Goal: Transaction & Acquisition: Book appointment/travel/reservation

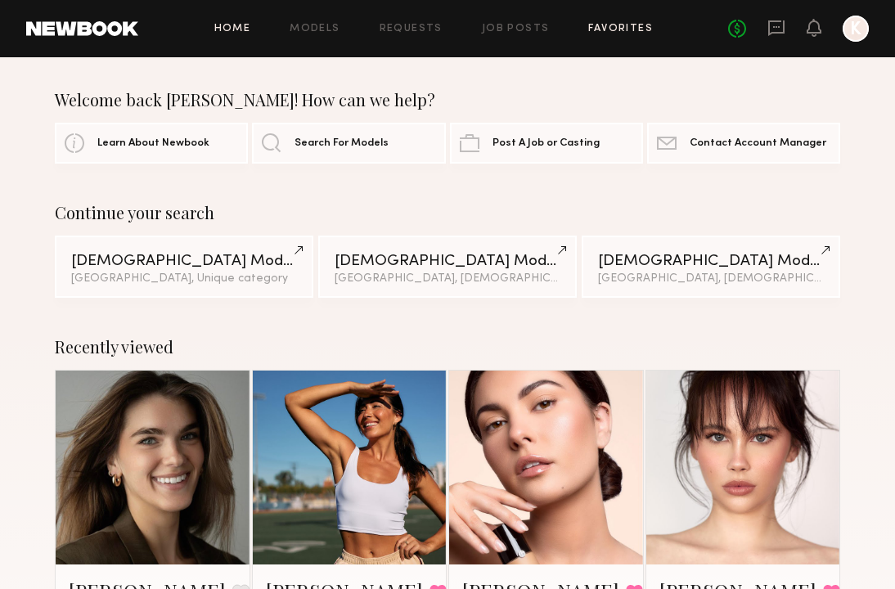
click at [619, 29] on link "Favorites" at bounding box center [620, 29] width 65 height 11
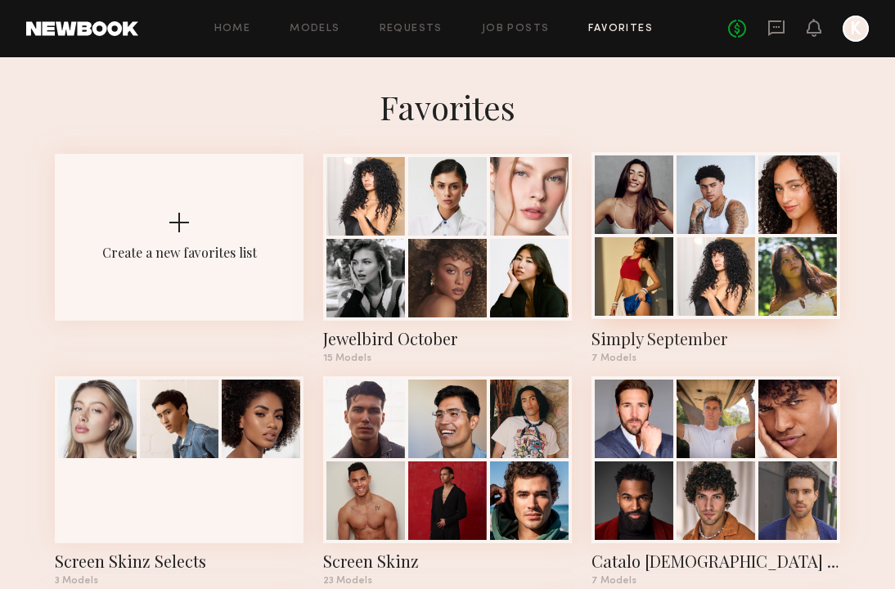
scroll to position [19, 0]
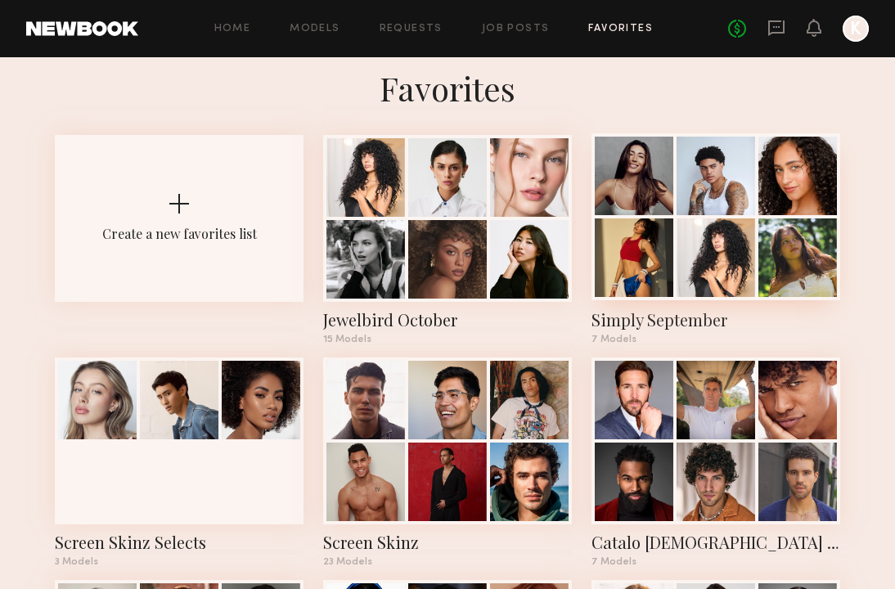
click at [724, 232] on div at bounding box center [715, 257] width 79 height 79
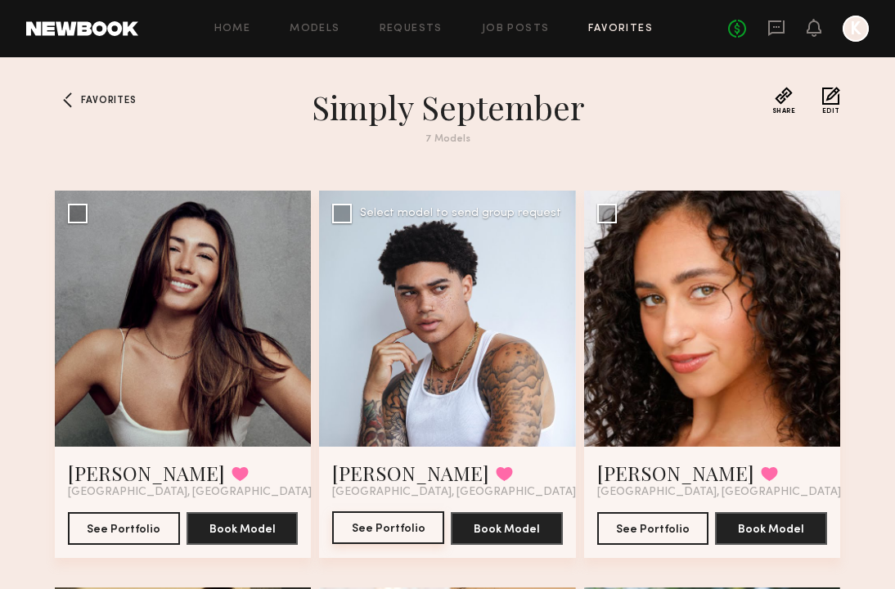
click at [381, 521] on button "See Portfolio" at bounding box center [388, 527] width 112 height 33
click at [96, 536] on button "See Portfolio" at bounding box center [124, 527] width 112 height 33
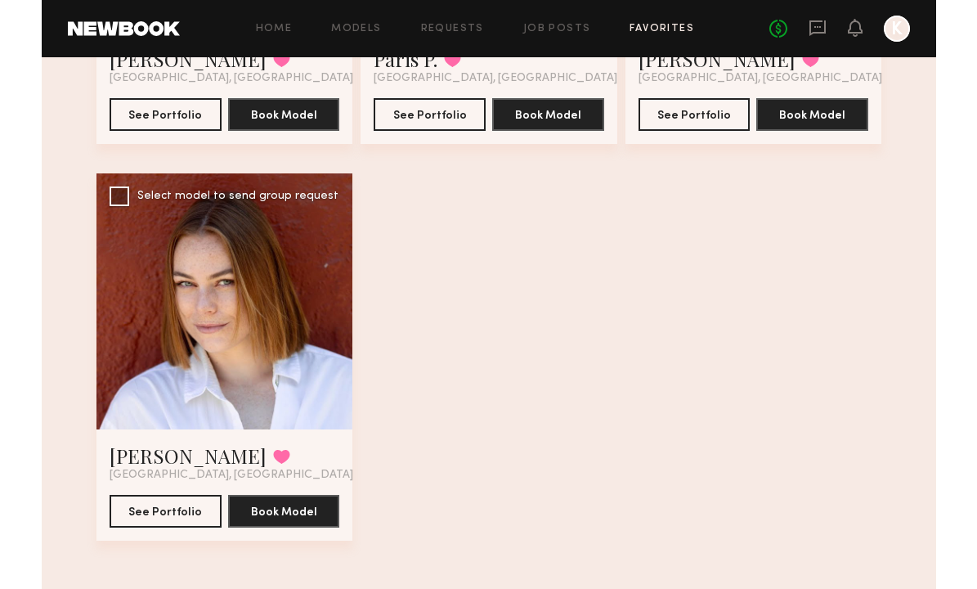
scroll to position [819, 0]
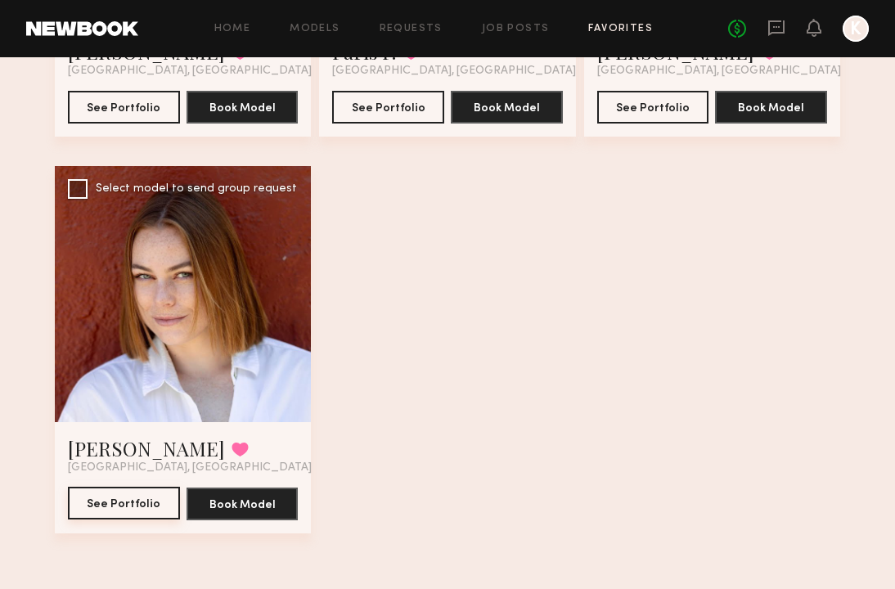
click at [105, 501] on button "See Portfolio" at bounding box center [124, 503] width 112 height 33
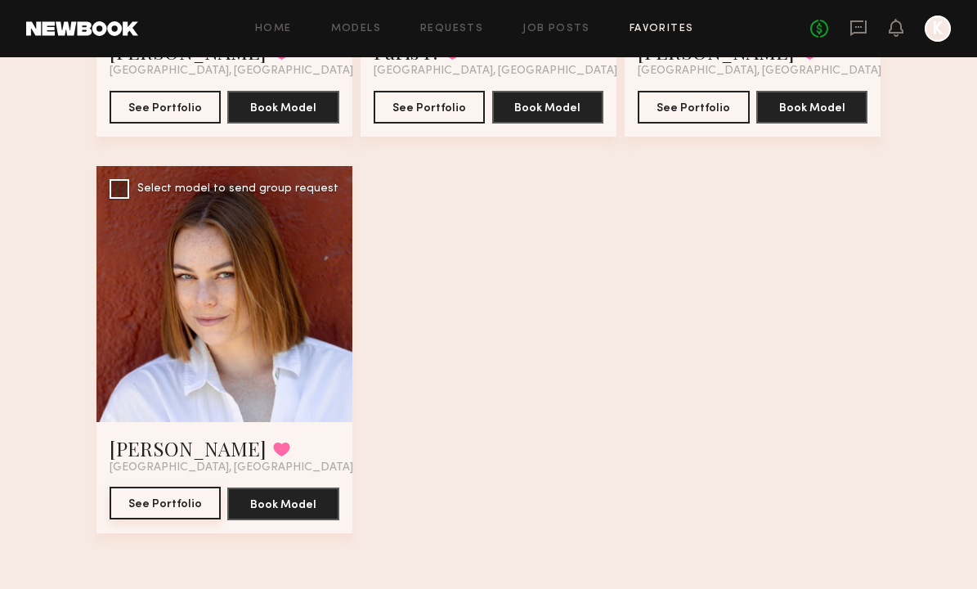
click at [146, 505] on button "See Portfolio" at bounding box center [166, 503] width 112 height 33
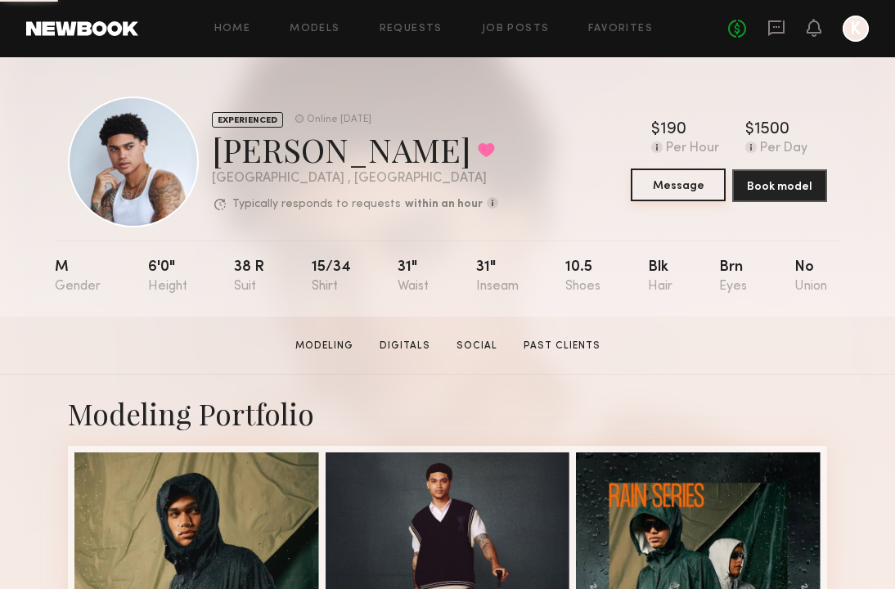
click at [666, 187] on button "Message" at bounding box center [677, 184] width 95 height 33
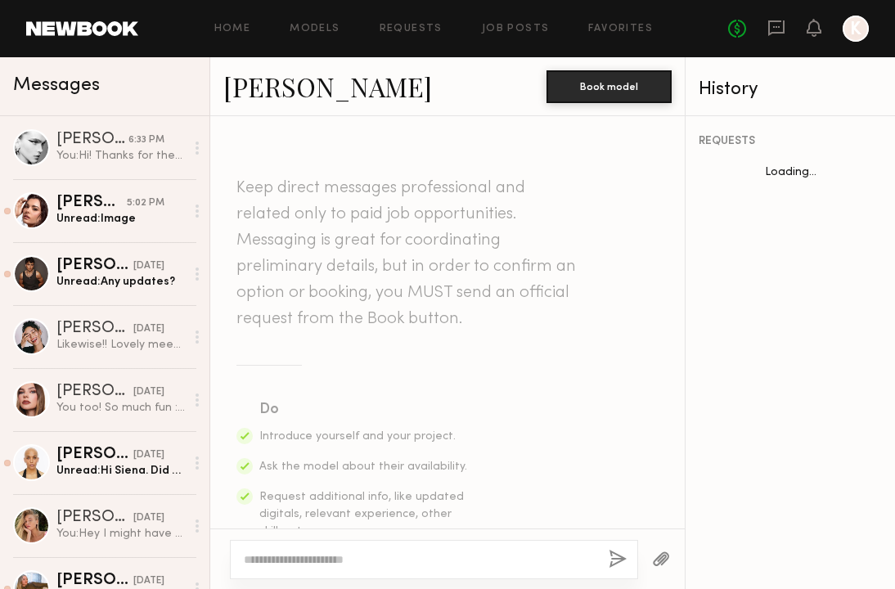
scroll to position [928, 0]
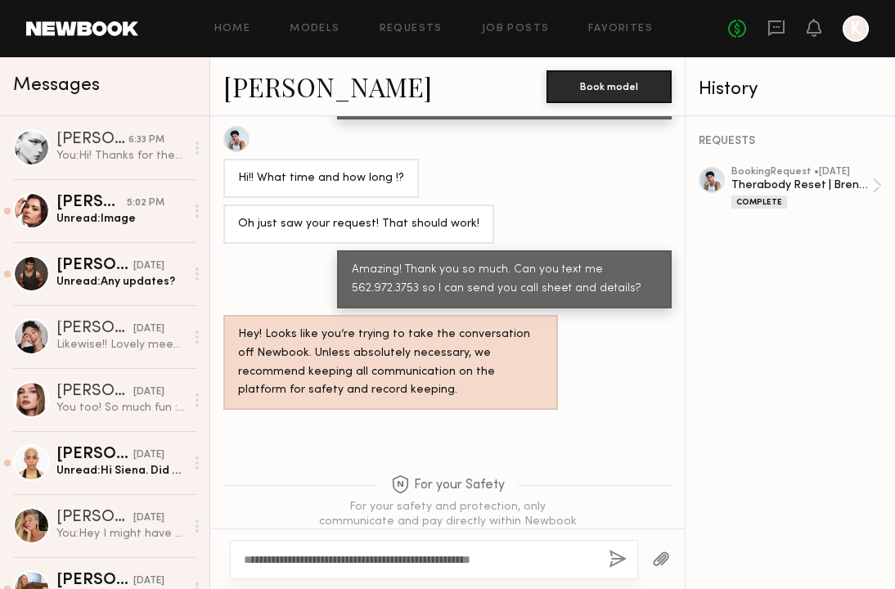
click at [309, 559] on textarea "**********" at bounding box center [420, 559] width 352 height 16
click at [322, 561] on textarea "**********" at bounding box center [420, 559] width 352 height 16
type textarea "**********"
click at [616, 564] on button "button" at bounding box center [617, 560] width 18 height 20
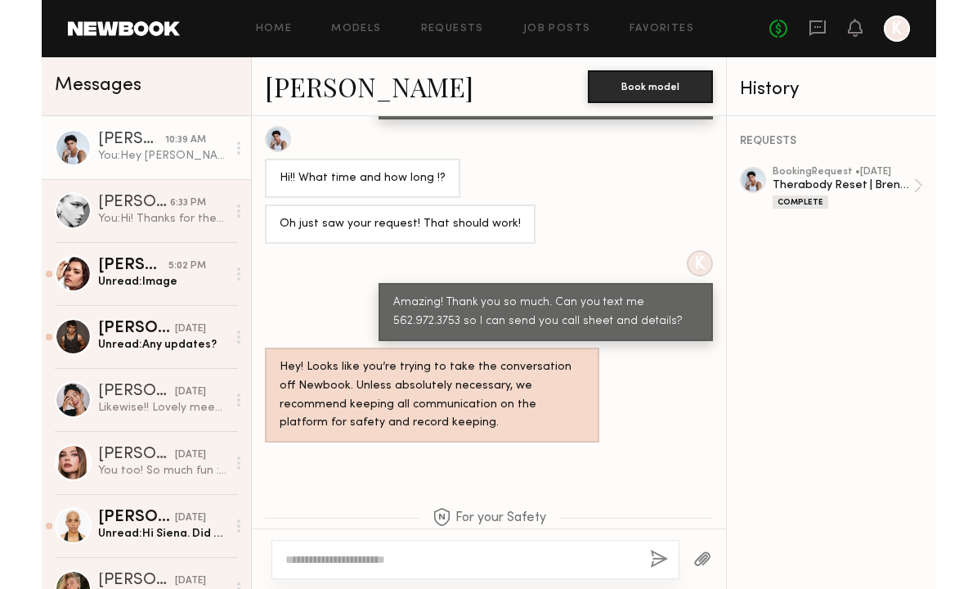
scroll to position [1256, 0]
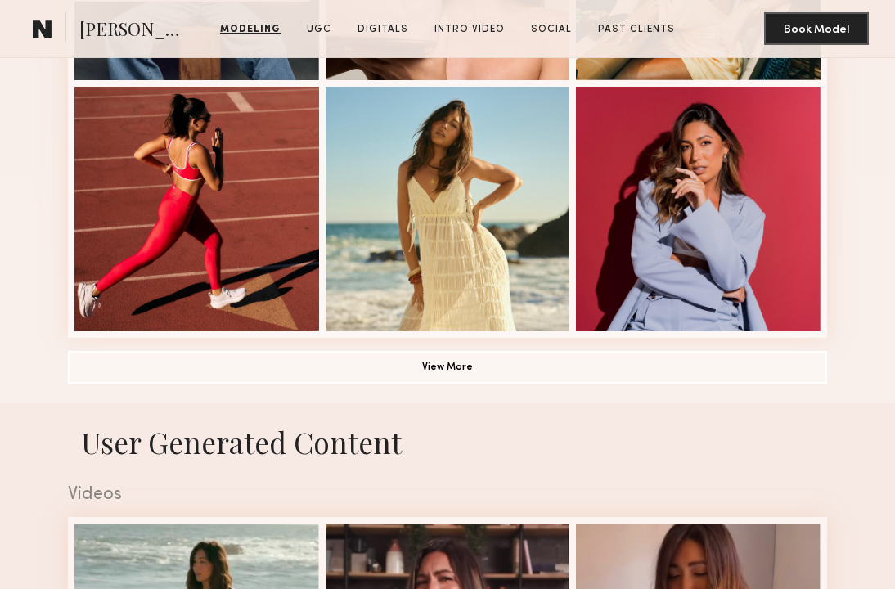
scroll to position [1261, 0]
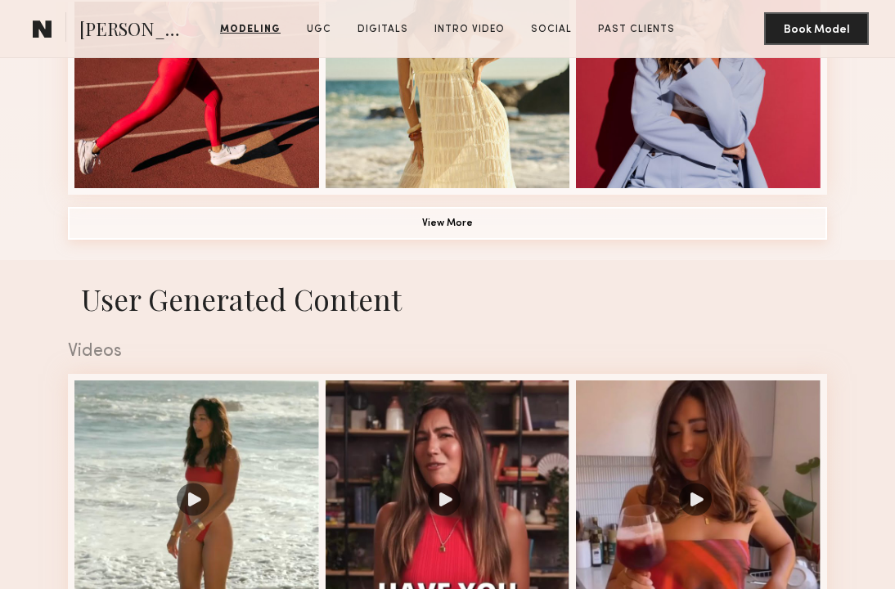
click at [378, 237] on button "View More" at bounding box center [447, 223] width 759 height 33
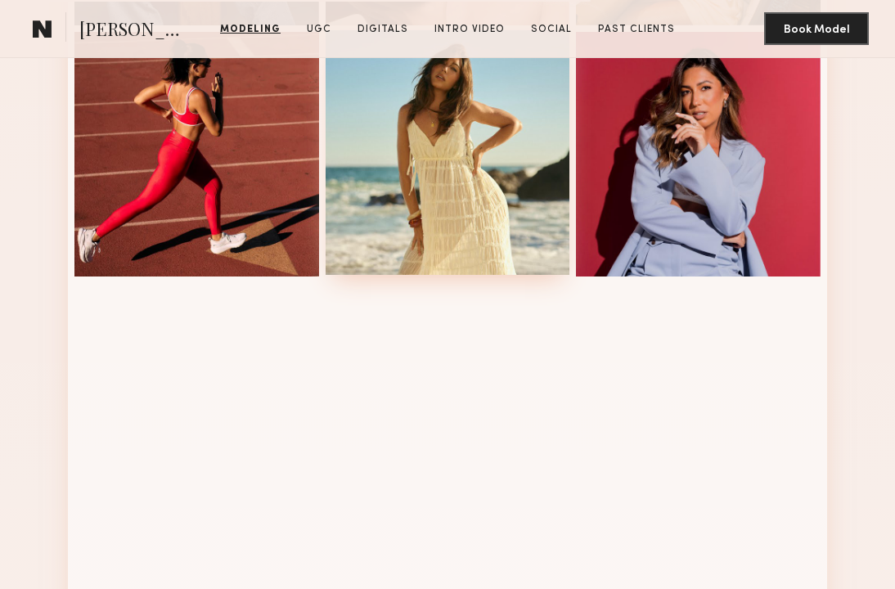
scroll to position [1176, 0]
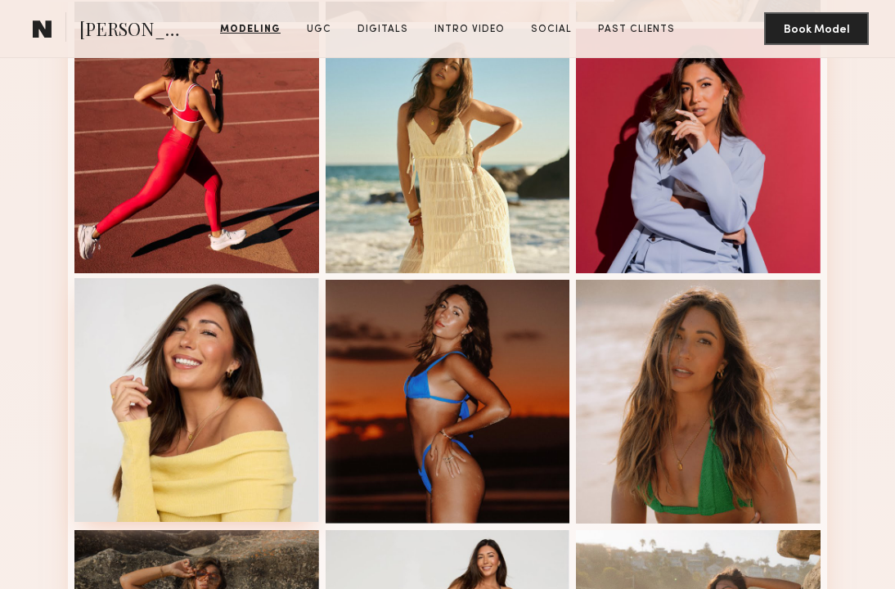
click at [229, 385] on div at bounding box center [196, 400] width 245 height 245
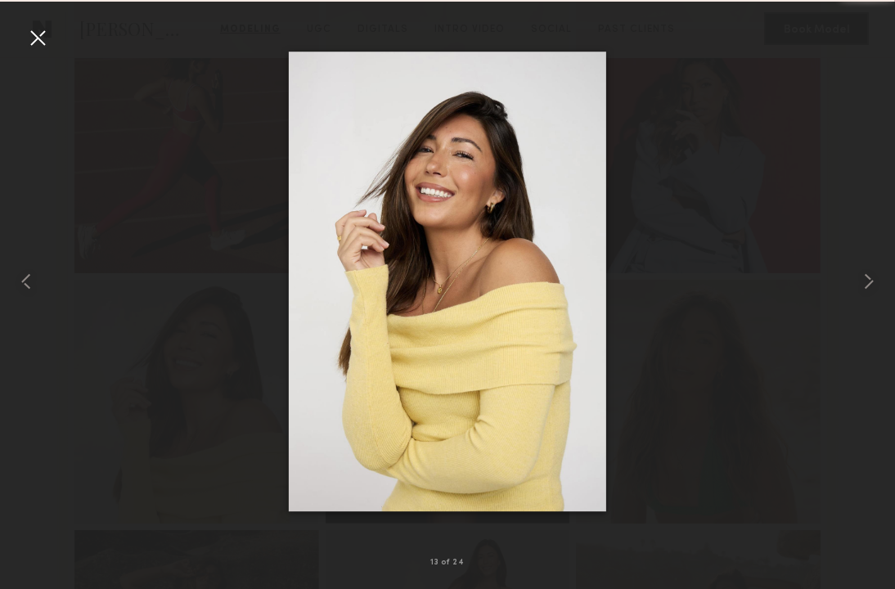
click at [38, 50] on div at bounding box center [38, 38] width 26 height 26
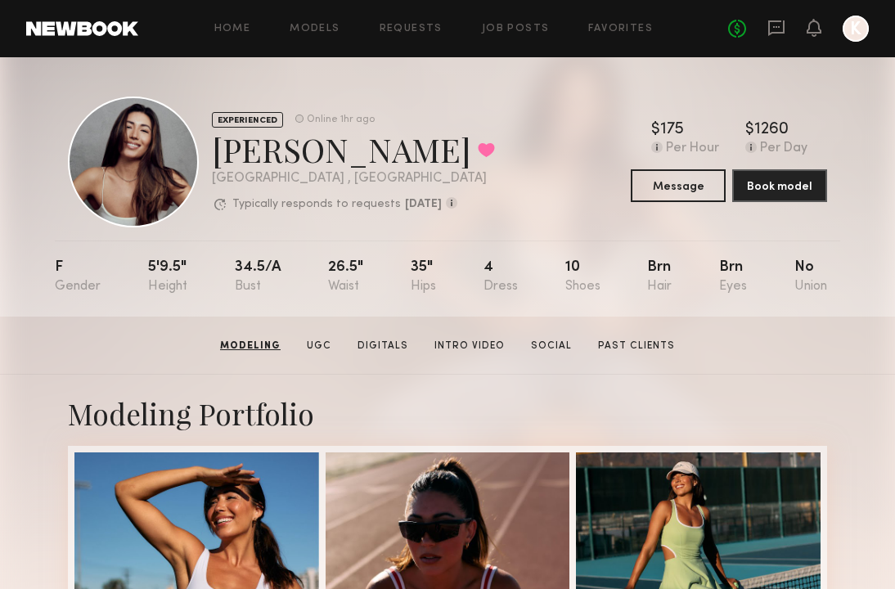
scroll to position [0, 0]
click at [621, 28] on link "Favorites" at bounding box center [620, 29] width 65 height 11
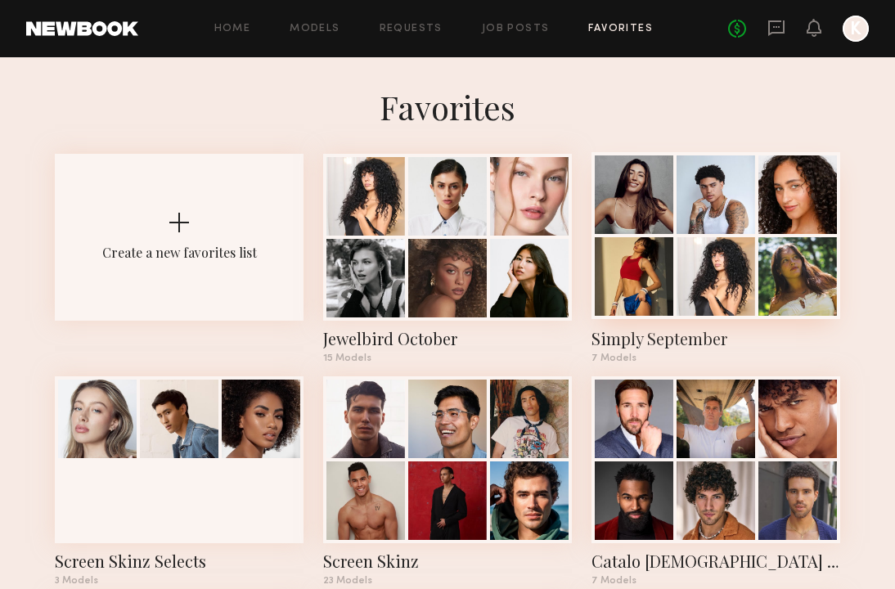
click at [657, 252] on div at bounding box center [633, 276] width 79 height 79
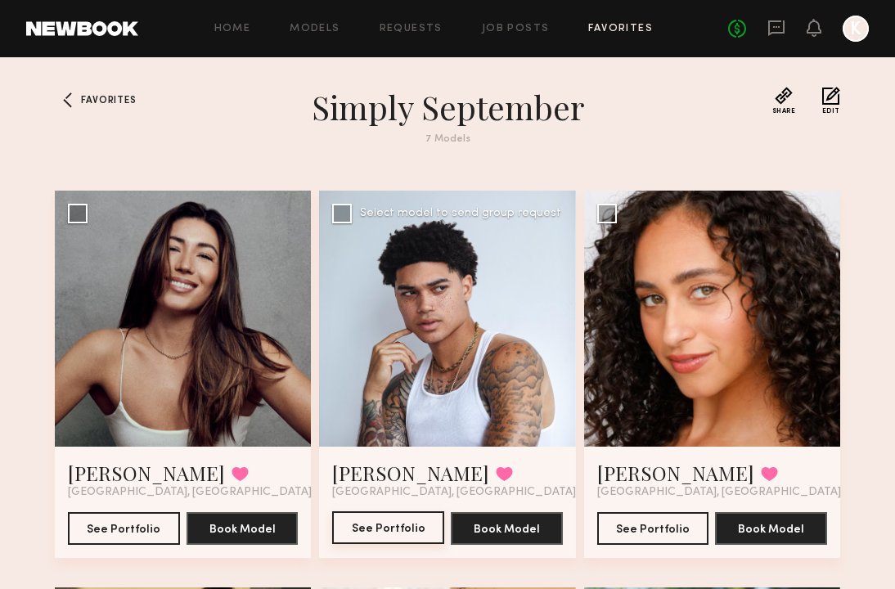
click at [377, 540] on button "See Portfolio" at bounding box center [388, 527] width 112 height 33
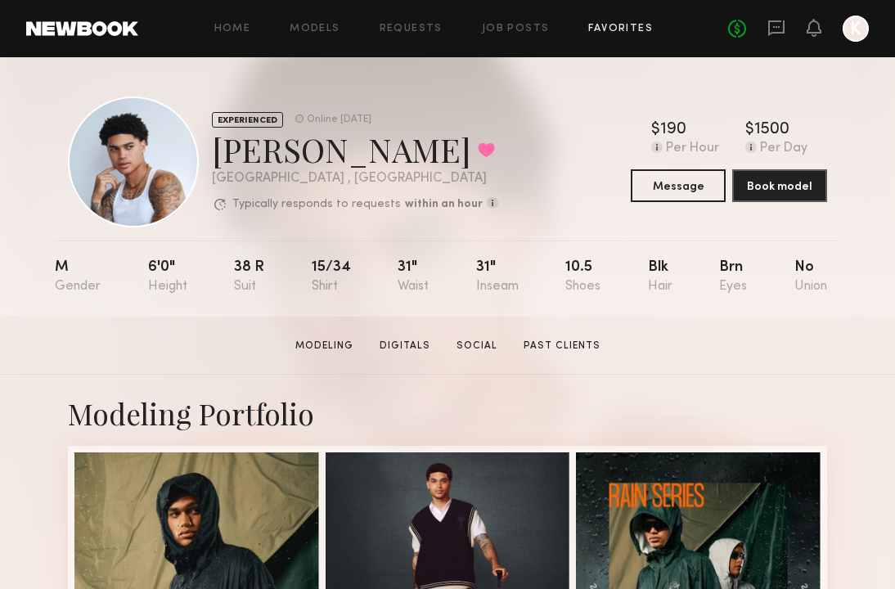
click at [644, 31] on link "Favorites" at bounding box center [620, 29] width 65 height 11
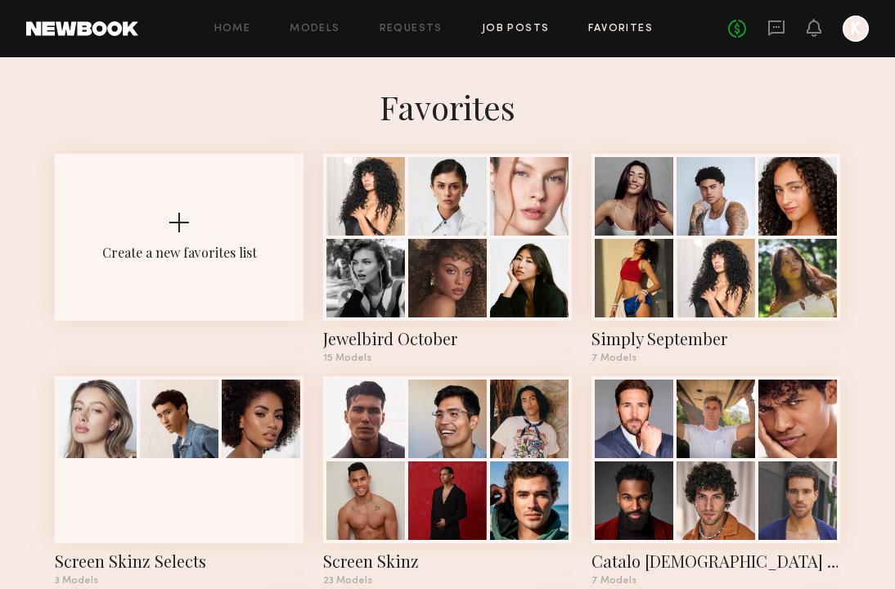
click at [536, 29] on link "Job Posts" at bounding box center [516, 29] width 68 height 11
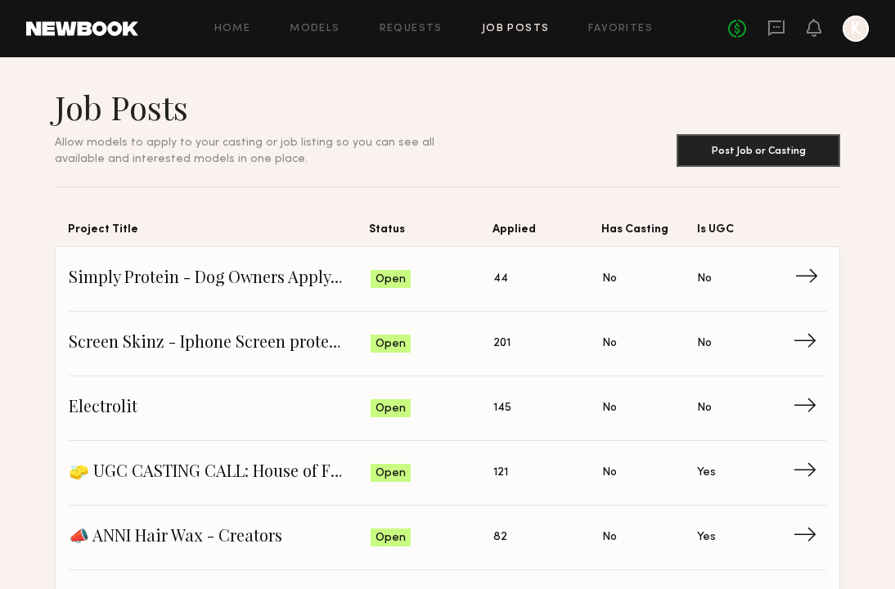
click at [511, 280] on span "Applied: 44" at bounding box center [547, 279] width 109 height 25
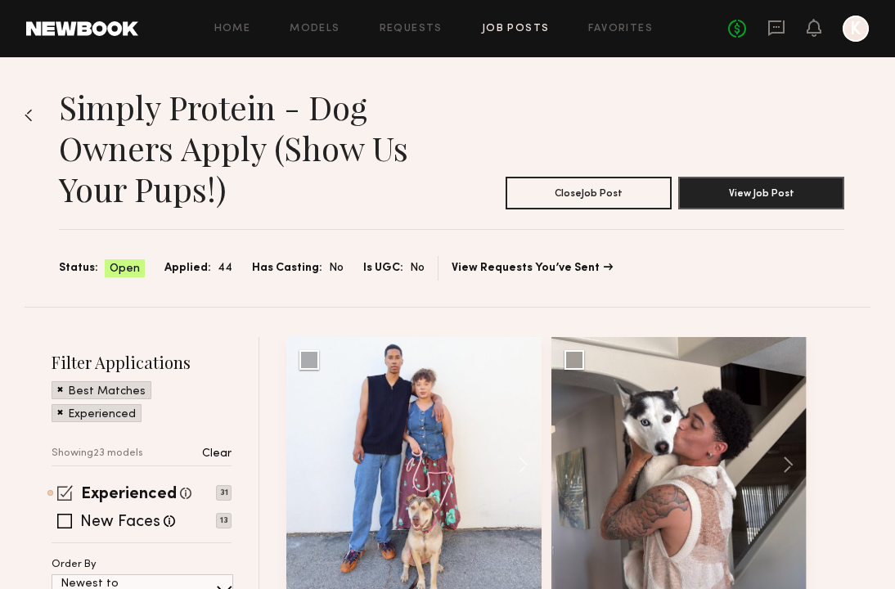
click at [70, 500] on span at bounding box center [65, 493] width 16 height 16
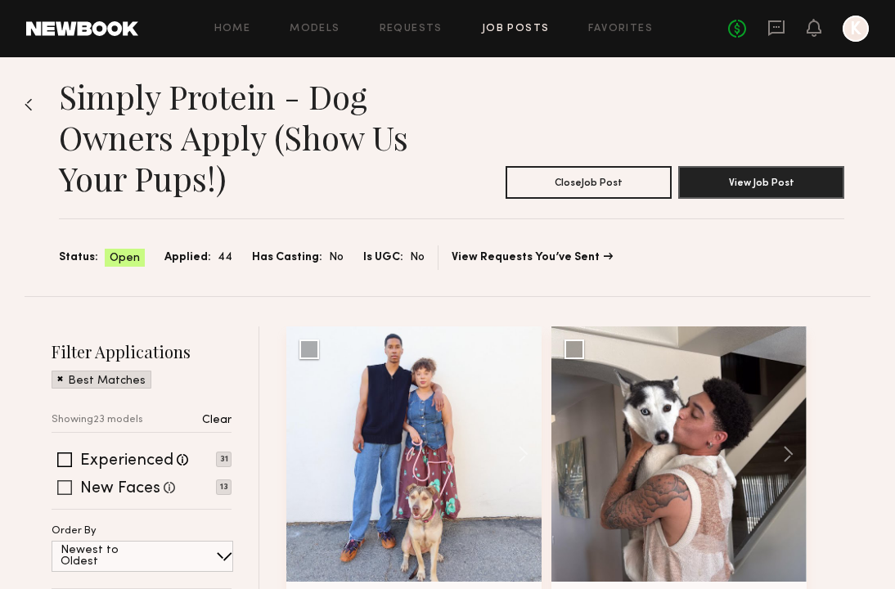
scroll to position [151, 0]
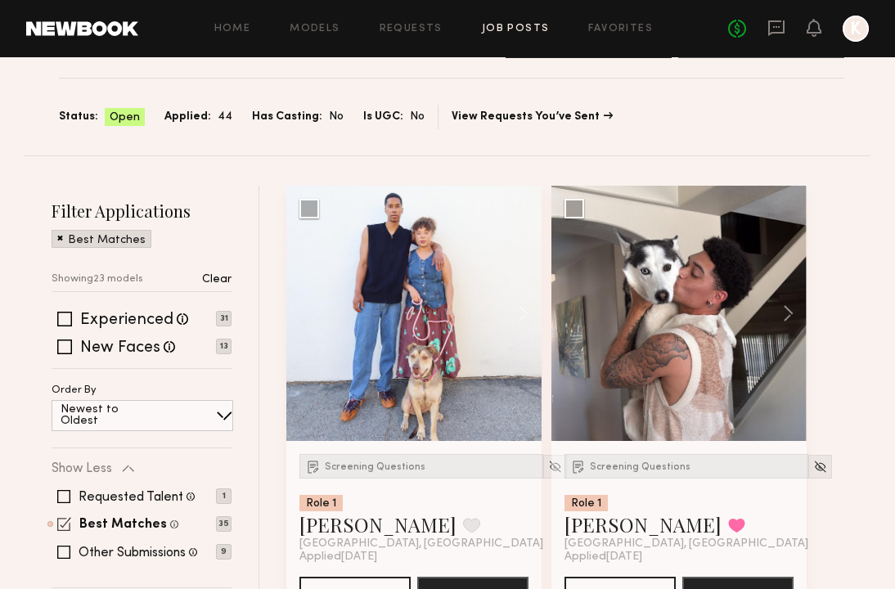
click at [67, 524] on span at bounding box center [64, 524] width 14 height 14
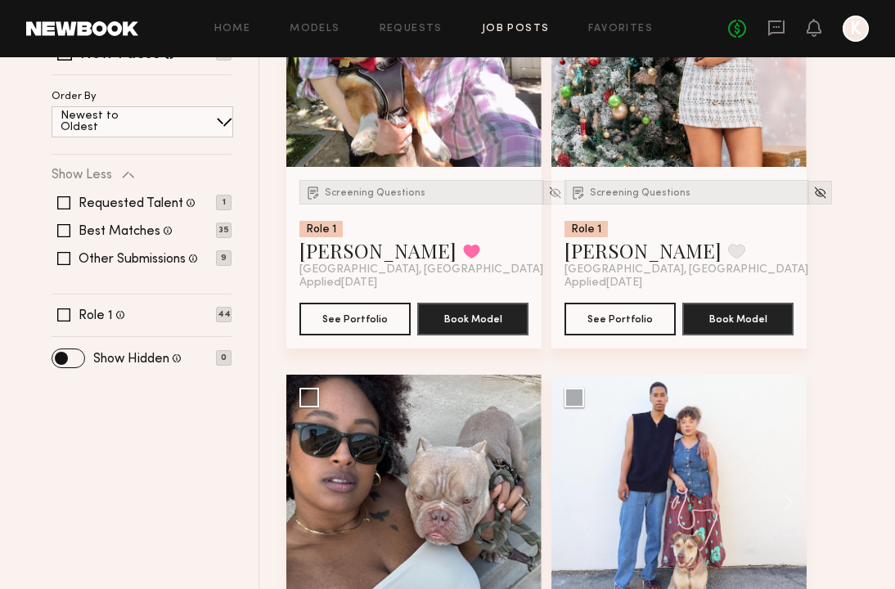
scroll to position [647, 0]
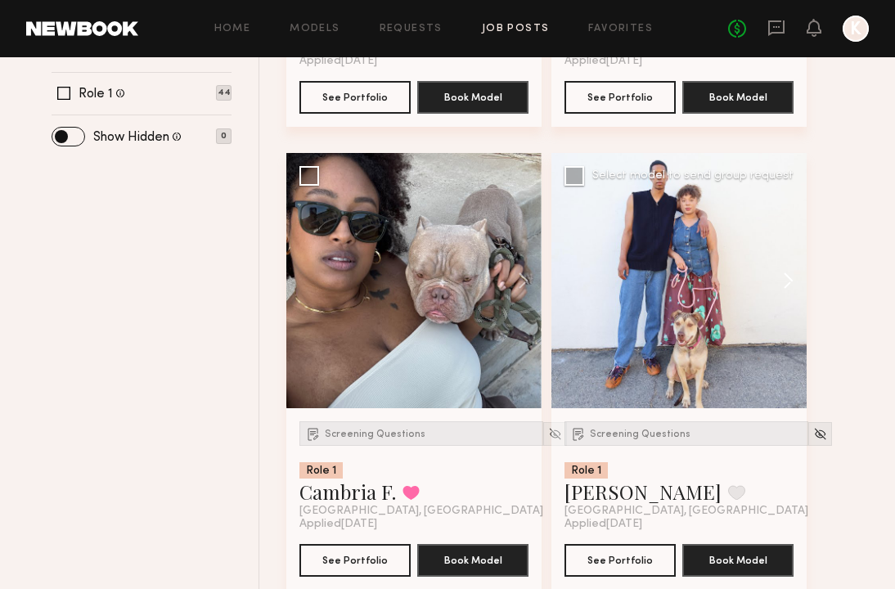
click at [792, 293] on button at bounding box center [780, 280] width 52 height 255
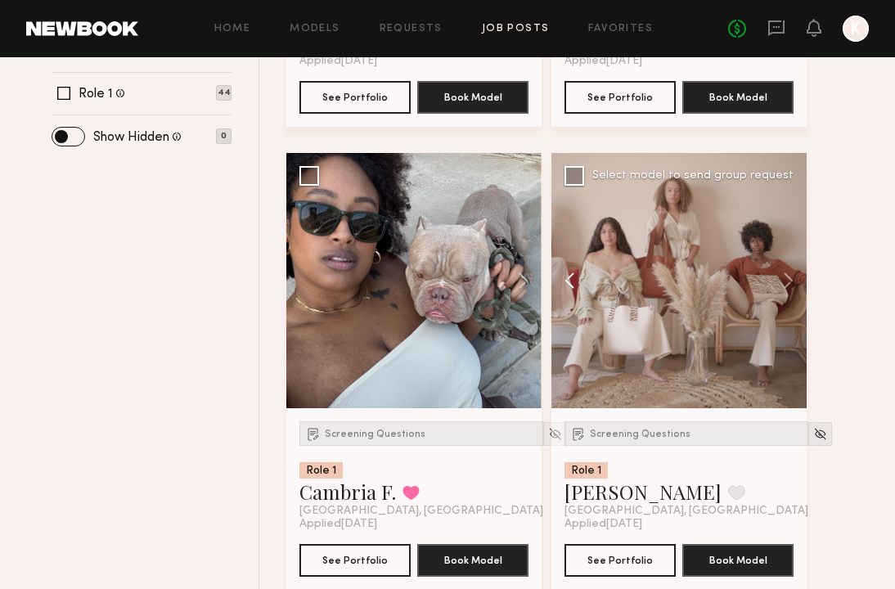
click at [563, 292] on button at bounding box center [577, 280] width 52 height 255
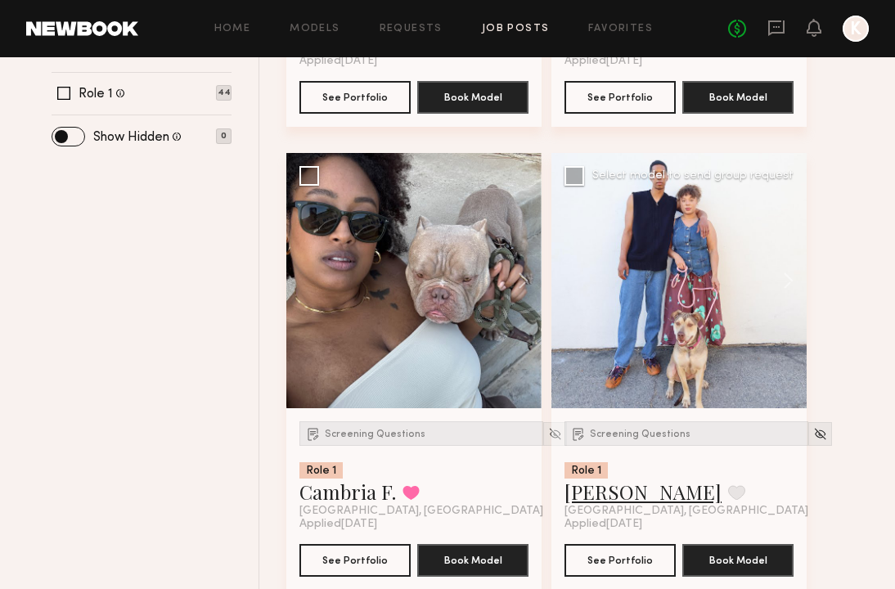
click at [607, 496] on link "Courtney W." at bounding box center [642, 491] width 157 height 26
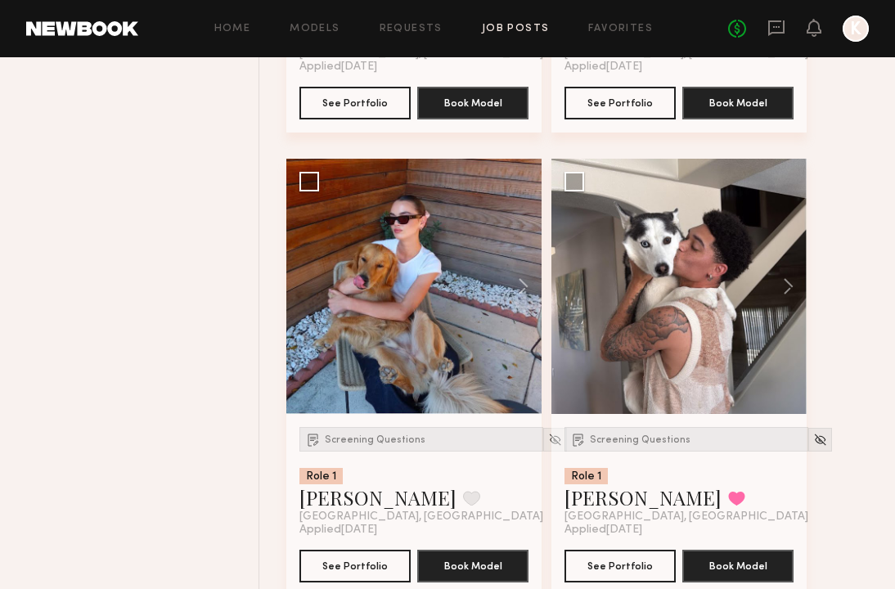
scroll to position [1139, 0]
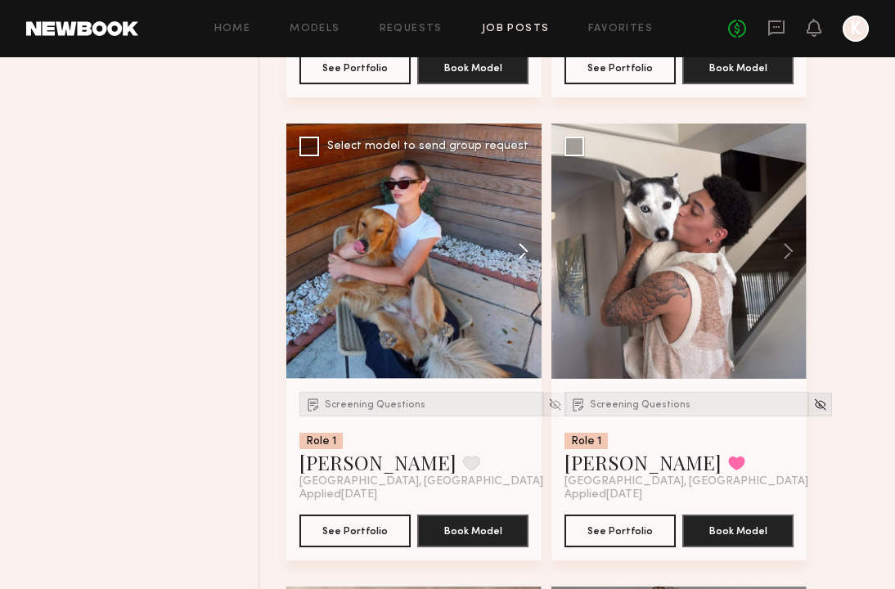
click at [520, 250] on button at bounding box center [515, 250] width 52 height 255
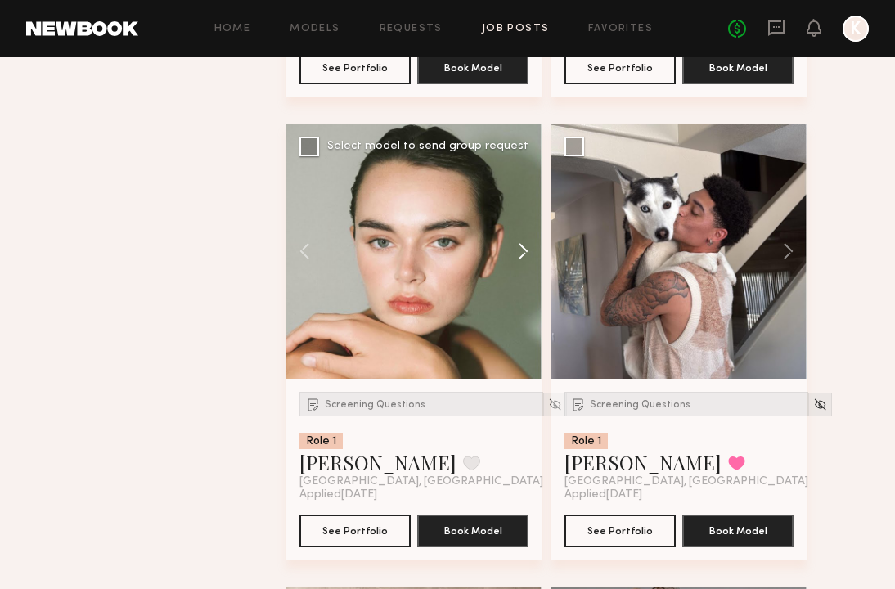
click at [519, 250] on button at bounding box center [515, 250] width 52 height 255
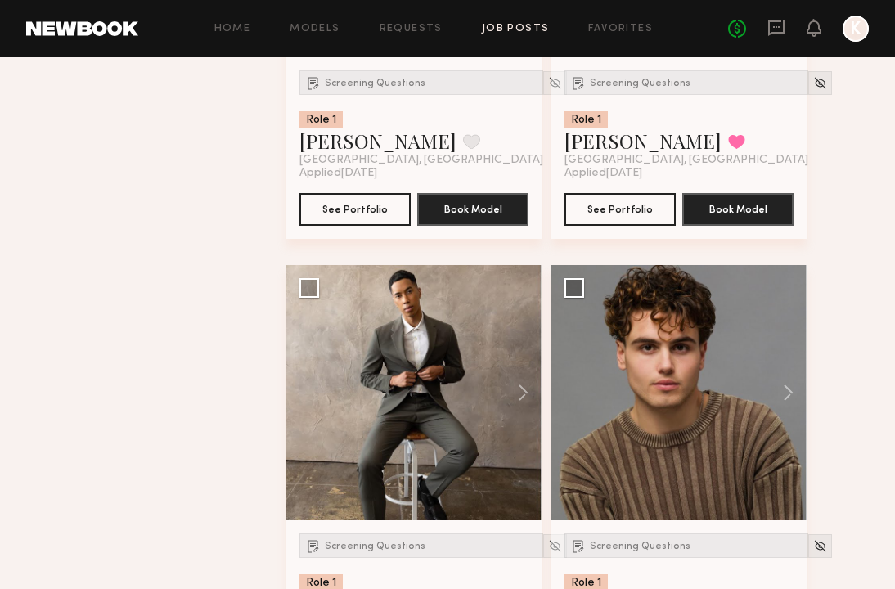
scroll to position [1582, 0]
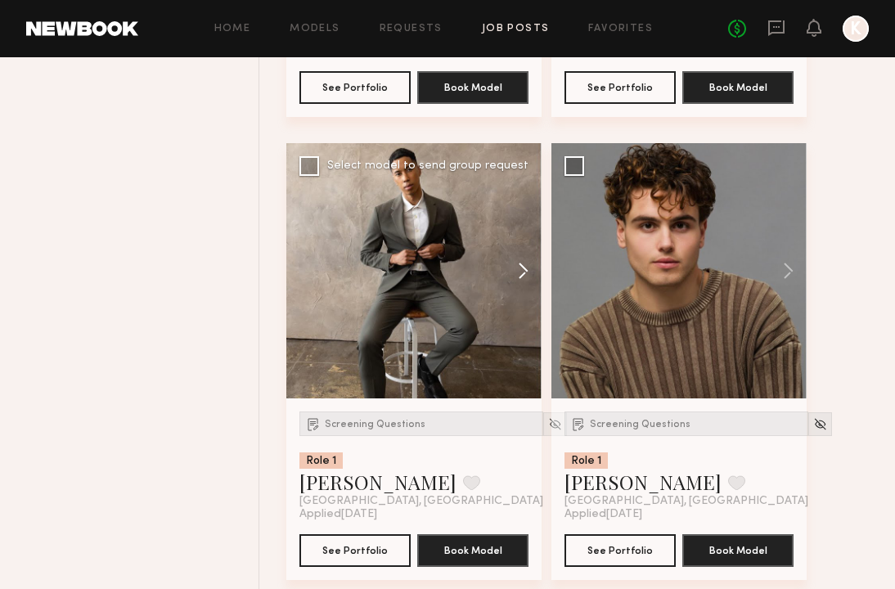
click at [520, 253] on button at bounding box center [515, 270] width 52 height 255
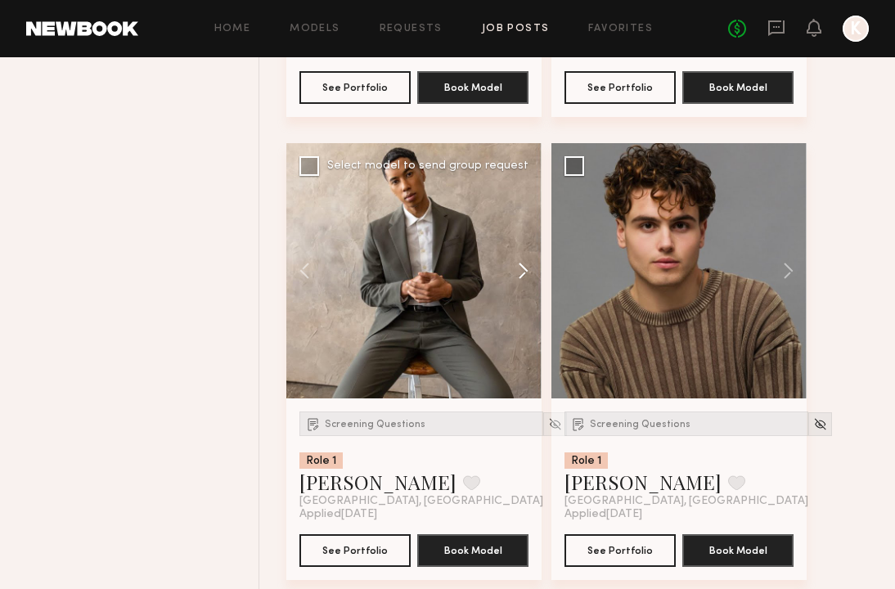
click at [520, 253] on button at bounding box center [515, 270] width 52 height 255
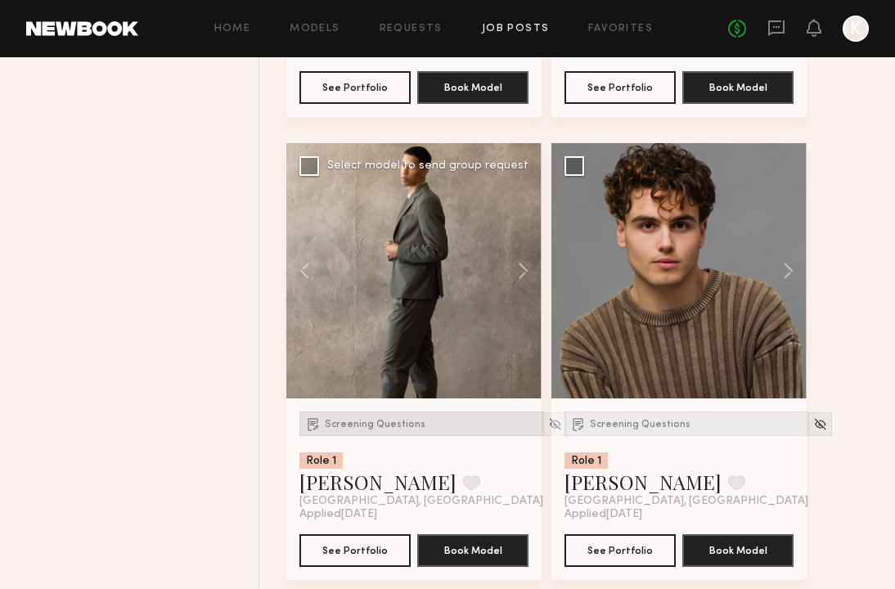
click at [393, 428] on span "Screening Questions" at bounding box center [375, 425] width 101 height 10
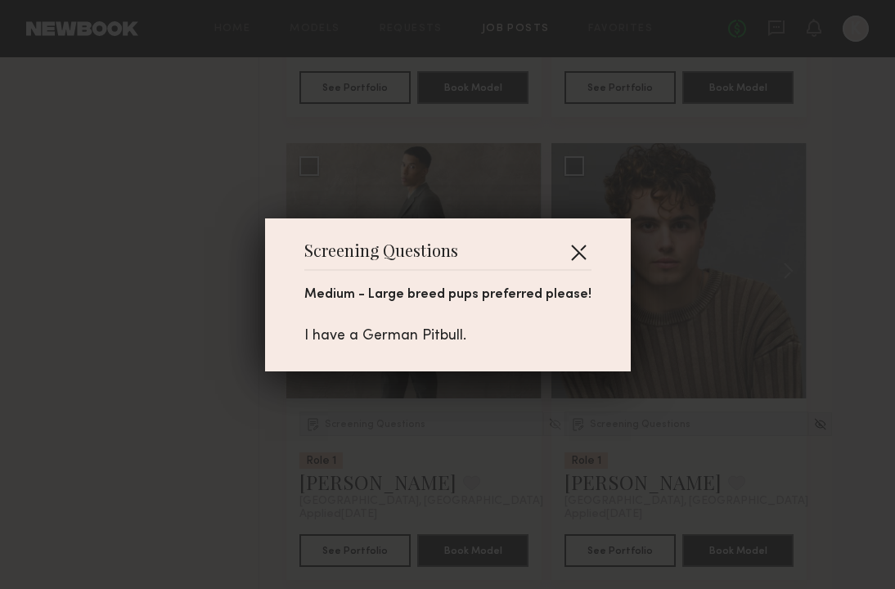
click at [581, 254] on button "button" at bounding box center [578, 252] width 26 height 26
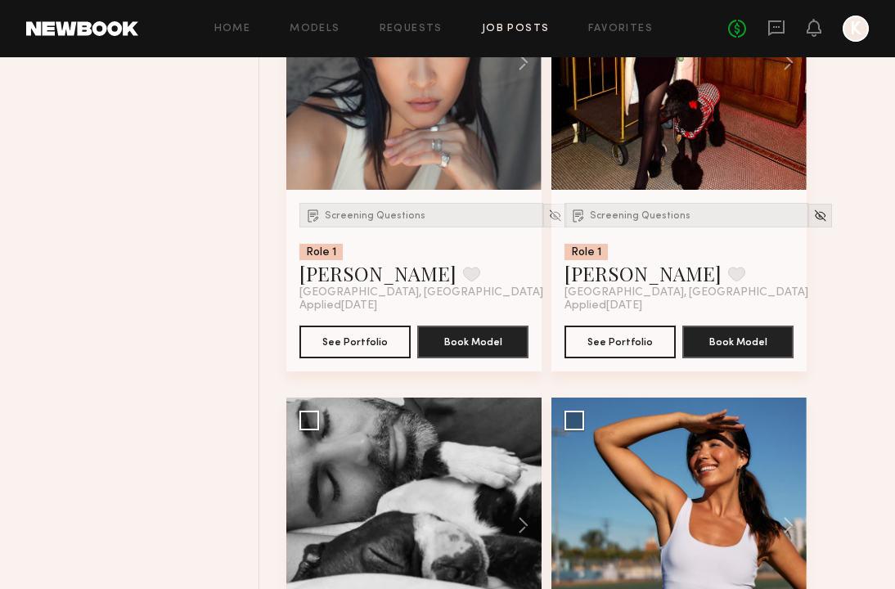
scroll to position [3417, 0]
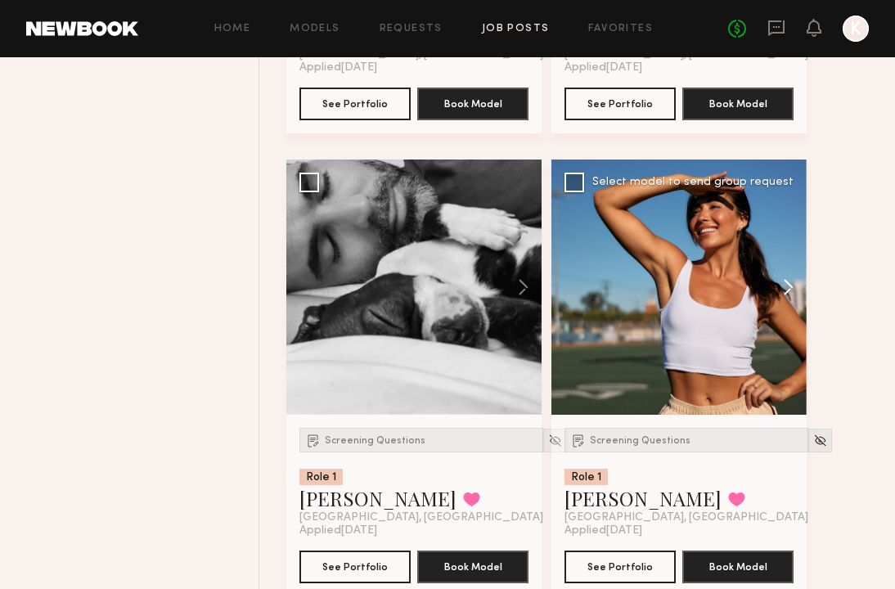
click at [774, 297] on button at bounding box center [780, 286] width 52 height 255
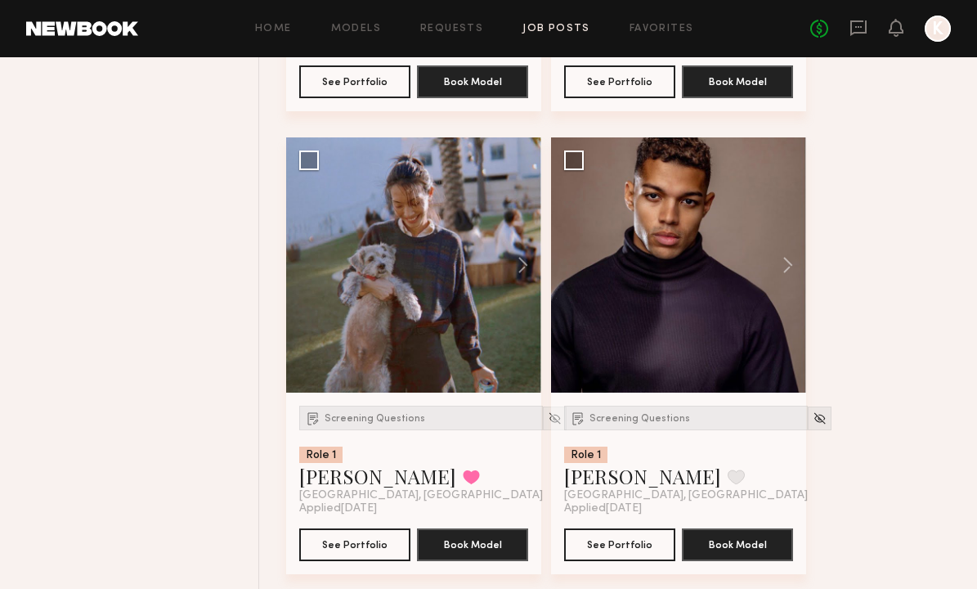
scroll to position [7154, 0]
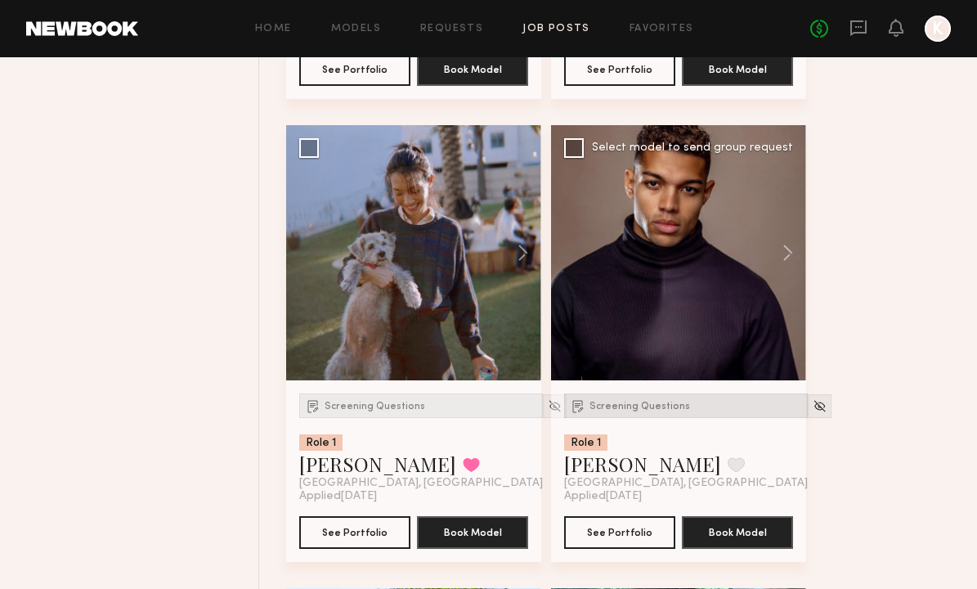
click at [674, 398] on div "Screening Questions" at bounding box center [686, 405] width 244 height 25
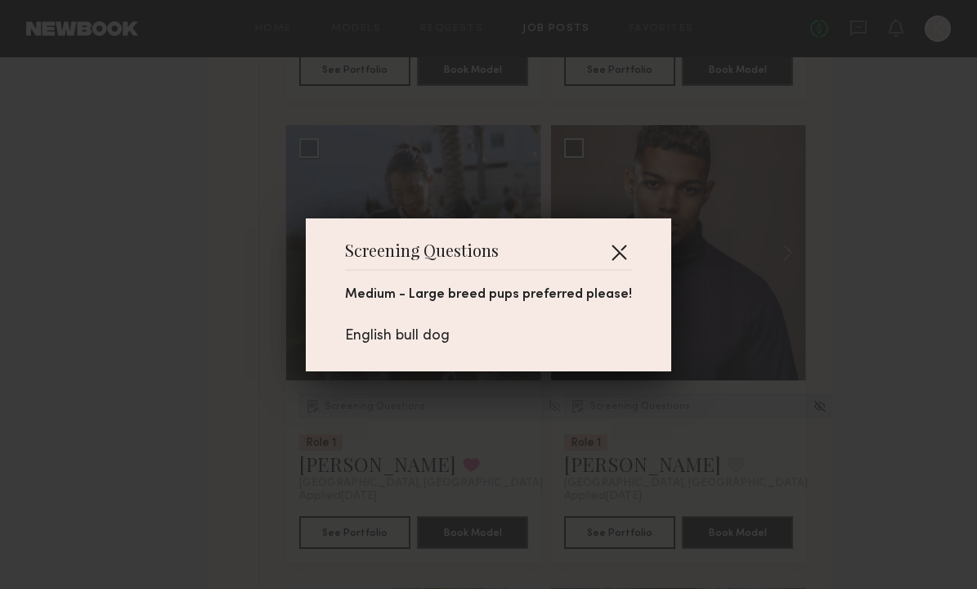
click at [615, 254] on button "button" at bounding box center [619, 252] width 26 height 26
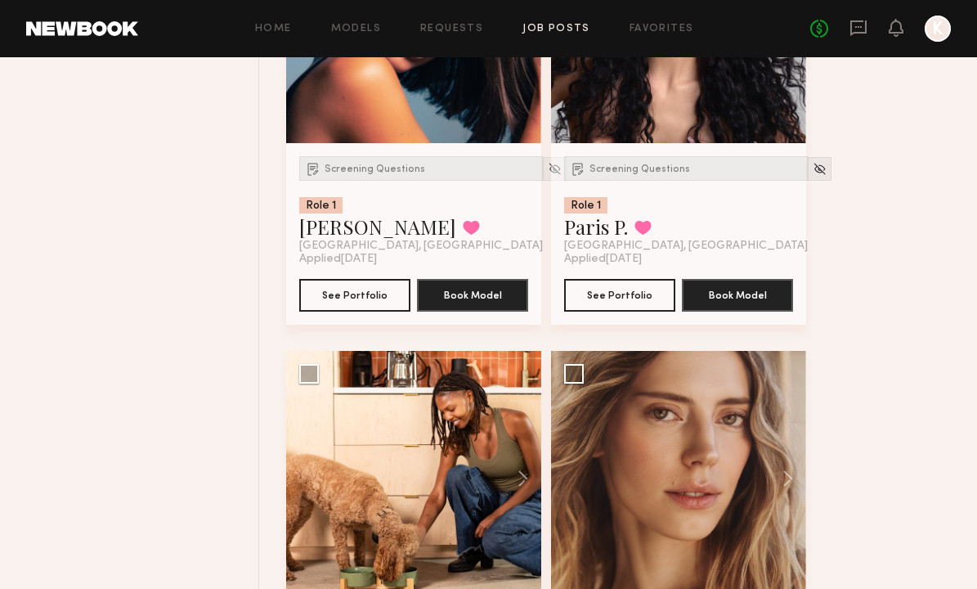
scroll to position [9441, 0]
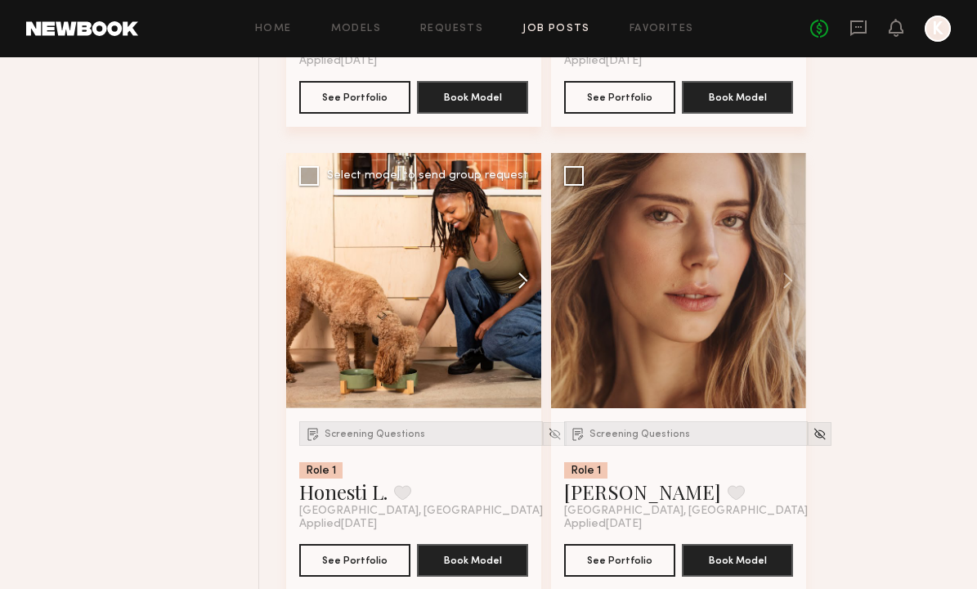
click at [521, 271] on button at bounding box center [515, 280] width 52 height 255
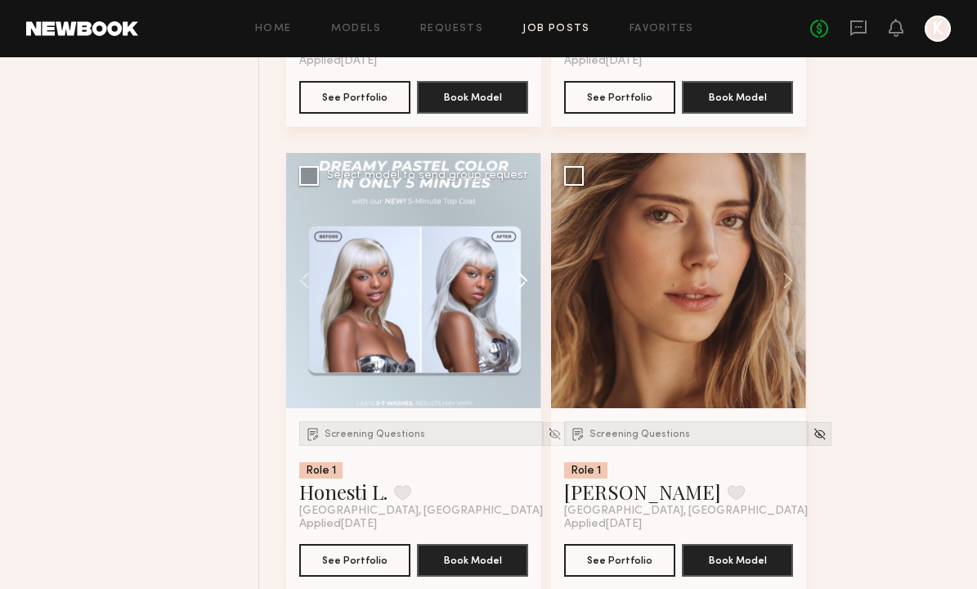
click at [521, 271] on button at bounding box center [515, 280] width 52 height 255
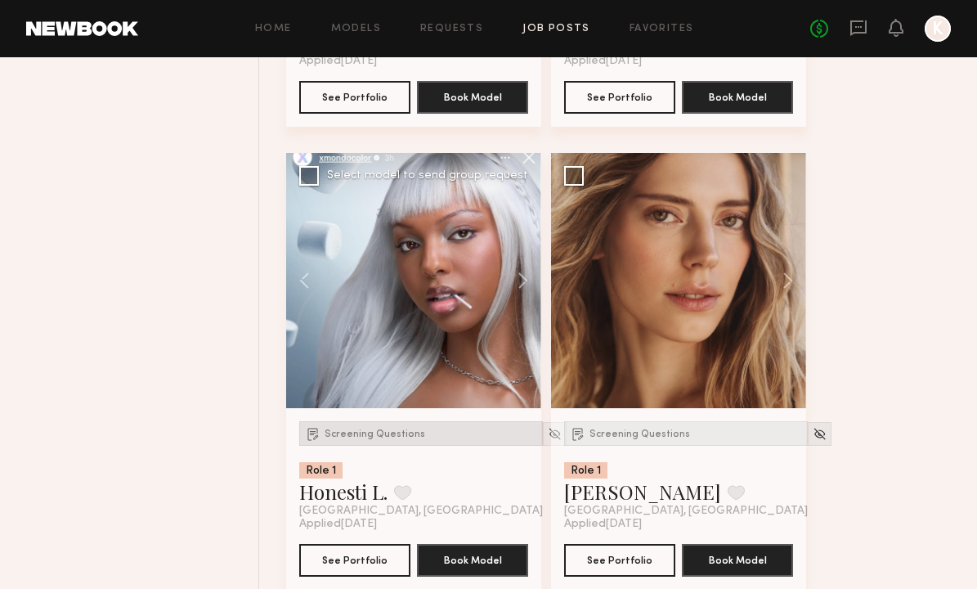
click at [364, 429] on span "Screening Questions" at bounding box center [375, 434] width 101 height 10
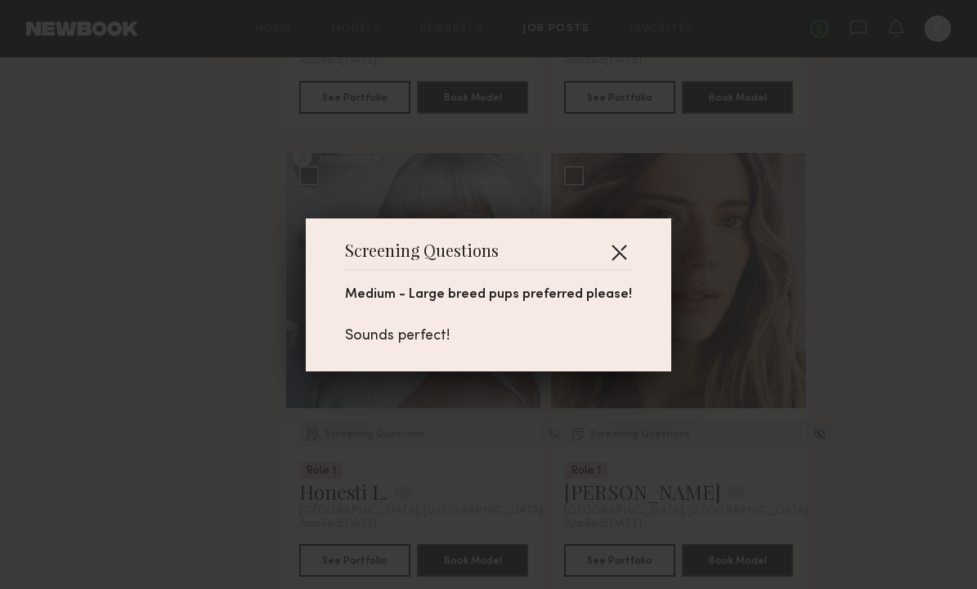
click at [606, 250] on button "button" at bounding box center [619, 252] width 26 height 26
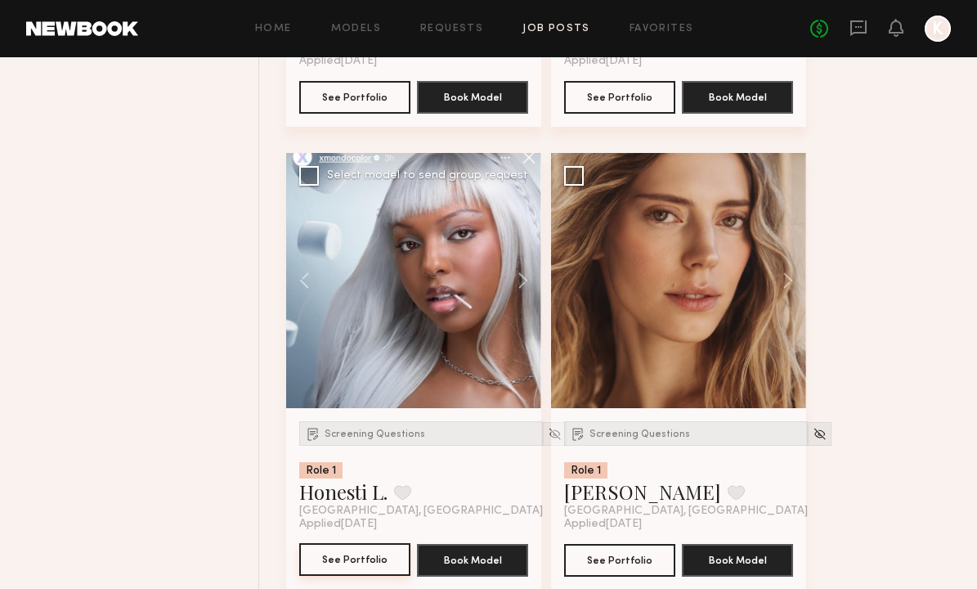
click at [336, 550] on button "See Portfolio" at bounding box center [354, 559] width 111 height 33
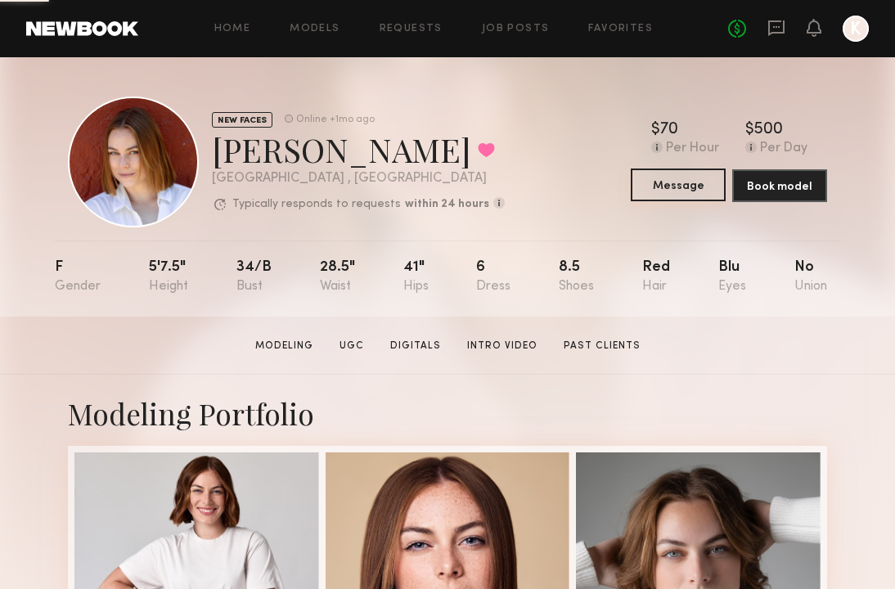
click at [690, 178] on button "Message" at bounding box center [677, 184] width 95 height 33
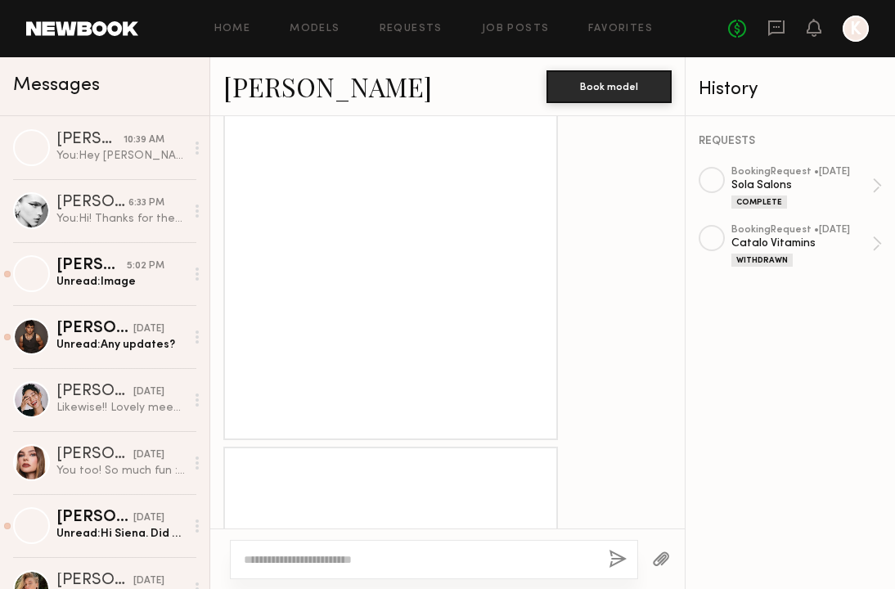
scroll to position [1153, 0]
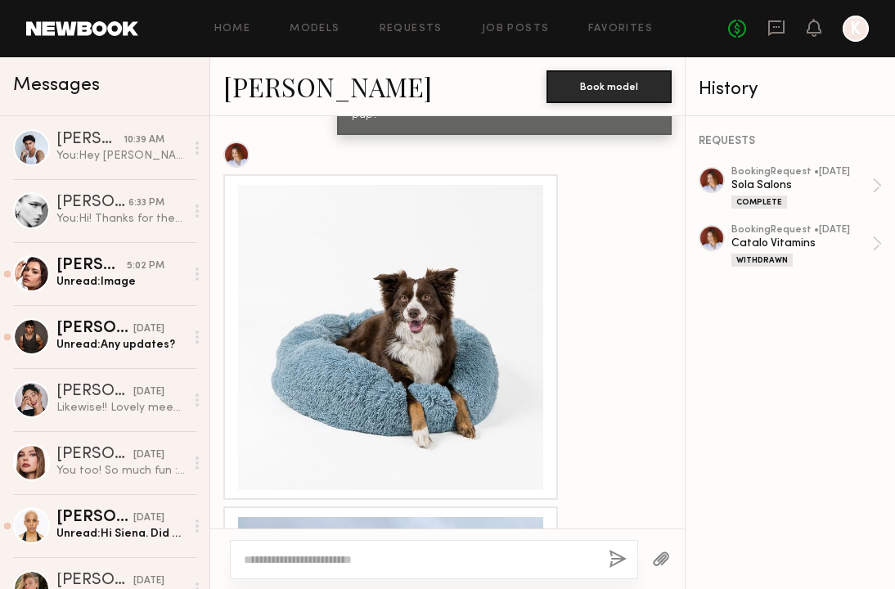
click at [454, 276] on div at bounding box center [390, 337] width 305 height 305
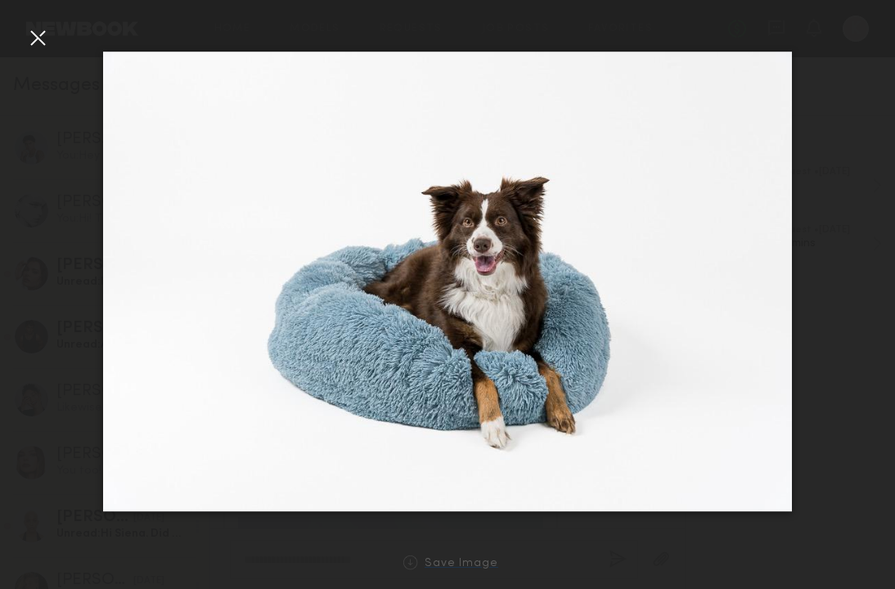
click at [484, 563] on div "Save Image" at bounding box center [461, 564] width 74 height 12
click at [545, 405] on img at bounding box center [447, 282] width 689 height 460
click at [20, 48] on div at bounding box center [447, 281] width 895 height 510
click at [32, 46] on div at bounding box center [38, 38] width 26 height 26
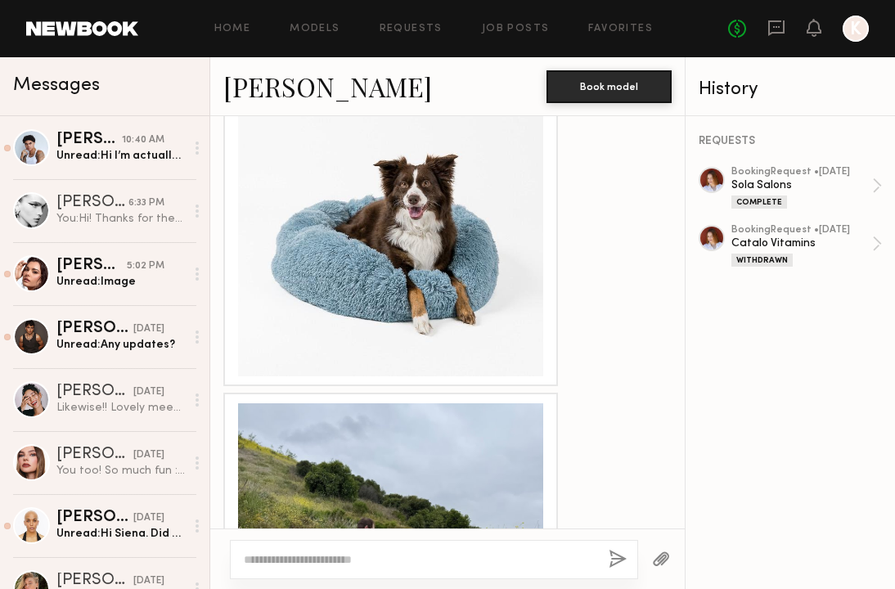
scroll to position [1263, 0]
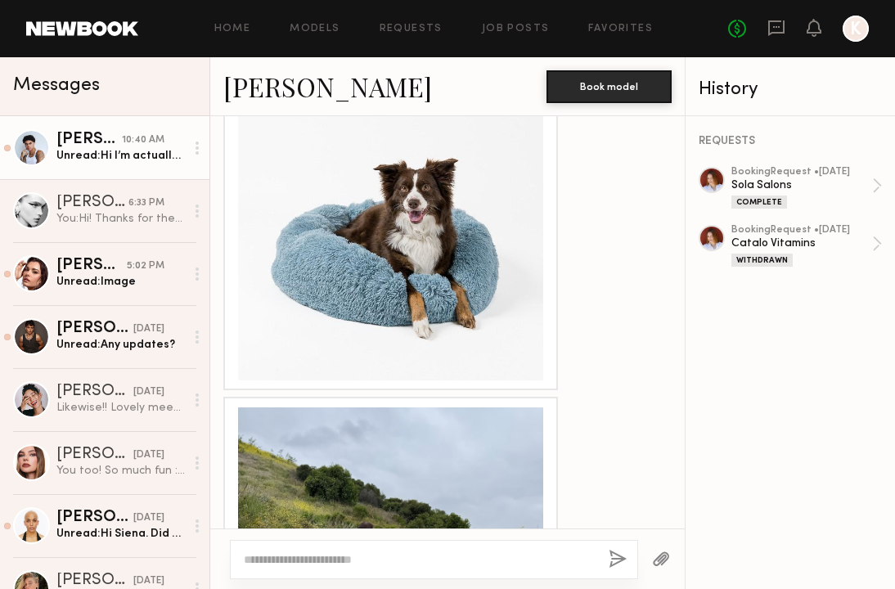
click at [159, 162] on div "Unread: Hi I’m actually out of town on a work trip until [DATE]!" at bounding box center [120, 156] width 128 height 16
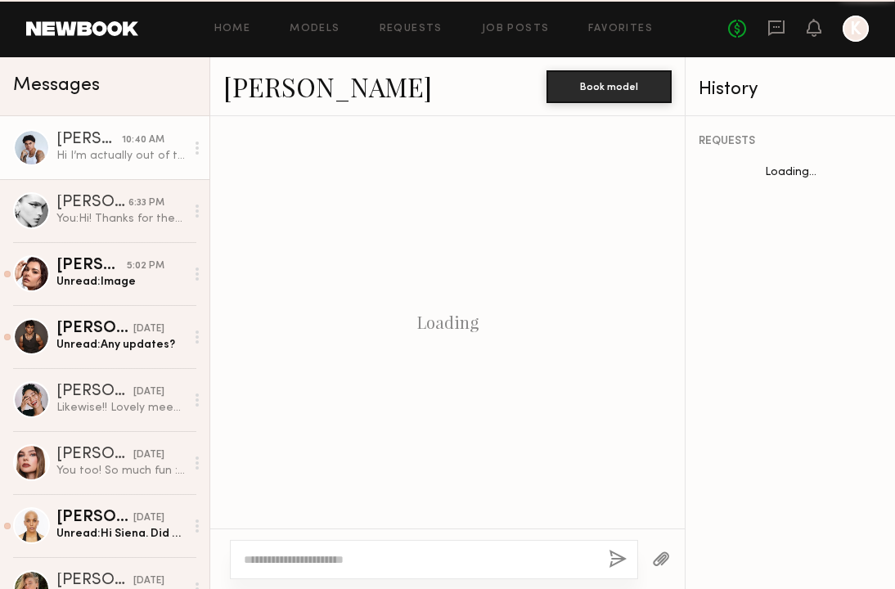
scroll to position [1176, 0]
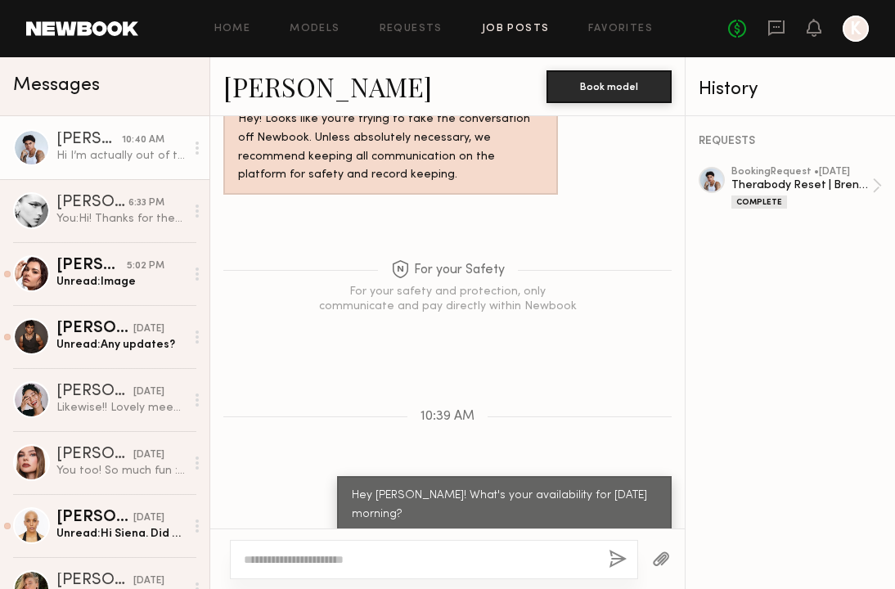
click at [493, 27] on link "Job Posts" at bounding box center [516, 29] width 68 height 11
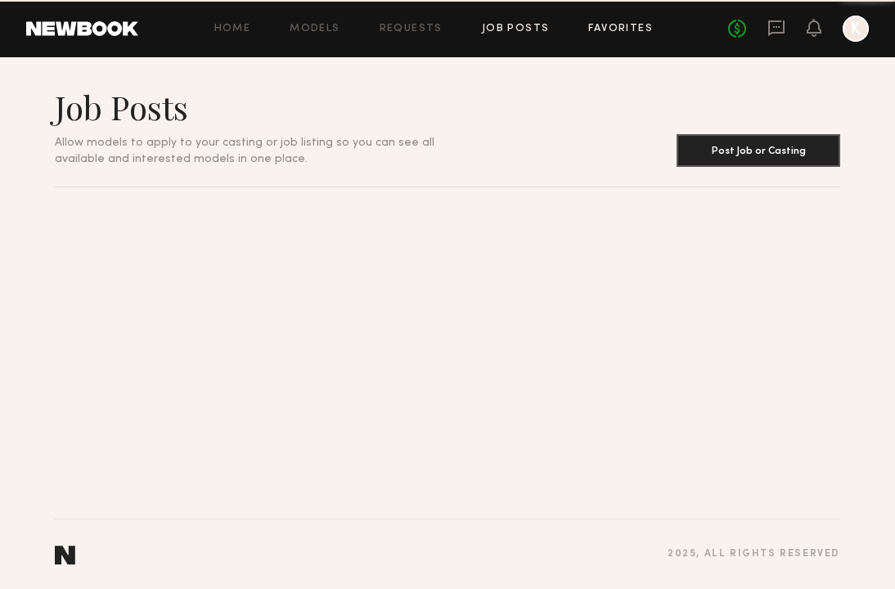
click at [615, 25] on link "Favorites" at bounding box center [620, 29] width 65 height 11
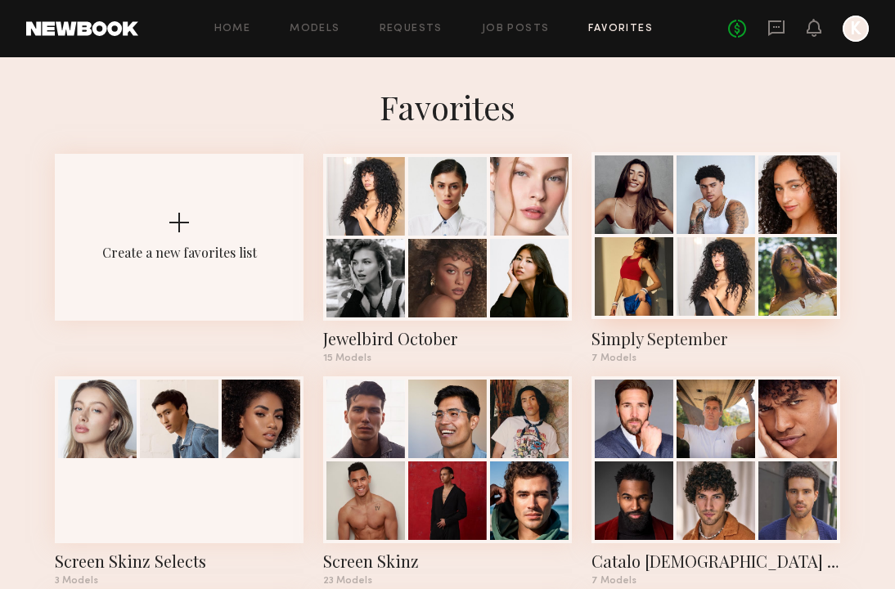
click at [784, 166] on div at bounding box center [797, 194] width 79 height 79
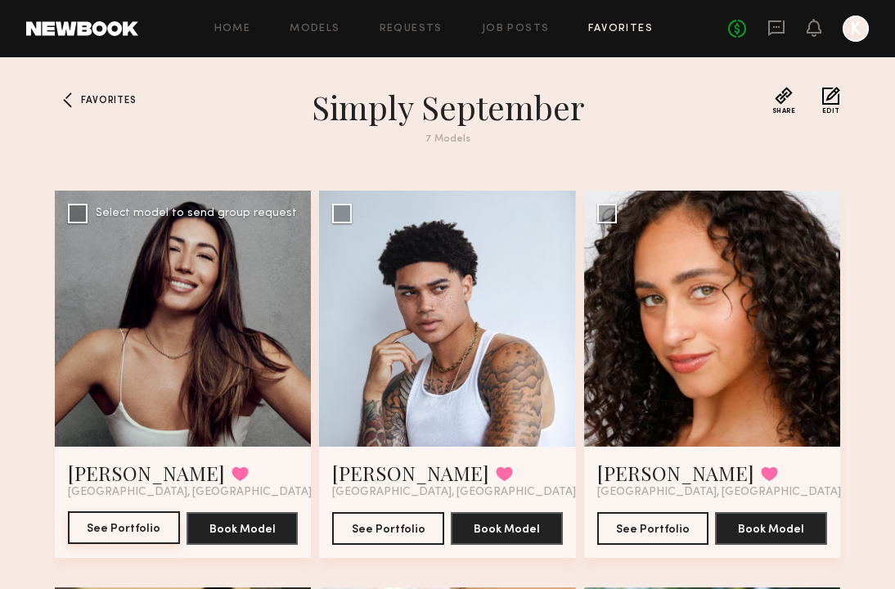
click at [124, 525] on button "See Portfolio" at bounding box center [124, 527] width 112 height 33
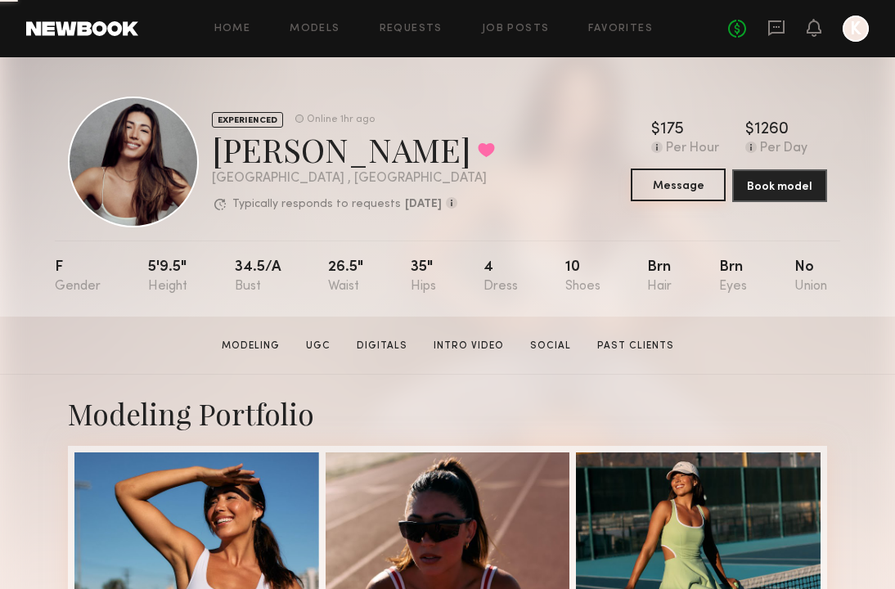
click at [666, 192] on button "Message" at bounding box center [677, 184] width 95 height 33
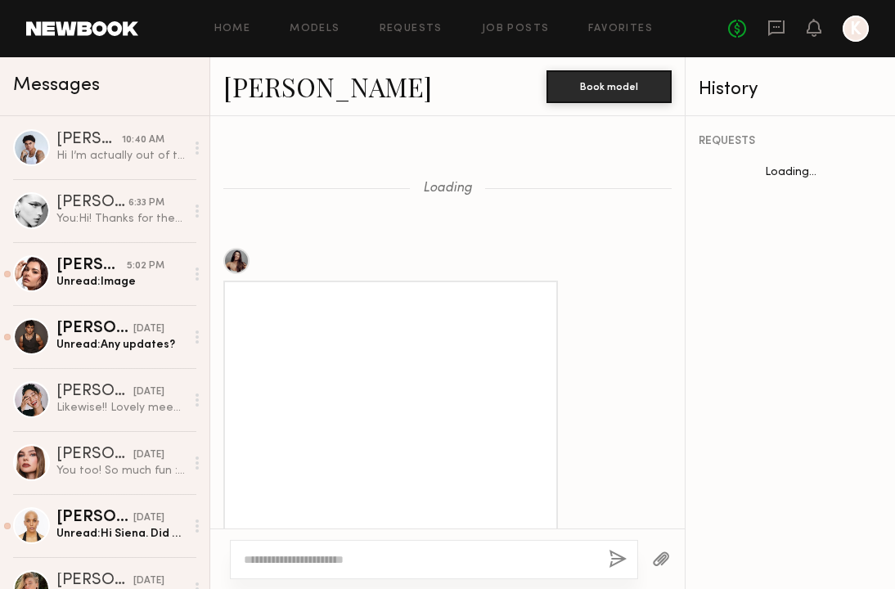
scroll to position [1463, 0]
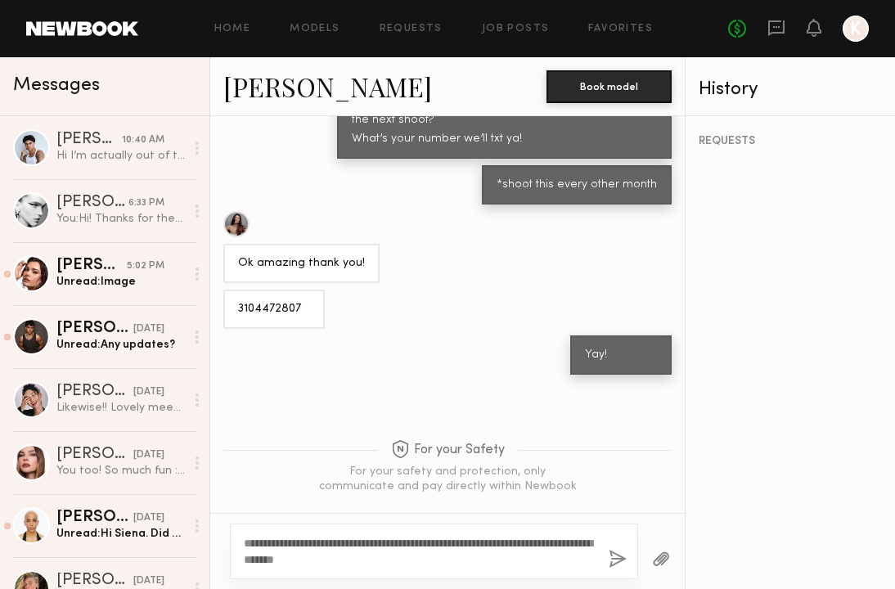
type textarea "**********"
click at [610, 559] on button "button" at bounding box center [617, 560] width 18 height 20
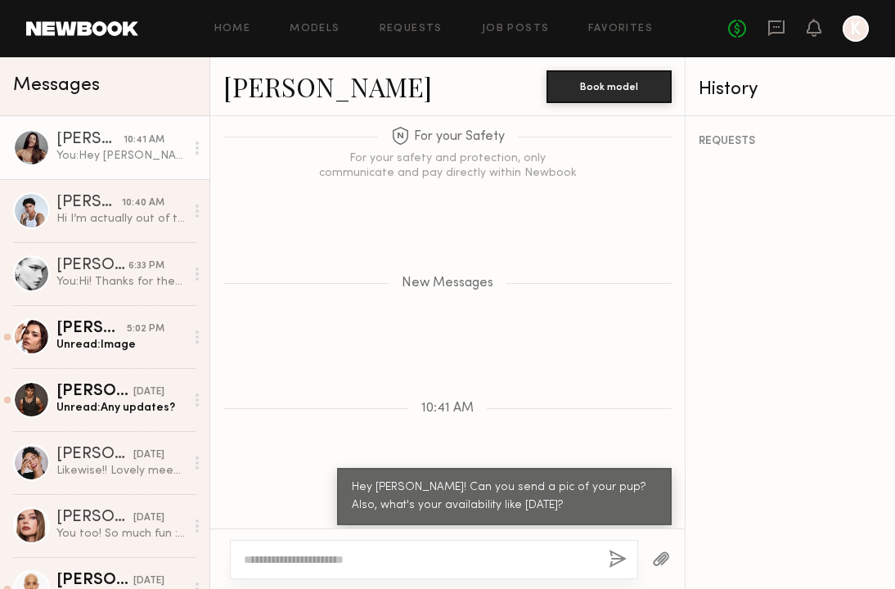
scroll to position [0, 0]
click at [393, 548] on div at bounding box center [434, 559] width 408 height 39
click at [380, 562] on textarea at bounding box center [420, 559] width 352 height 16
type textarea "**********"
click at [612, 560] on button "button" at bounding box center [617, 560] width 18 height 20
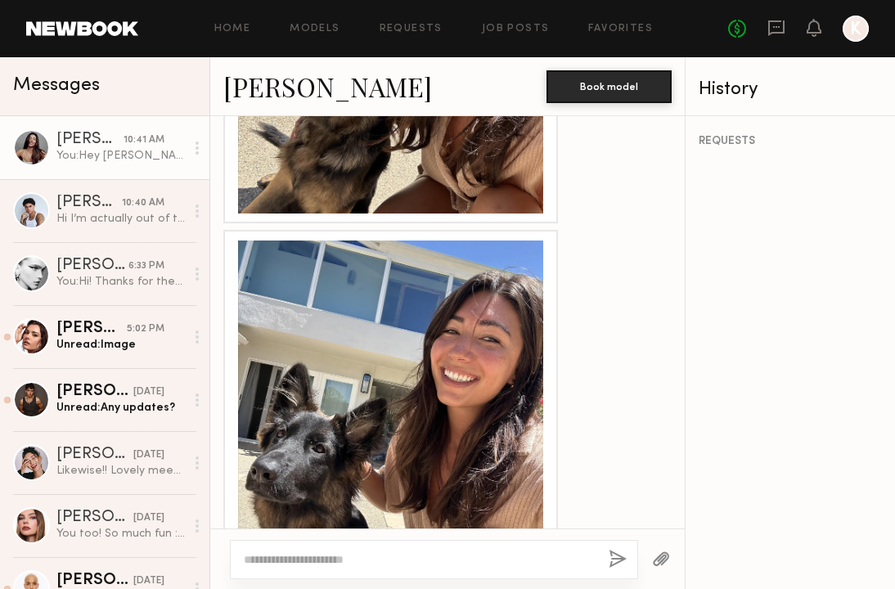
scroll to position [3619, 0]
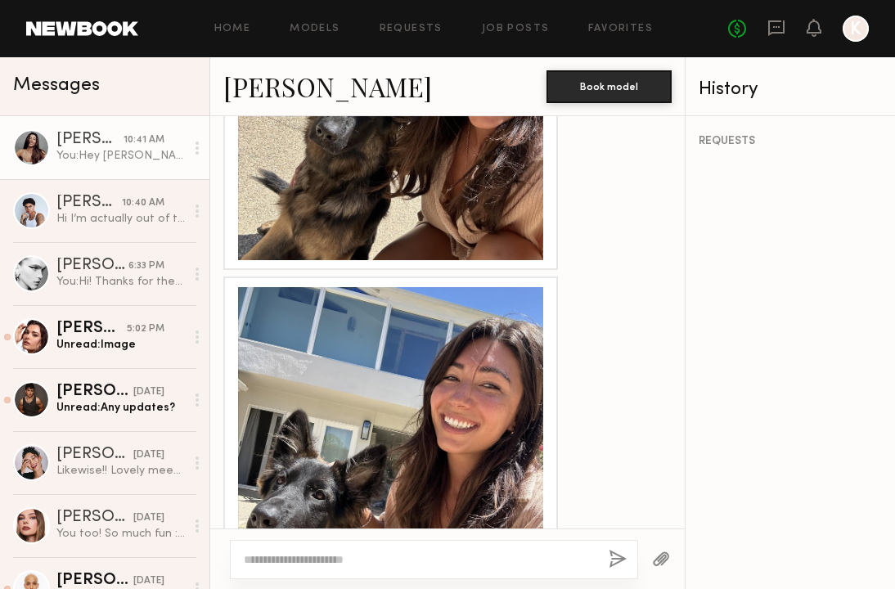
click at [445, 338] on div at bounding box center [390, 439] width 305 height 305
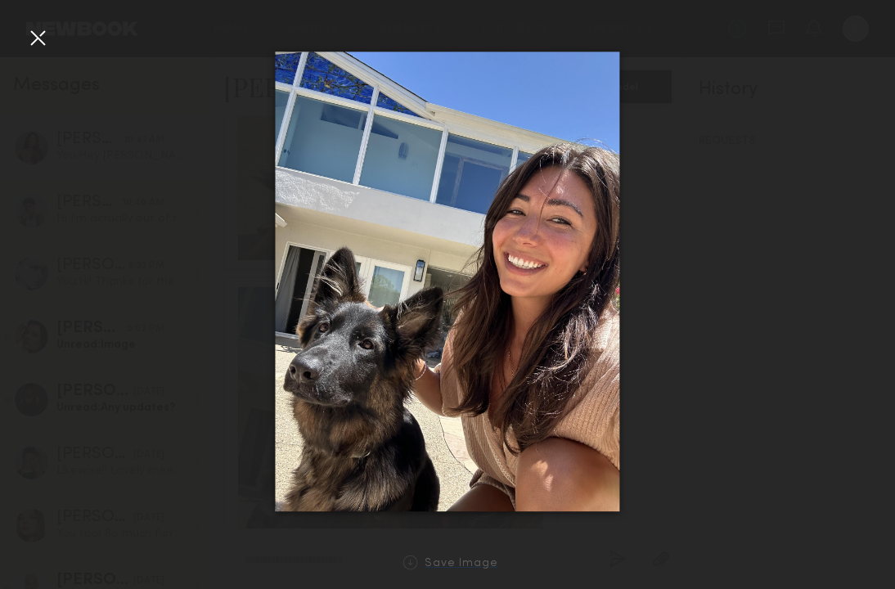
click at [461, 566] on div "Save Image" at bounding box center [461, 564] width 74 height 12
click at [360, 221] on img at bounding box center [447, 282] width 344 height 460
click at [29, 44] on div at bounding box center [38, 38] width 26 height 26
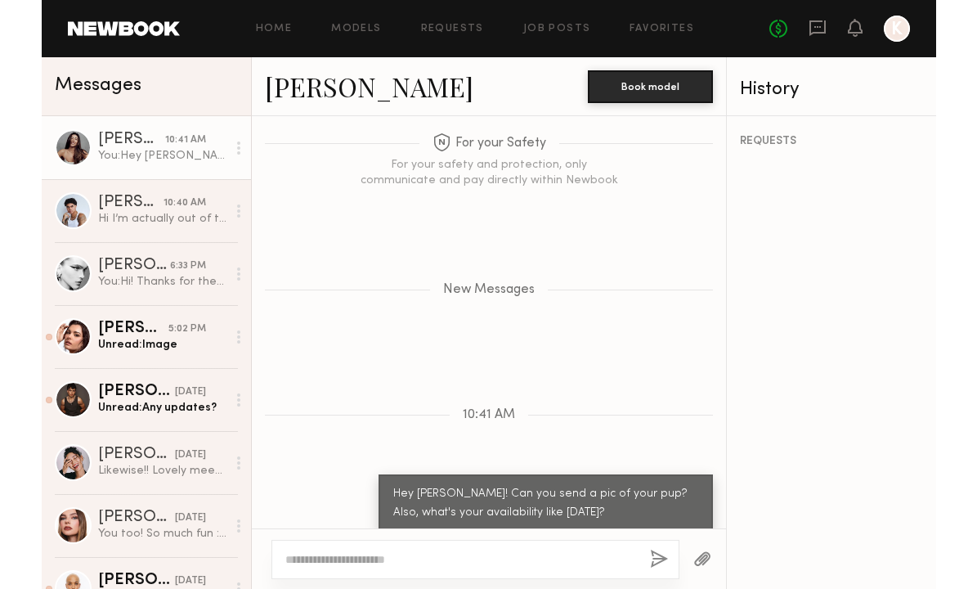
scroll to position [0, 0]
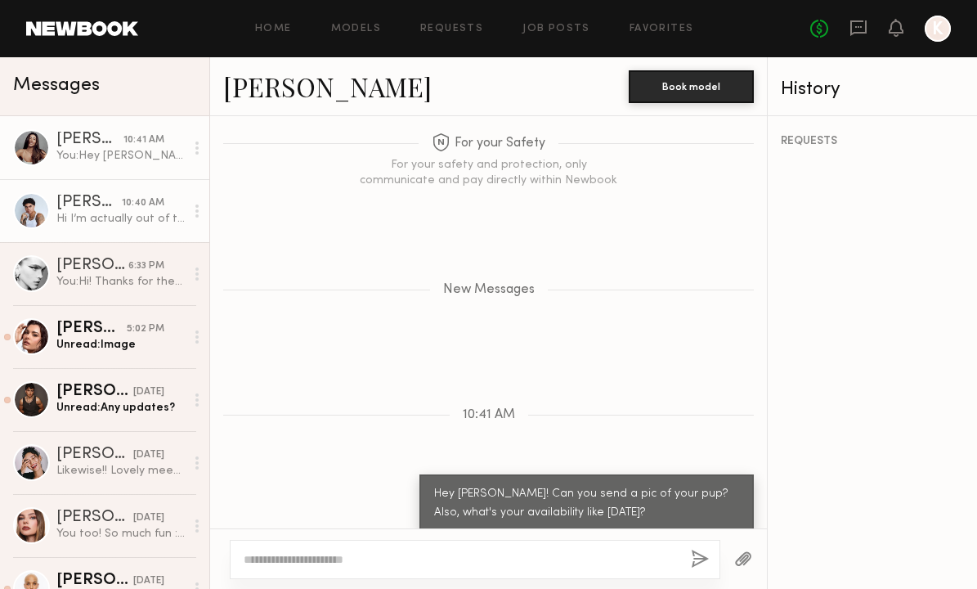
click at [76, 220] on div "Hi I’m actually out of town on a work trip until [DATE]!" at bounding box center [120, 219] width 128 height 16
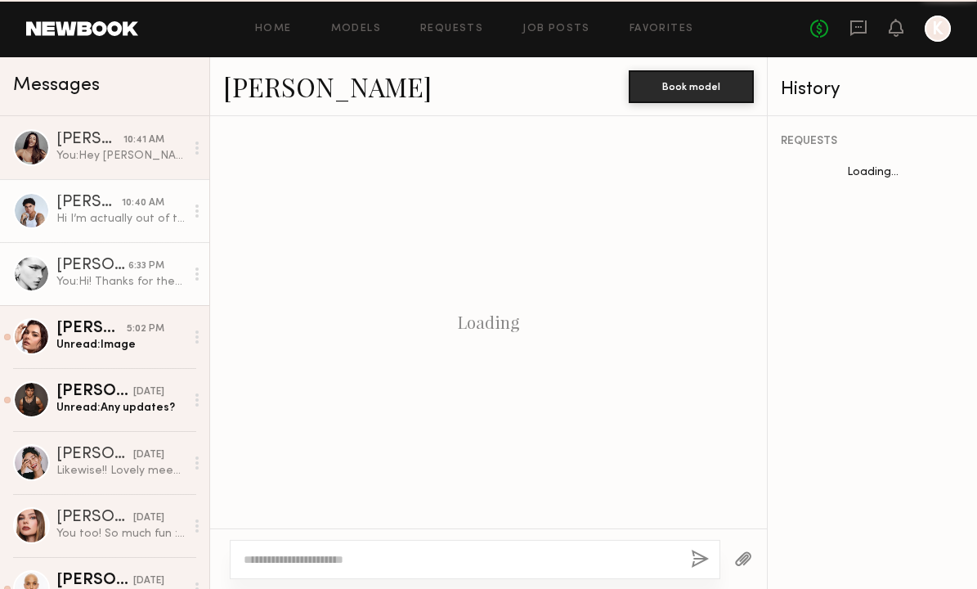
scroll to position [1176, 0]
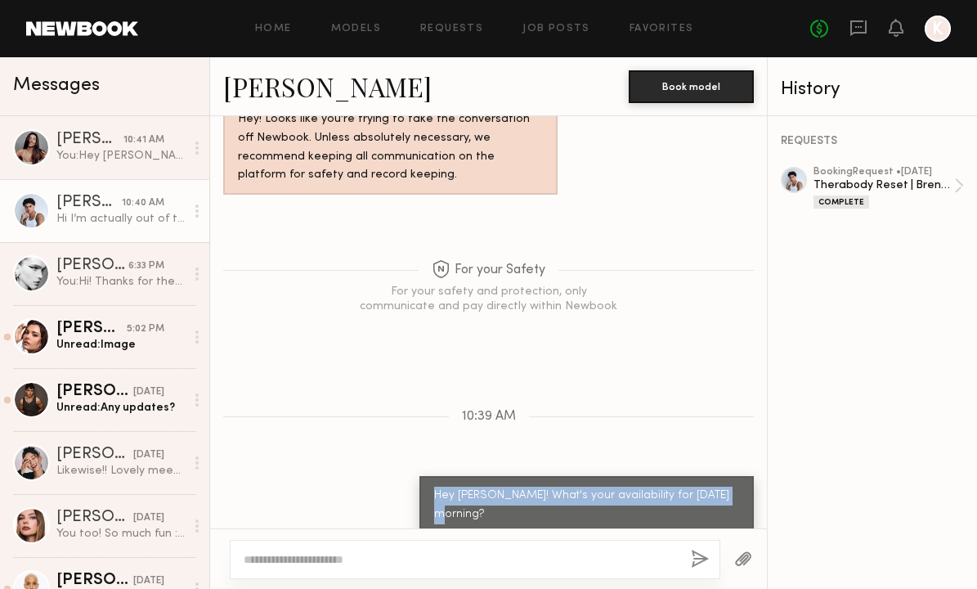
drag, startPoint x: 743, startPoint y: 452, endPoint x: 445, endPoint y: 453, distance: 297.7
click at [445, 476] on div "Hey Kjay! What's your availability for Thursday morning?" at bounding box center [587, 505] width 334 height 58
copy div "Hey Kjay! What's your availability for Thursday morning?"
click at [389, 476] on div "Hey Kjay! What's your availability for Thursday morning?" at bounding box center [488, 505] width 557 height 58
drag, startPoint x: 741, startPoint y: 452, endPoint x: 446, endPoint y: 443, distance: 295.3
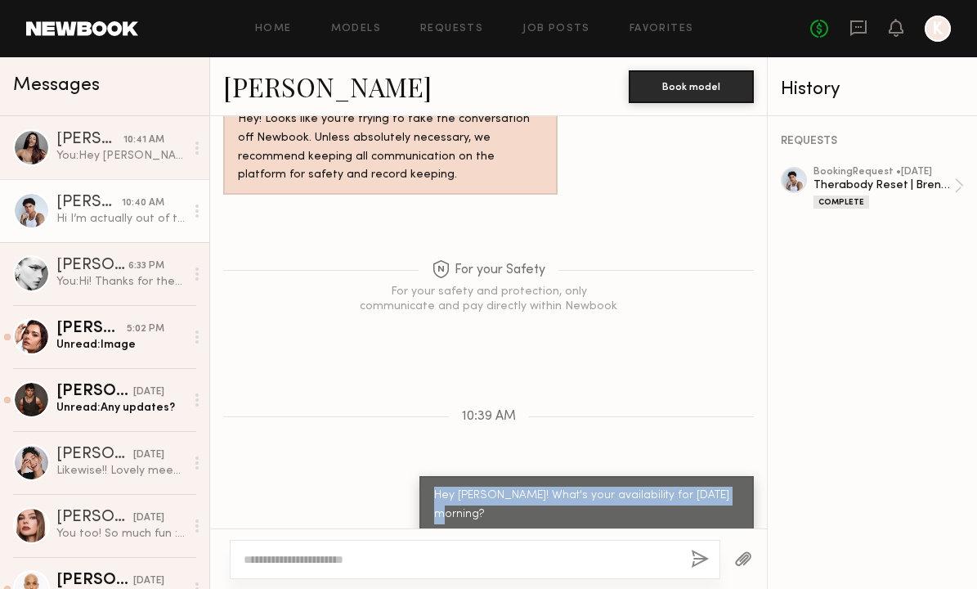
click at [446, 476] on div "Hey Kjay! What's your availability for Thursday morning?" at bounding box center [587, 505] width 334 height 58
copy div "Hey Kjay! What's your availability for Thursday morning?"
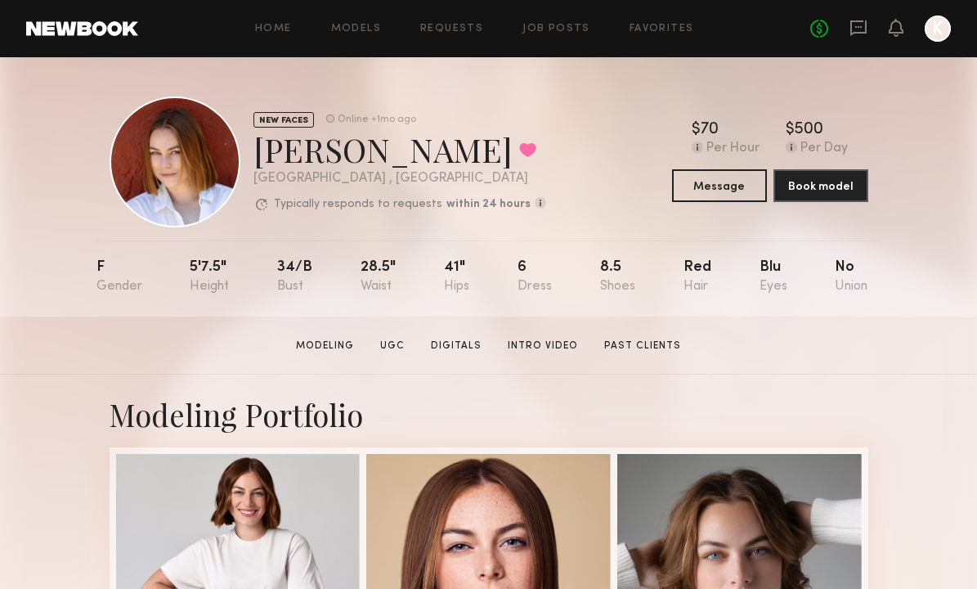
click at [554, 38] on div "Home Models Requests Job Posts Favorites Sign Out No fees up to $5,000 K" at bounding box center [544, 29] width 813 height 26
click at [556, 26] on link "Job Posts" at bounding box center [557, 29] width 68 height 11
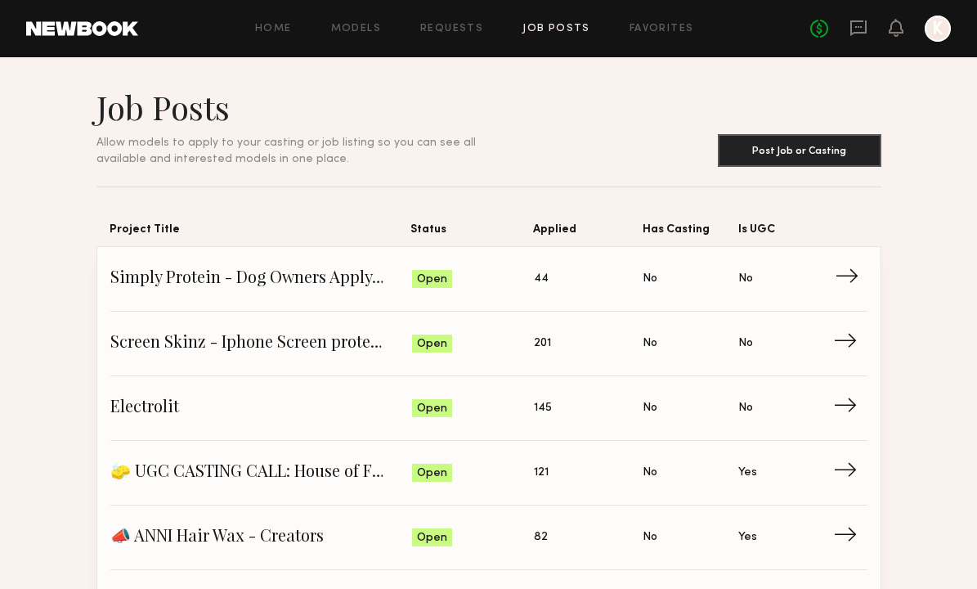
click at [536, 276] on span "44" at bounding box center [541, 279] width 15 height 18
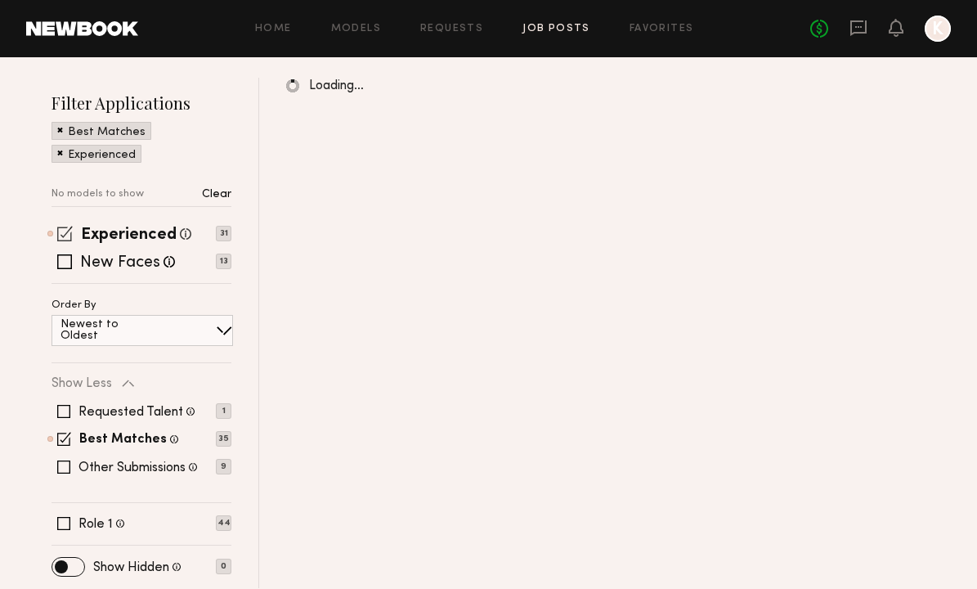
scroll to position [259, 0]
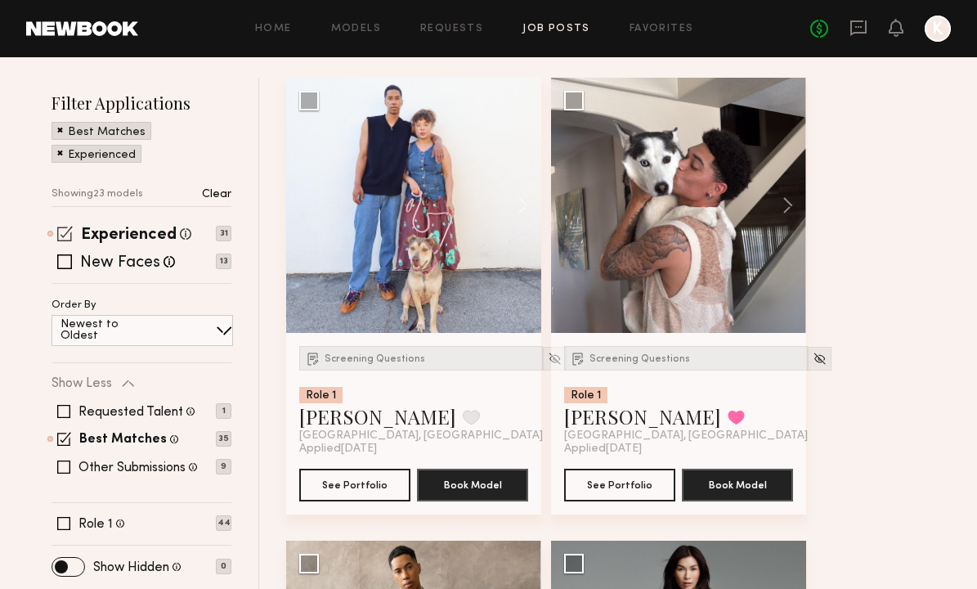
click at [67, 228] on span at bounding box center [65, 234] width 16 height 16
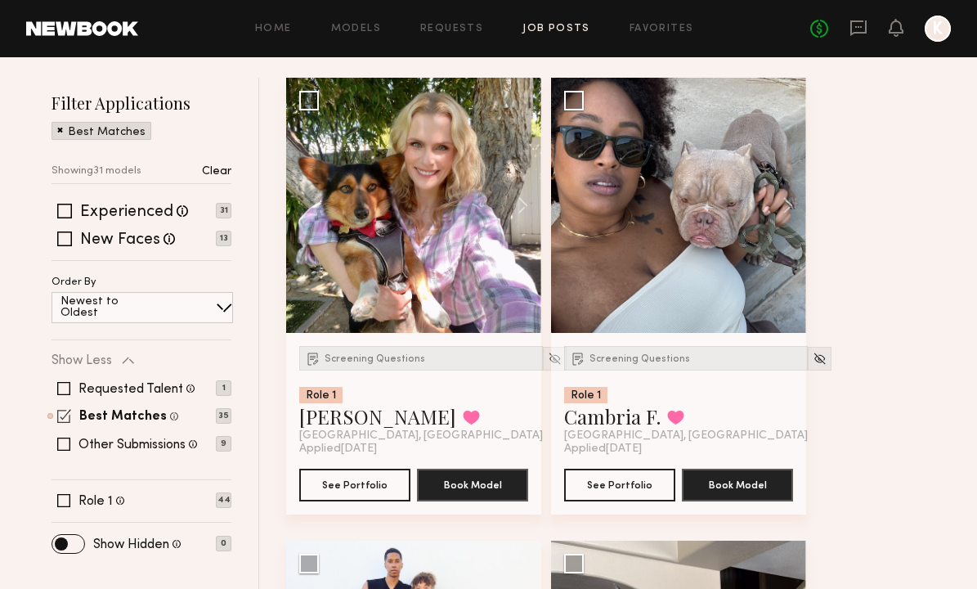
click at [67, 418] on span at bounding box center [64, 416] width 14 height 14
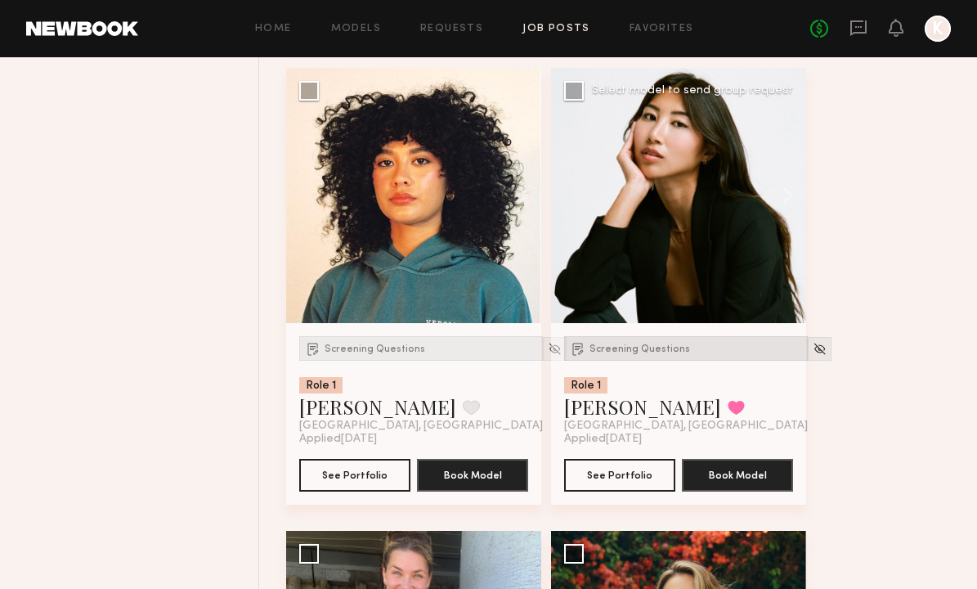
scroll to position [4437, 0]
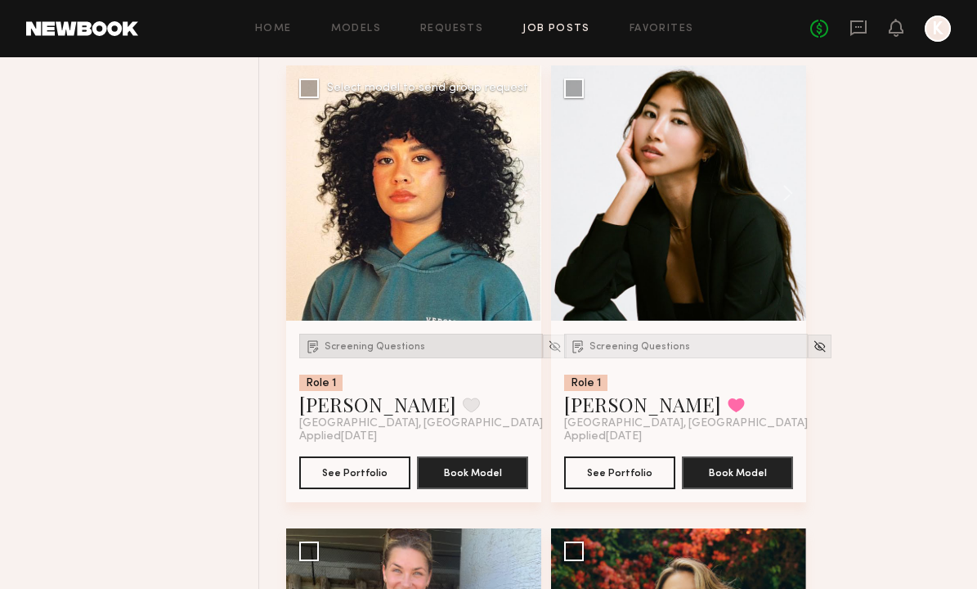
click at [361, 353] on div "Screening Questions" at bounding box center [421, 346] width 244 height 25
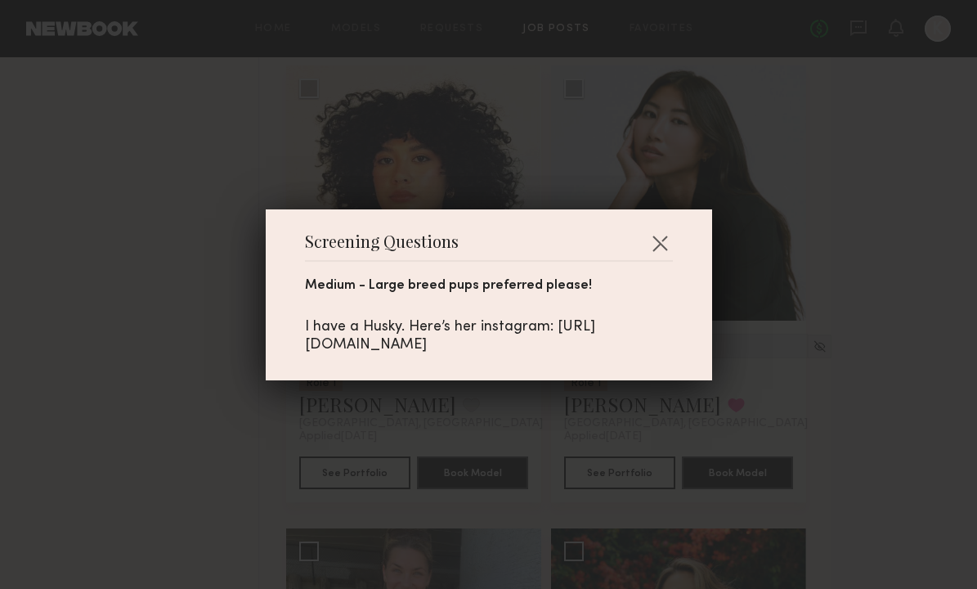
drag, startPoint x: 479, startPoint y: 365, endPoint x: 305, endPoint y: 335, distance: 176.6
click at [305, 335] on div "Screening Questions Medium - Large breed pups preferred please! I have a Husky.…" at bounding box center [489, 294] width 446 height 171
copy div "https://www.instagram.com/brizolua?igsh=cXBxN2FvMjI1bnds"
click at [666, 230] on button "button" at bounding box center [660, 243] width 26 height 26
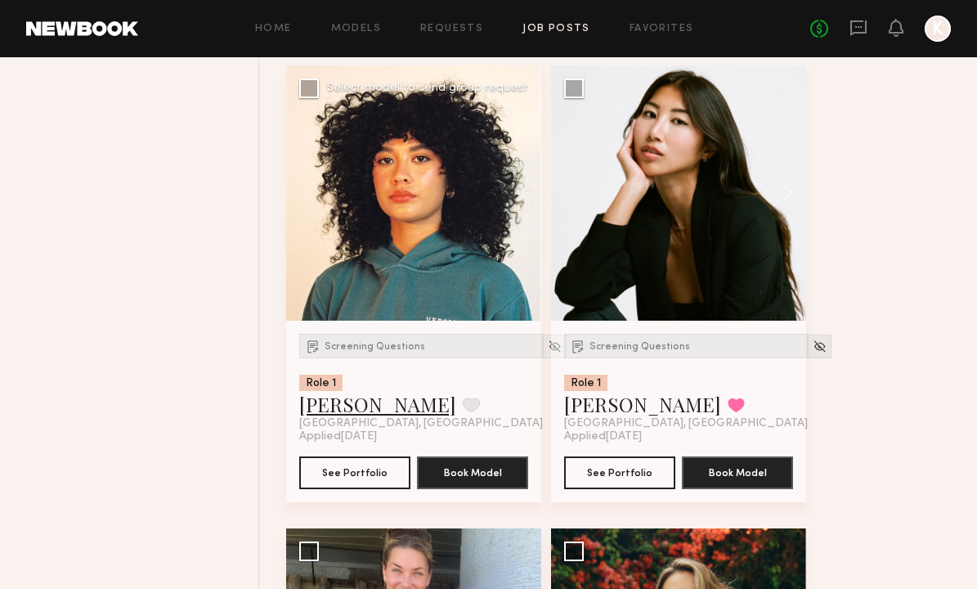
click at [334, 406] on link "[PERSON_NAME]" at bounding box center [377, 404] width 157 height 26
click at [331, 403] on link "[PERSON_NAME]" at bounding box center [377, 404] width 157 height 26
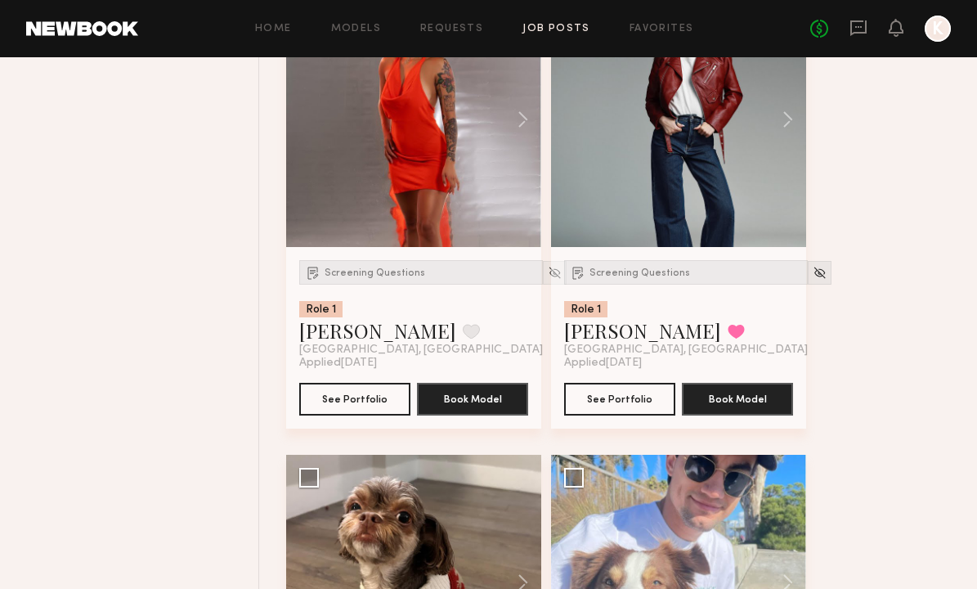
scroll to position [2488, 0]
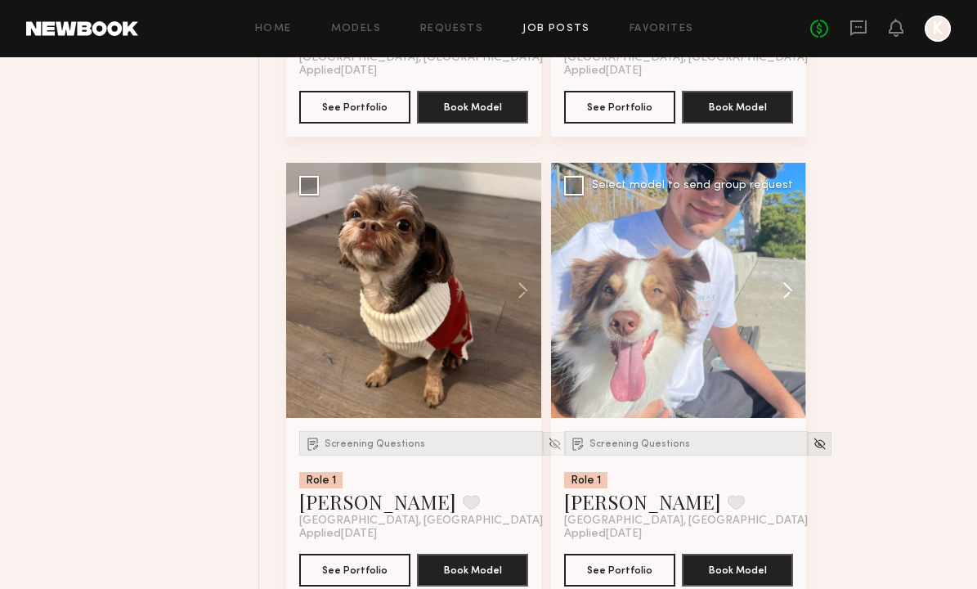
click at [783, 288] on button at bounding box center [780, 290] width 52 height 255
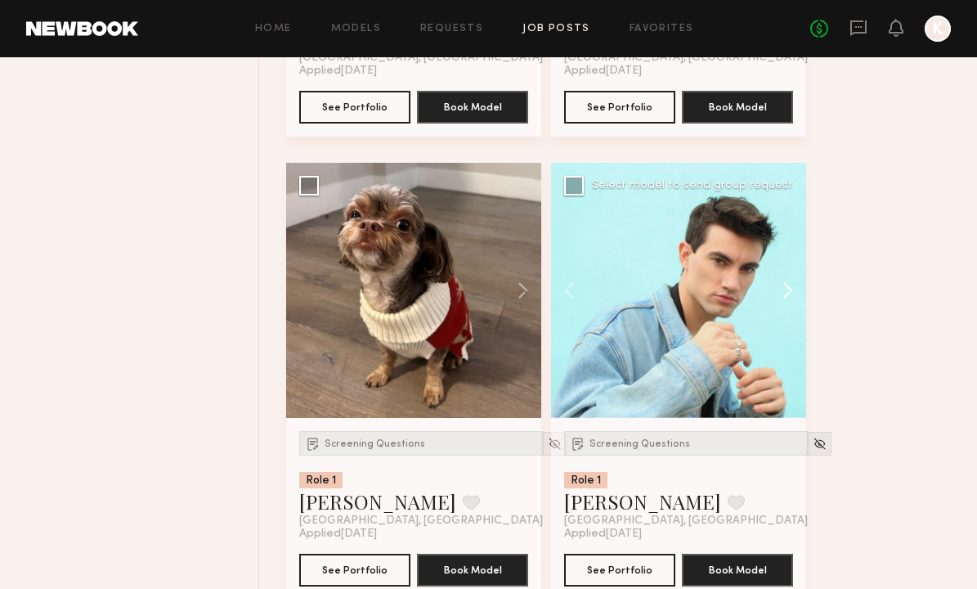
click at [783, 288] on button at bounding box center [780, 290] width 52 height 255
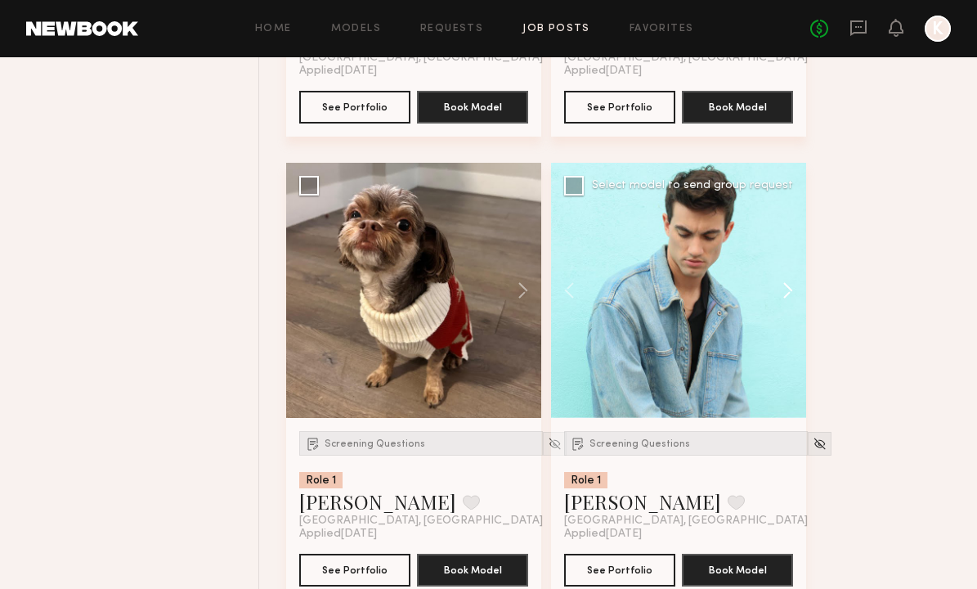
click at [783, 288] on button at bounding box center [780, 290] width 52 height 255
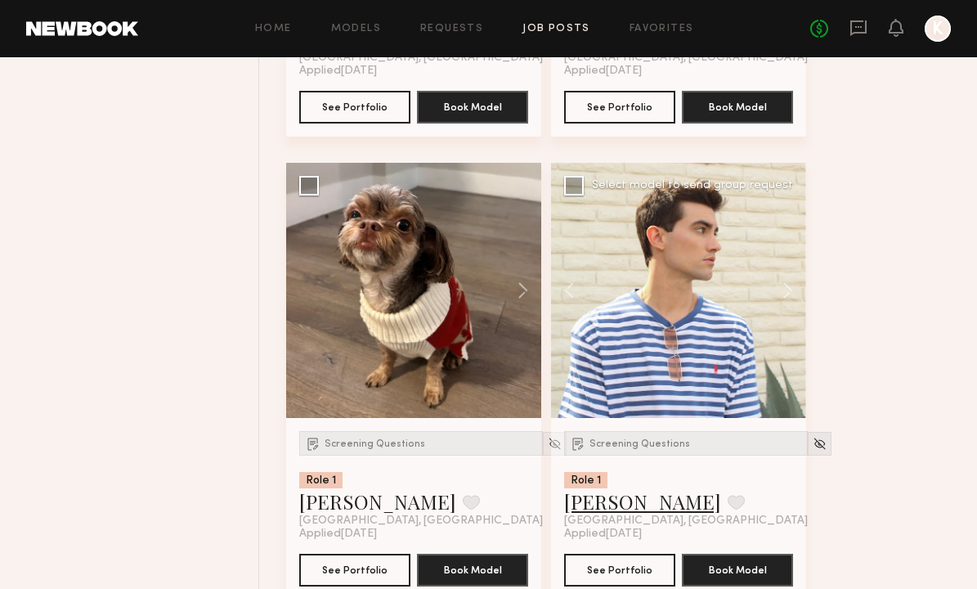
click at [594, 496] on link "[PERSON_NAME]" at bounding box center [642, 501] width 157 height 26
click at [567, 296] on button at bounding box center [577, 290] width 52 height 255
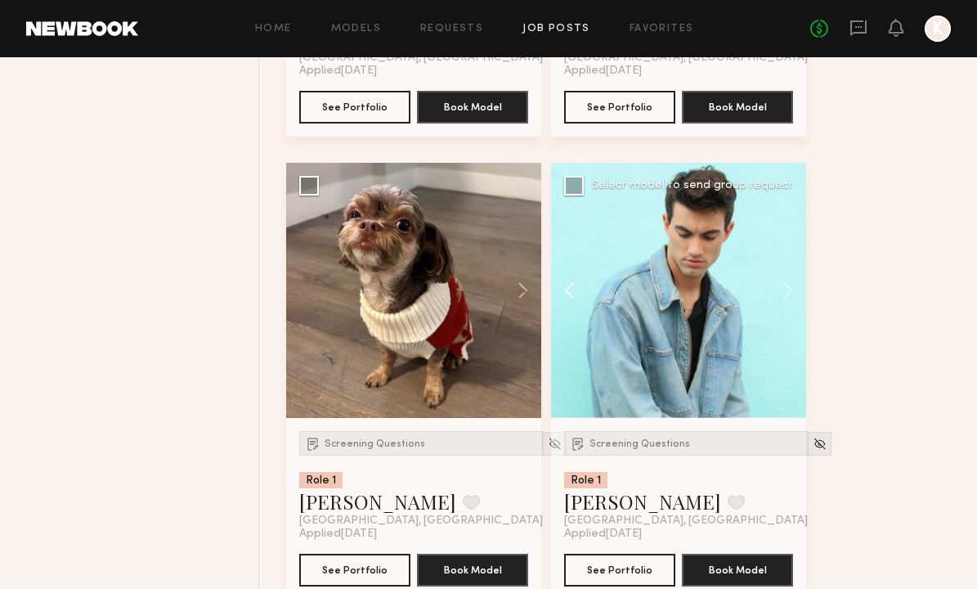
click at [567, 296] on button at bounding box center [577, 290] width 52 height 255
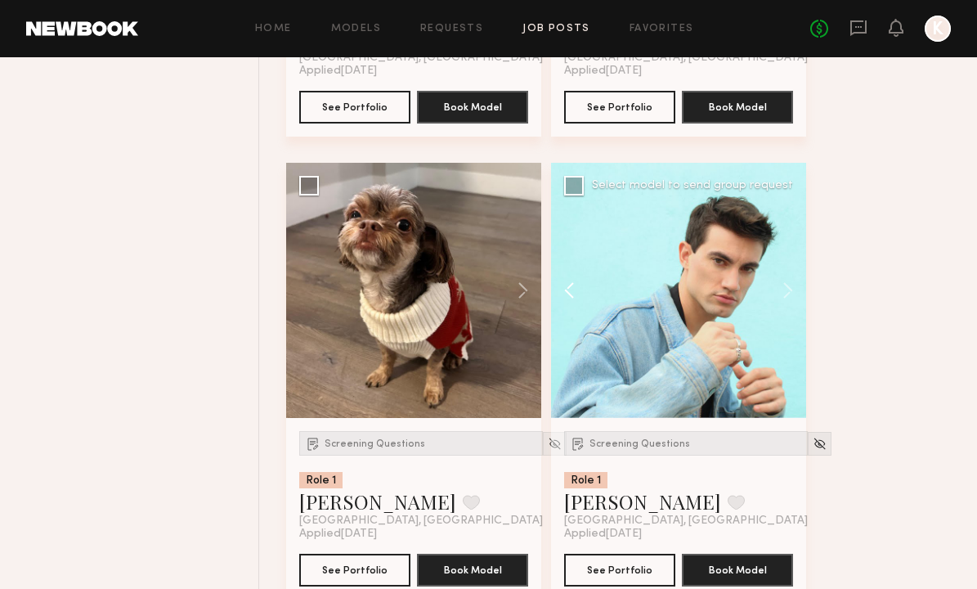
click at [567, 296] on button at bounding box center [577, 290] width 52 height 255
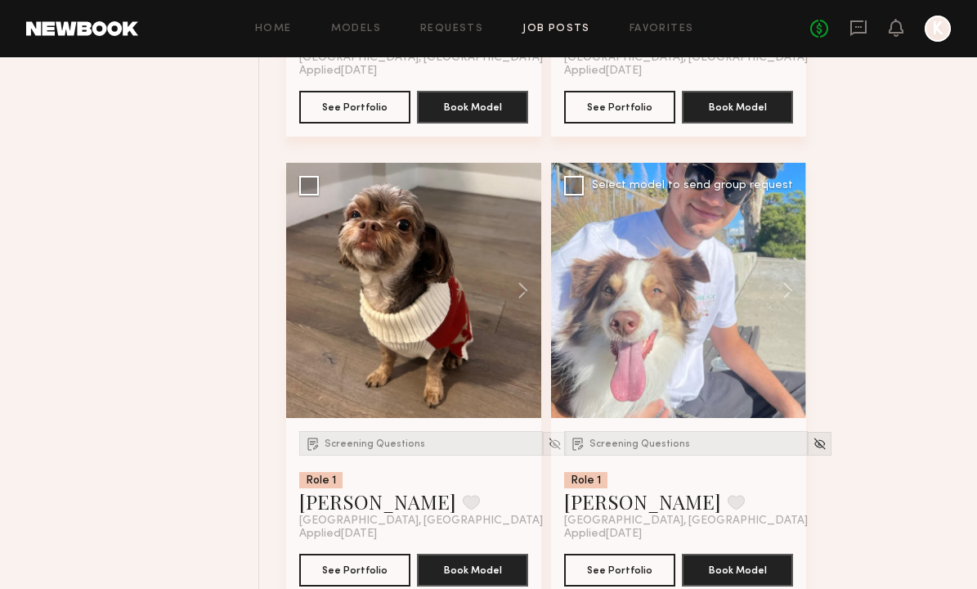
click at [631, 389] on div at bounding box center [678, 290] width 255 height 255
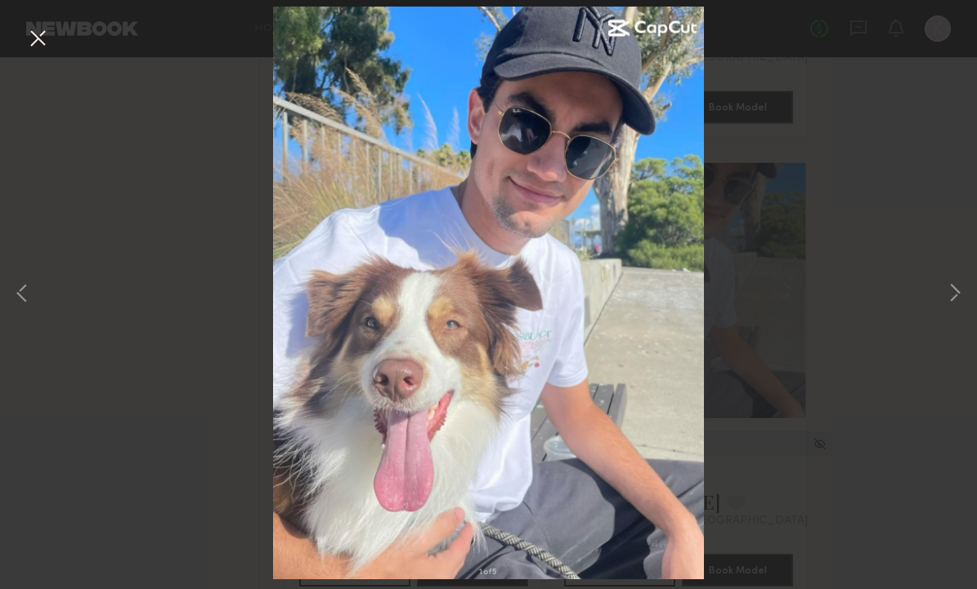
click at [857, 177] on div "1 of 5" at bounding box center [488, 294] width 977 height 589
click at [39, 27] on button at bounding box center [38, 39] width 26 height 29
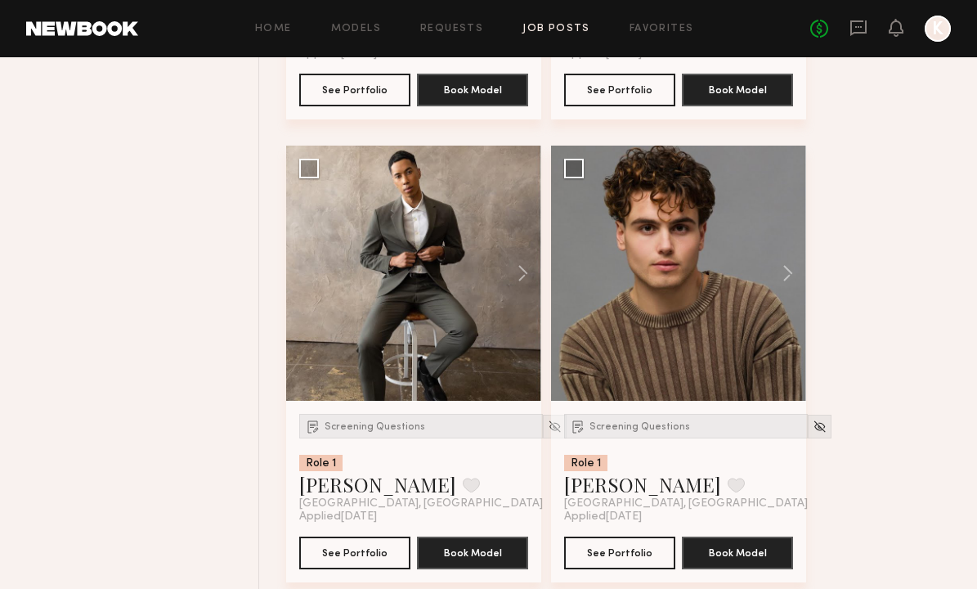
scroll to position [1573, 0]
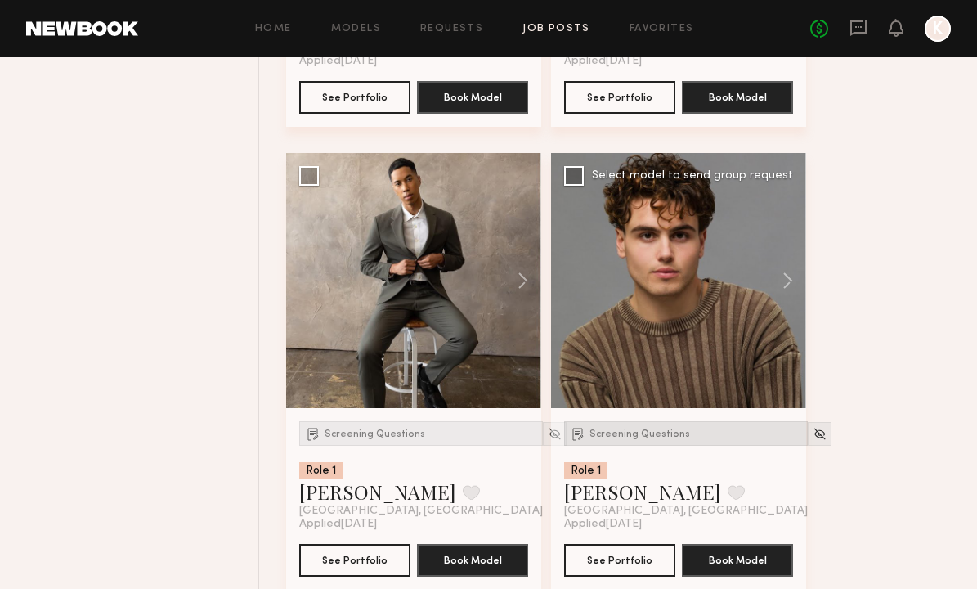
click at [665, 435] on span "Screening Questions" at bounding box center [640, 434] width 101 height 10
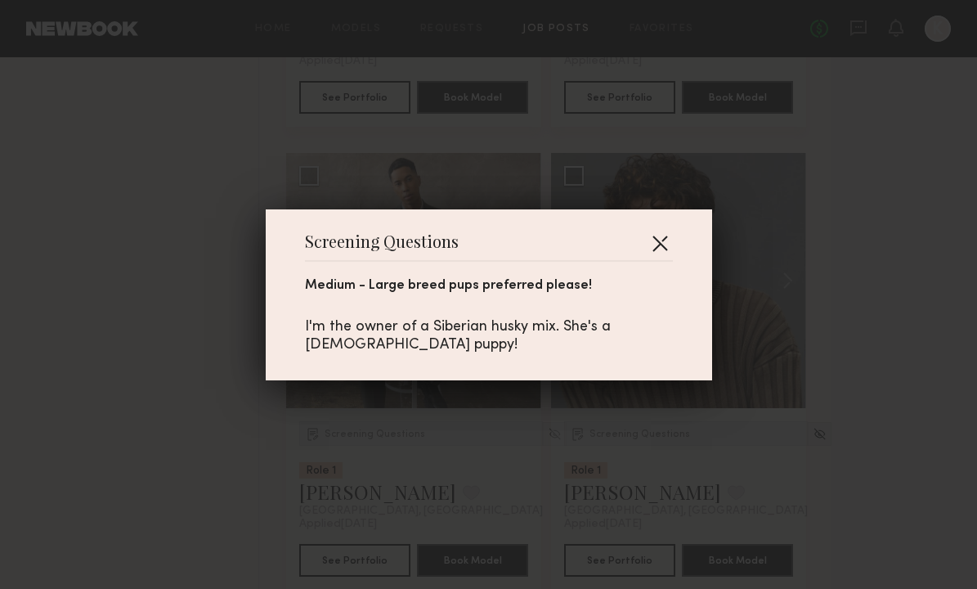
click at [661, 233] on button "button" at bounding box center [660, 243] width 26 height 26
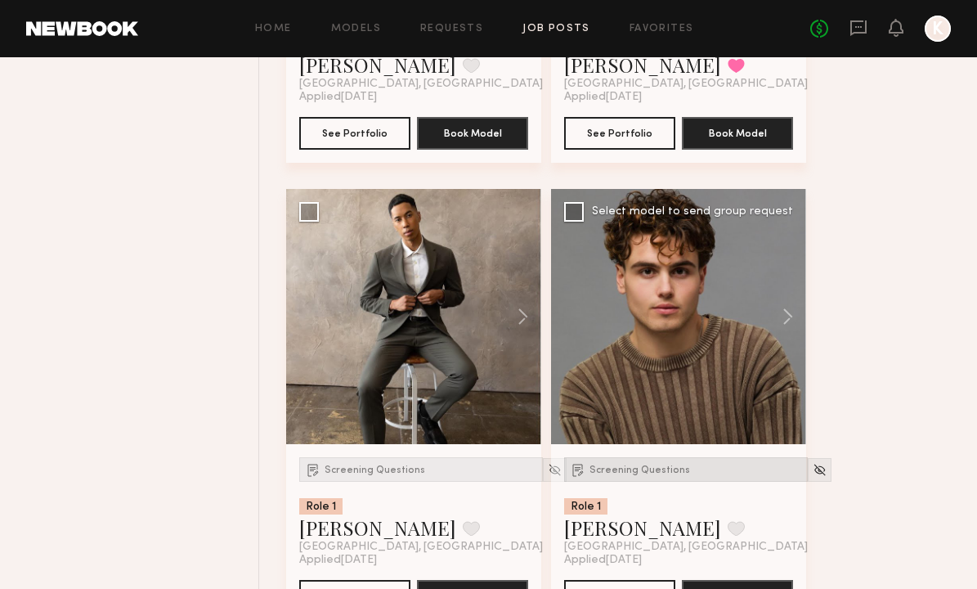
scroll to position [1547, 0]
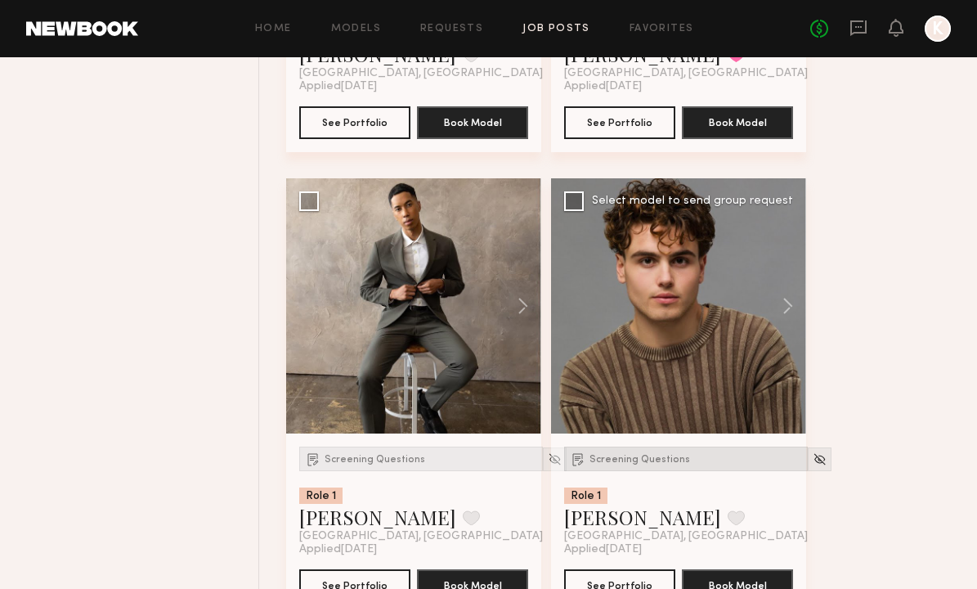
click at [615, 455] on span "Screening Questions" at bounding box center [640, 460] width 101 height 10
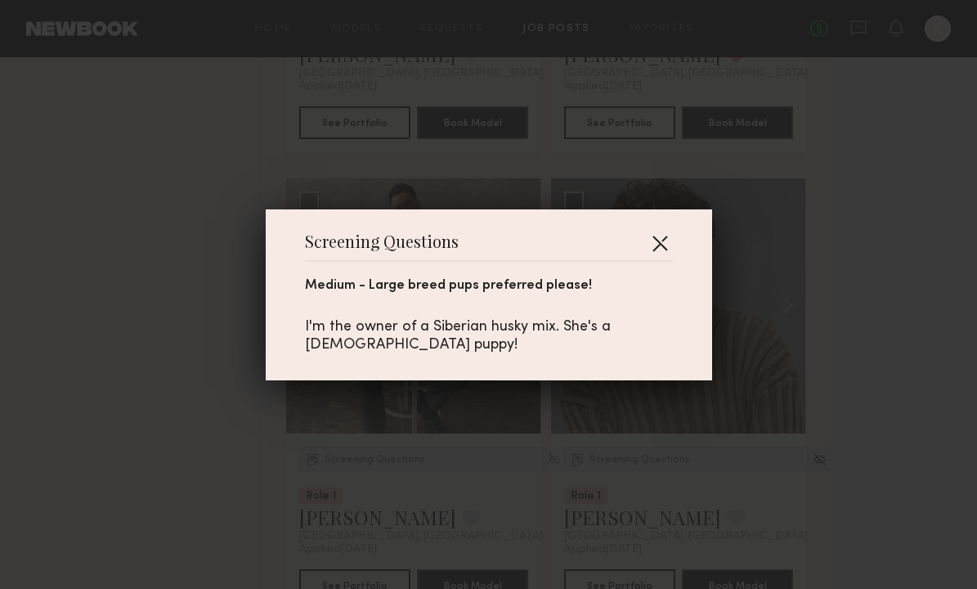
click at [661, 245] on button "button" at bounding box center [660, 243] width 26 height 26
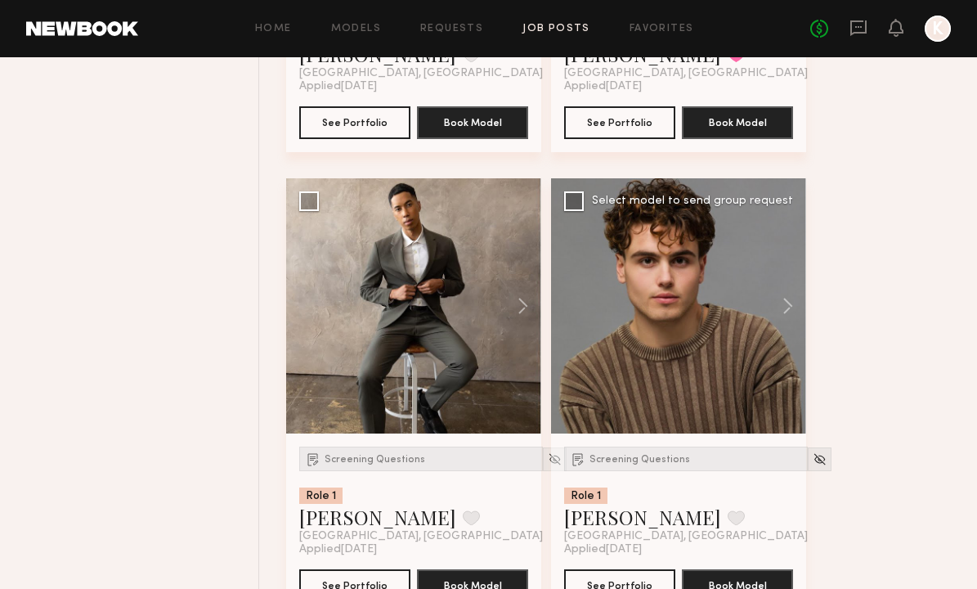
scroll to position [1648, 0]
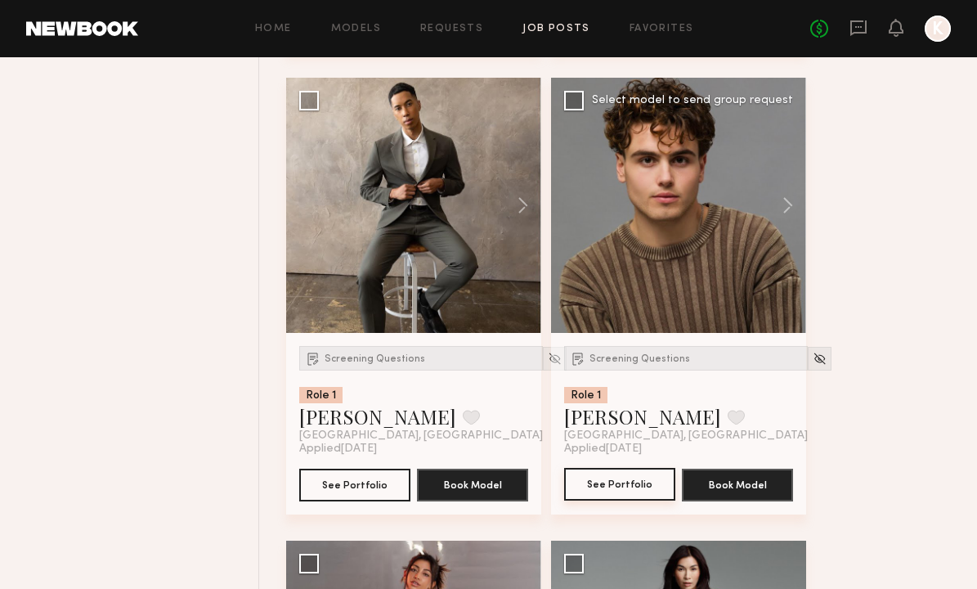
click at [615, 488] on button "See Portfolio" at bounding box center [619, 484] width 111 height 33
click at [743, 2] on header "Home Models Requests Job Posts Favorites Sign Out No fees up to $5,000 K" at bounding box center [488, 28] width 977 height 57
click at [617, 480] on button "See Portfolio" at bounding box center [619, 484] width 111 height 33
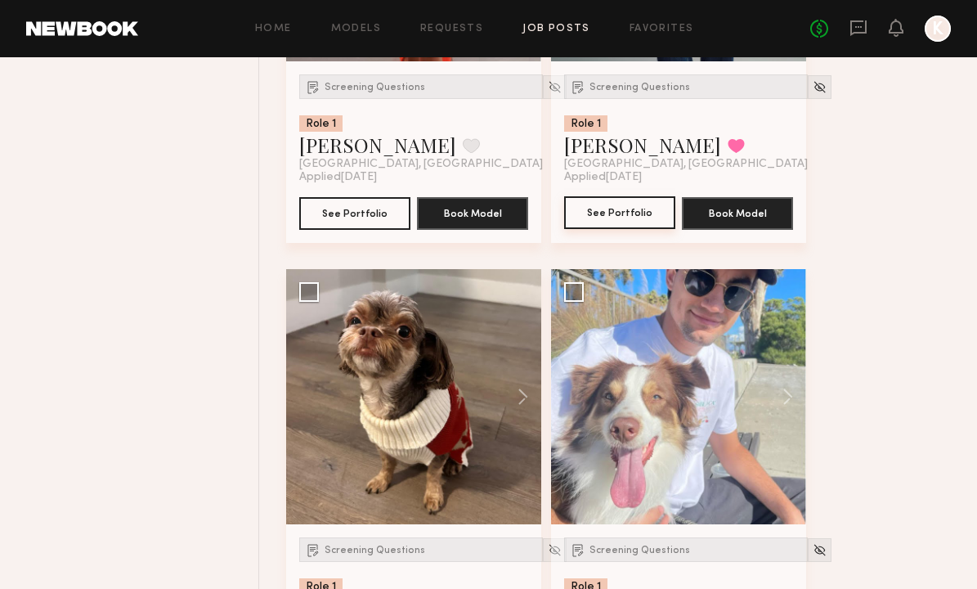
scroll to position [2096, 0]
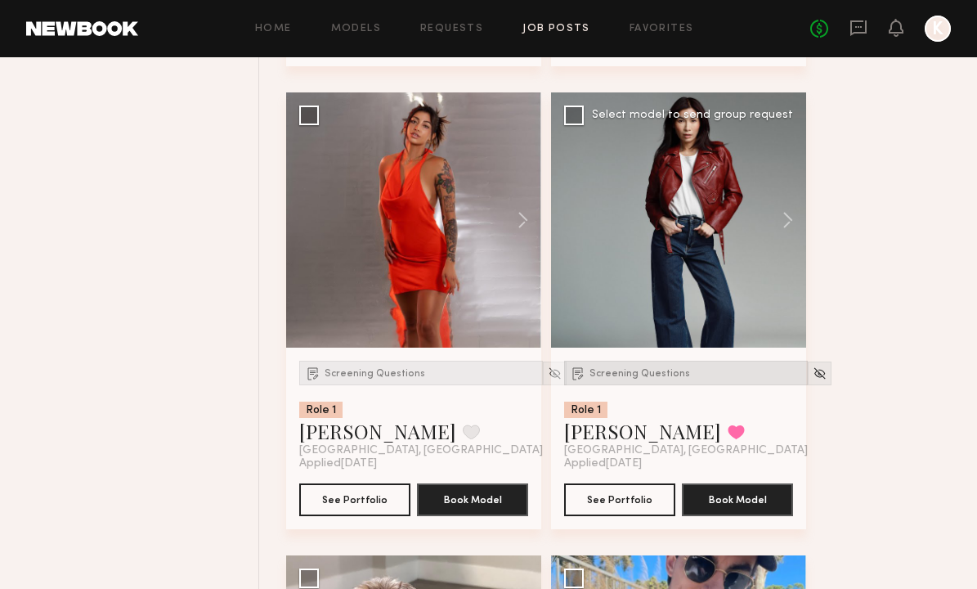
click at [626, 361] on div "Screening Questions" at bounding box center [686, 373] width 244 height 25
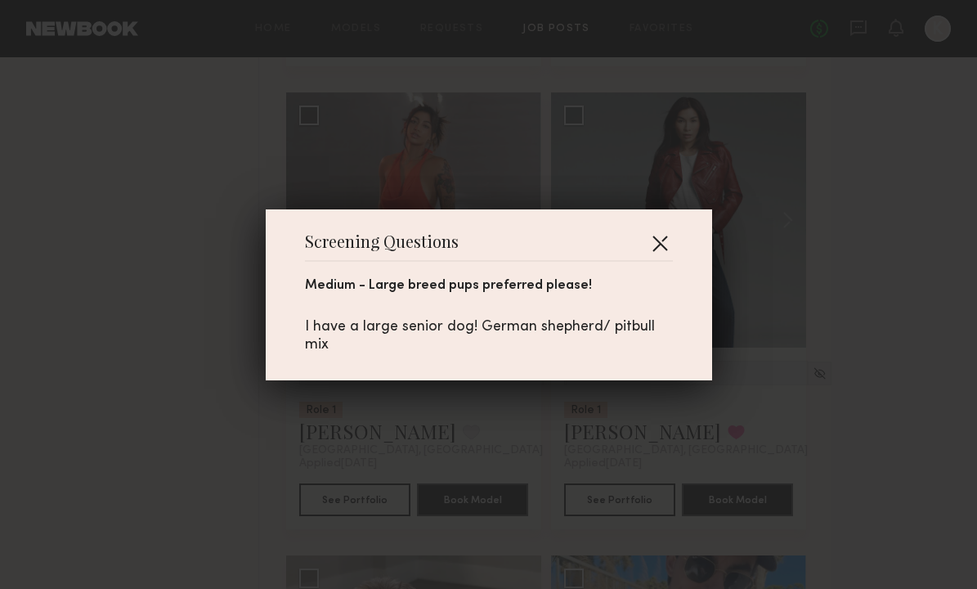
click at [662, 236] on button "button" at bounding box center [660, 243] width 26 height 26
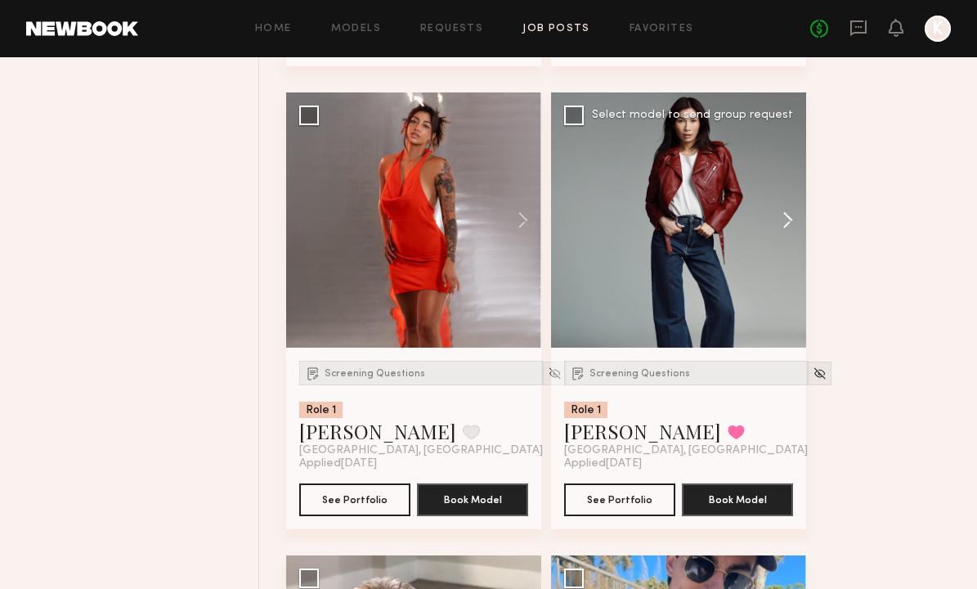
click at [791, 222] on button at bounding box center [780, 219] width 52 height 255
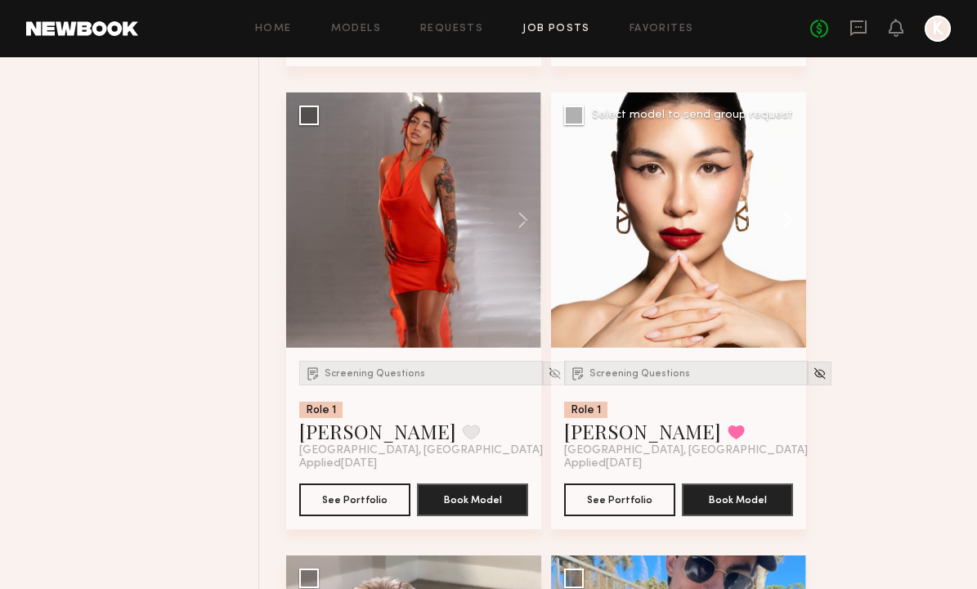
click at [791, 222] on button at bounding box center [780, 219] width 52 height 255
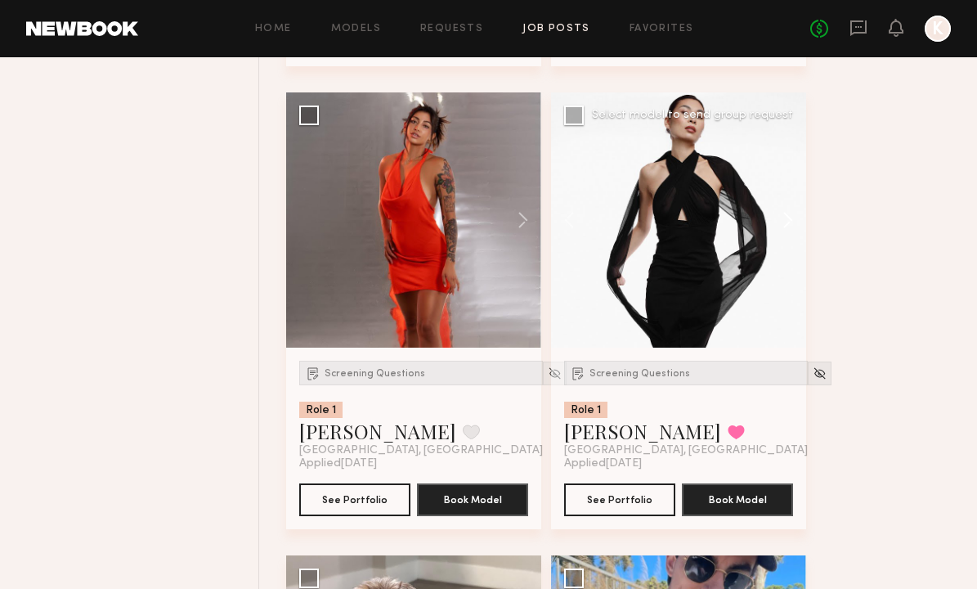
click at [791, 222] on button at bounding box center [780, 219] width 52 height 255
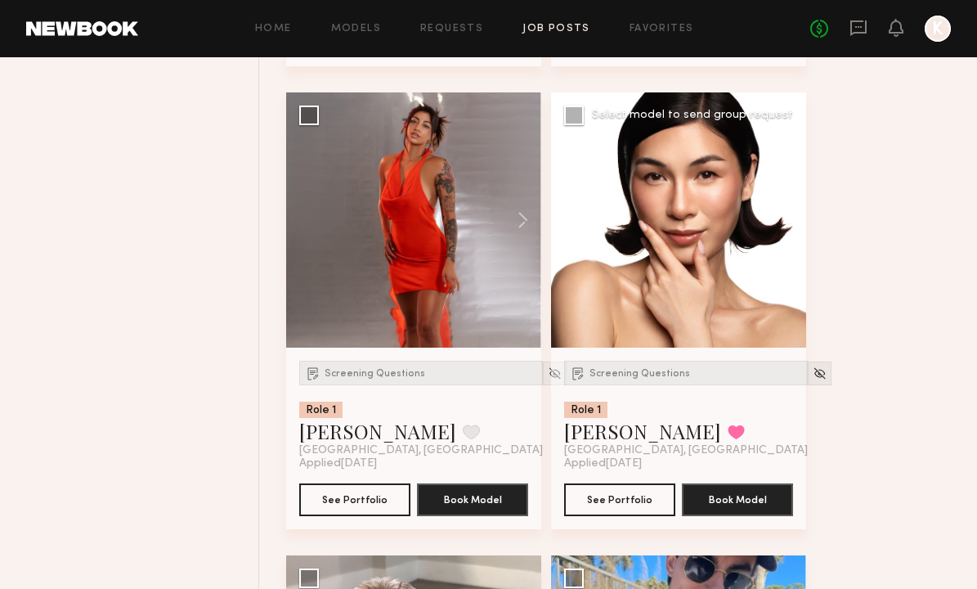
click at [801, 222] on button at bounding box center [780, 219] width 52 height 255
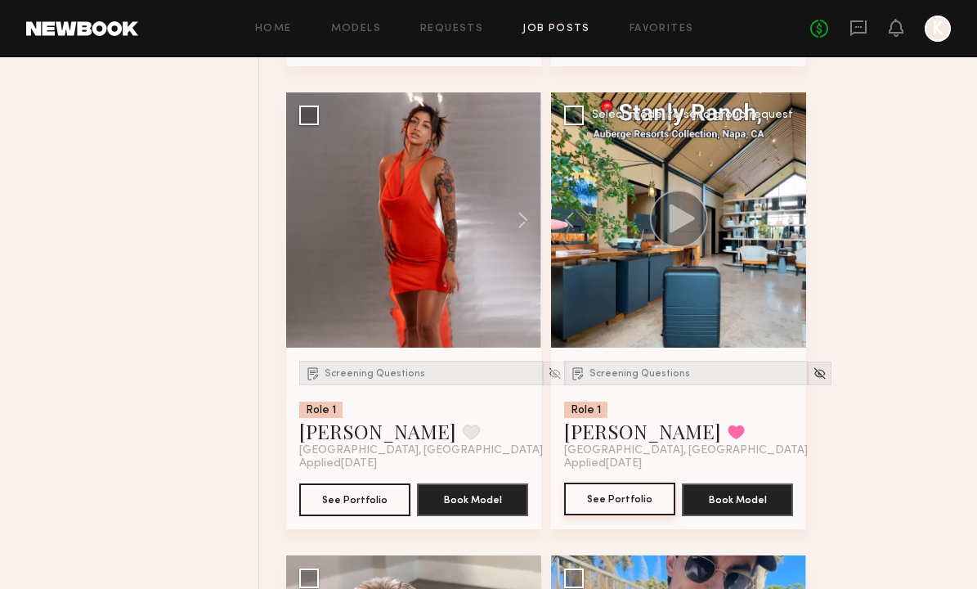
click at [618, 494] on button "See Portfolio" at bounding box center [619, 498] width 111 height 33
click at [356, 367] on div "Screening Questions" at bounding box center [421, 373] width 244 height 25
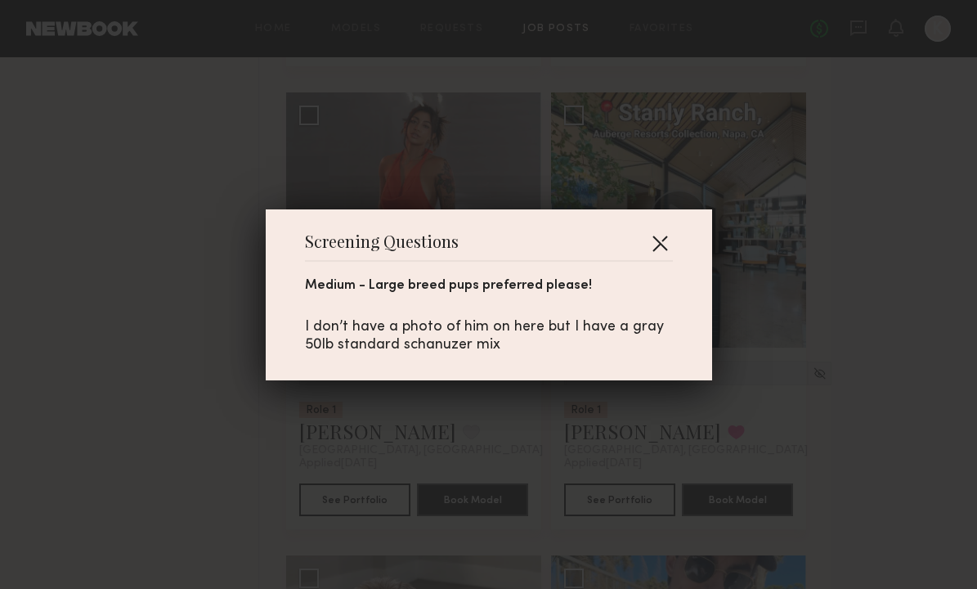
click at [653, 245] on button "button" at bounding box center [660, 243] width 26 height 26
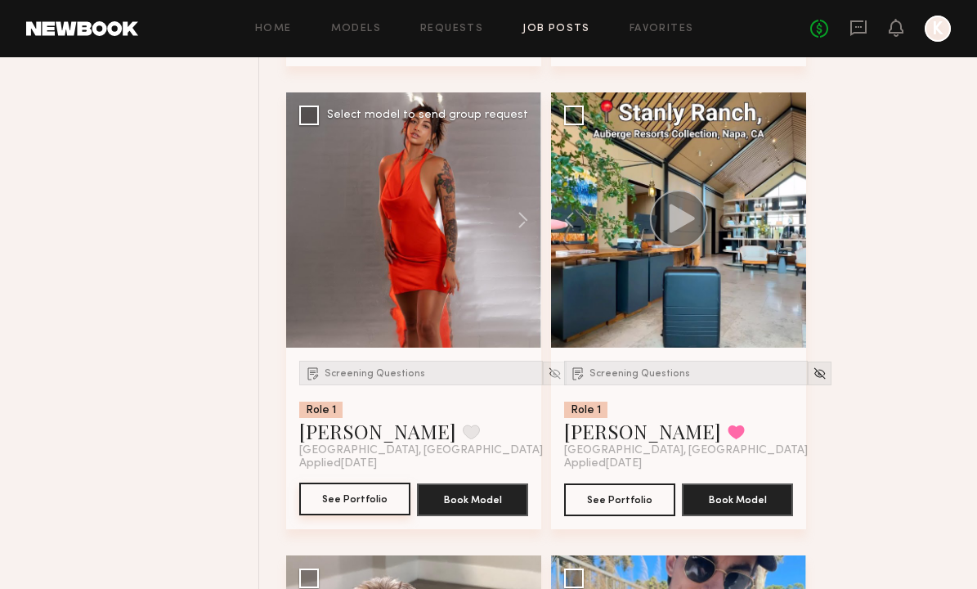
click at [318, 499] on button "See Portfolio" at bounding box center [354, 498] width 111 height 33
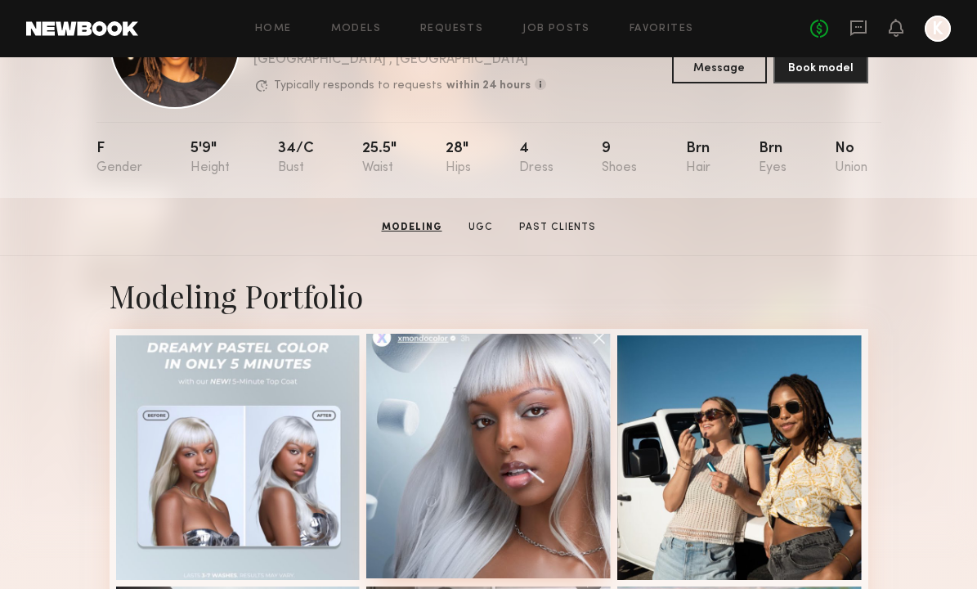
scroll to position [34, 0]
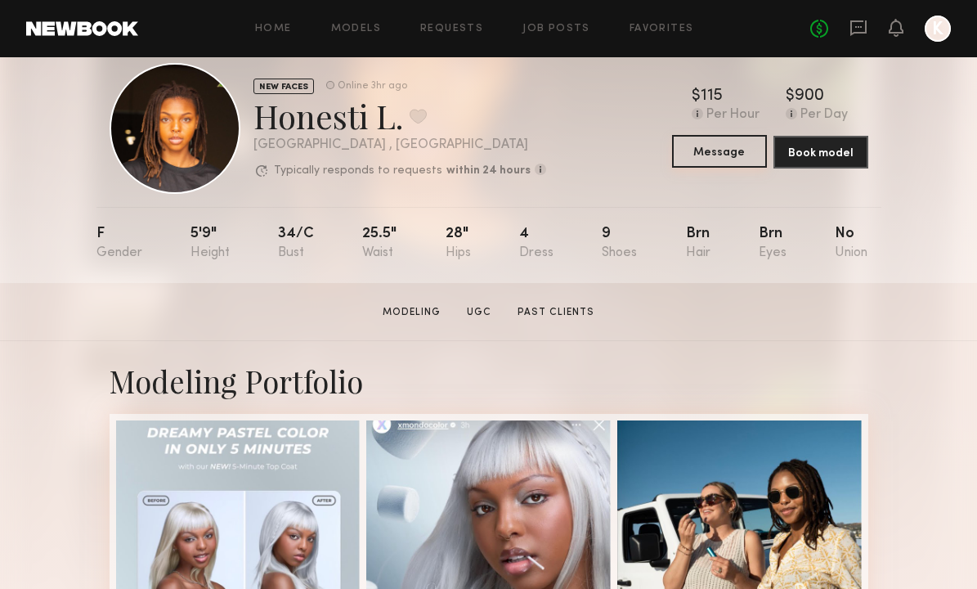
click at [693, 157] on button "Message" at bounding box center [719, 151] width 95 height 33
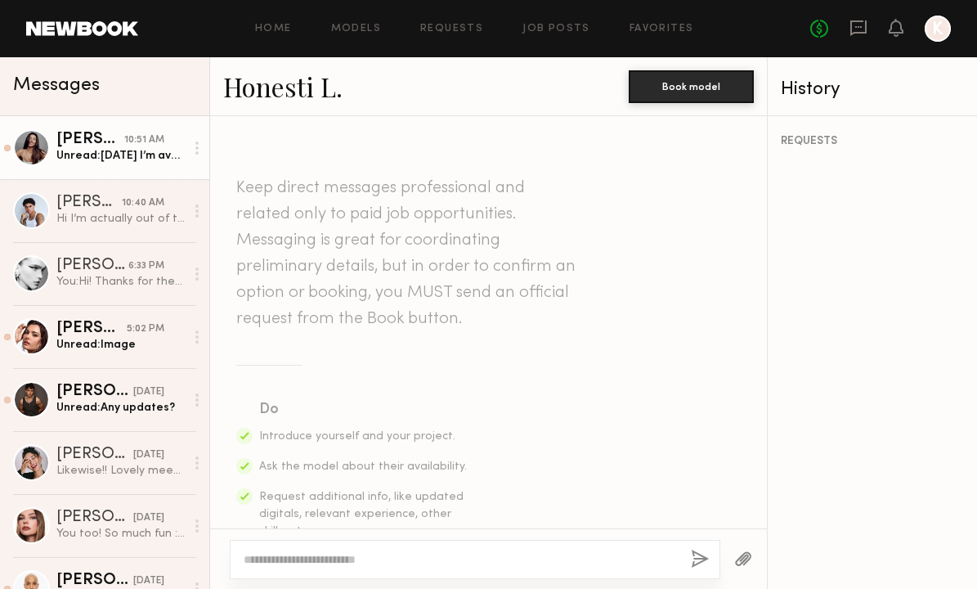
click at [168, 164] on link "[PERSON_NAME] 10:51 AM Unread: [DATE] I’m available before 2pm" at bounding box center [104, 147] width 209 height 63
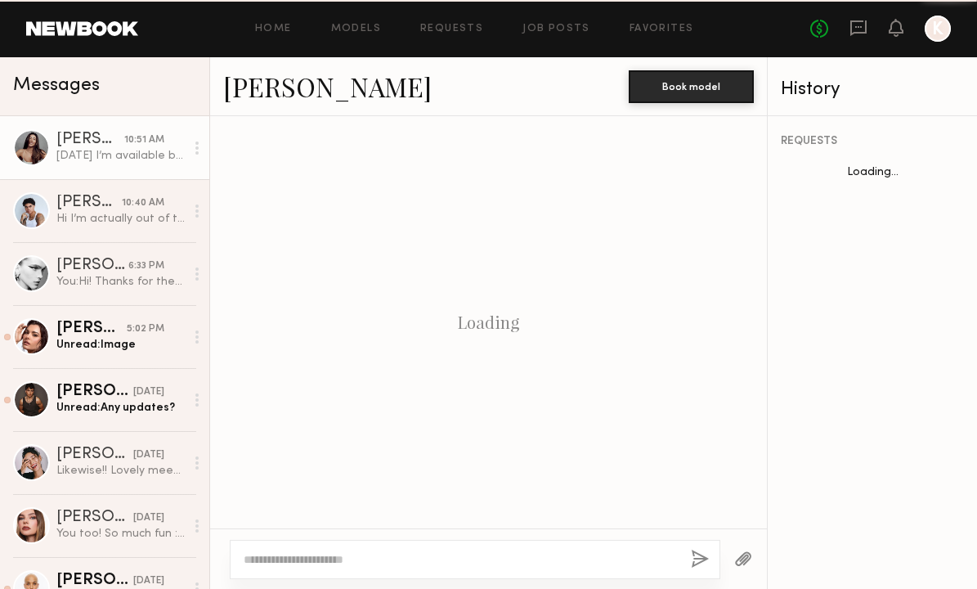
scroll to position [620, 0]
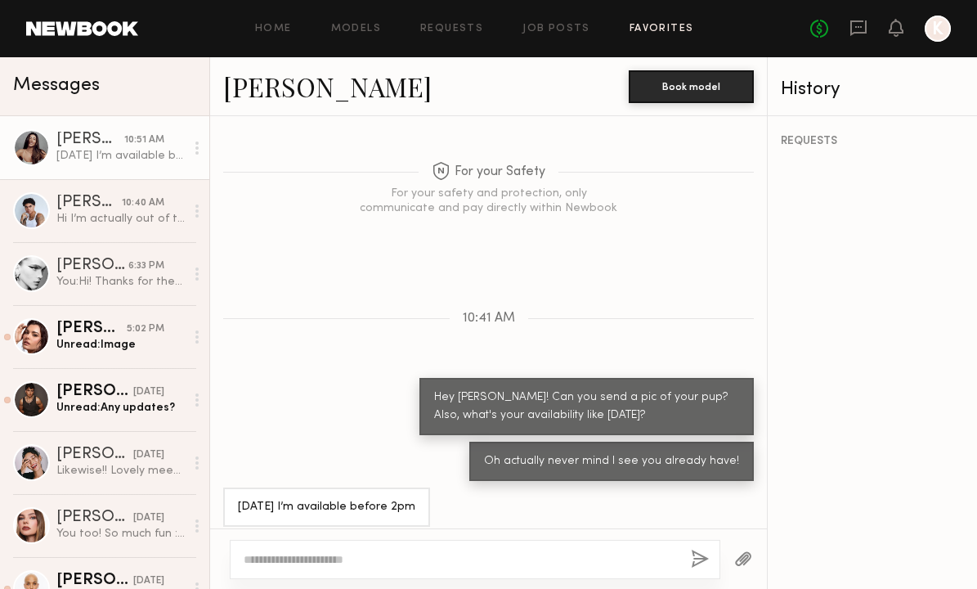
click at [640, 31] on link "Favorites" at bounding box center [662, 29] width 65 height 11
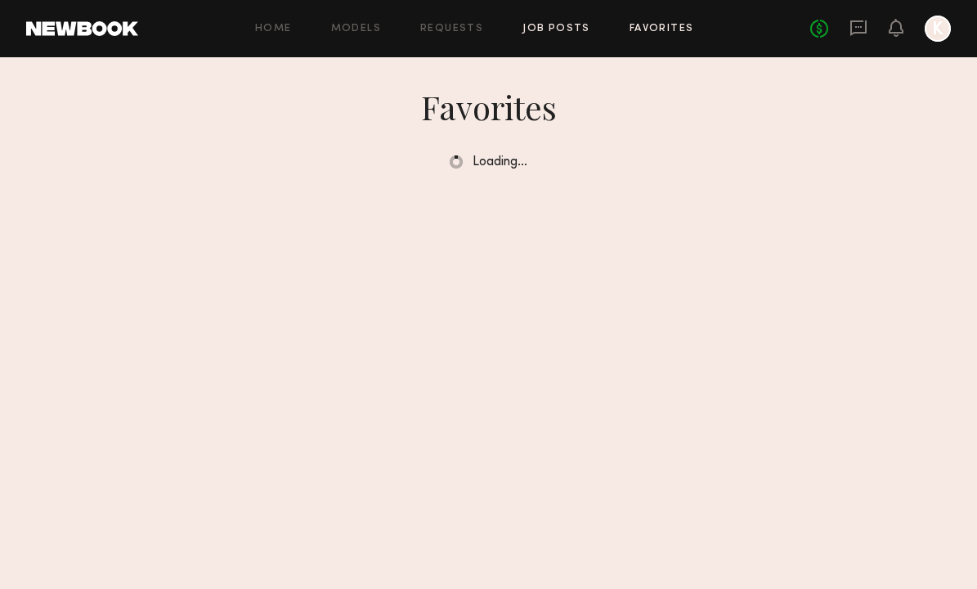
click at [574, 30] on link "Job Posts" at bounding box center [557, 29] width 68 height 11
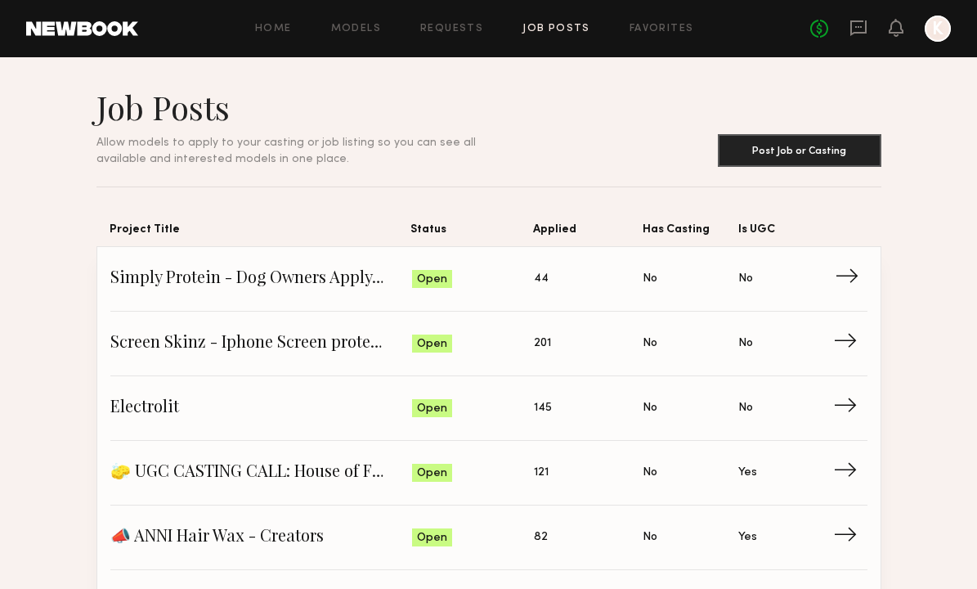
click at [552, 272] on span "Applied: 44" at bounding box center [588, 279] width 109 height 25
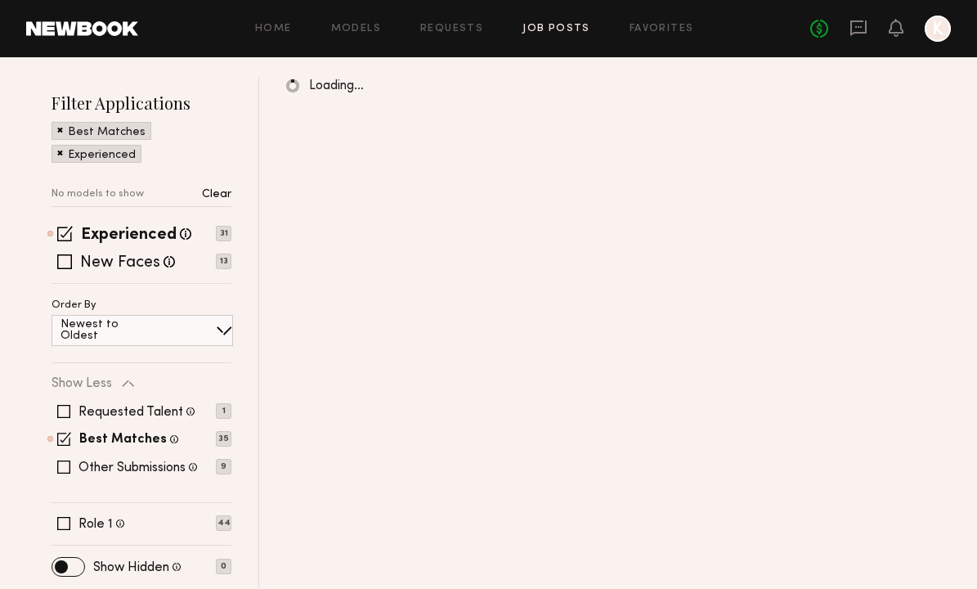
scroll to position [259, 0]
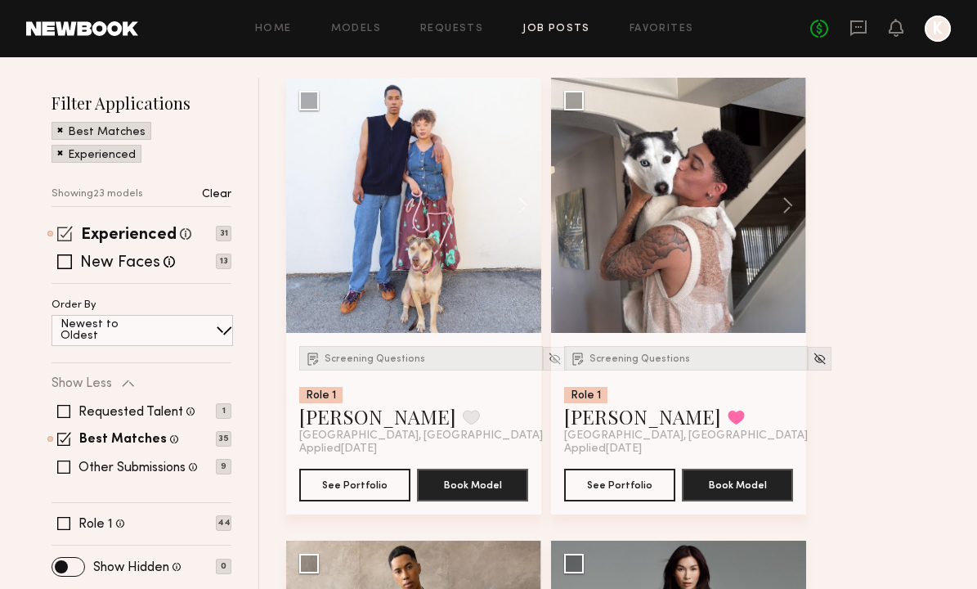
click at [60, 229] on span at bounding box center [65, 234] width 16 height 16
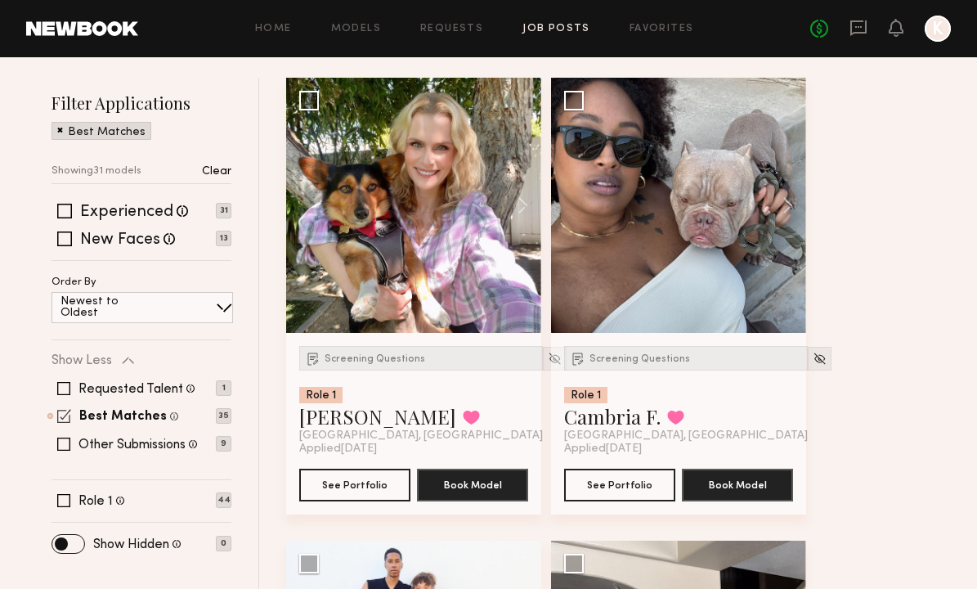
click at [65, 418] on span at bounding box center [64, 416] width 14 height 14
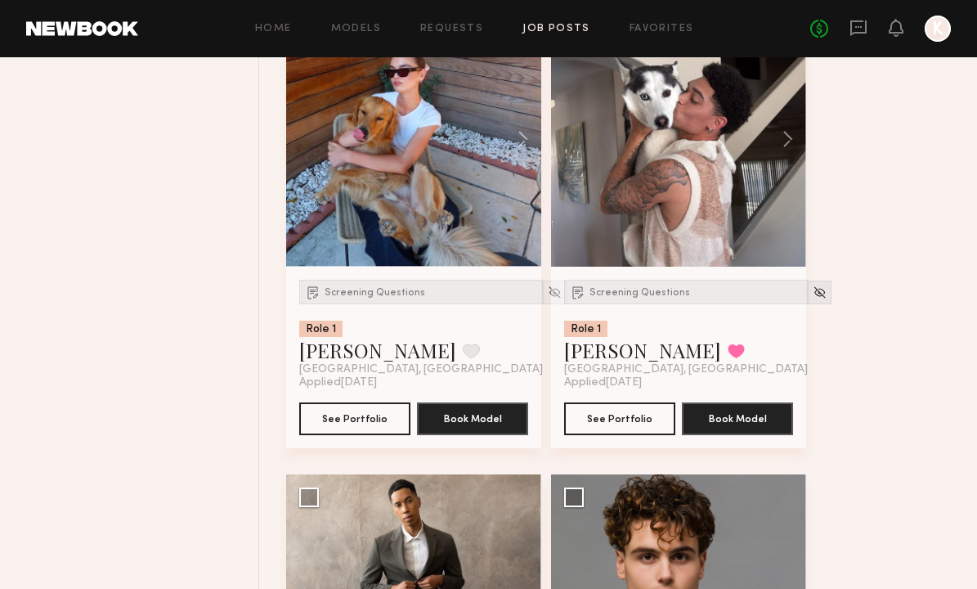
scroll to position [1176, 0]
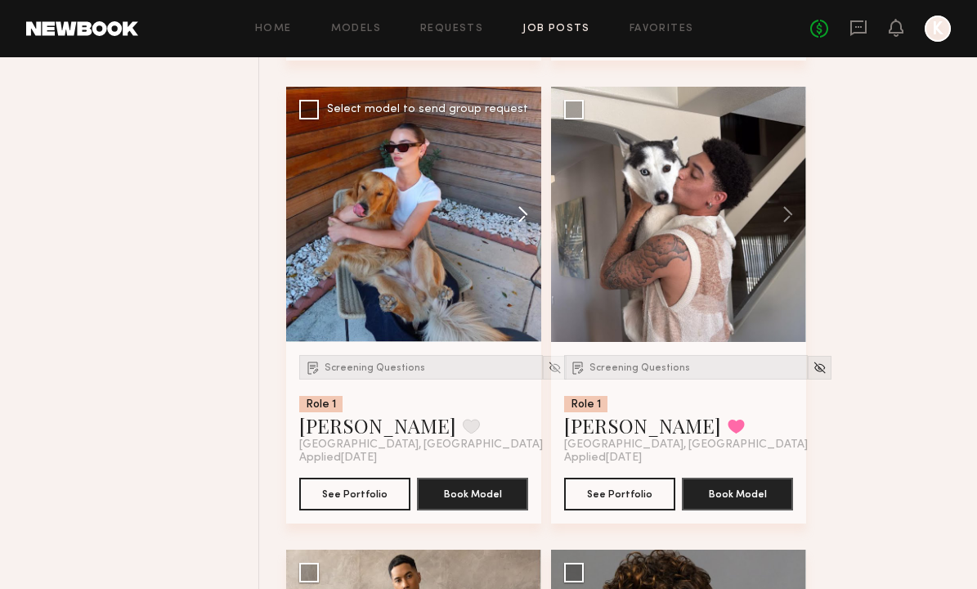
click at [528, 218] on button at bounding box center [515, 214] width 52 height 255
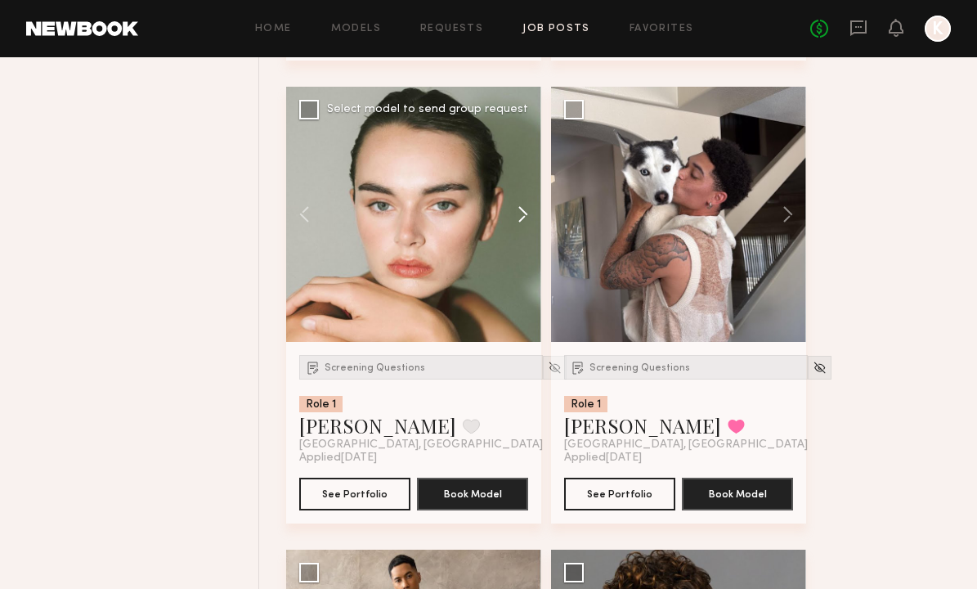
click at [528, 218] on button at bounding box center [515, 214] width 52 height 255
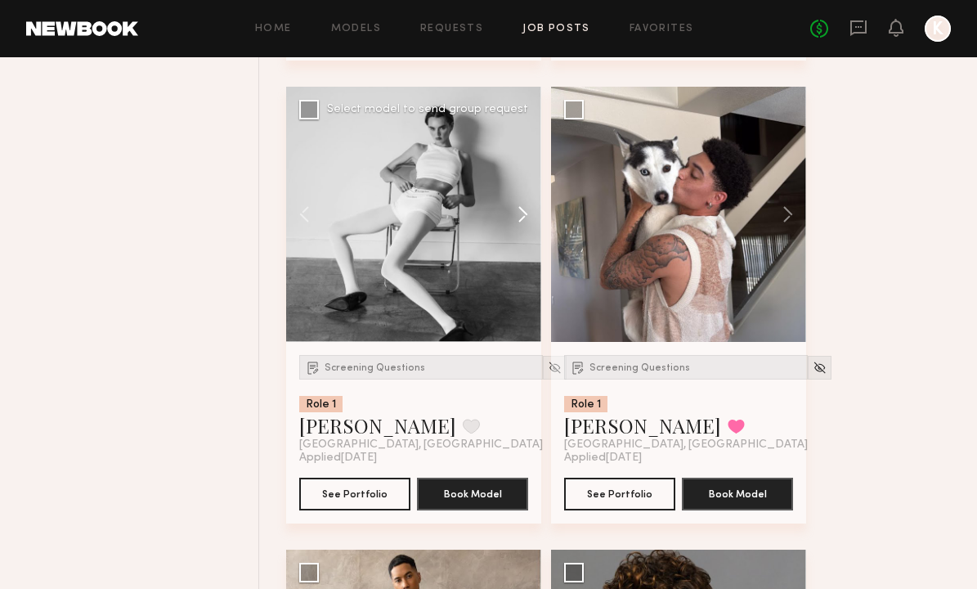
click at [528, 218] on button at bounding box center [515, 214] width 52 height 255
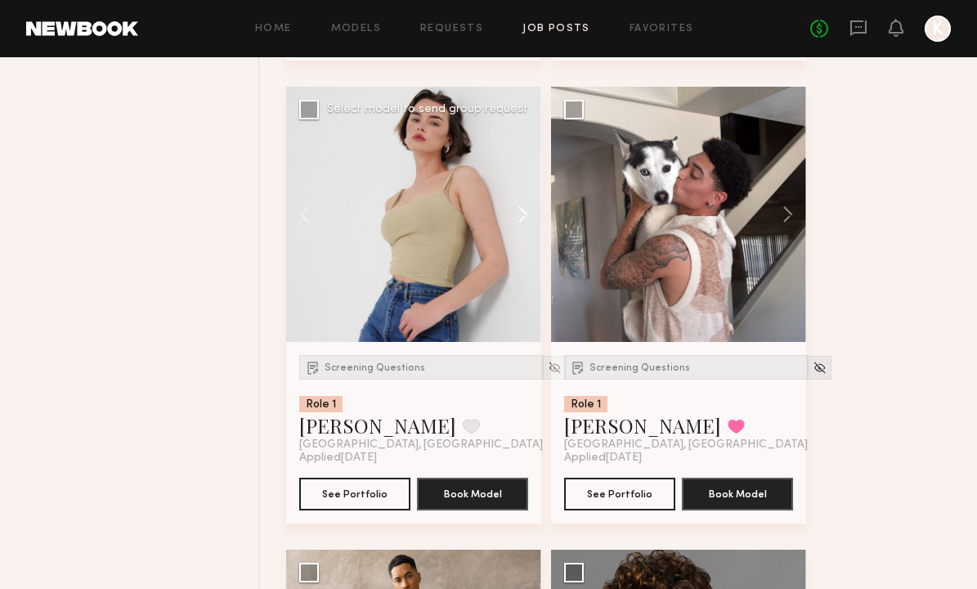
click at [528, 218] on button at bounding box center [515, 214] width 52 height 255
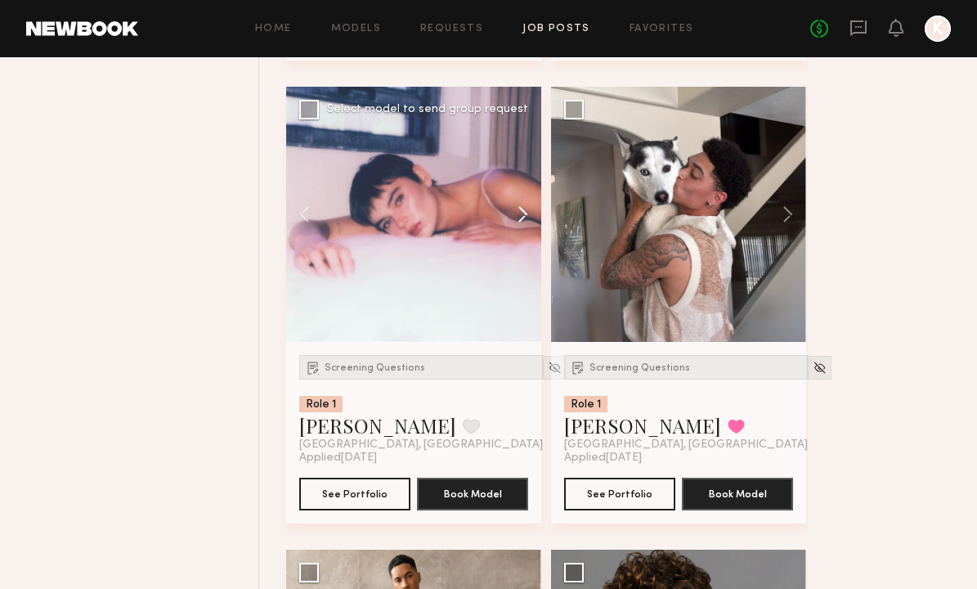
click at [528, 218] on button at bounding box center [515, 214] width 52 height 255
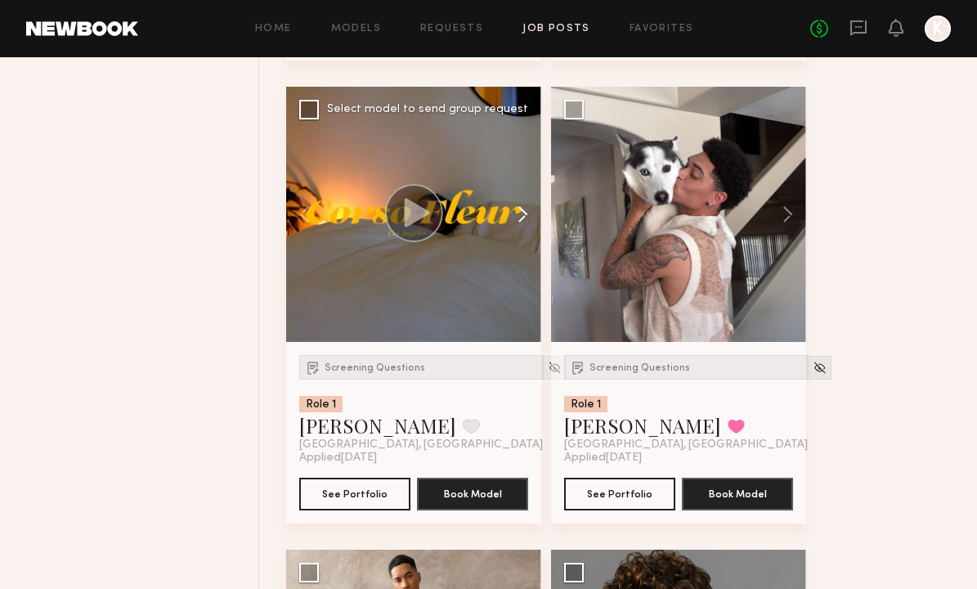
click at [528, 218] on button at bounding box center [515, 214] width 52 height 255
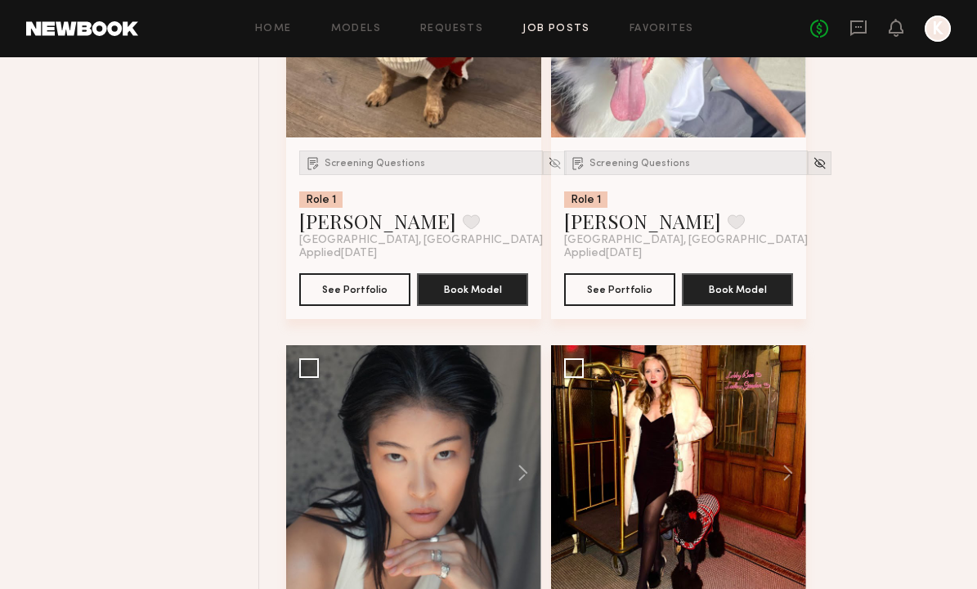
scroll to position [3052, 0]
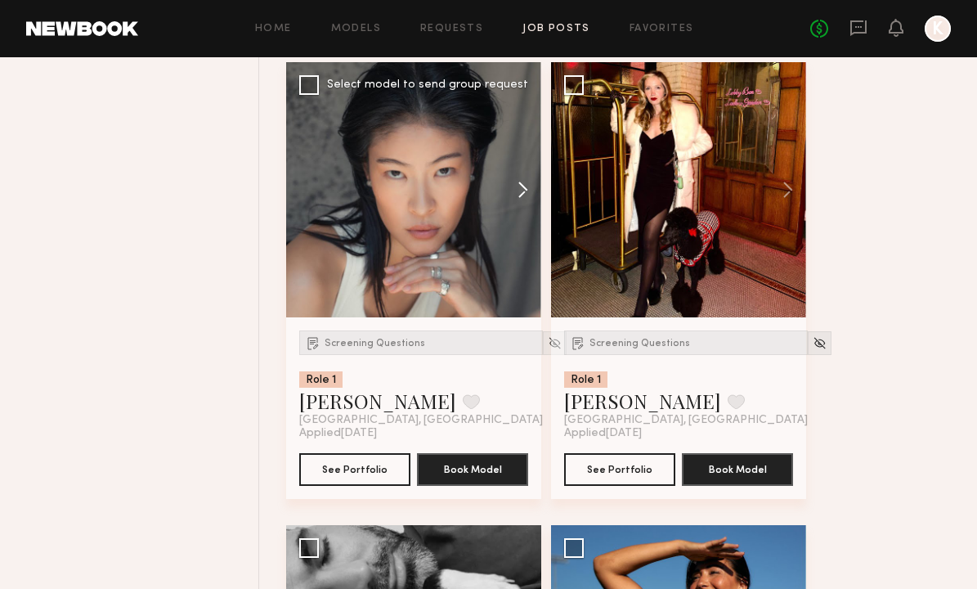
click at [523, 204] on button at bounding box center [515, 189] width 52 height 255
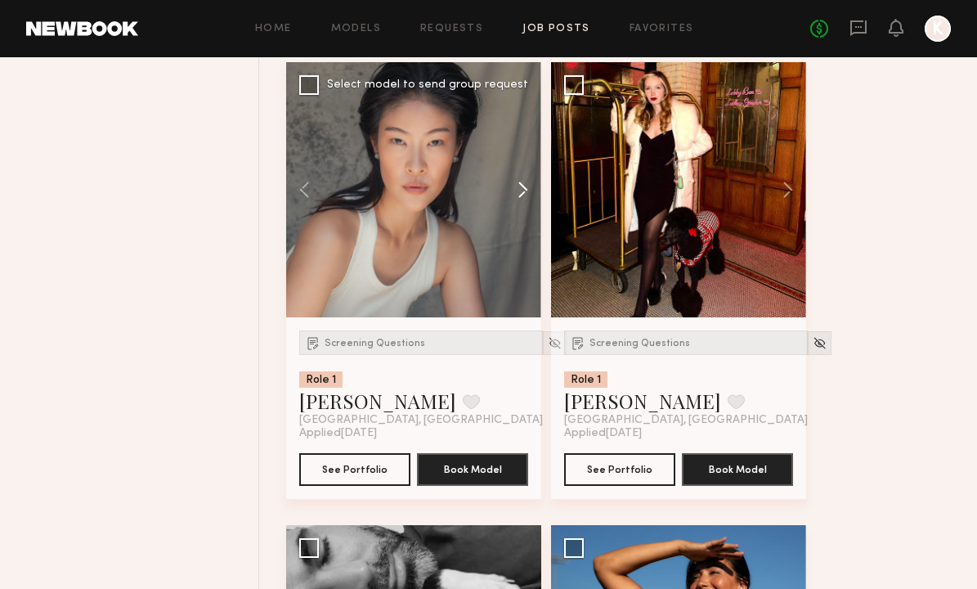
click at [523, 204] on button at bounding box center [515, 189] width 52 height 255
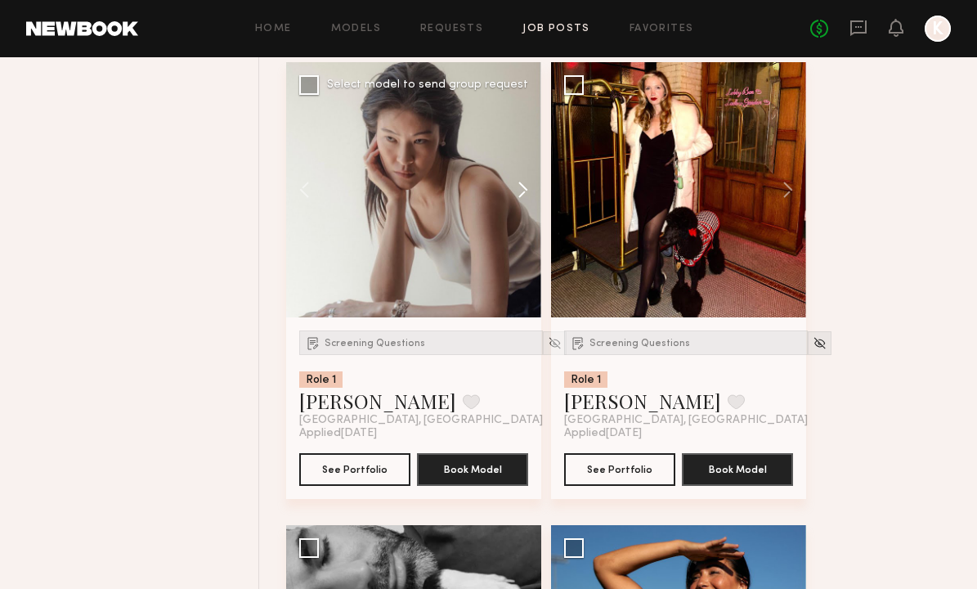
click at [523, 204] on button at bounding box center [515, 189] width 52 height 255
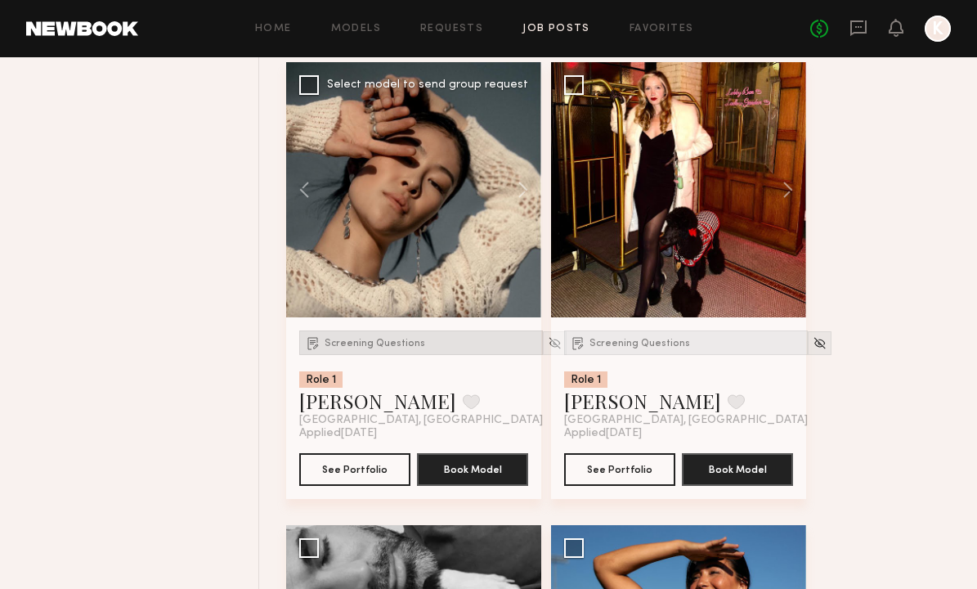
click at [352, 333] on div "Screening Questions" at bounding box center [421, 342] width 244 height 25
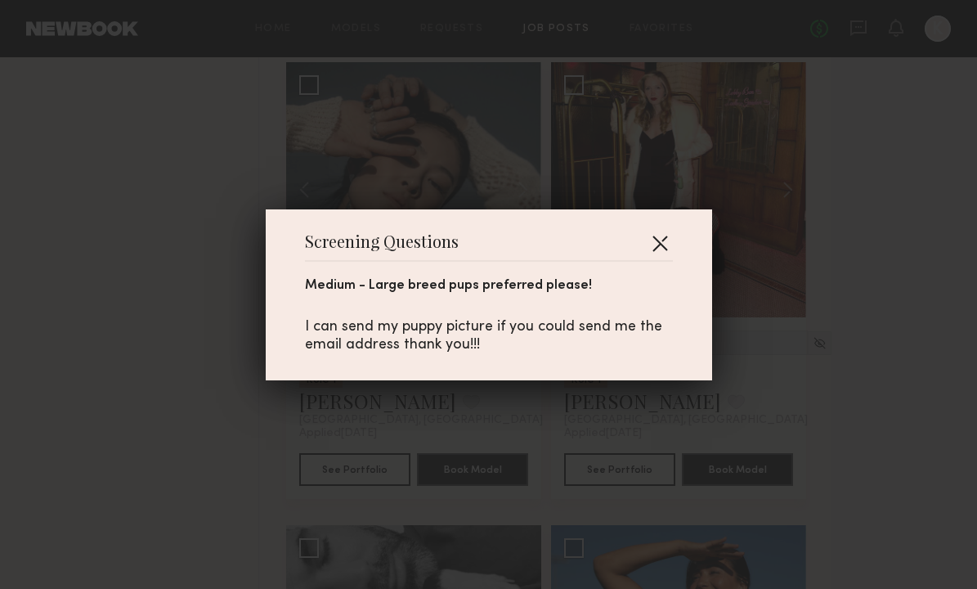
click at [653, 240] on button "button" at bounding box center [660, 243] width 26 height 26
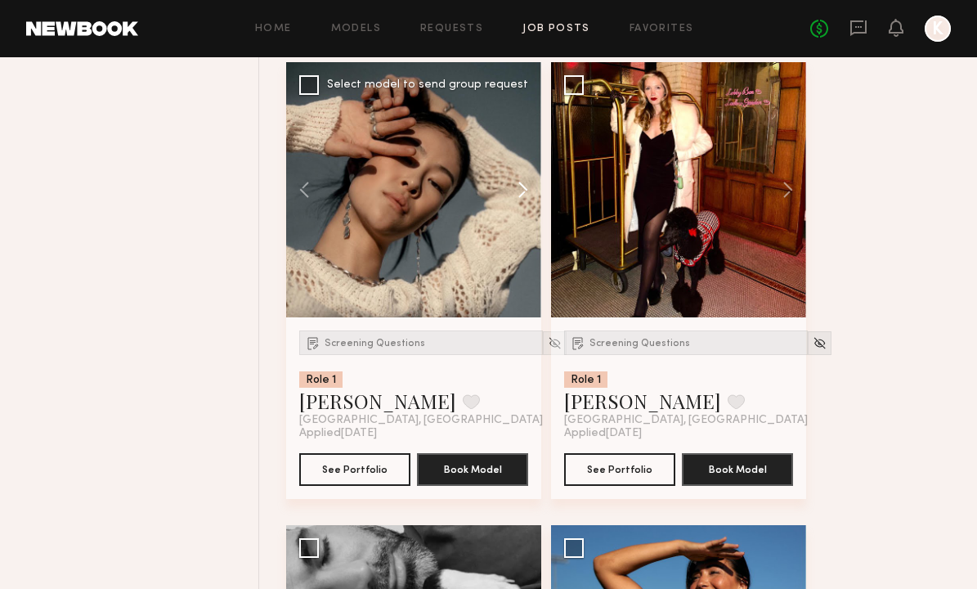
click at [521, 195] on button at bounding box center [515, 189] width 52 height 255
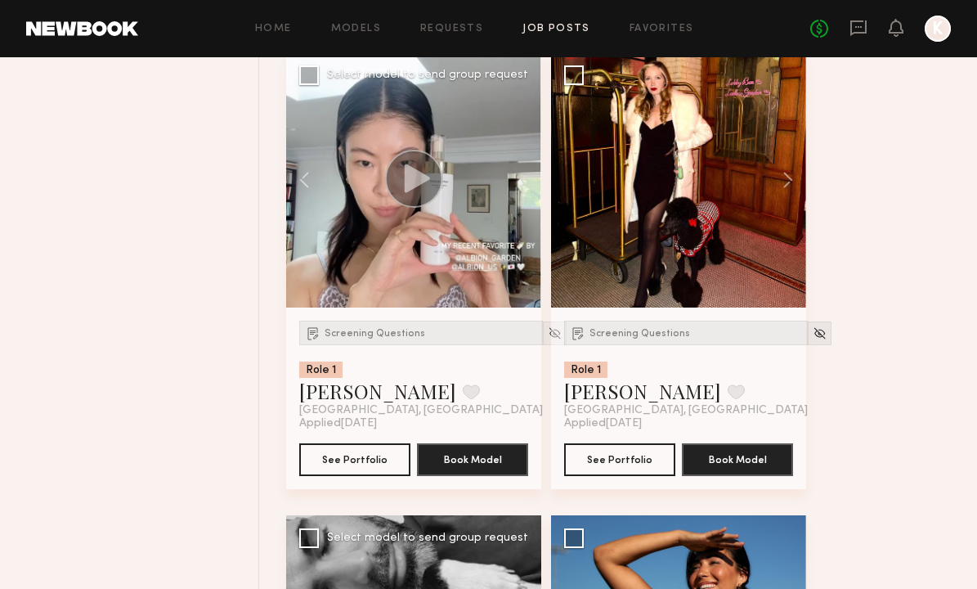
scroll to position [2996, 0]
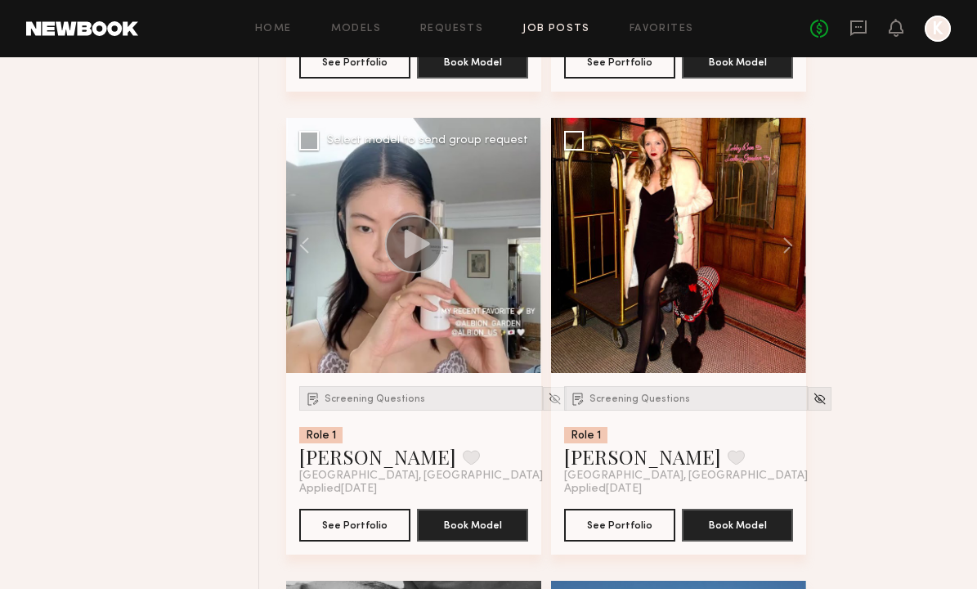
click at [514, 253] on div at bounding box center [413, 245] width 255 height 255
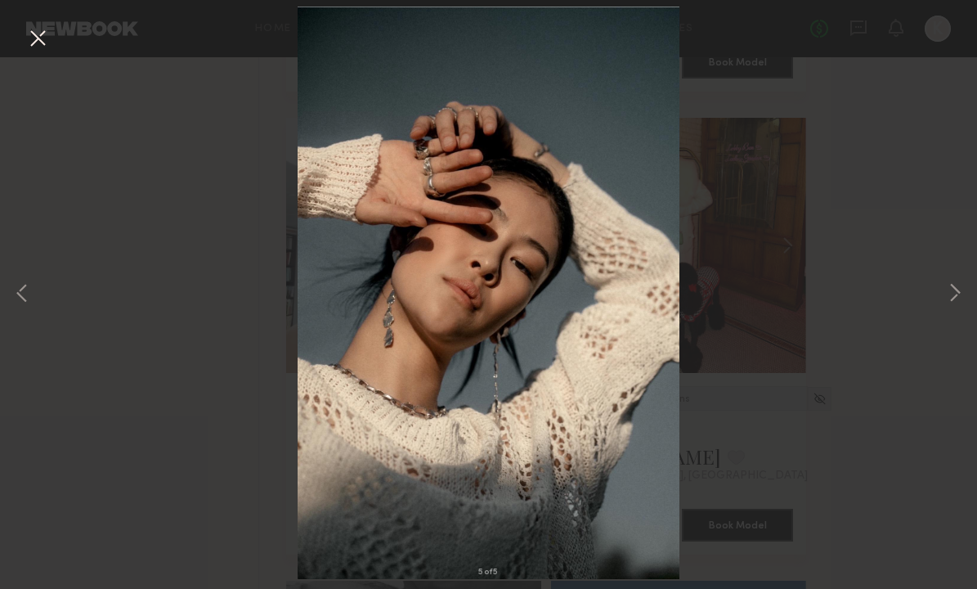
click at [733, 171] on div "5 of 5" at bounding box center [488, 294] width 977 height 589
click at [36, 37] on button at bounding box center [38, 39] width 26 height 29
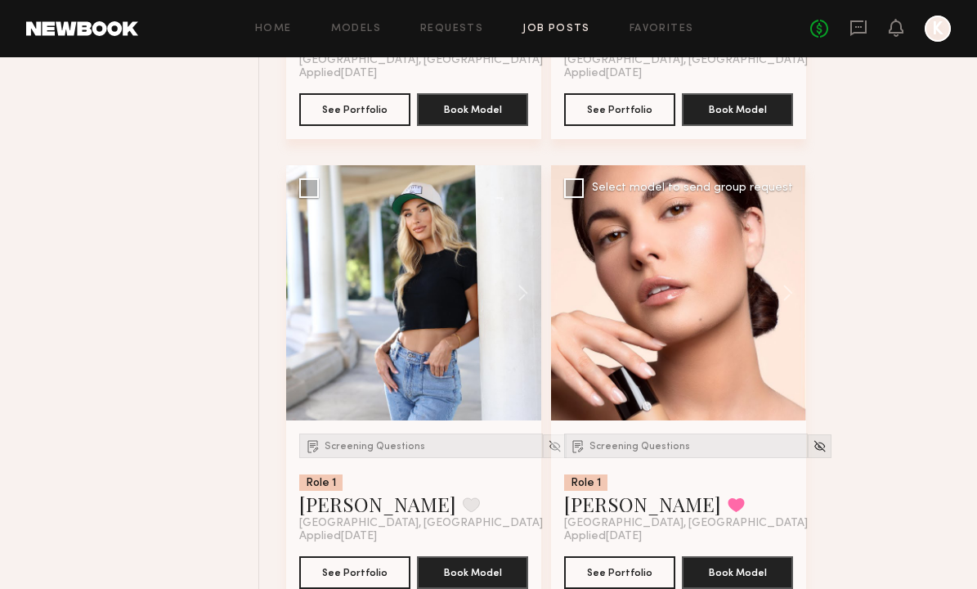
scroll to position [5376, 0]
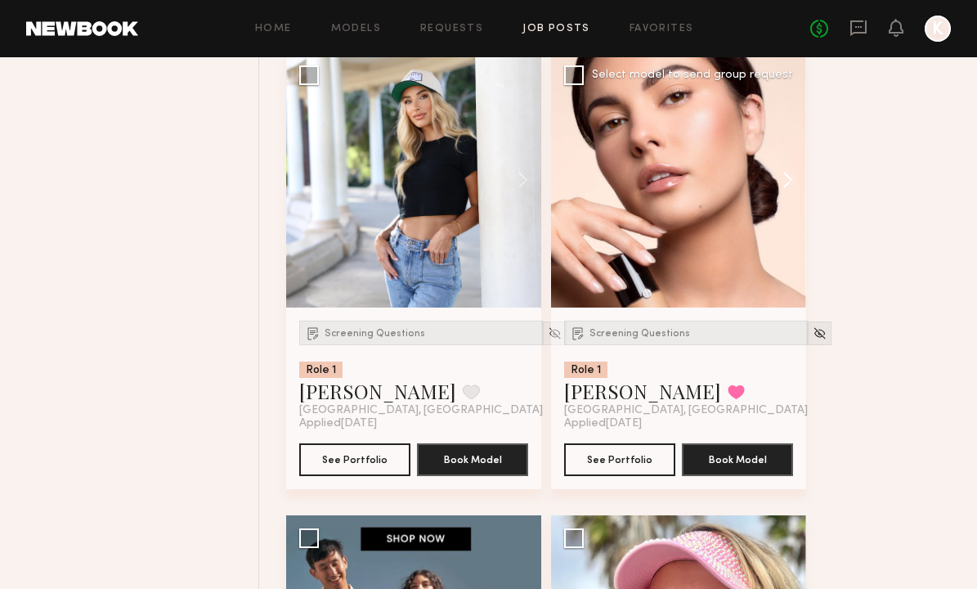
click at [792, 170] on button at bounding box center [780, 179] width 52 height 255
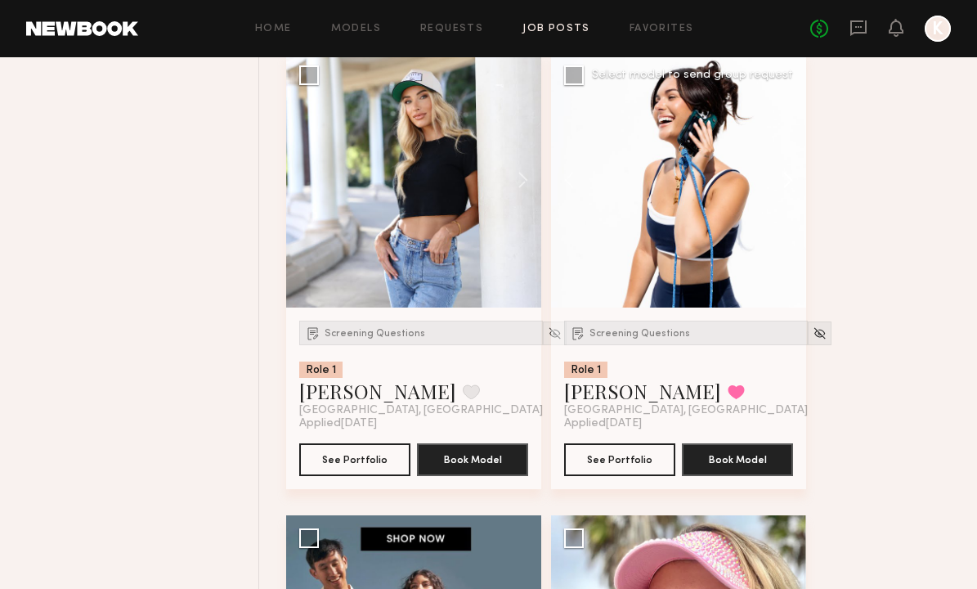
click at [792, 170] on button at bounding box center [780, 179] width 52 height 255
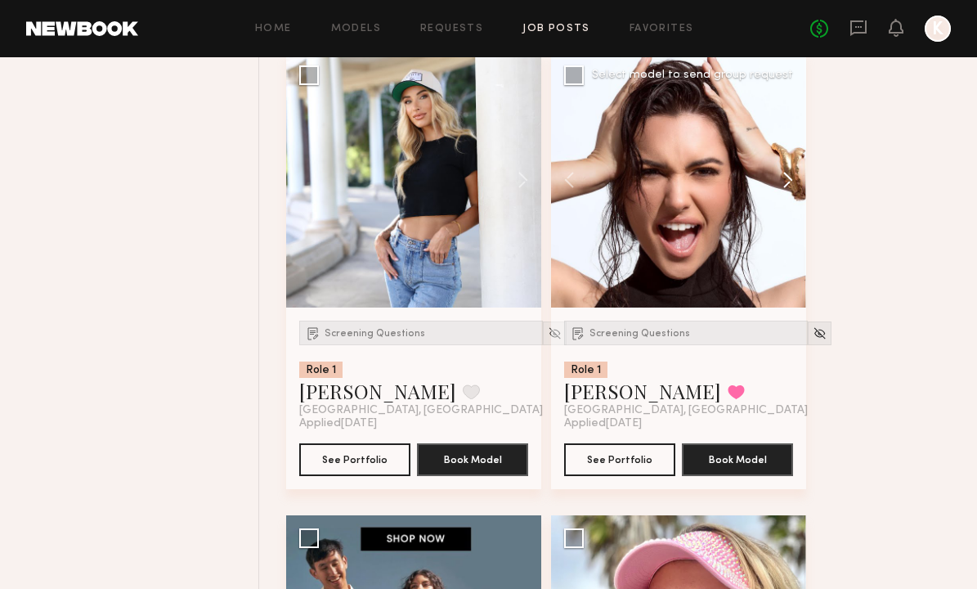
click at [792, 170] on button at bounding box center [780, 179] width 52 height 255
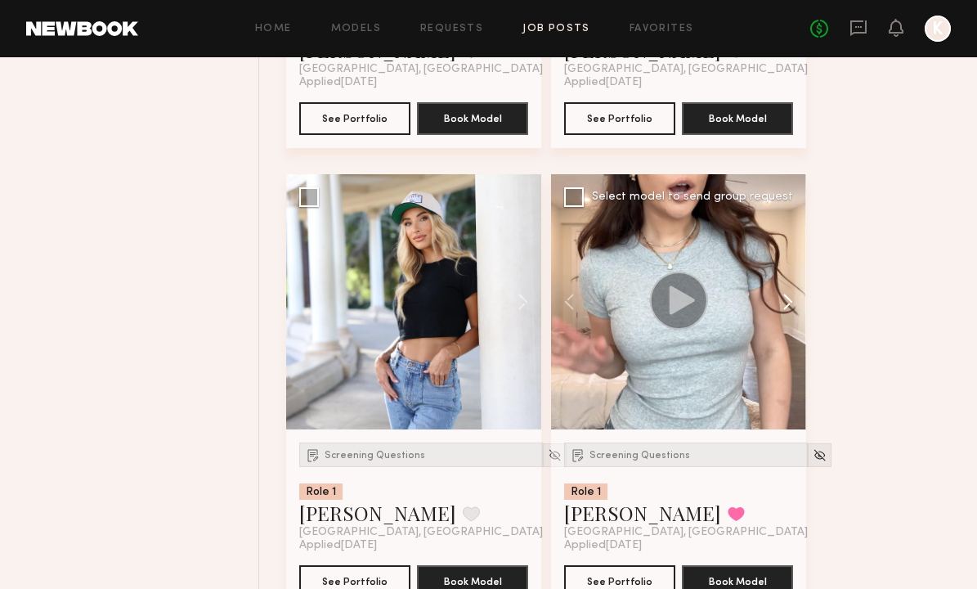
scroll to position [5225, 0]
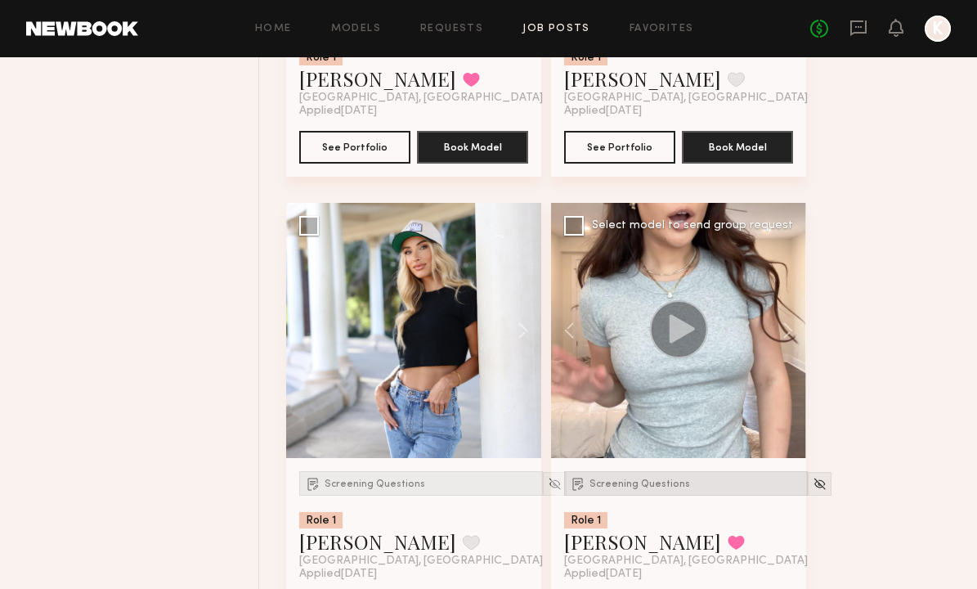
click at [647, 483] on span "Screening Questions" at bounding box center [640, 484] width 101 height 10
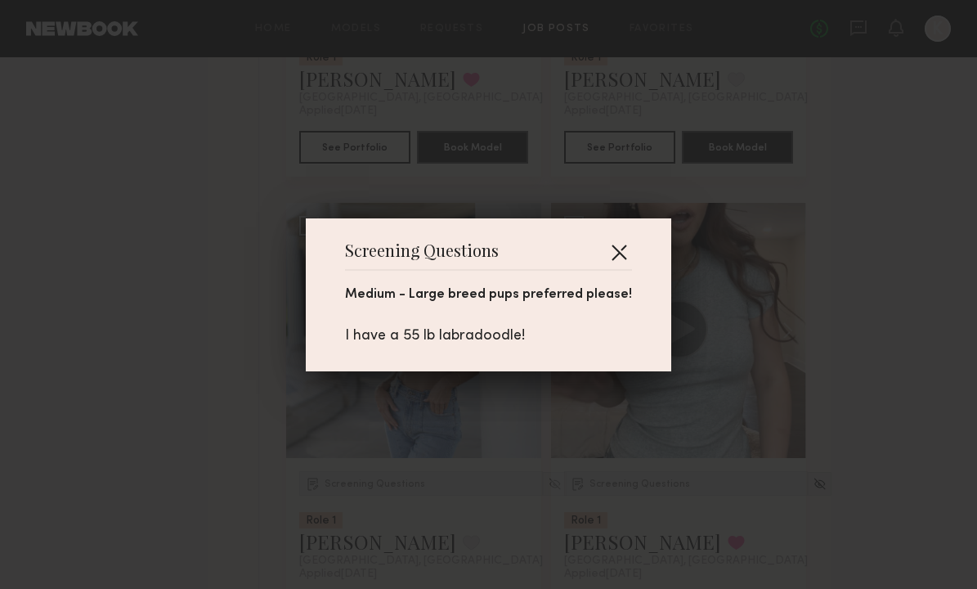
click at [621, 247] on button "button" at bounding box center [619, 252] width 26 height 26
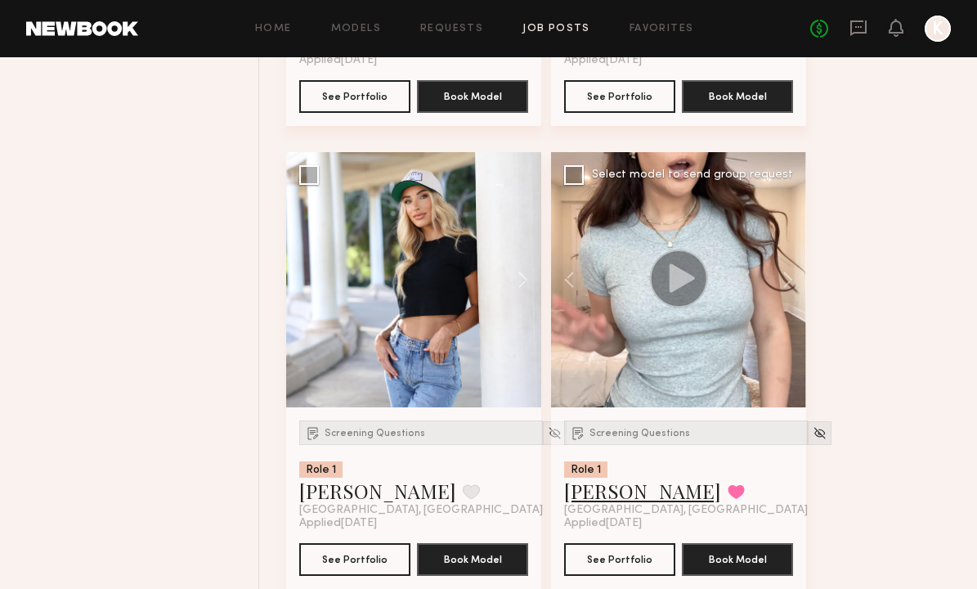
scroll to position [5312, 0]
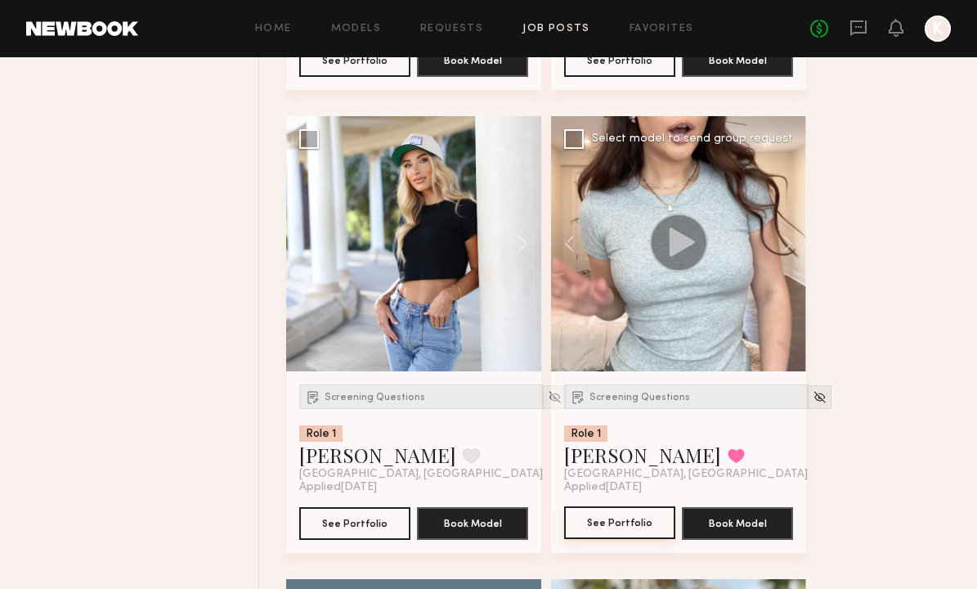
click at [606, 524] on button "See Portfolio" at bounding box center [619, 522] width 111 height 33
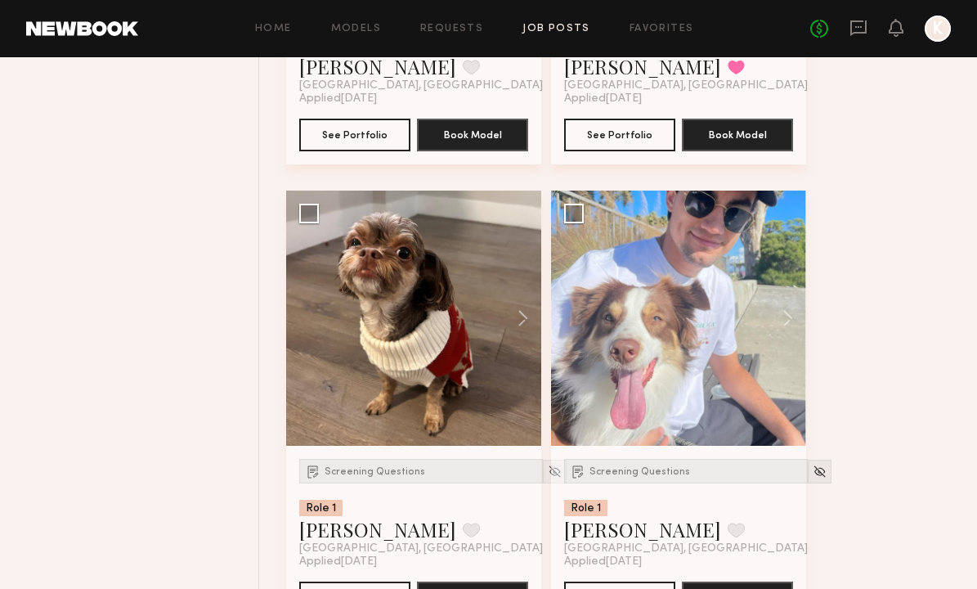
scroll to position [2654, 0]
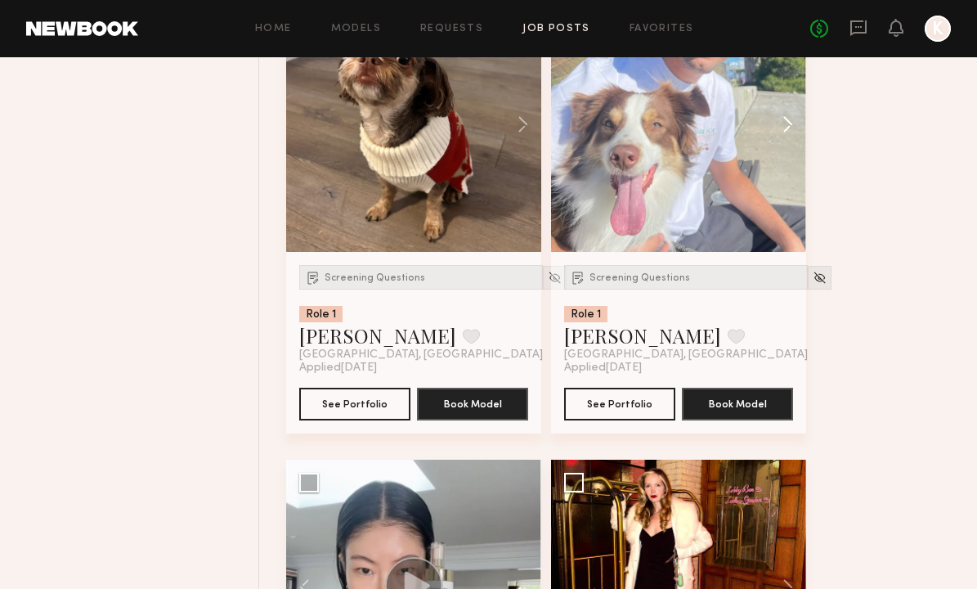
click at [787, 125] on button at bounding box center [780, 124] width 52 height 255
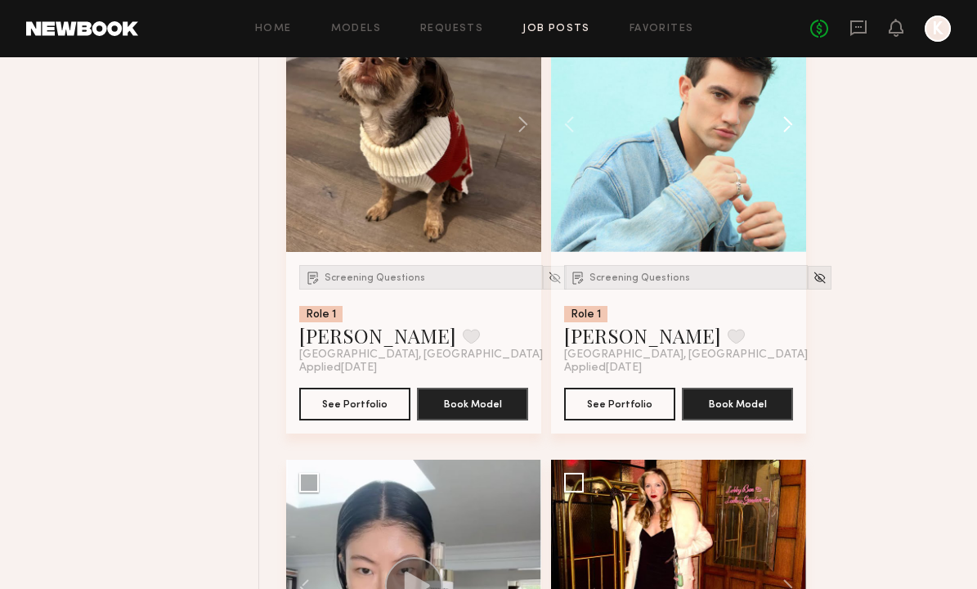
click at [783, 129] on button at bounding box center [780, 124] width 52 height 255
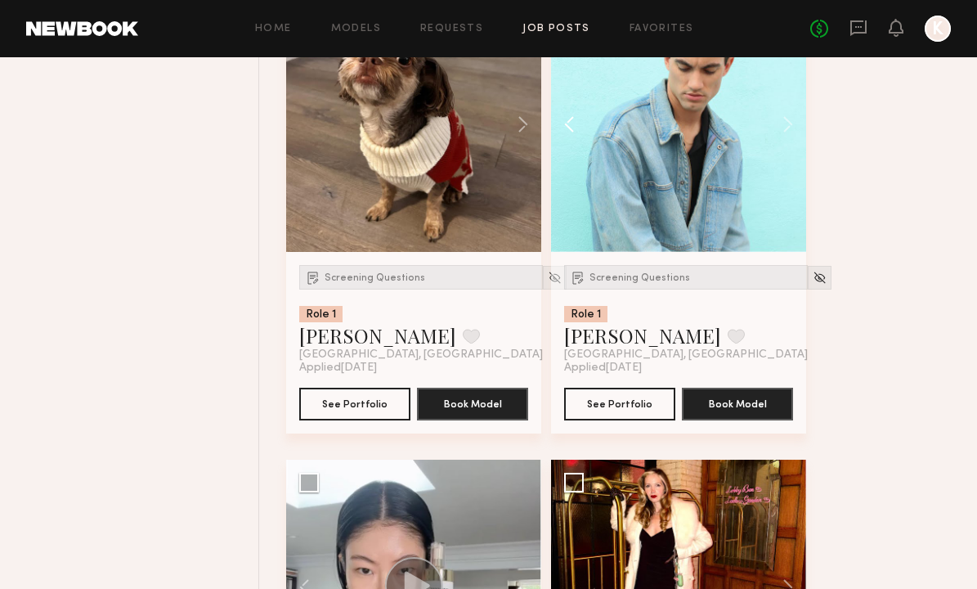
click at [579, 127] on button at bounding box center [577, 124] width 52 height 255
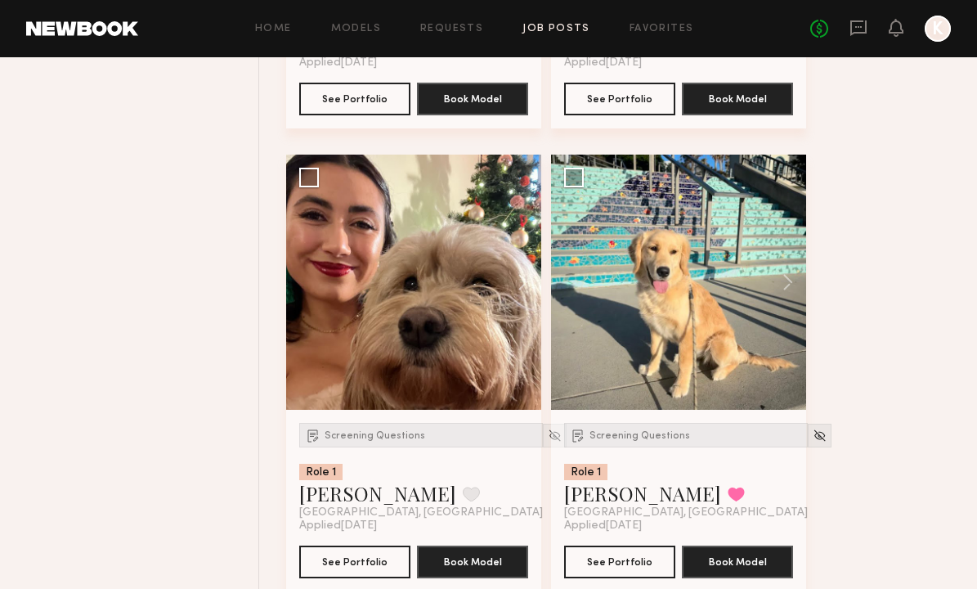
scroll to position [8078, 0]
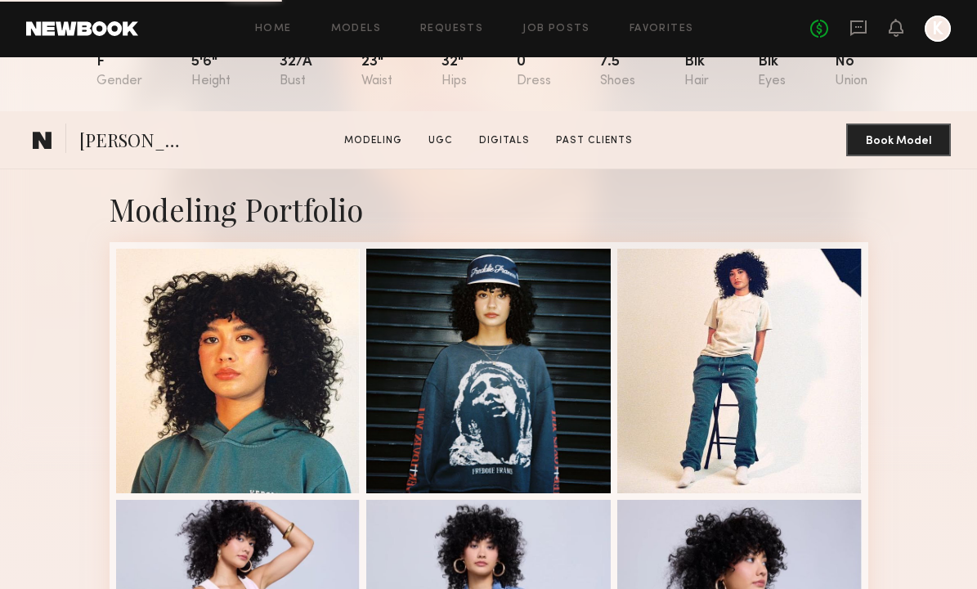
scroll to position [402, 0]
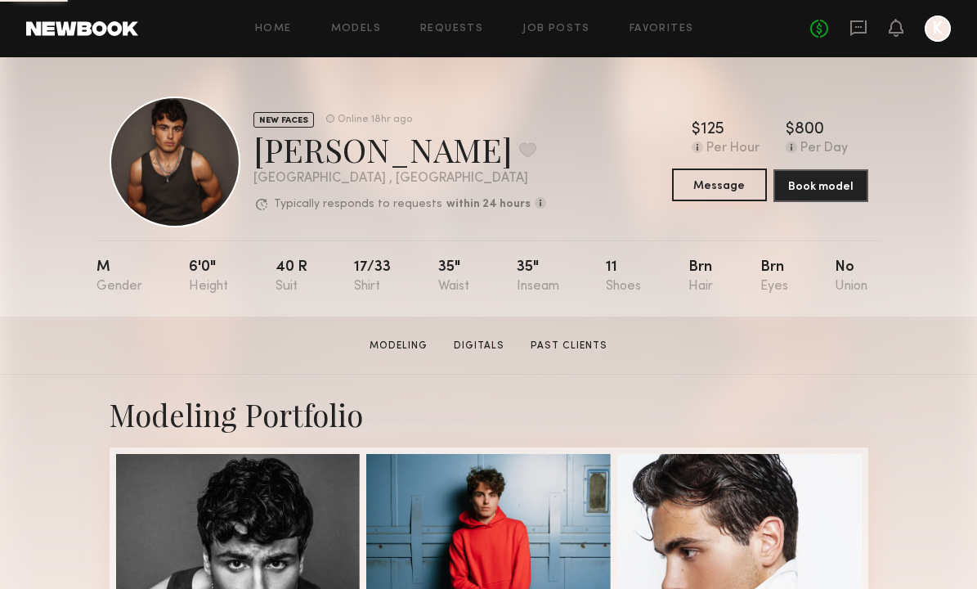
click at [709, 183] on button "Message" at bounding box center [719, 184] width 95 height 33
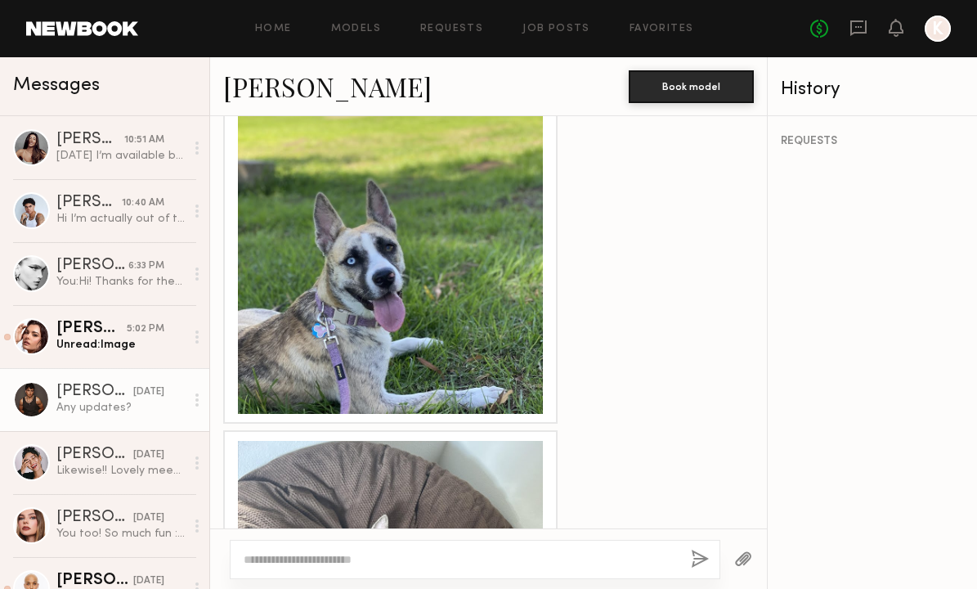
scroll to position [1566, 0]
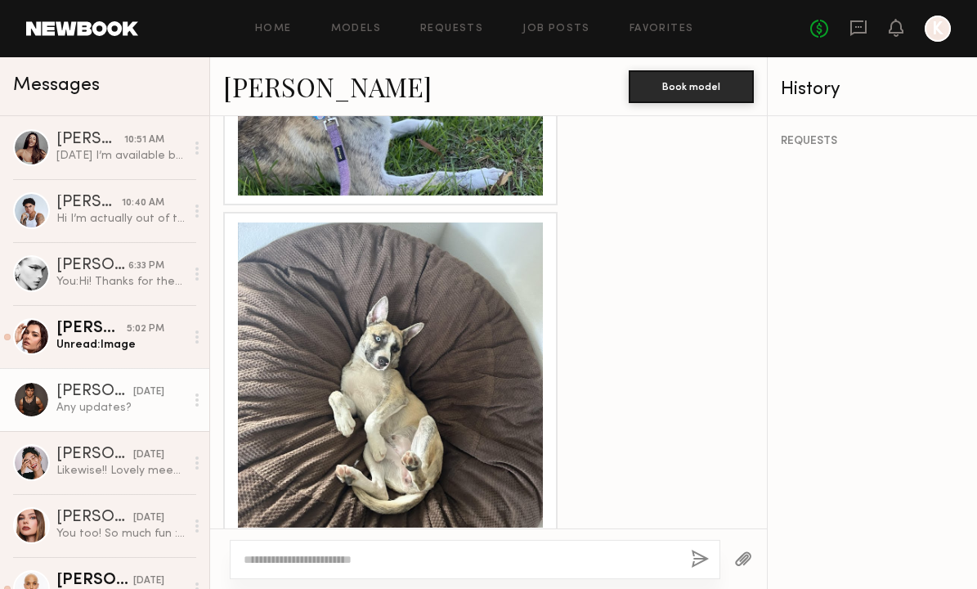
drag, startPoint x: 377, startPoint y: 279, endPoint x: 457, endPoint y: 280, distance: 80.1
click at [457, 280] on div at bounding box center [390, 374] width 305 height 305
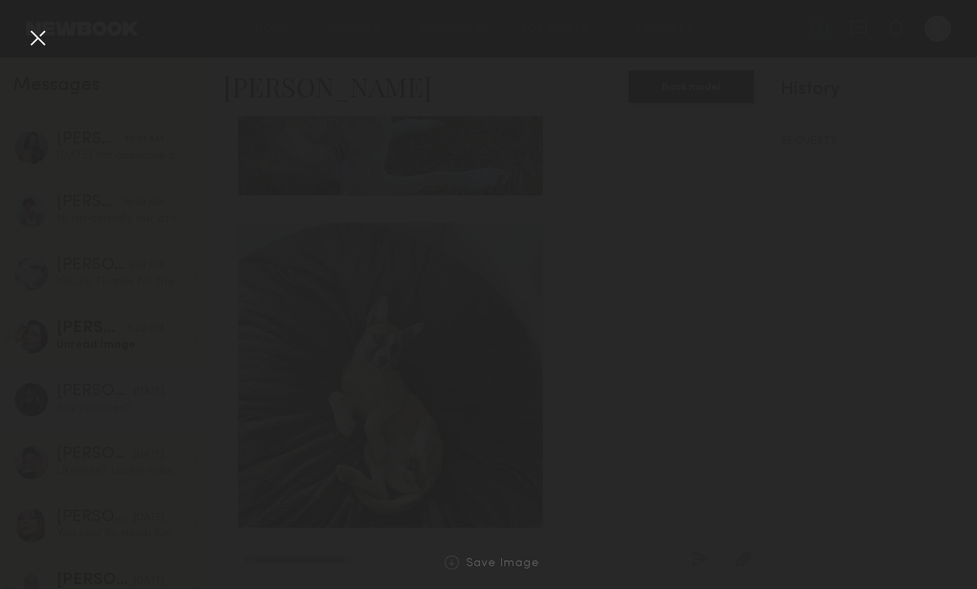
click at [457, 280] on div at bounding box center [488, 281] width 977 height 510
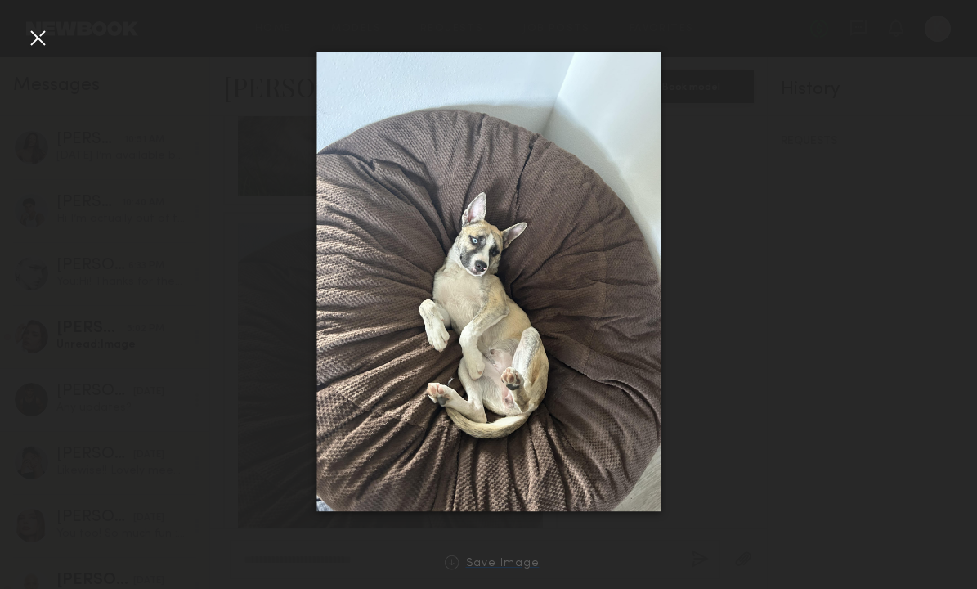
click at [481, 558] on div "Save Image" at bounding box center [503, 564] width 74 height 12
click at [482, 565] on div "Save Image" at bounding box center [503, 564] width 74 height 12
click at [659, 403] on img at bounding box center [488, 282] width 344 height 460
click at [26, 36] on div at bounding box center [38, 38] width 26 height 26
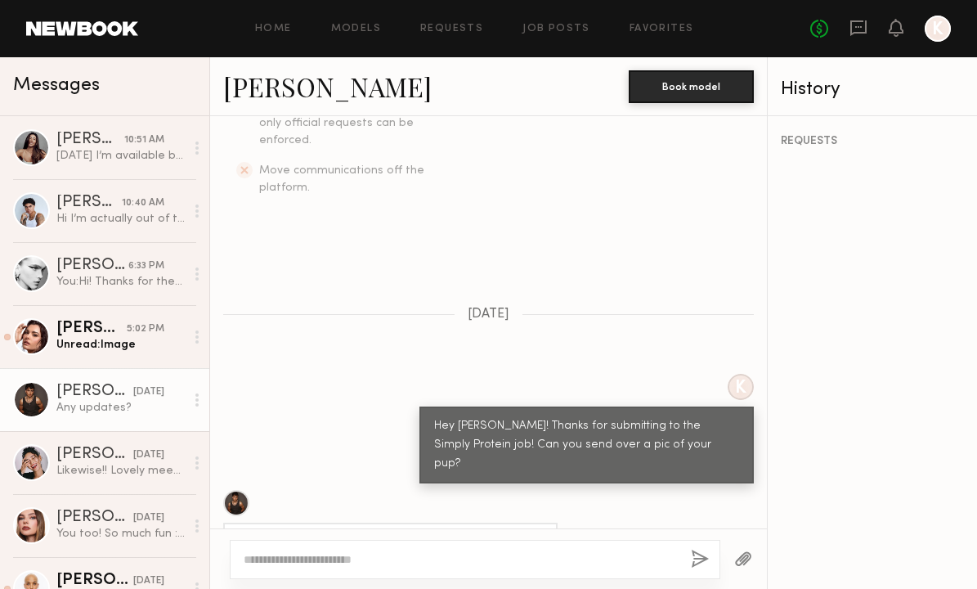
scroll to position [560, 0]
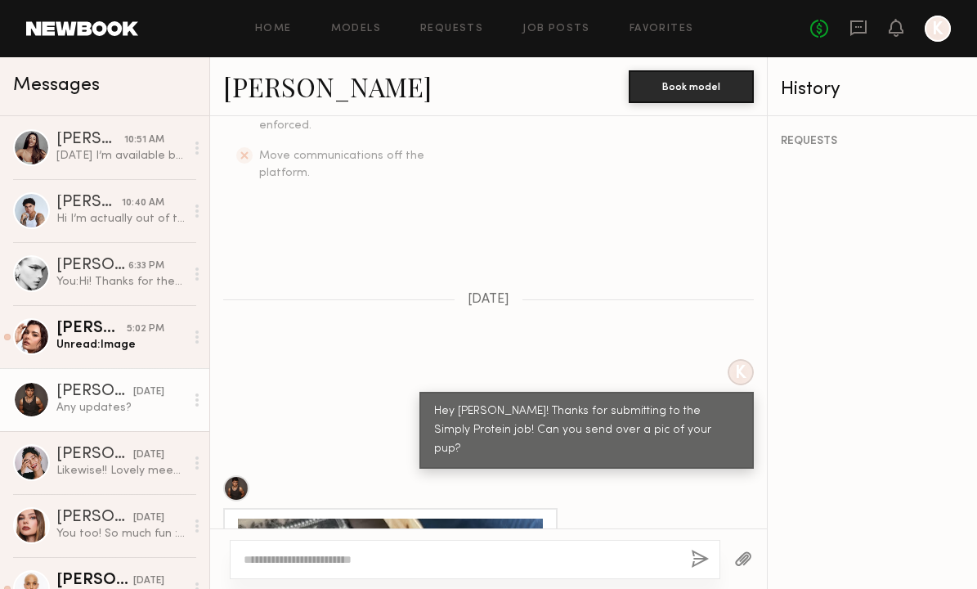
click at [291, 93] on link "[PERSON_NAME]" at bounding box center [327, 86] width 209 height 35
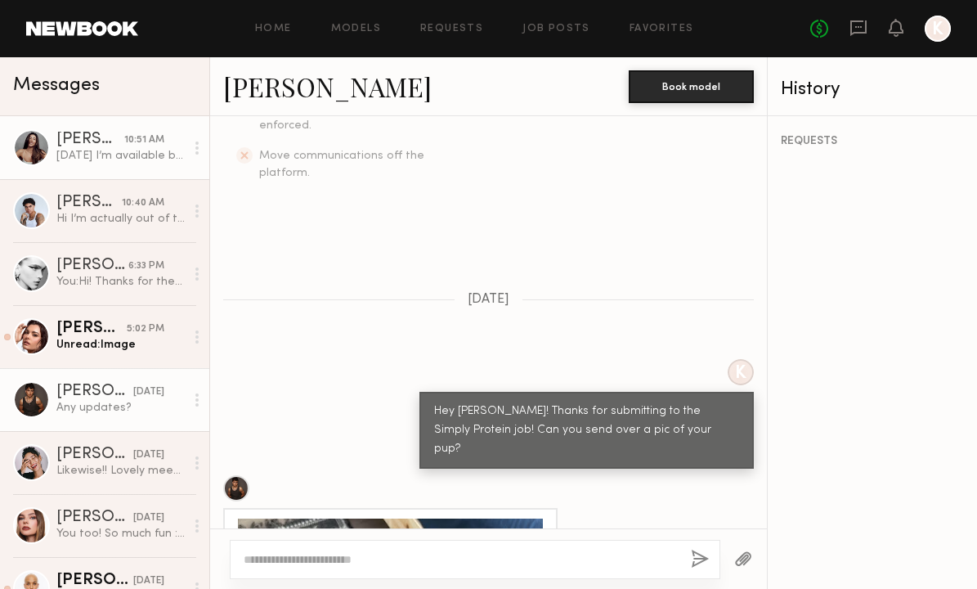
click at [124, 147] on div "10:51 AM" at bounding box center [144, 140] width 40 height 16
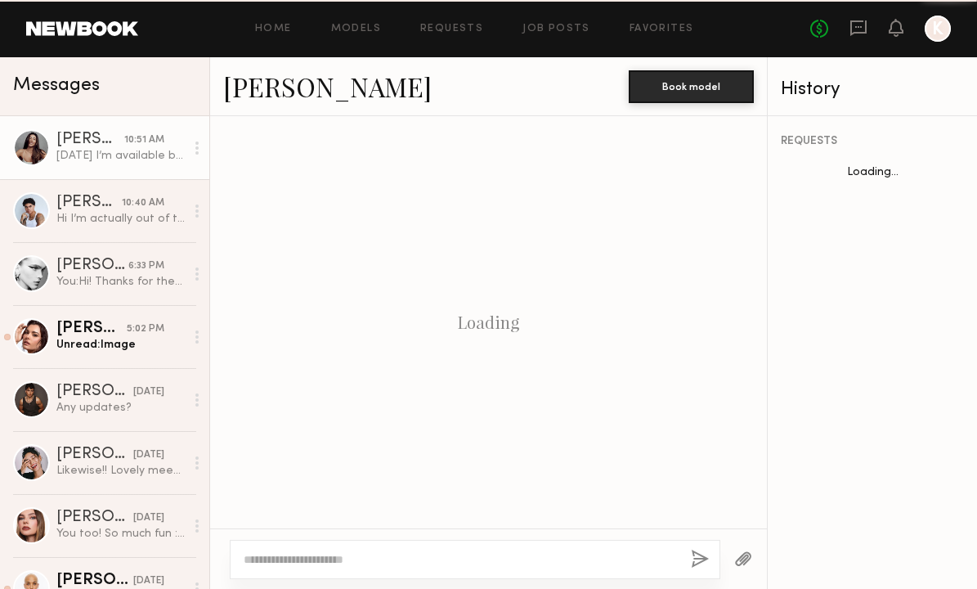
scroll to position [621, 0]
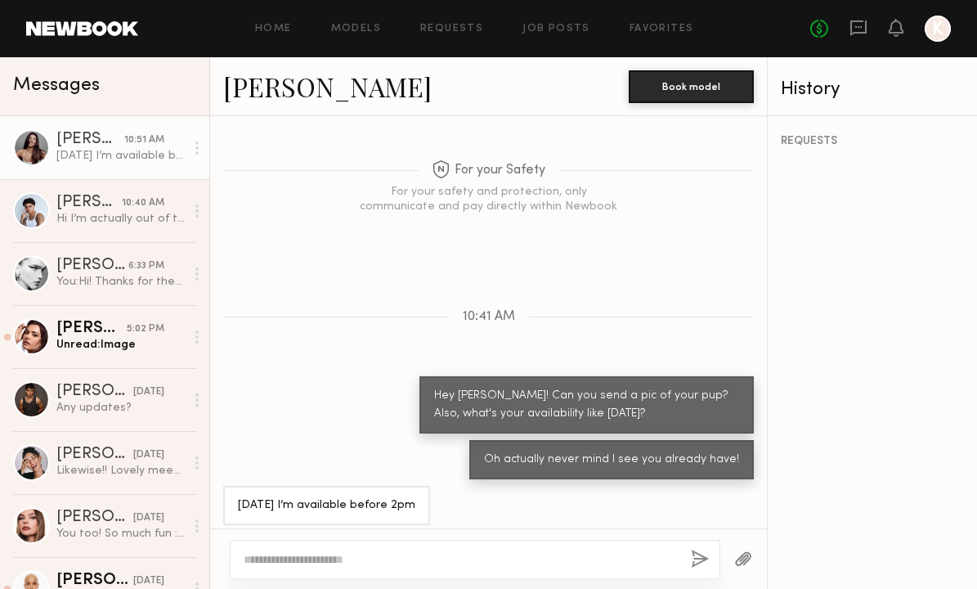
click at [274, 96] on link "[PERSON_NAME]" at bounding box center [327, 86] width 209 height 35
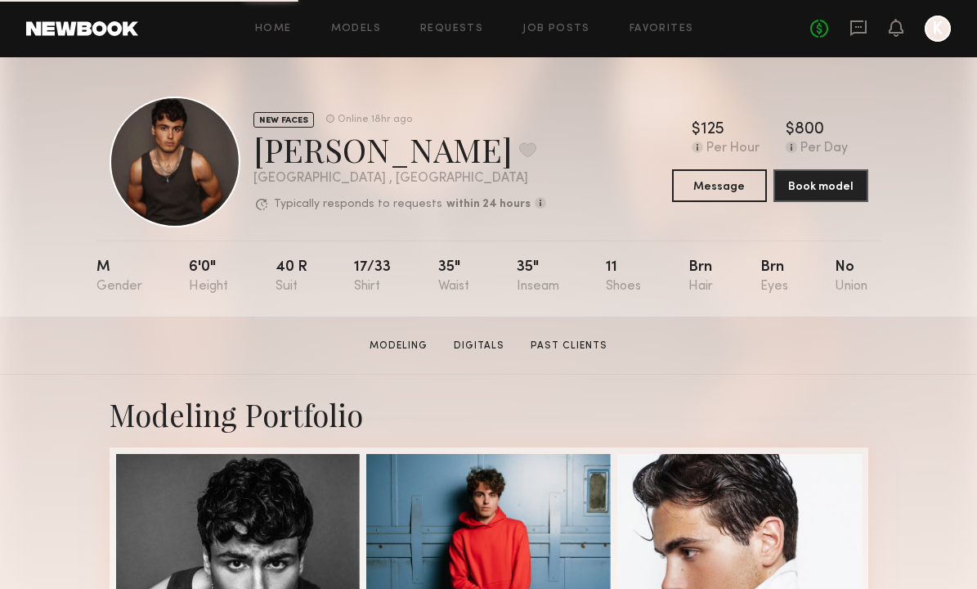
scroll to position [321, 0]
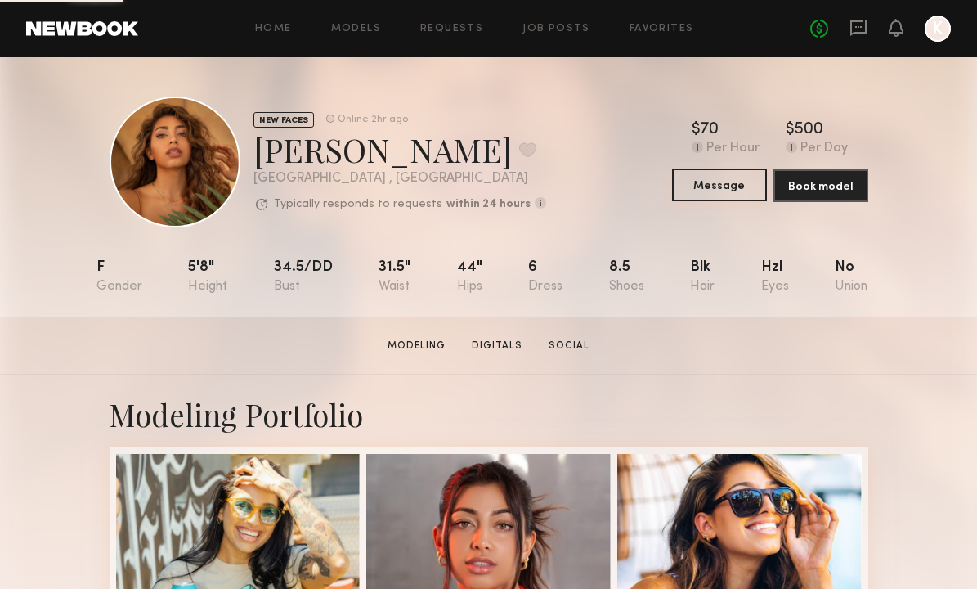
click at [721, 179] on button "Message" at bounding box center [719, 184] width 95 height 33
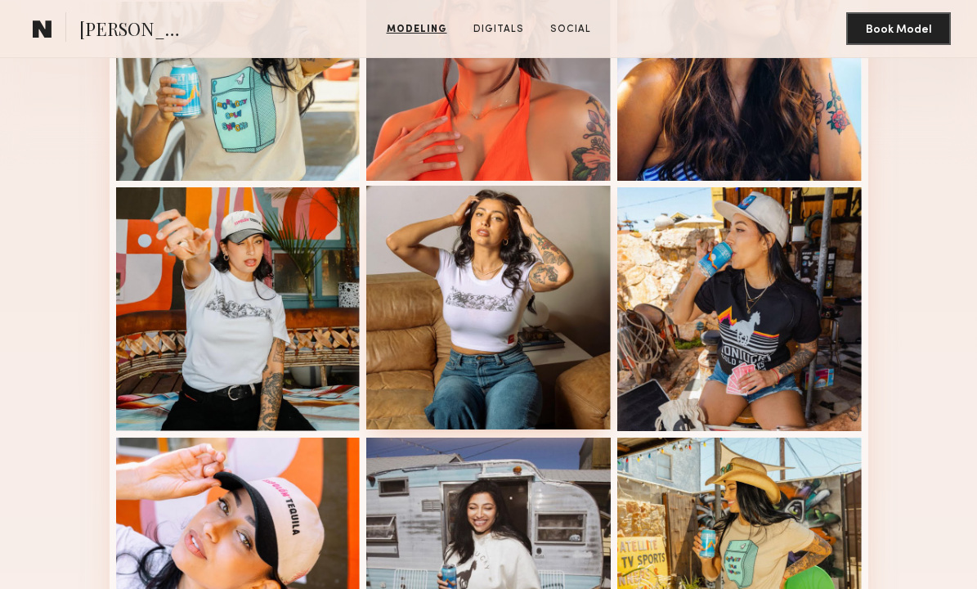
scroll to position [844, 0]
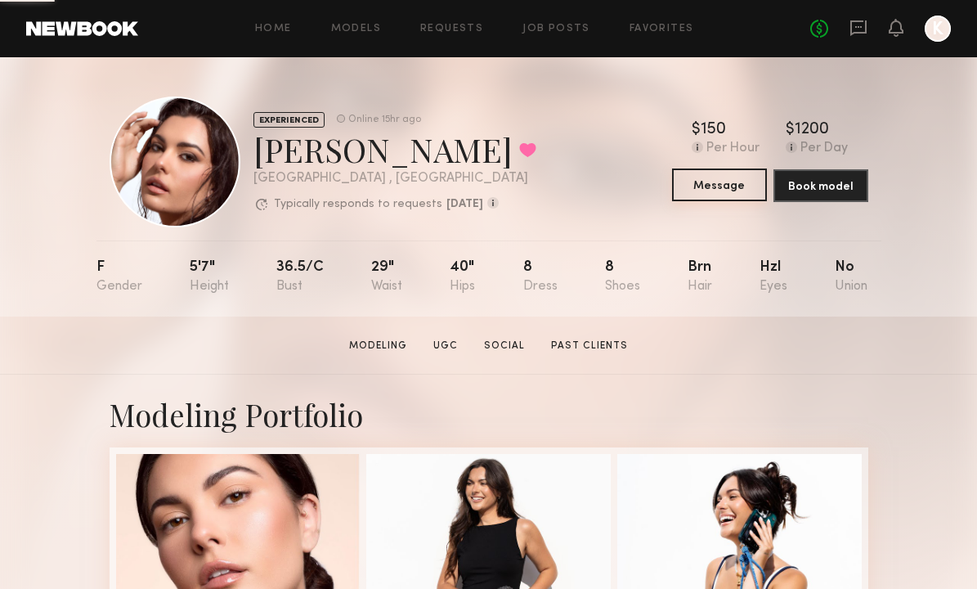
click at [699, 182] on button "Message" at bounding box center [719, 184] width 95 height 33
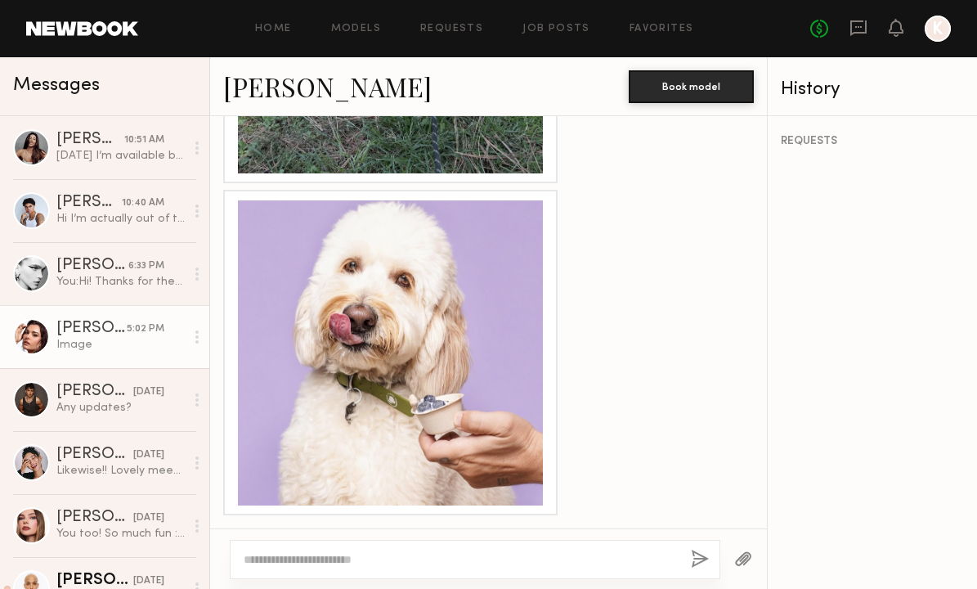
scroll to position [2132, 0]
click at [328, 409] on div at bounding box center [390, 352] width 305 height 305
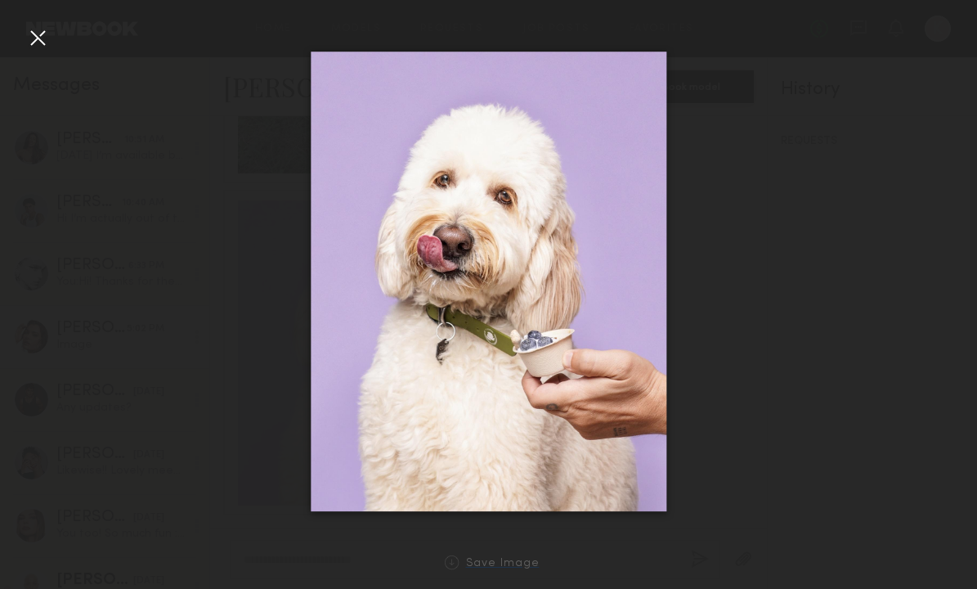
click at [493, 562] on div "Save Image" at bounding box center [503, 564] width 74 height 12
click at [545, 180] on img at bounding box center [489, 282] width 356 height 460
click at [32, 35] on div at bounding box center [38, 38] width 26 height 26
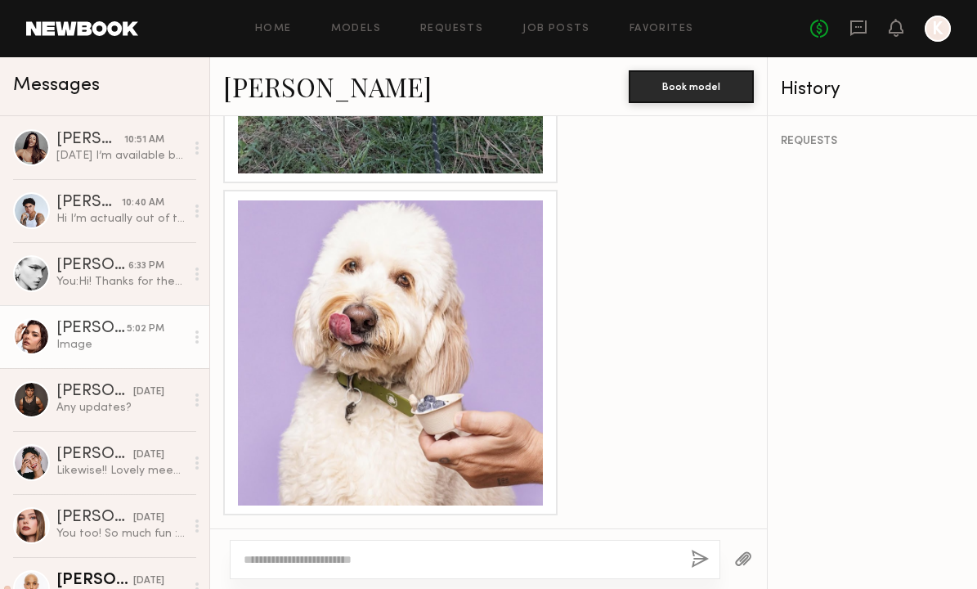
scroll to position [1710, 0]
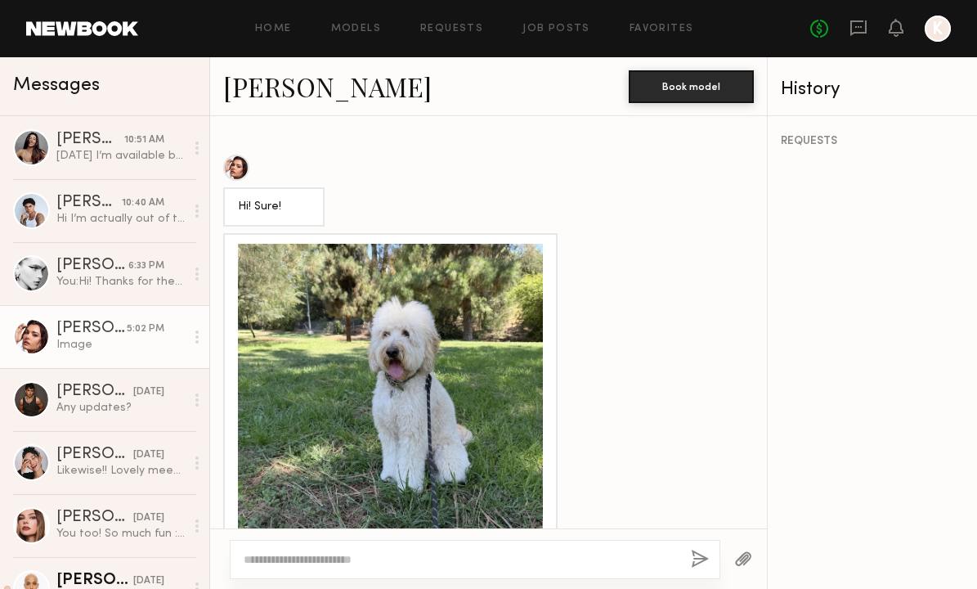
click at [354, 402] on div at bounding box center [390, 396] width 305 height 305
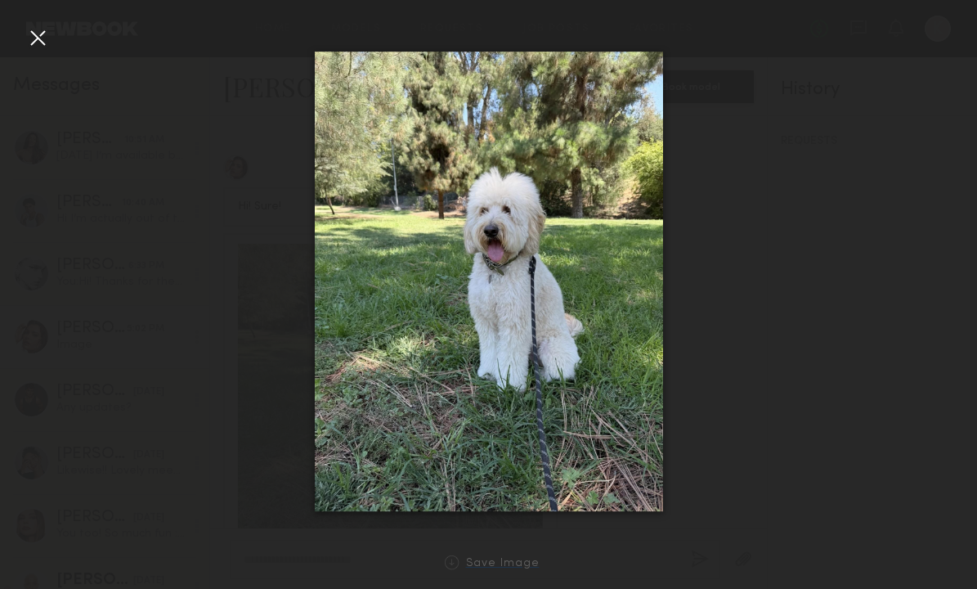
click at [469, 568] on div "Save Image" at bounding box center [503, 564] width 74 height 12
click at [581, 237] on img at bounding box center [488, 282] width 348 height 460
click at [29, 47] on div at bounding box center [38, 38] width 26 height 26
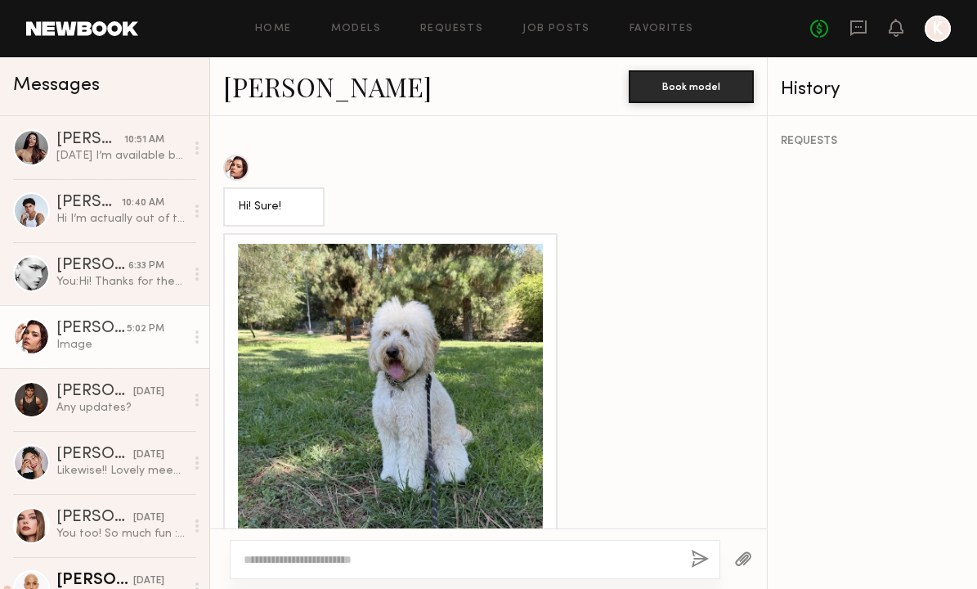
click at [303, 68] on div "[PERSON_NAME] Book model" at bounding box center [488, 86] width 557 height 59
click at [303, 92] on link "[PERSON_NAME]" at bounding box center [327, 86] width 209 height 35
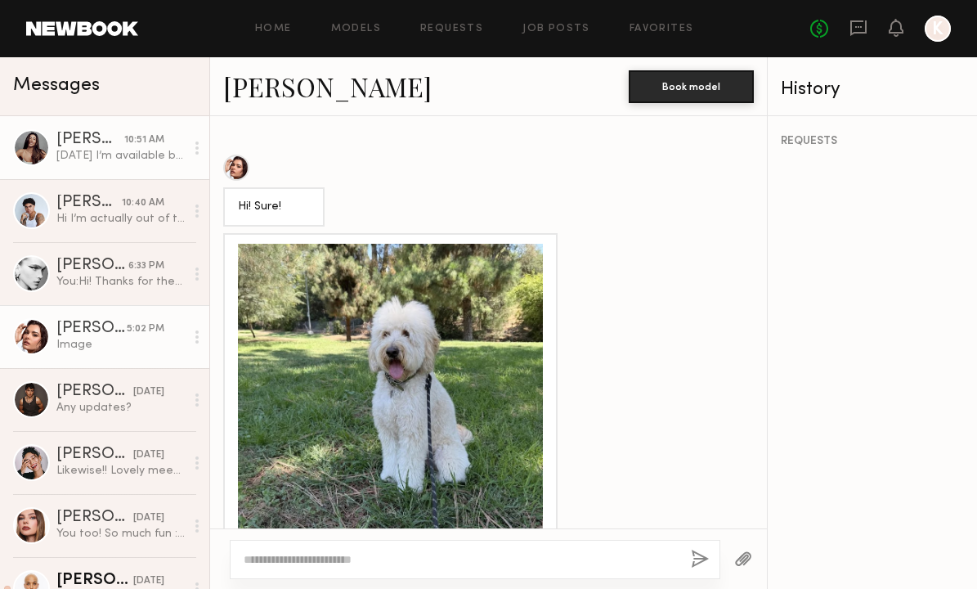
click at [74, 173] on link "[PERSON_NAME] 10:51 AM [DATE] I’m available before 2pm" at bounding box center [104, 147] width 209 height 63
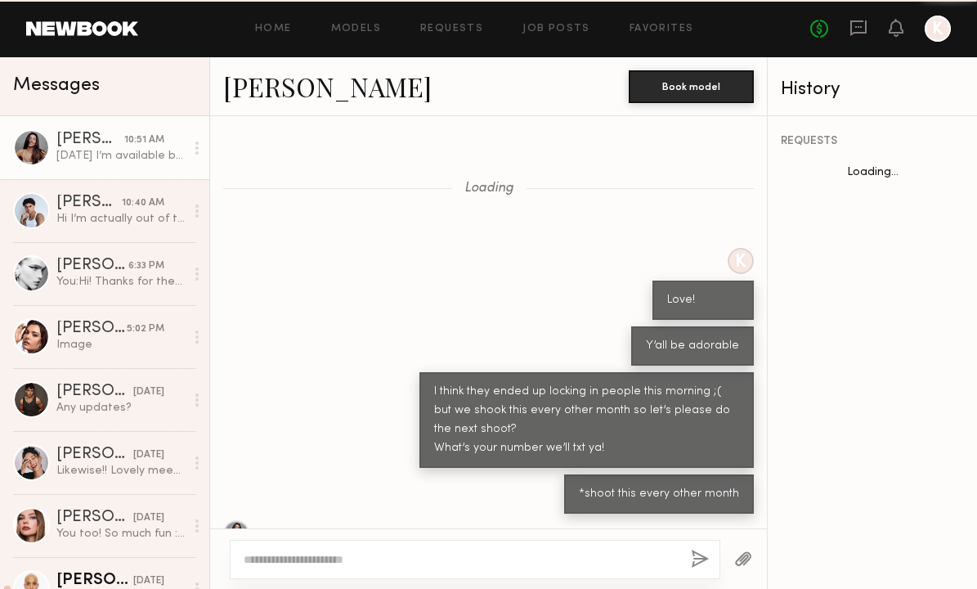
scroll to position [620, 0]
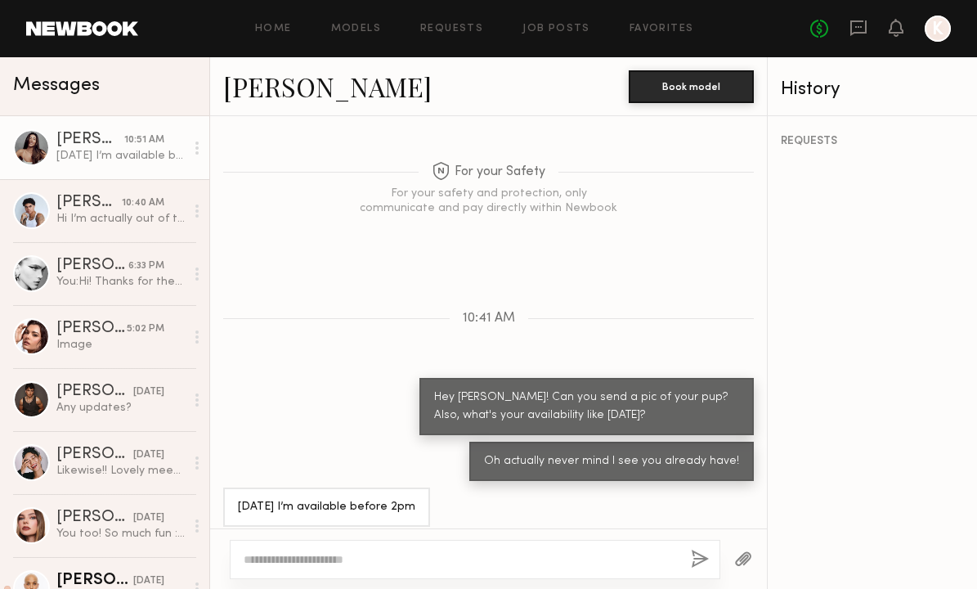
click at [288, 89] on link "[PERSON_NAME]" at bounding box center [327, 86] width 209 height 35
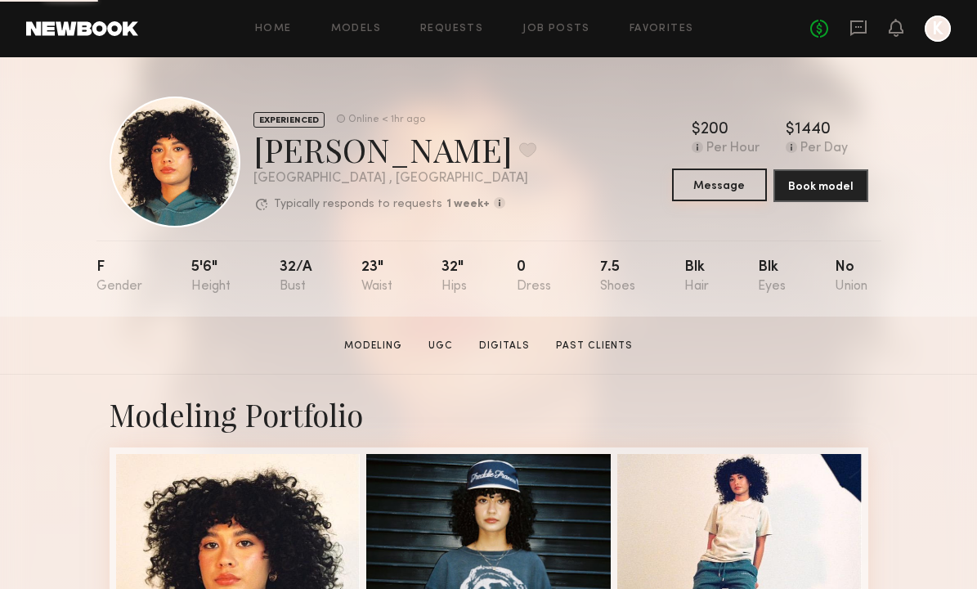
click at [690, 182] on button "Message" at bounding box center [719, 184] width 95 height 33
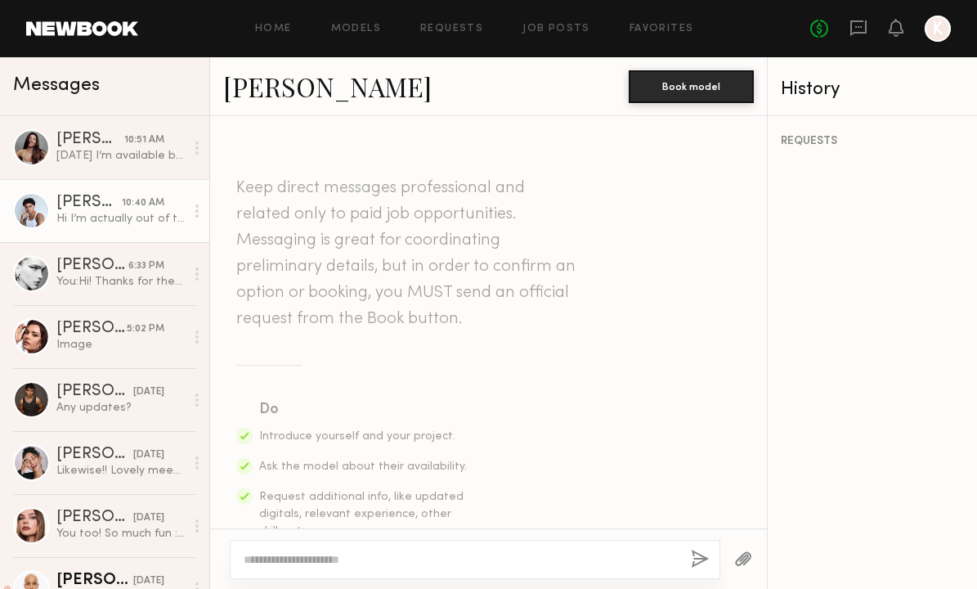
click at [168, 227] on link "[PERSON_NAME] 10:40 AM Hi I’m actually out of town on a work trip until [DATE]!" at bounding box center [104, 210] width 209 height 63
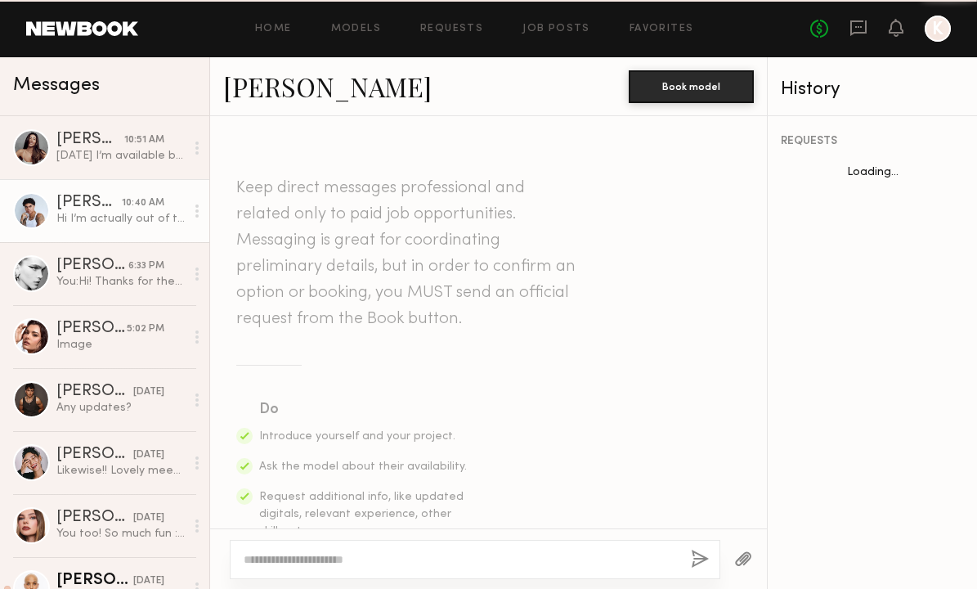
scroll to position [1176, 0]
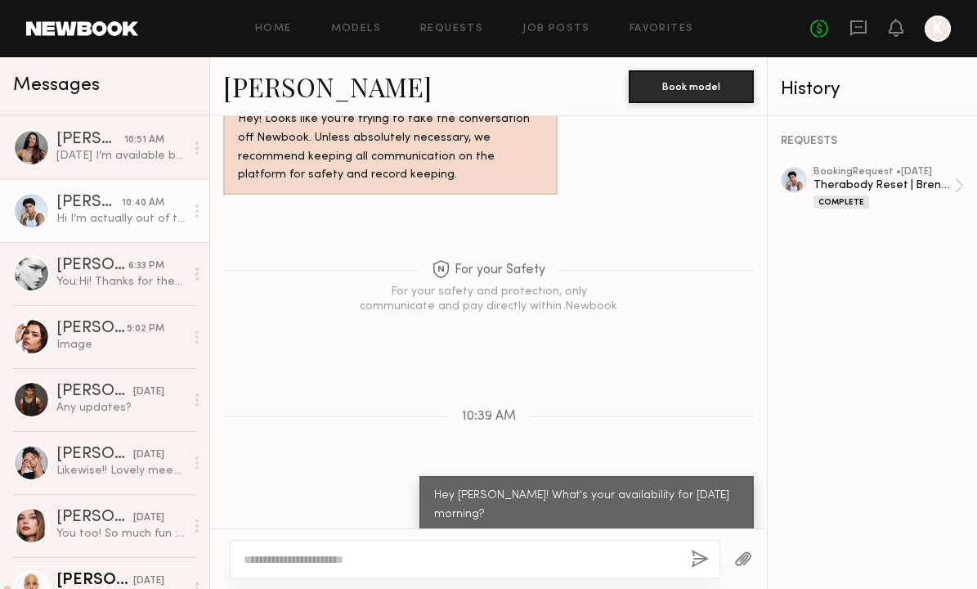
drag, startPoint x: 451, startPoint y: 451, endPoint x: 731, endPoint y: 437, distance: 280.8
click at [731, 476] on div "Hey Kjay! What's your availability for Thursday morning?" at bounding box center [587, 505] width 334 height 58
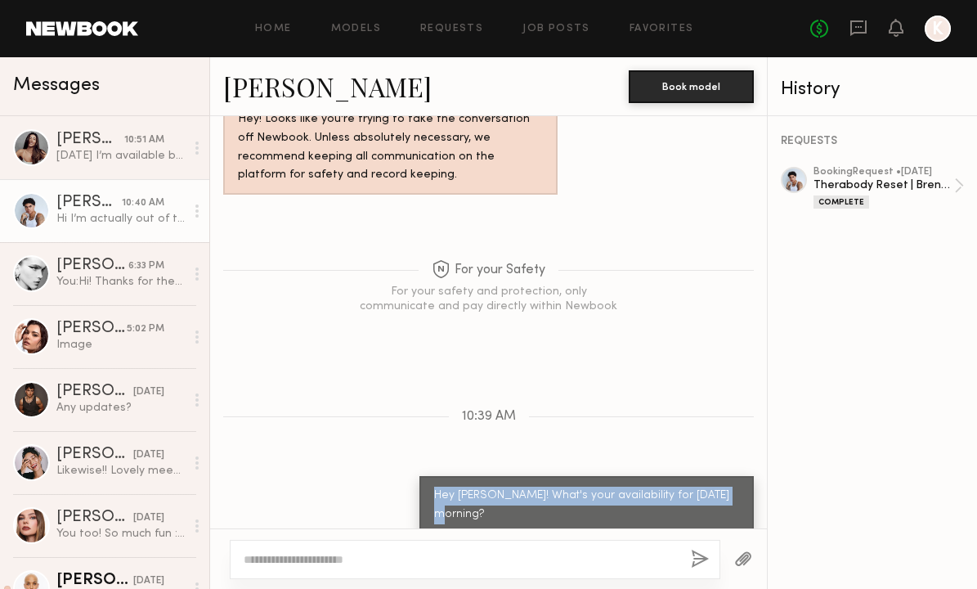
drag, startPoint x: 742, startPoint y: 444, endPoint x: 450, endPoint y: 442, distance: 291.9
click at [450, 476] on div "Hey Kjay! What's your availability for Thursday morning?" at bounding box center [587, 505] width 334 height 58
copy div "Hey Kjay! What's your availability for Thursday morning?"
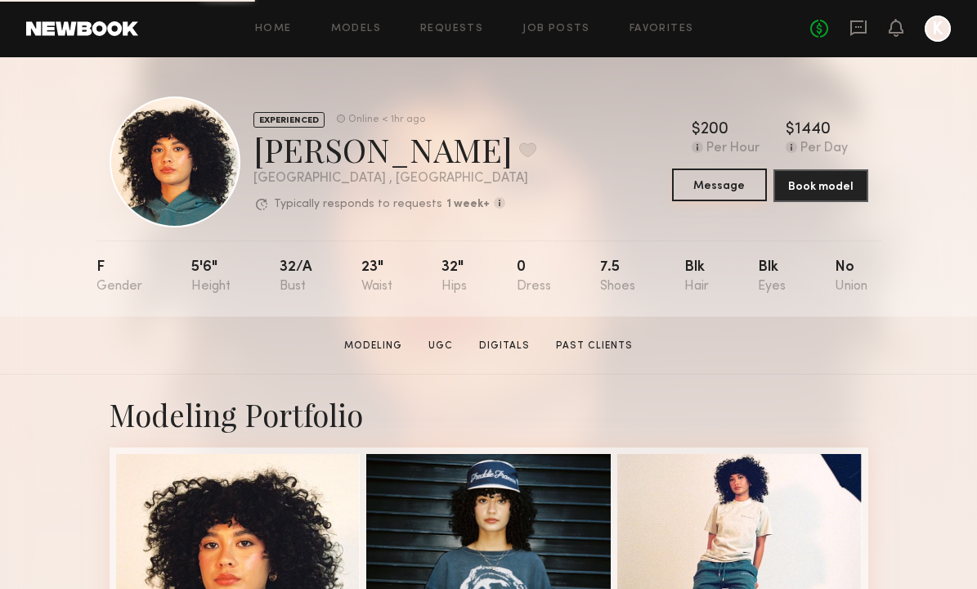
click at [684, 190] on button "Message" at bounding box center [719, 184] width 95 height 33
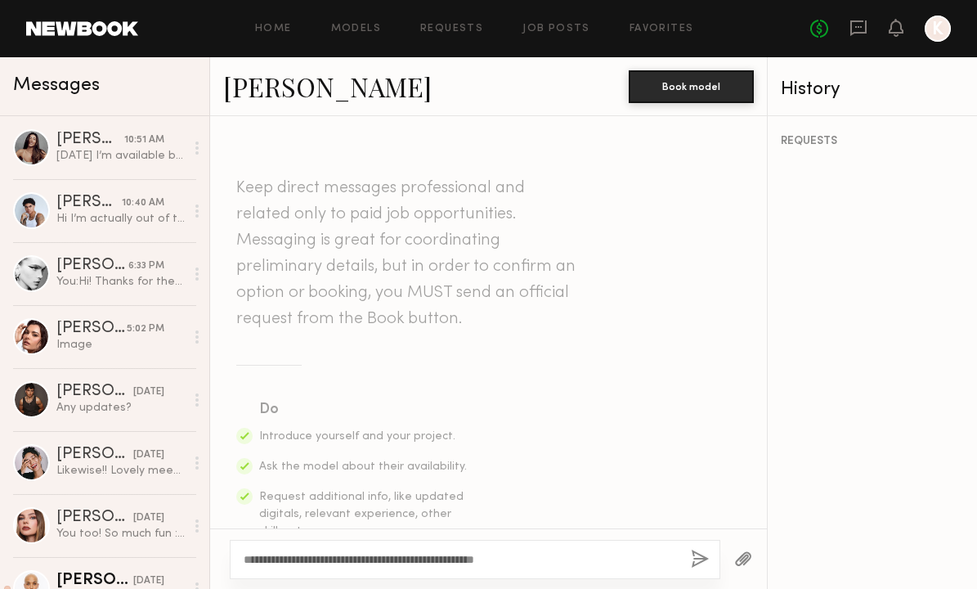
click at [276, 561] on textarea "**********" at bounding box center [461, 559] width 434 height 16
click at [278, 559] on textarea "**********" at bounding box center [461, 559] width 434 height 16
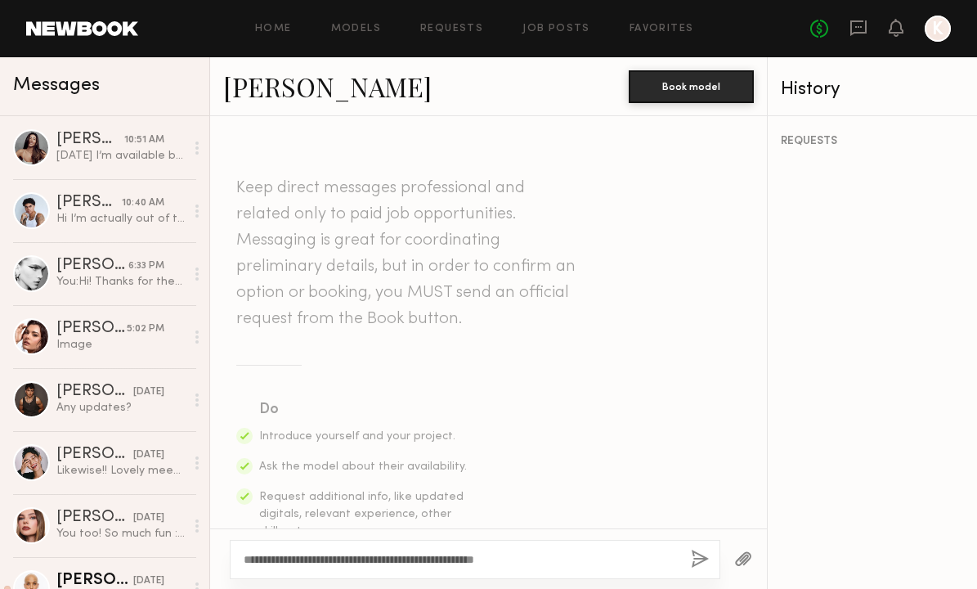
click at [283, 559] on textarea "**********" at bounding box center [461, 559] width 434 height 16
click at [415, 561] on textarea "**********" at bounding box center [461, 559] width 434 height 16
click at [451, 555] on textarea "**********" at bounding box center [461, 559] width 434 height 16
drag, startPoint x: 582, startPoint y: 555, endPoint x: 233, endPoint y: 554, distance: 349.2
click at [233, 554] on div "**********" at bounding box center [475, 559] width 491 height 39
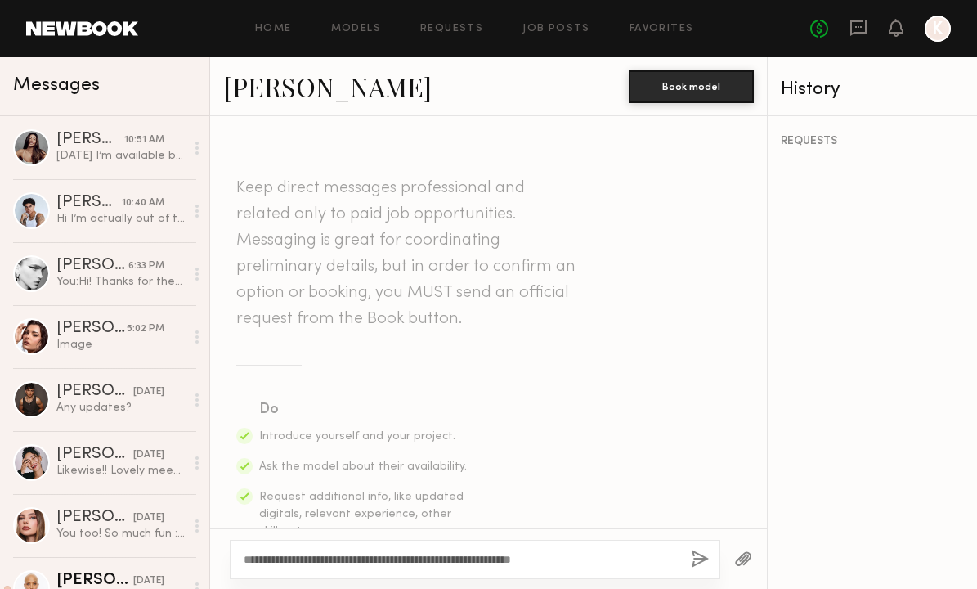
type textarea "**********"
click at [698, 559] on button "button" at bounding box center [700, 560] width 18 height 20
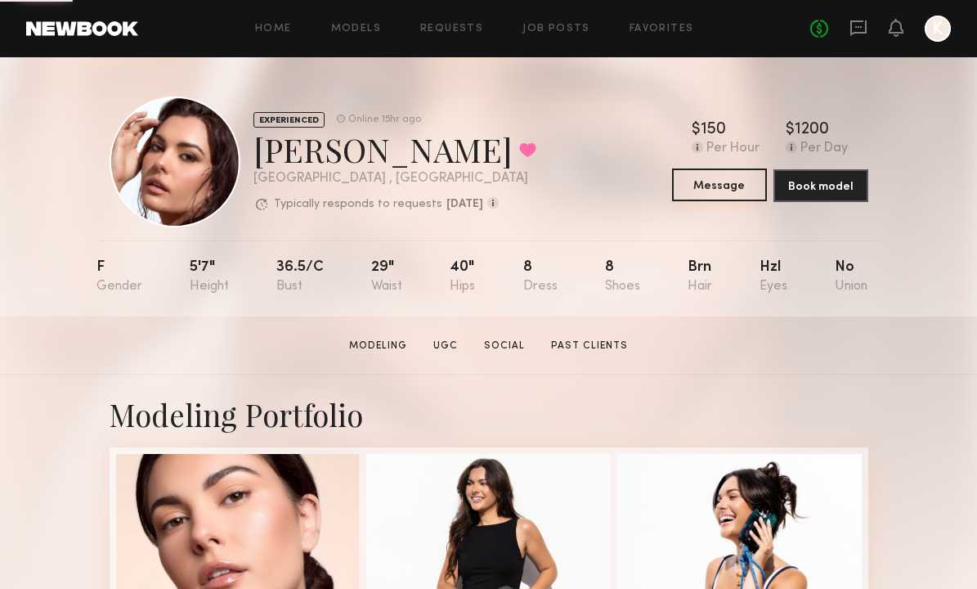
click at [701, 182] on button "Message" at bounding box center [719, 184] width 95 height 33
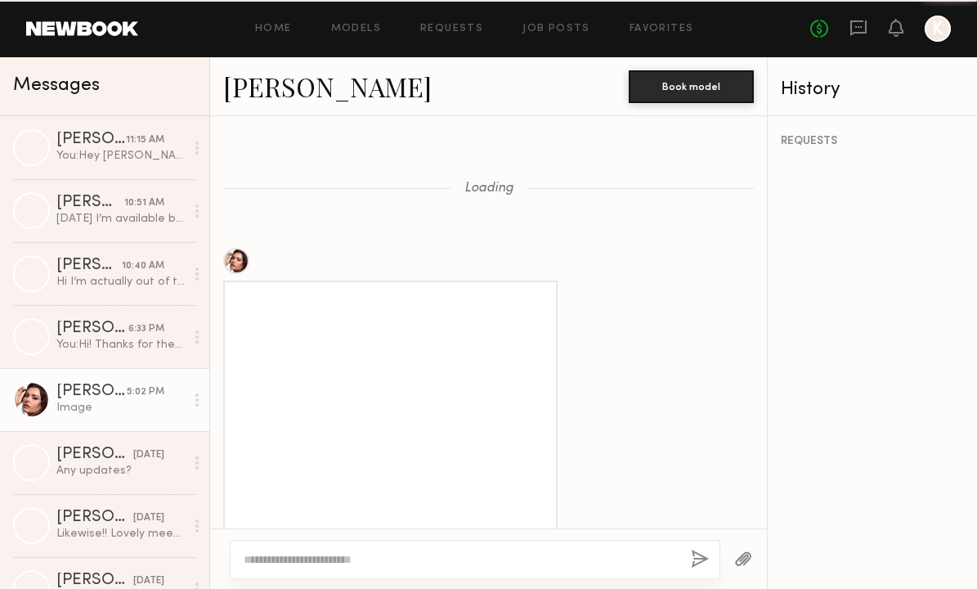
scroll to position [2007, 0]
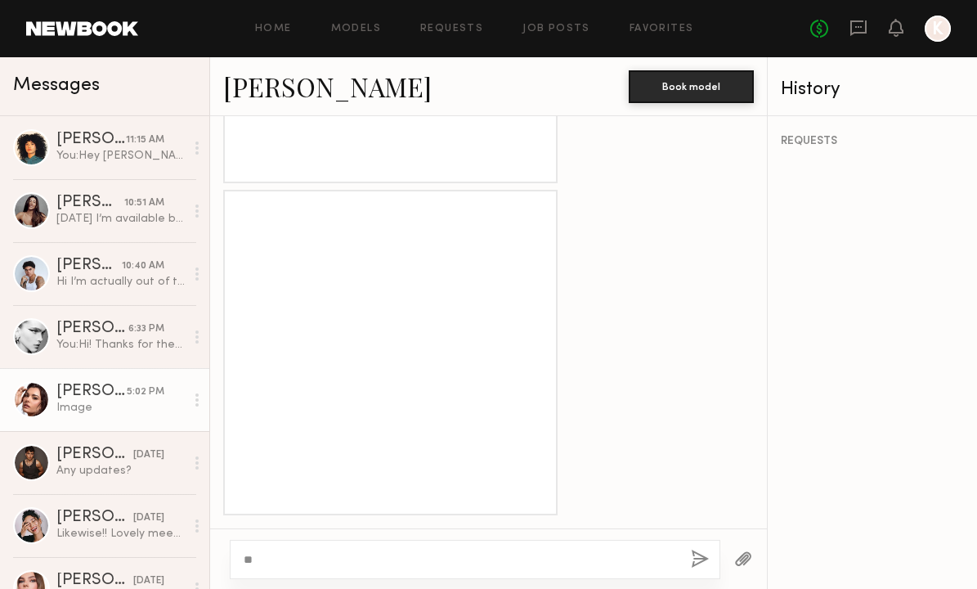
type textarea "*"
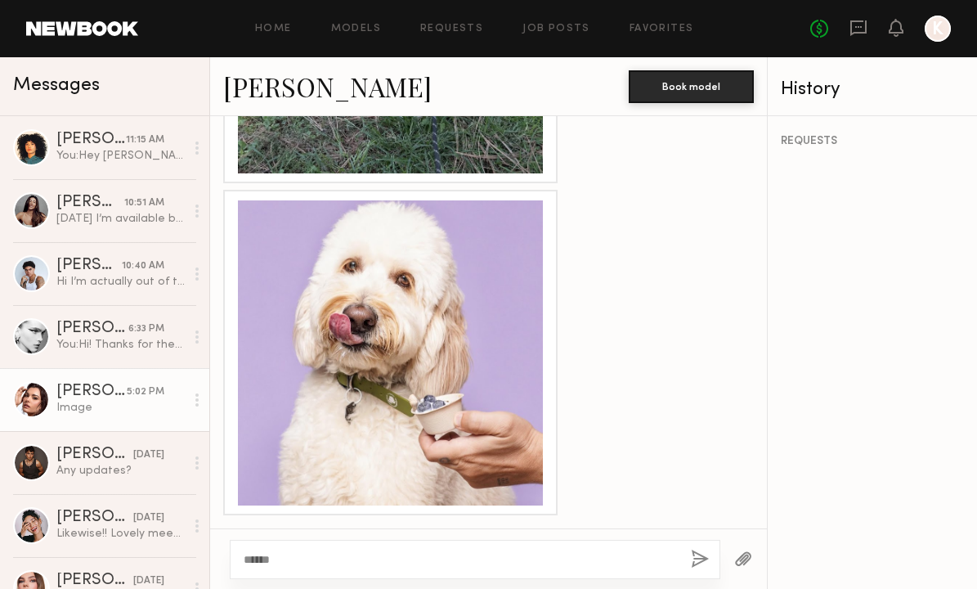
type textarea "******"
click at [703, 556] on button "button" at bounding box center [700, 560] width 18 height 20
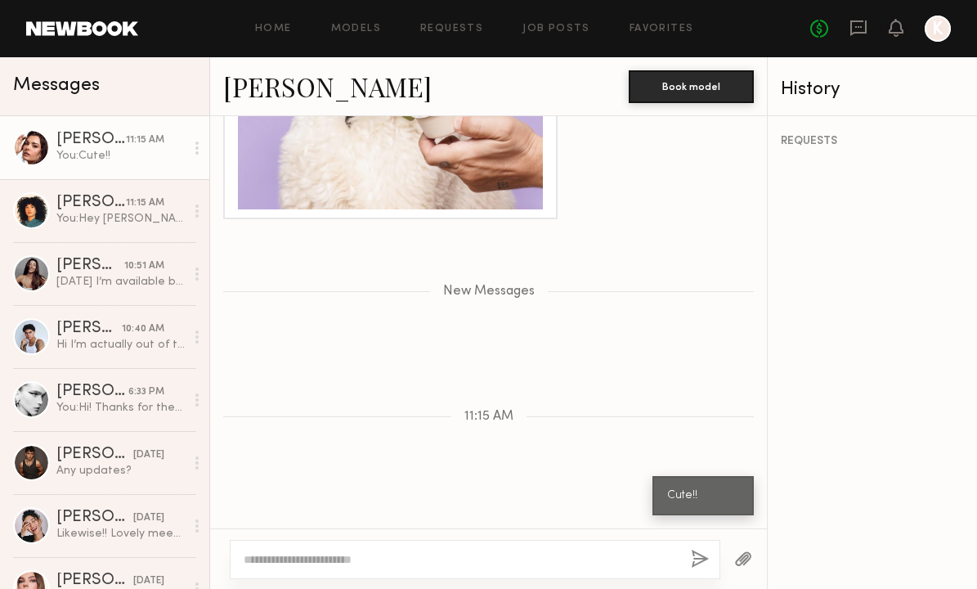
click at [496, 565] on textarea at bounding box center [461, 559] width 434 height 16
paste textarea "**********"
drag, startPoint x: 290, startPoint y: 561, endPoint x: 227, endPoint y: 558, distance: 63.1
click at [227, 558] on div "**********" at bounding box center [488, 558] width 557 height 61
click at [580, 559] on textarea "**********" at bounding box center [461, 559] width 434 height 16
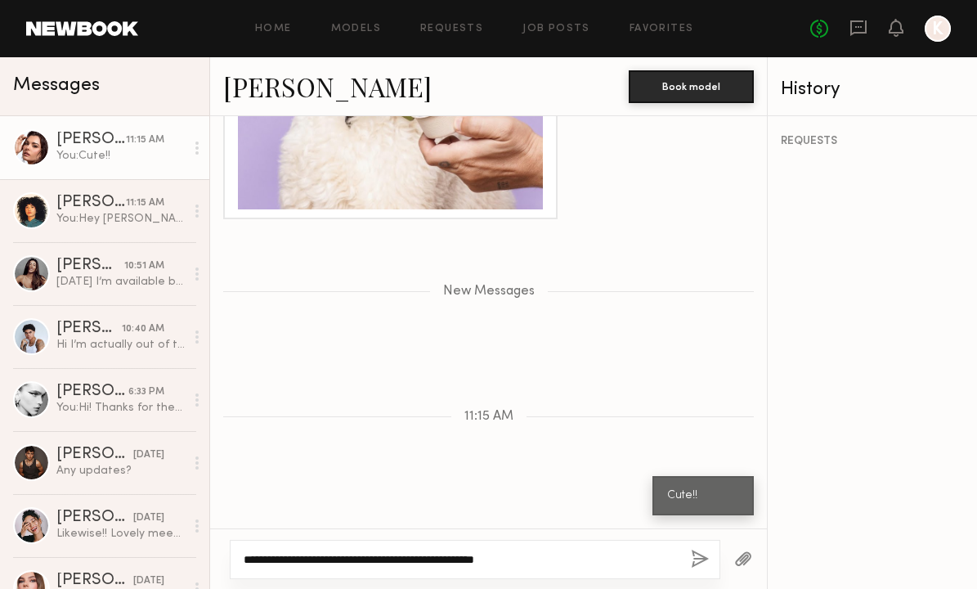
type textarea "**********"
click at [694, 563] on button "button" at bounding box center [700, 560] width 18 height 20
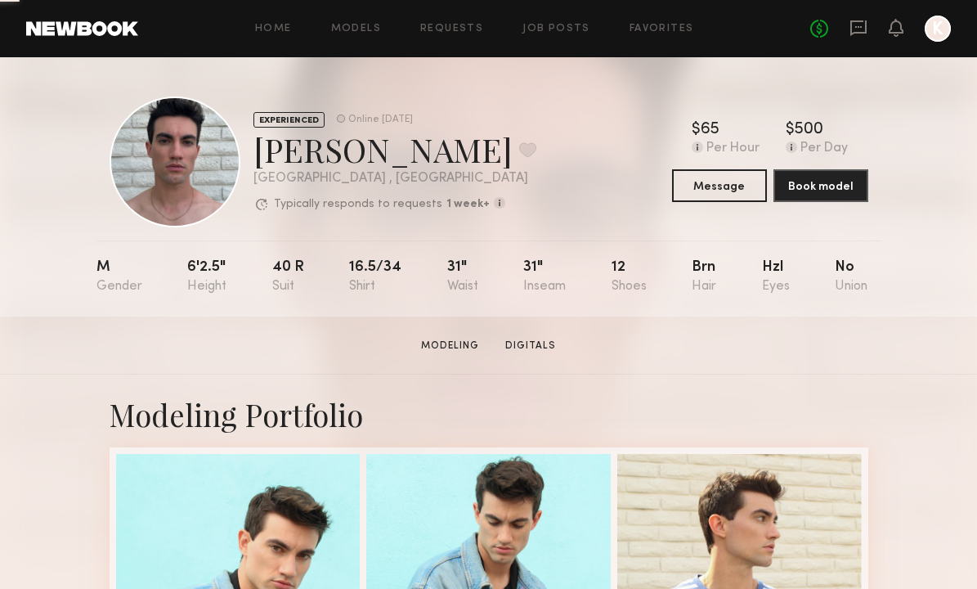
click at [711, 202] on div "EXPERIENCED Online [DATE] [PERSON_NAME] Favorite [GEOGRAPHIC_DATA] , [GEOGRAPHI…" at bounding box center [489, 161] width 759 height 131
click at [712, 190] on button "Message" at bounding box center [719, 184] width 95 height 33
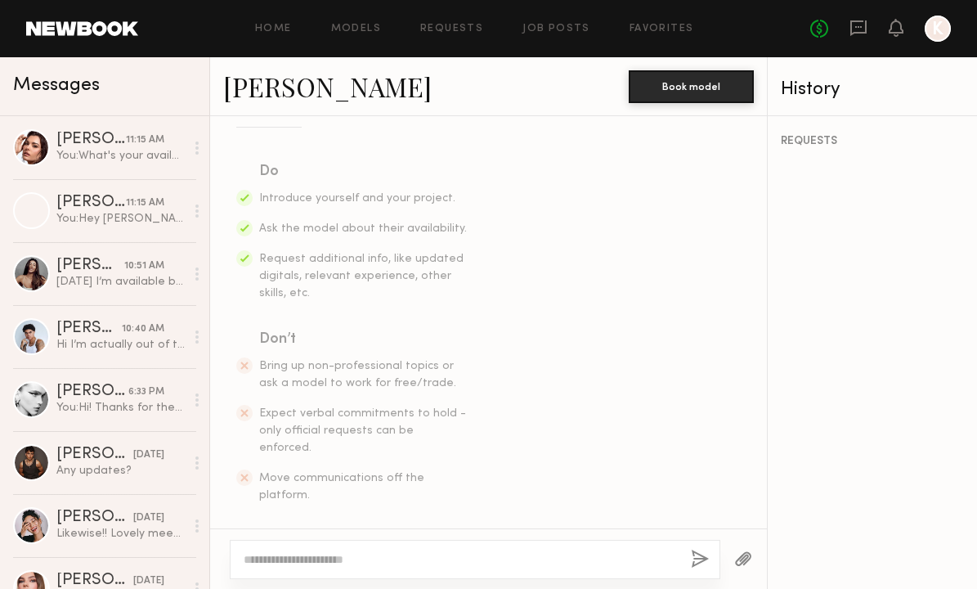
scroll to position [237, 0]
click at [281, 554] on textarea "**********" at bounding box center [461, 559] width 434 height 16
type textarea "**********"
click at [693, 563] on button "button" at bounding box center [700, 560] width 18 height 20
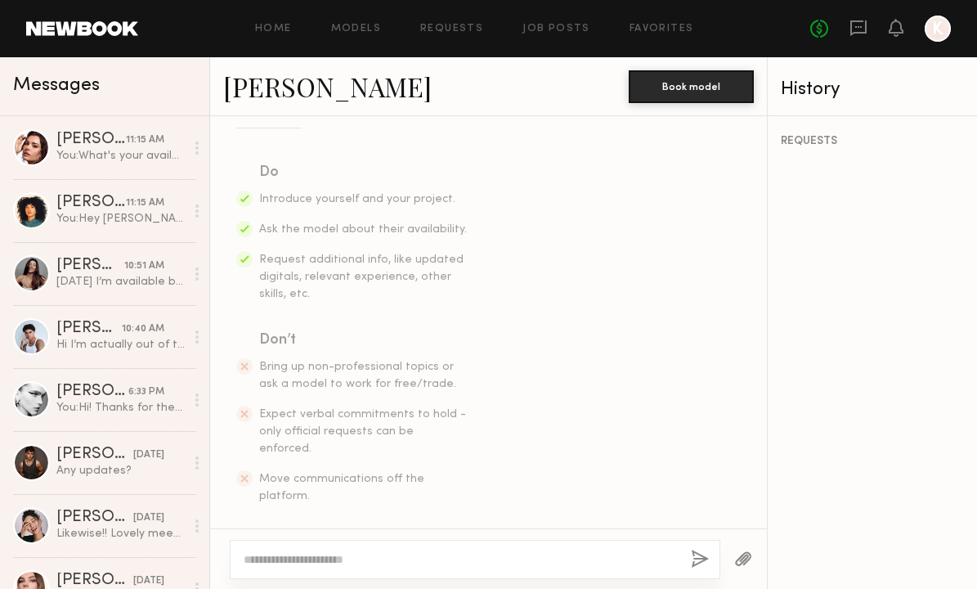
scroll to position [458, 0]
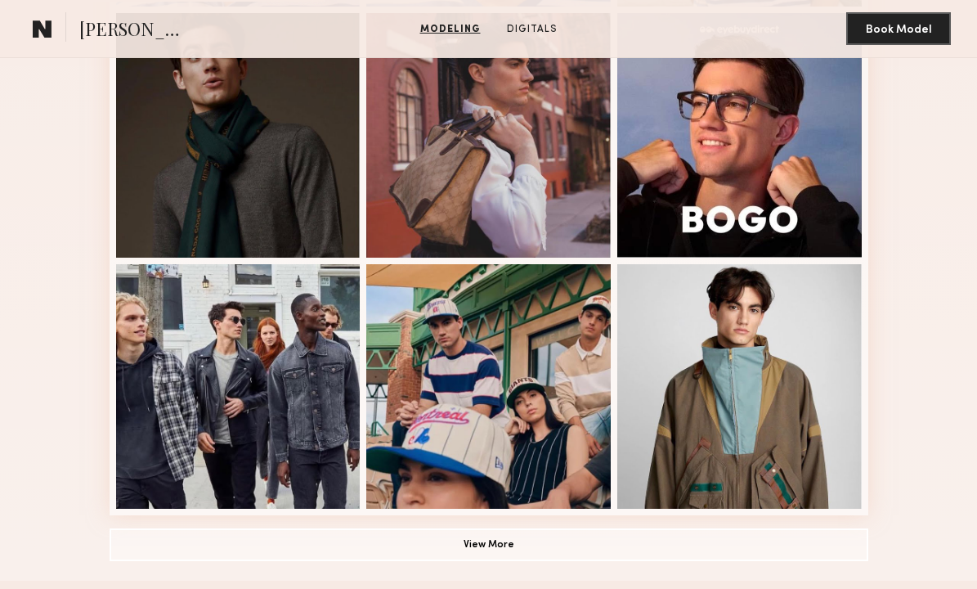
scroll to position [939, 0]
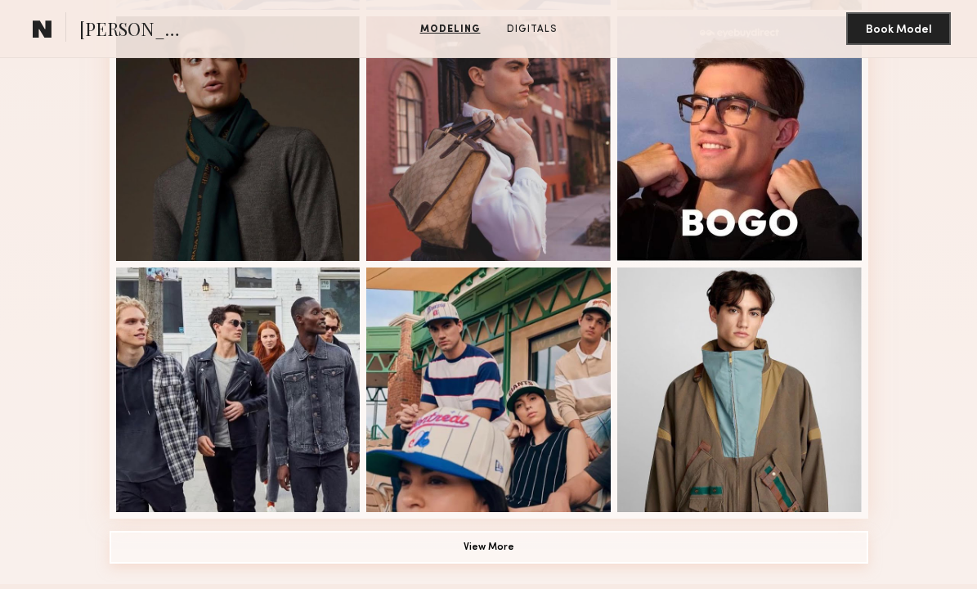
click at [479, 535] on button "View More" at bounding box center [489, 547] width 759 height 33
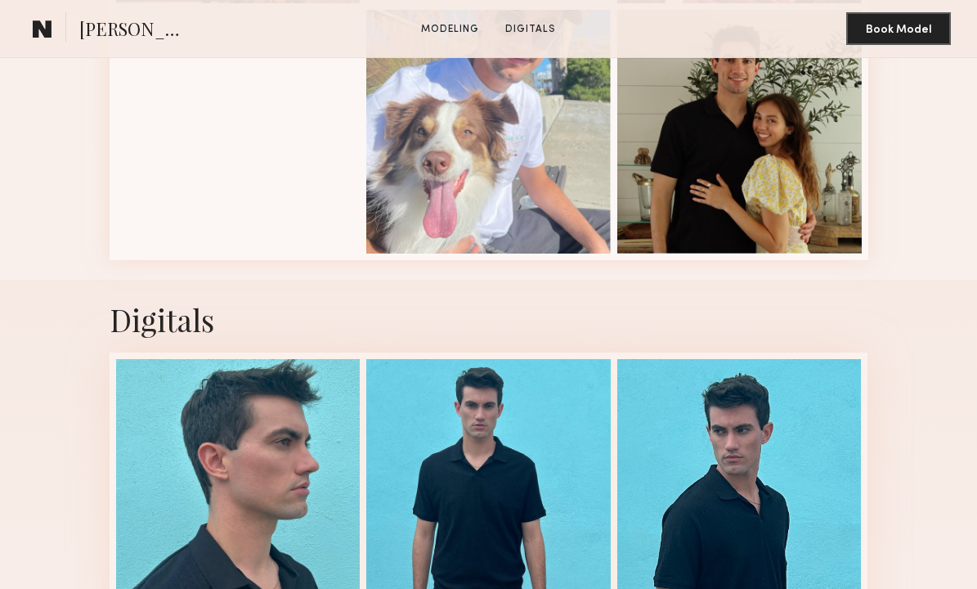
scroll to position [1049, 0]
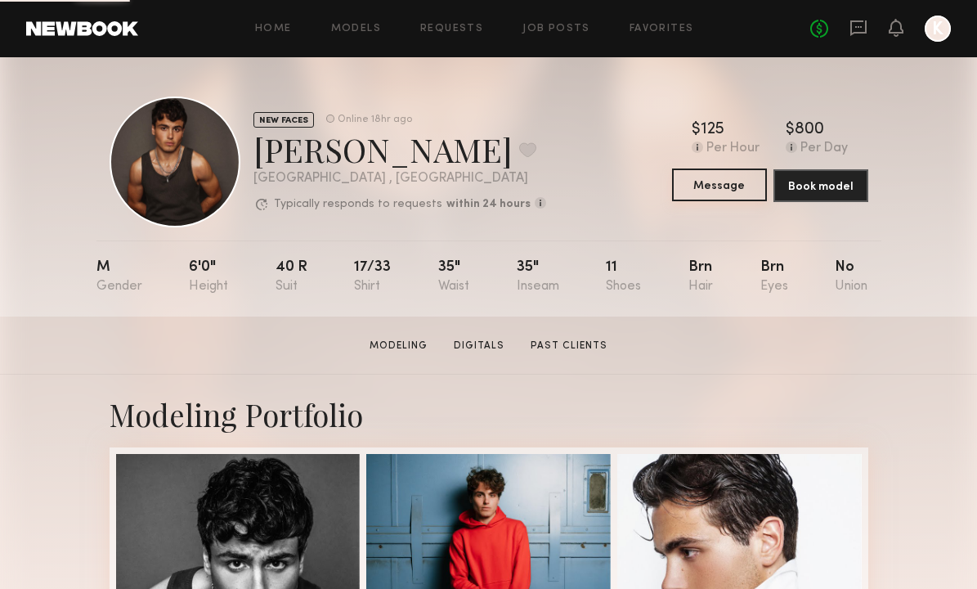
click at [702, 186] on button "Message" at bounding box center [719, 184] width 95 height 33
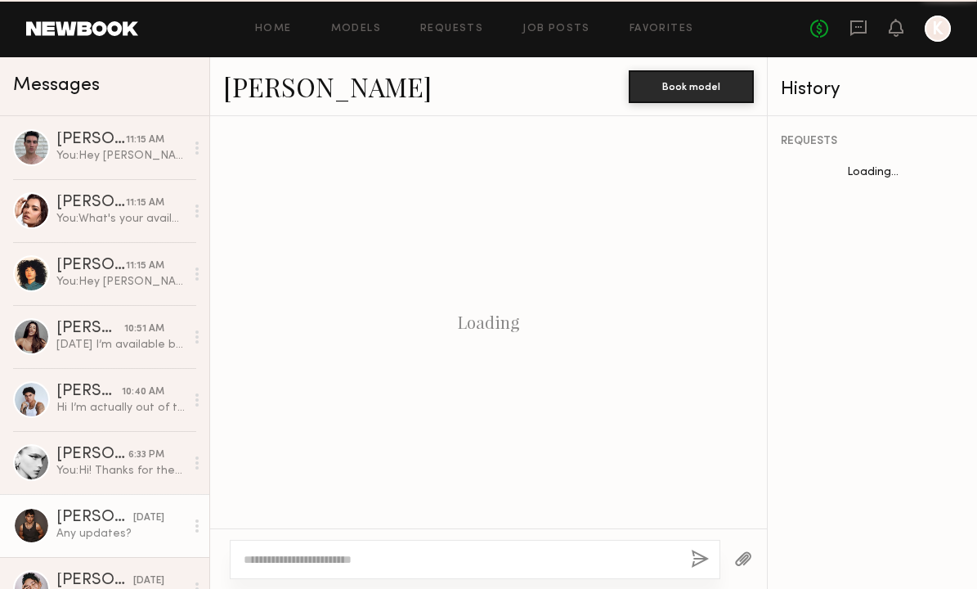
scroll to position [1779, 0]
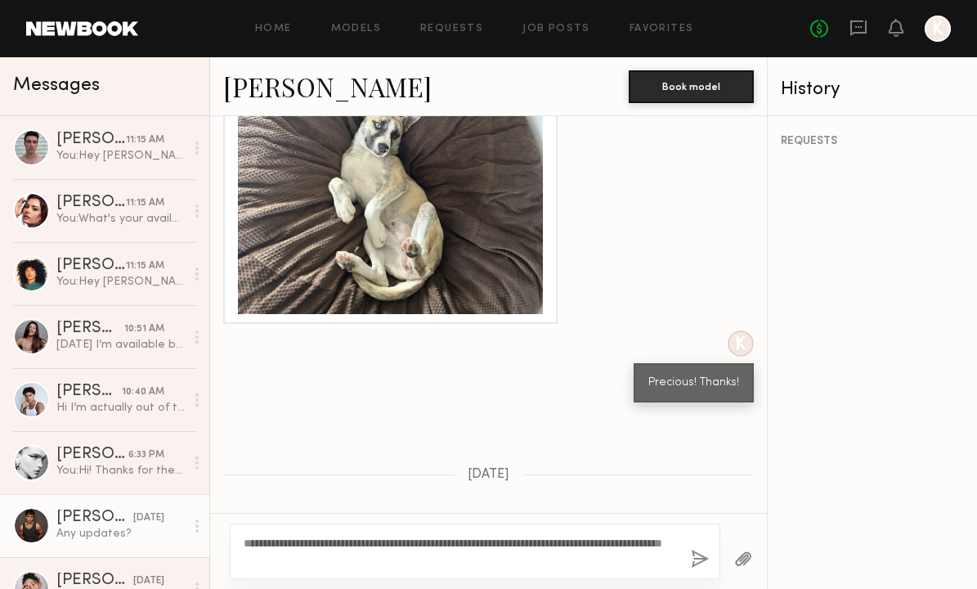
type textarea "**********"
click at [693, 560] on button "button" at bounding box center [700, 560] width 18 height 20
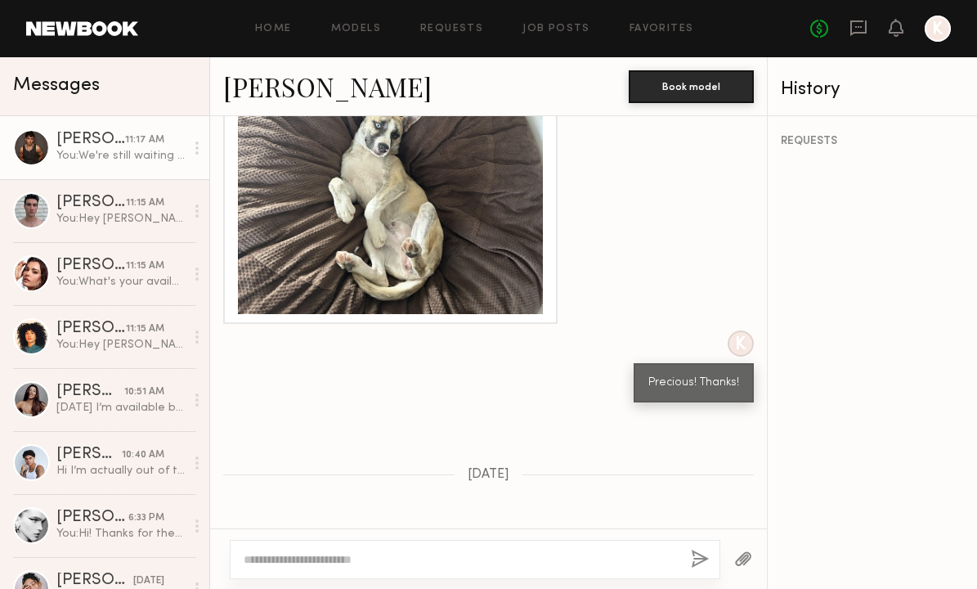
scroll to position [2125, 0]
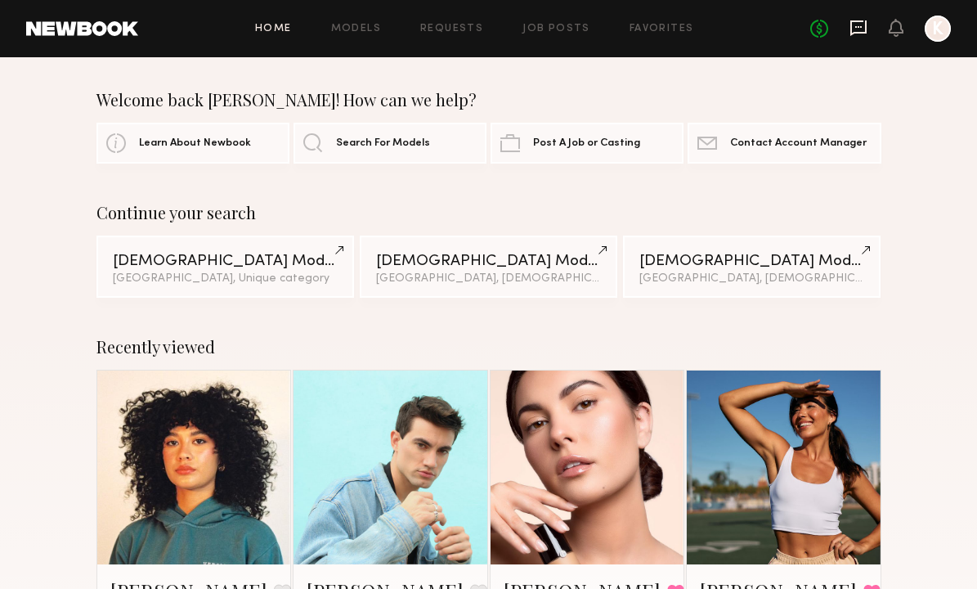
click at [866, 32] on icon at bounding box center [858, 28] width 16 height 16
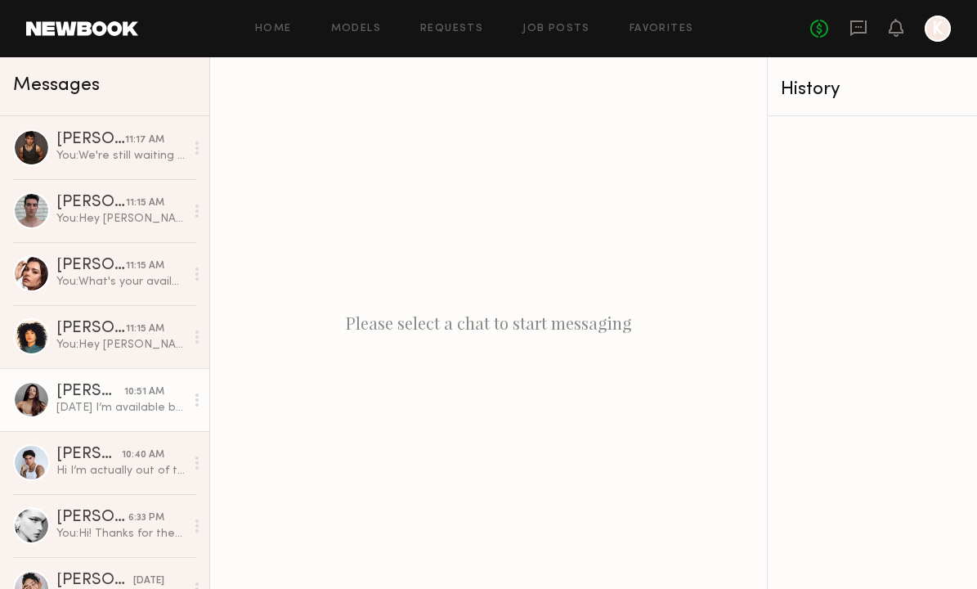
click at [90, 399] on div "[PERSON_NAME]" at bounding box center [90, 392] width 68 height 16
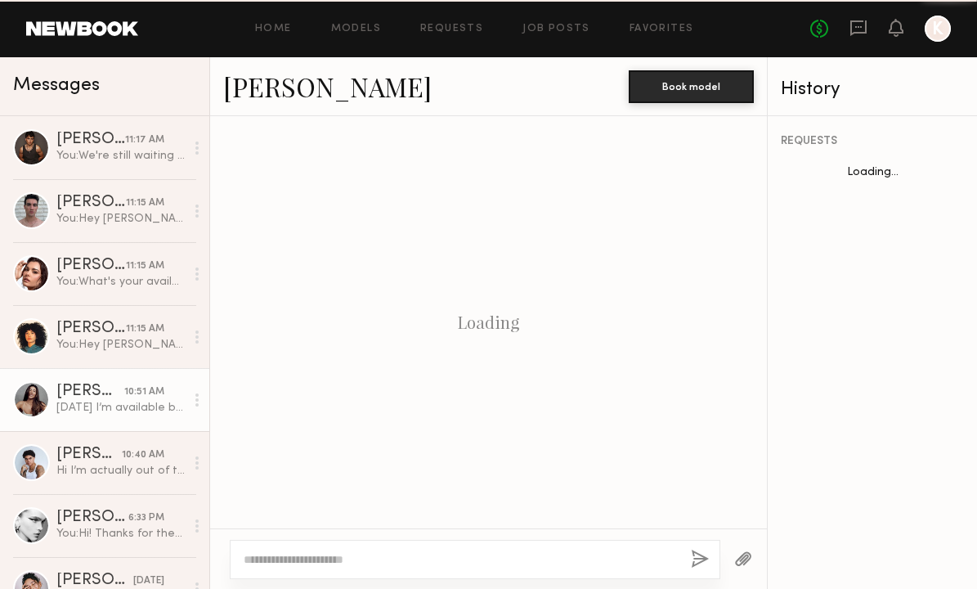
scroll to position [620, 0]
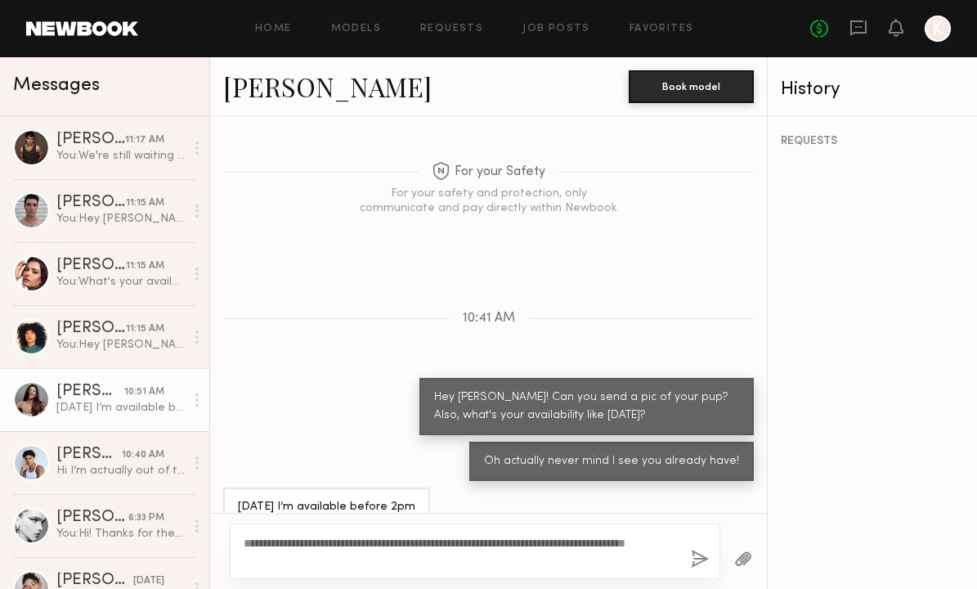
click at [258, 543] on textarea "**********" at bounding box center [461, 551] width 434 height 33
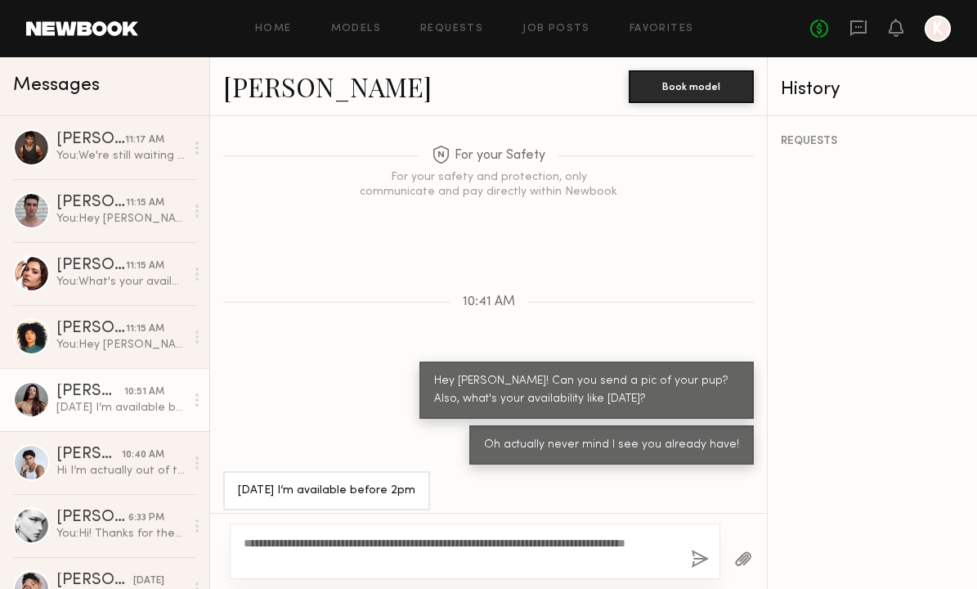
scroll to position [0, 0]
click at [354, 560] on textarea "**********" at bounding box center [461, 551] width 434 height 33
type textarea "**********"
click at [692, 559] on button "button" at bounding box center [700, 560] width 18 height 20
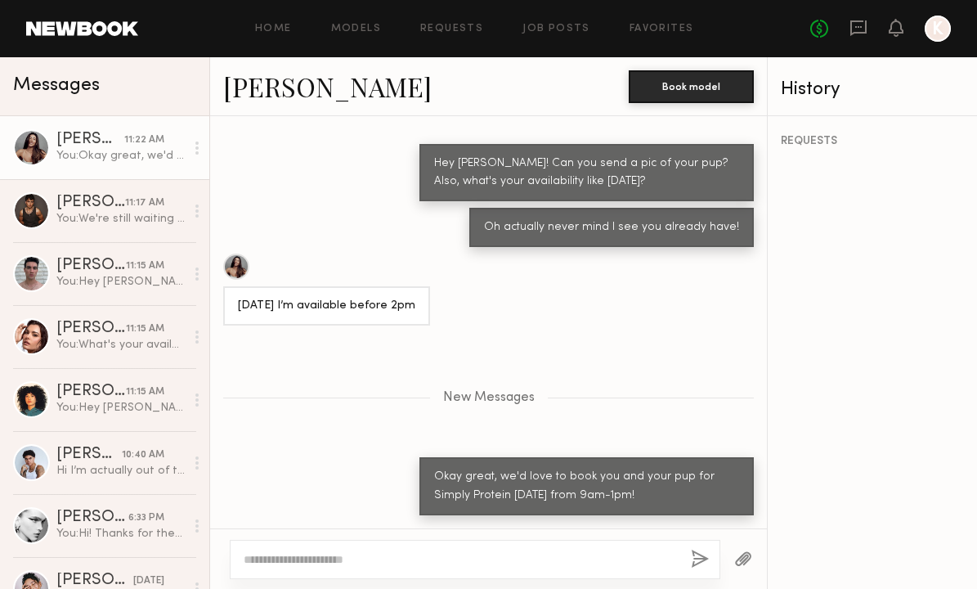
scroll to position [841, 0]
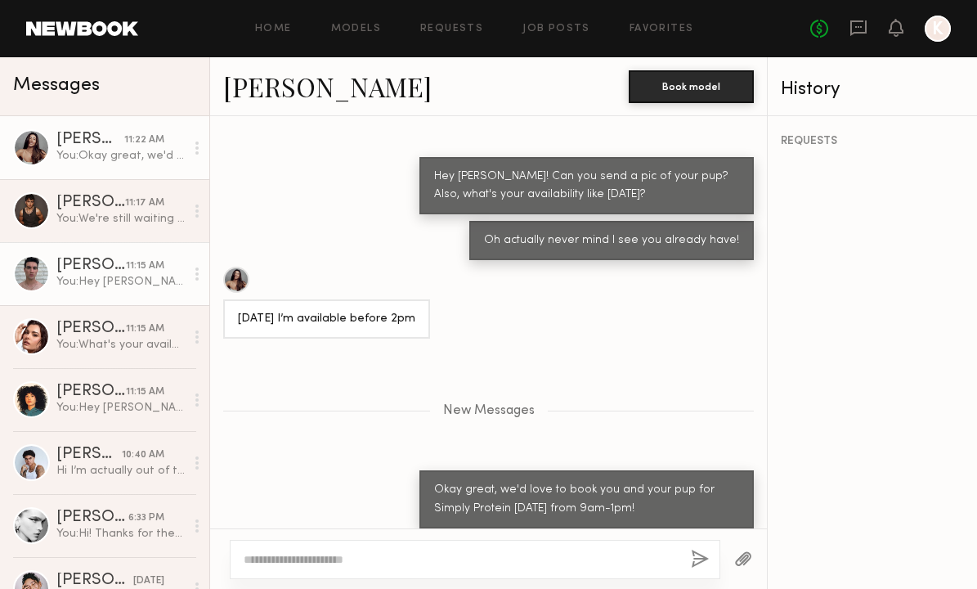
click at [137, 273] on div "11:15 AM" at bounding box center [145, 266] width 38 height 16
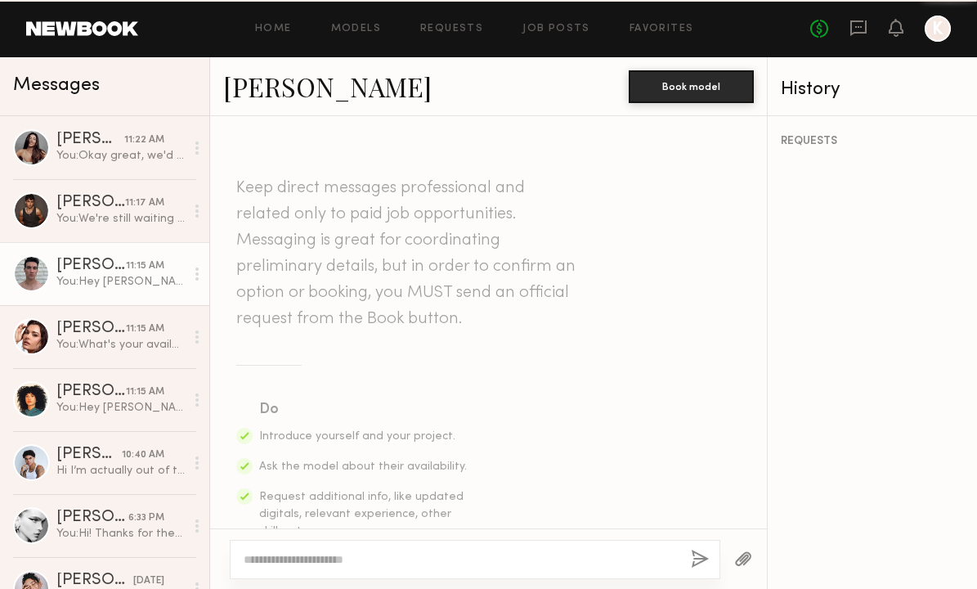
scroll to position [458, 0]
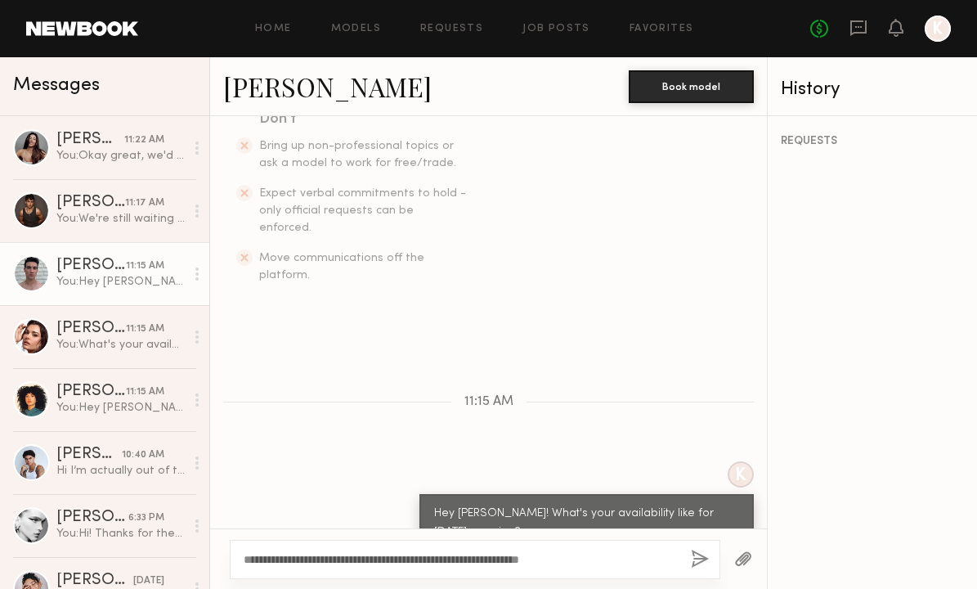
type textarea "**********"
click at [705, 560] on button "button" at bounding box center [700, 560] width 18 height 20
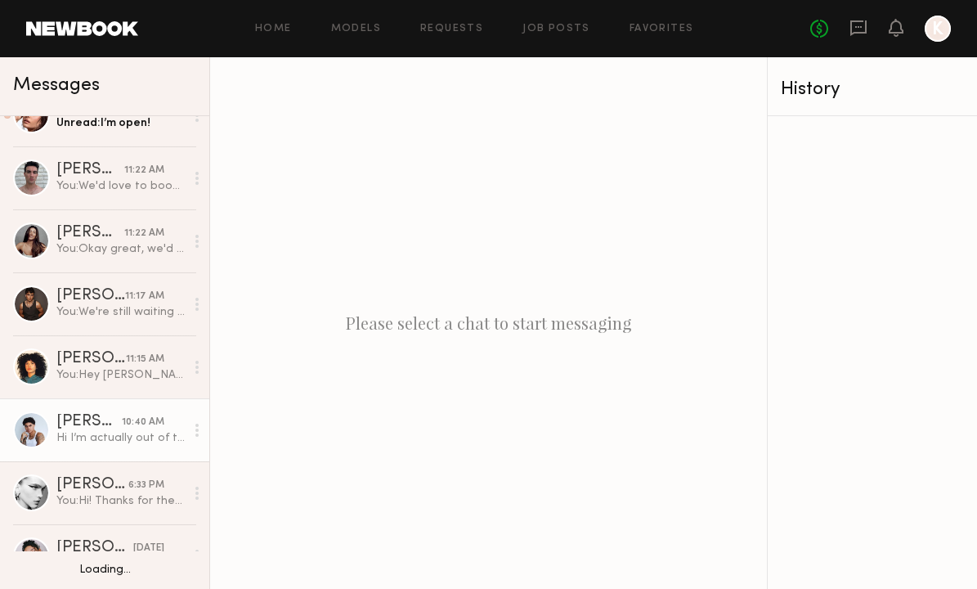
scroll to position [54, 0]
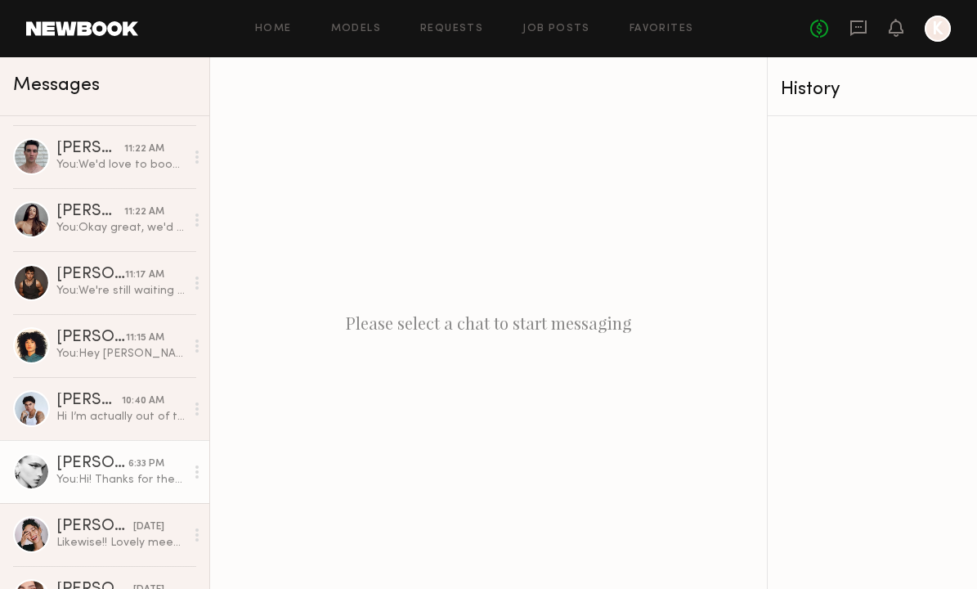
click at [83, 469] on div "[PERSON_NAME]" at bounding box center [92, 463] width 72 height 16
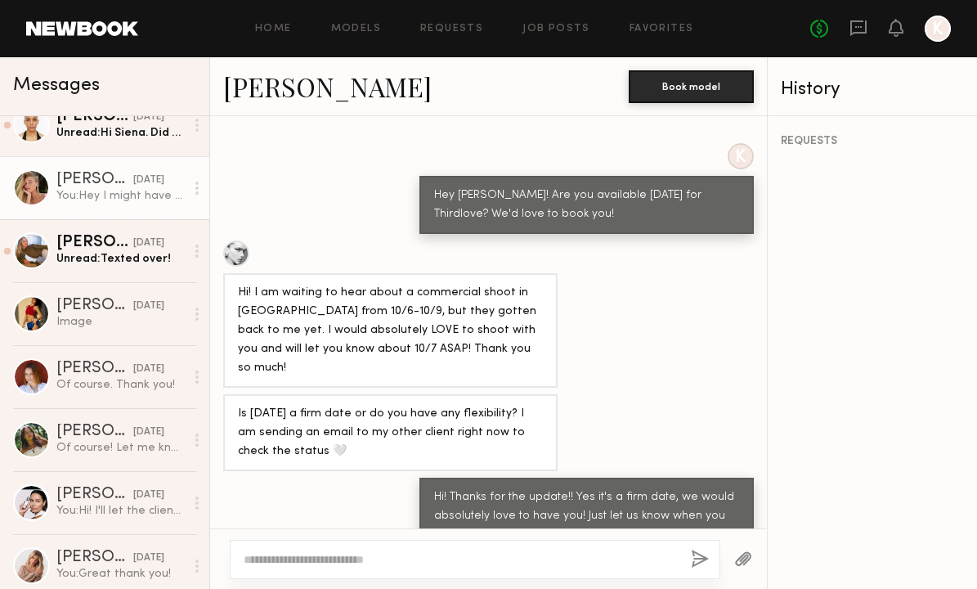
scroll to position [594, 0]
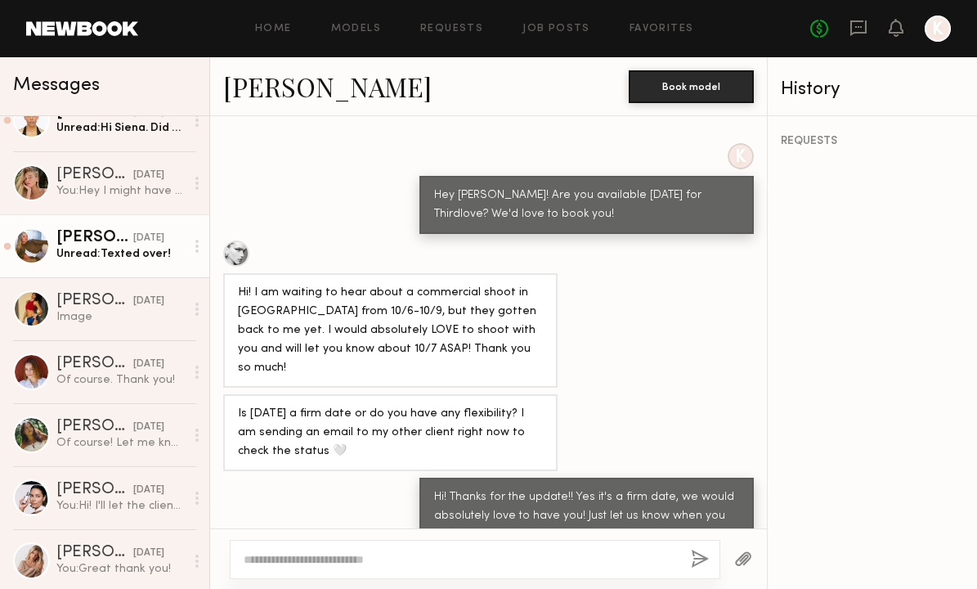
click at [125, 255] on div "Unread: Texted over!" at bounding box center [120, 254] width 128 height 16
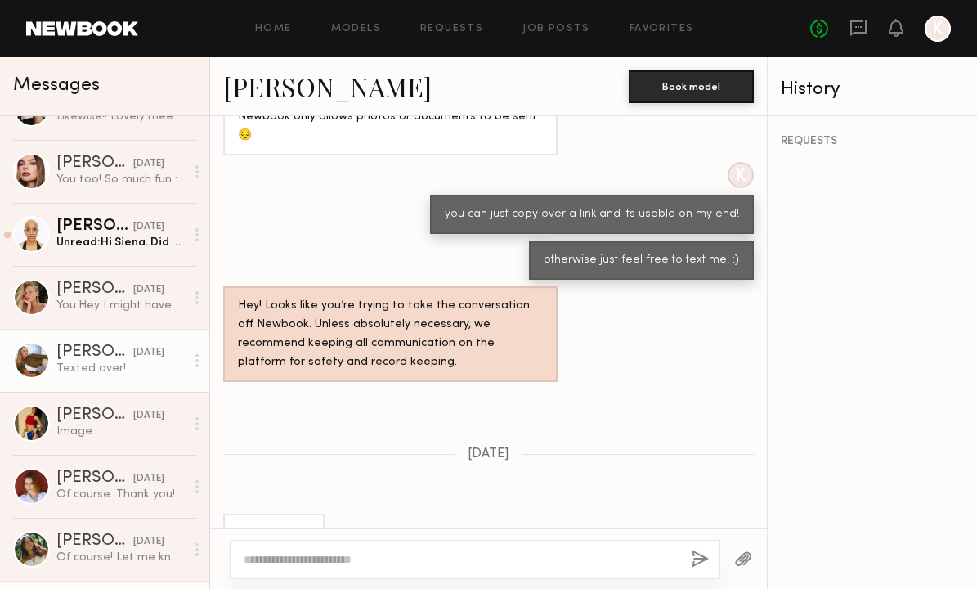
scroll to position [387, 0]
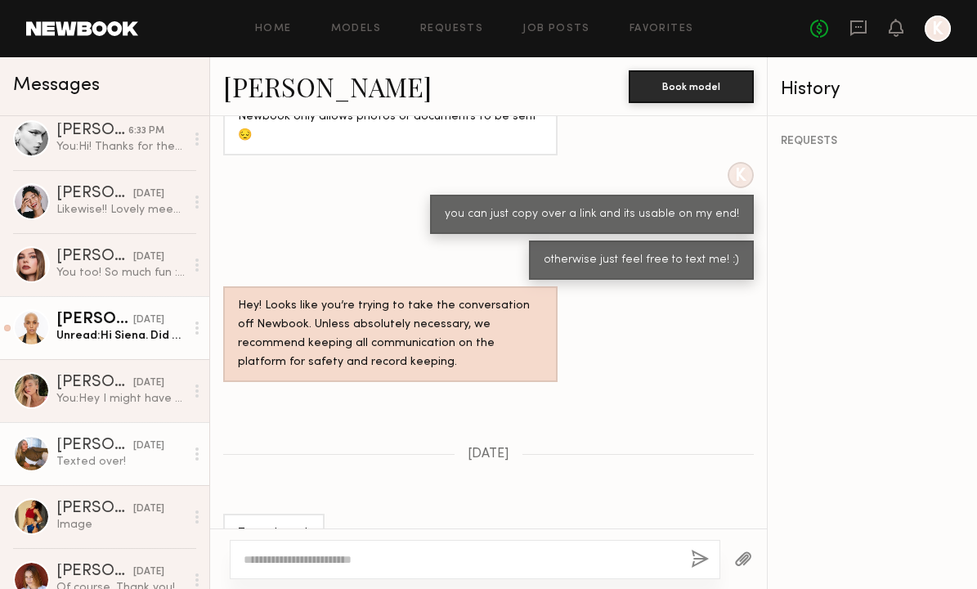
click at [154, 348] on link "[PERSON_NAME] [DATE] Unread: Hi [GEOGRAPHIC_DATA]. Did you receive my email wit…" at bounding box center [104, 327] width 209 height 63
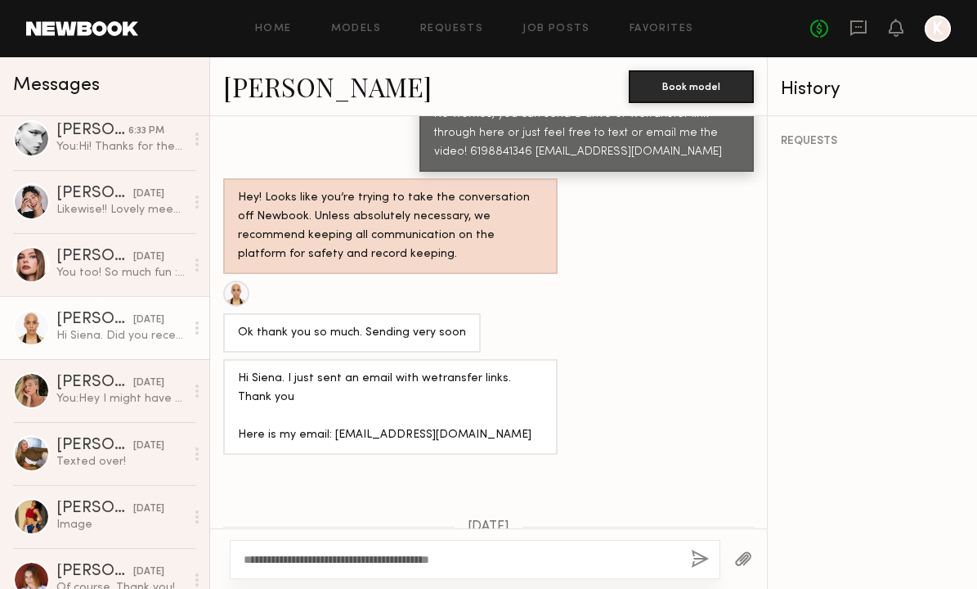
scroll to position [1510, 0]
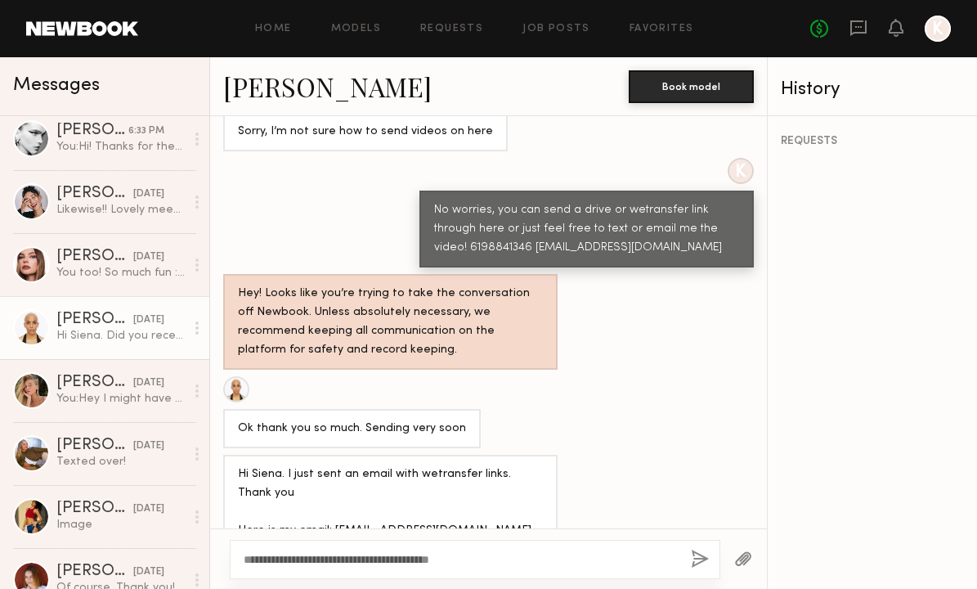
type textarea "**********"
click at [693, 563] on button "button" at bounding box center [700, 560] width 18 height 20
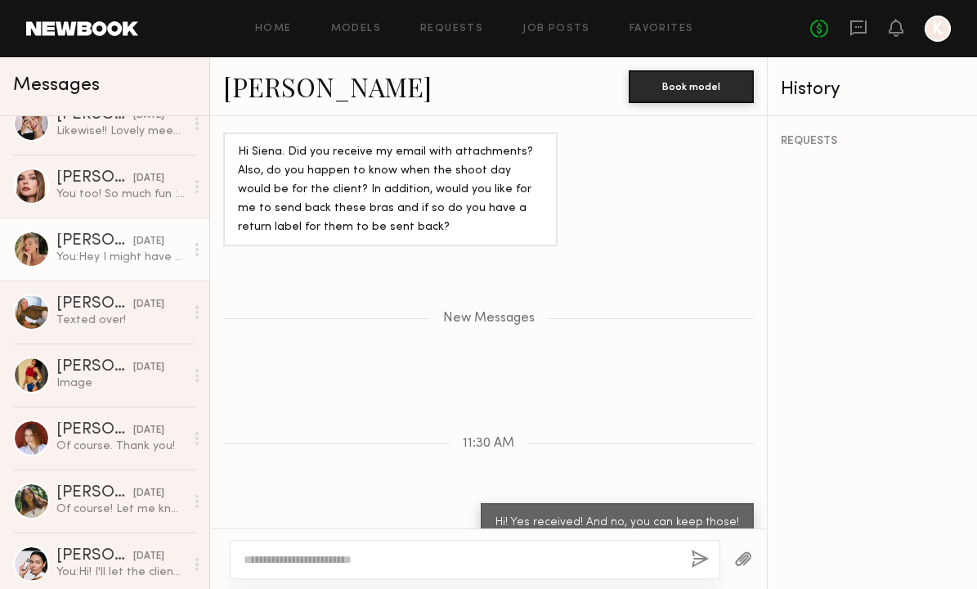
scroll to position [545, 0]
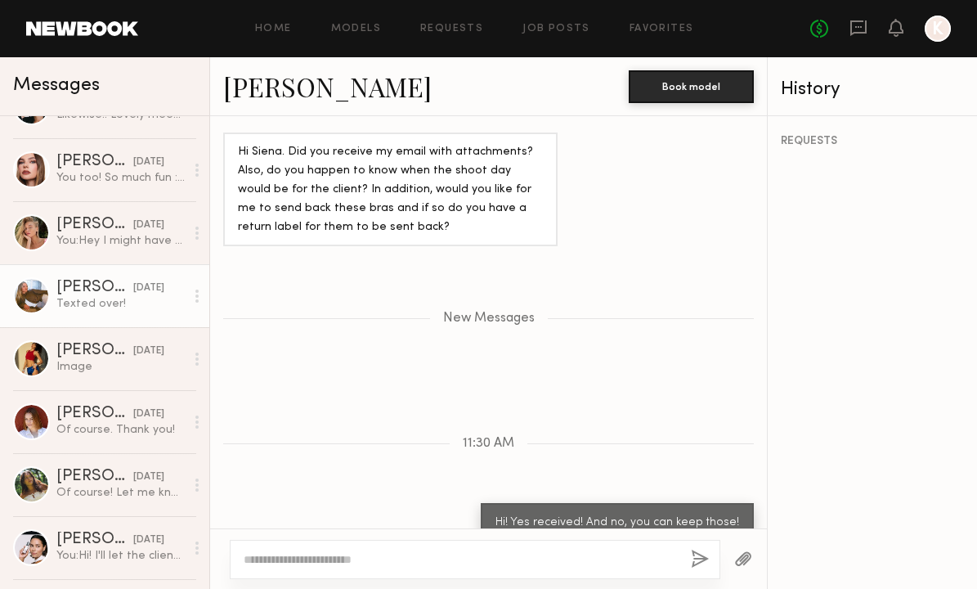
click at [130, 274] on link "Alanna A. 09/18/2025 Texted over!" at bounding box center [104, 295] width 209 height 63
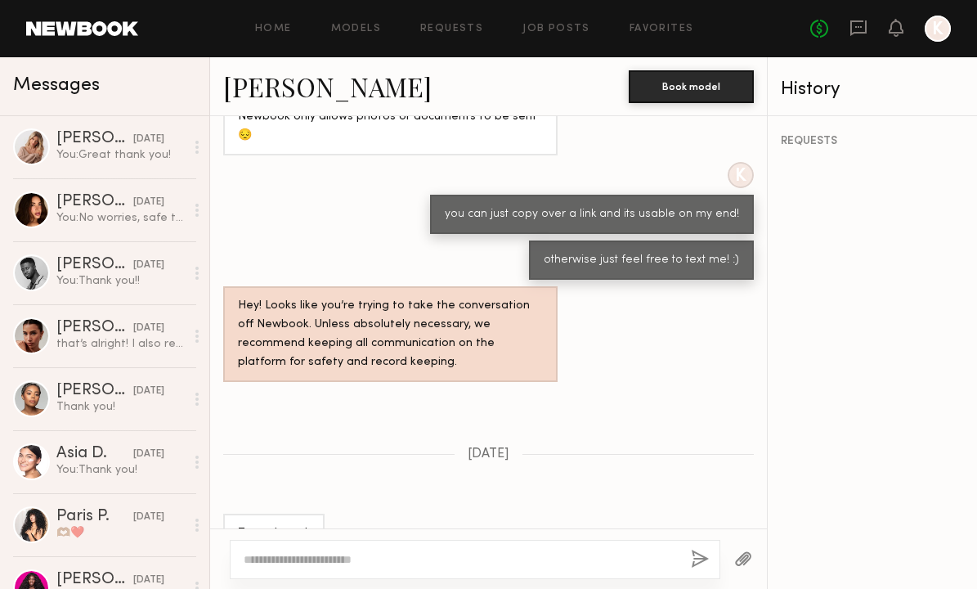
scroll to position [1006, 0]
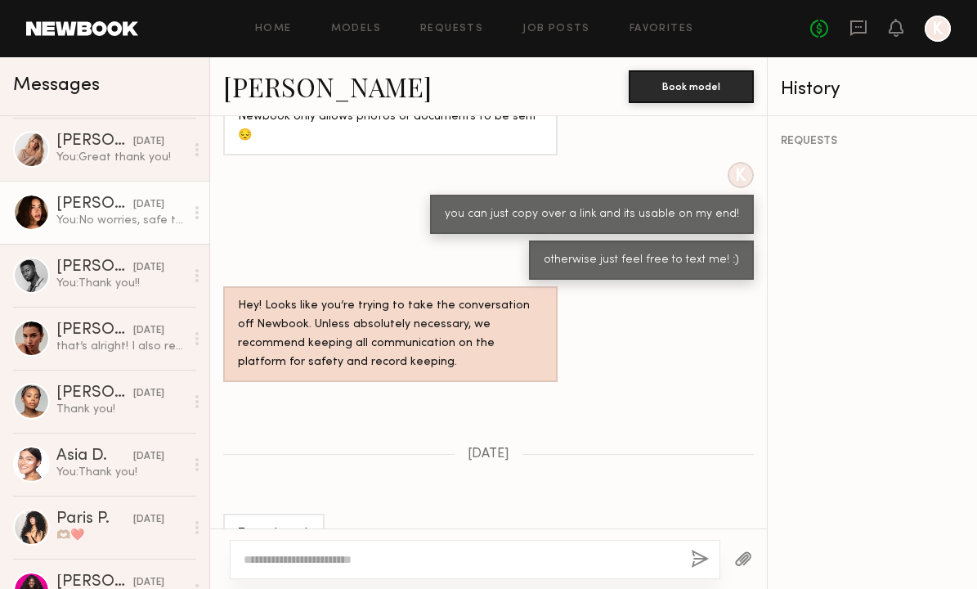
click at [133, 209] on div "09/16/2025" at bounding box center [148, 205] width 31 height 16
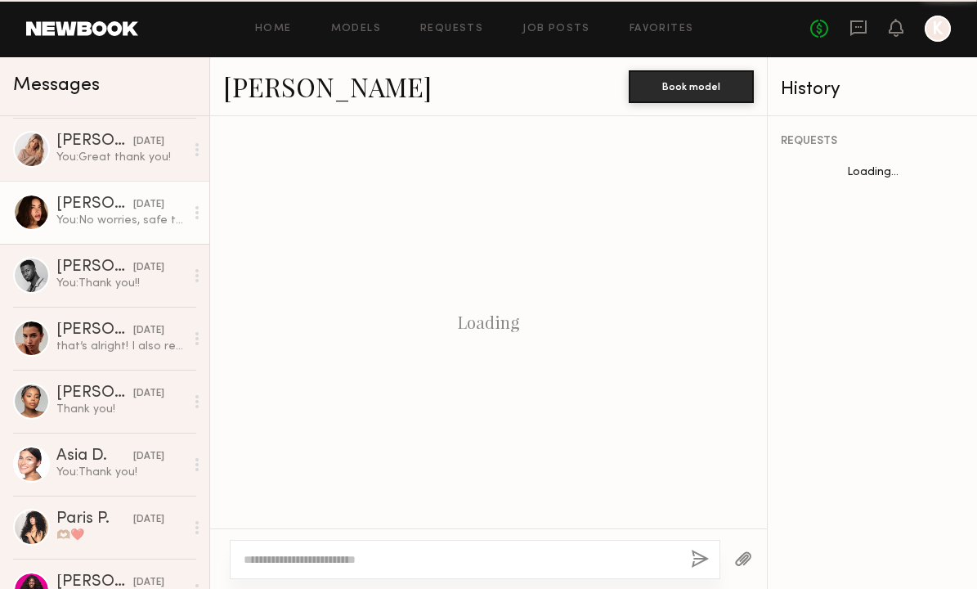
scroll to position [2282, 0]
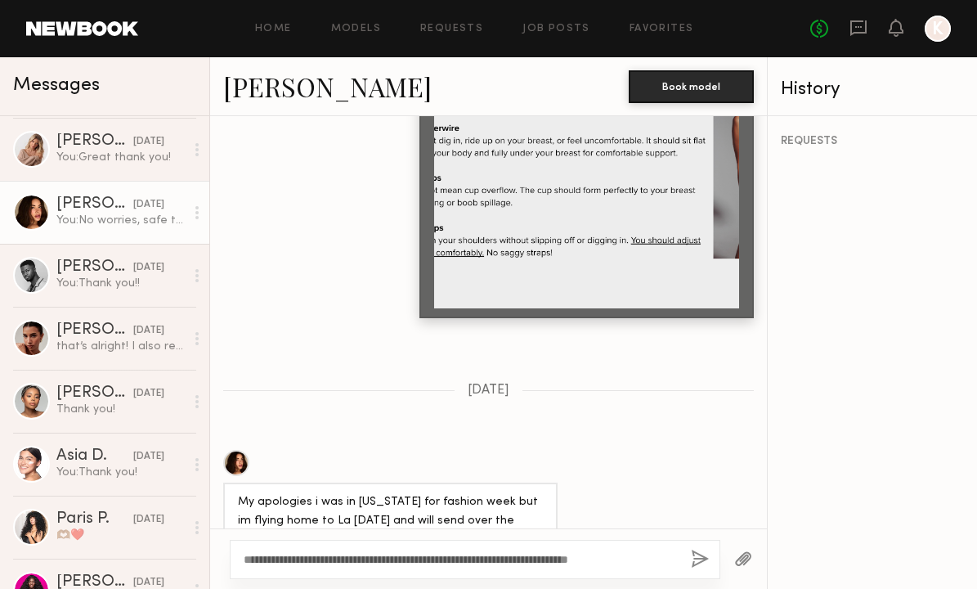
click at [600, 563] on textarea "**********" at bounding box center [461, 559] width 434 height 16
type textarea "**********"
click at [702, 562] on button "button" at bounding box center [700, 560] width 18 height 20
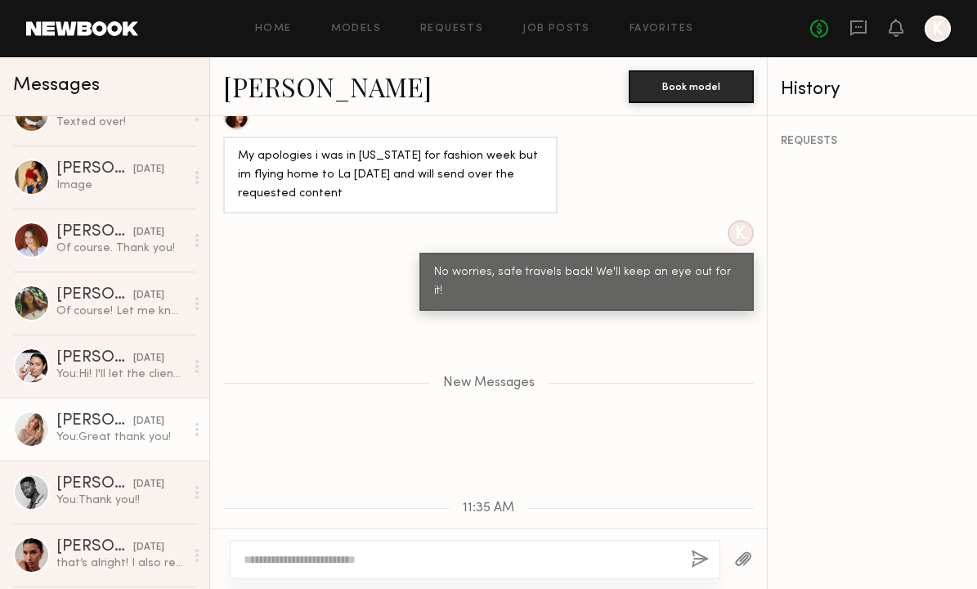
scroll to position [787, 0]
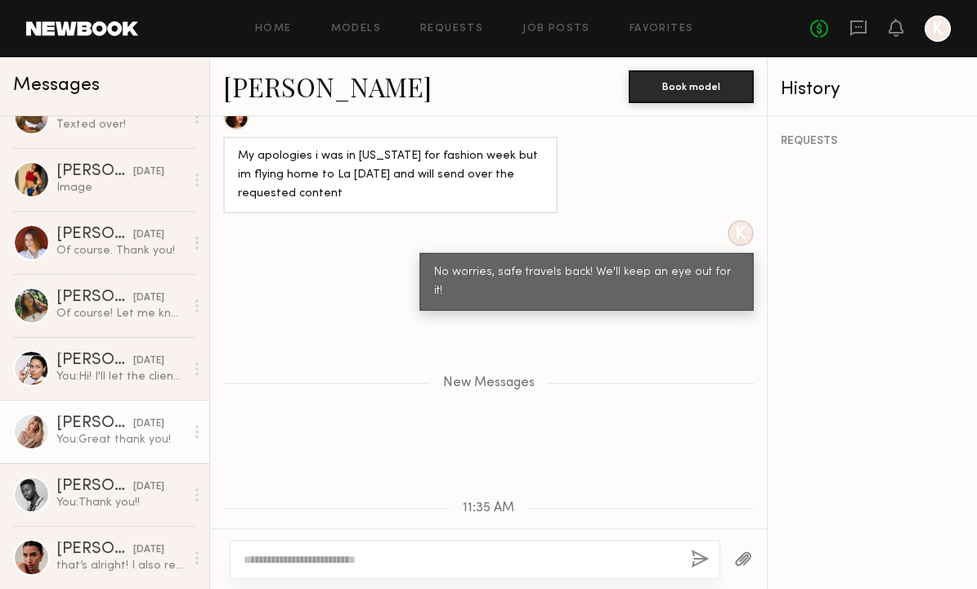
click at [82, 445] on div "You: Great thank you!" at bounding box center [120, 440] width 128 height 16
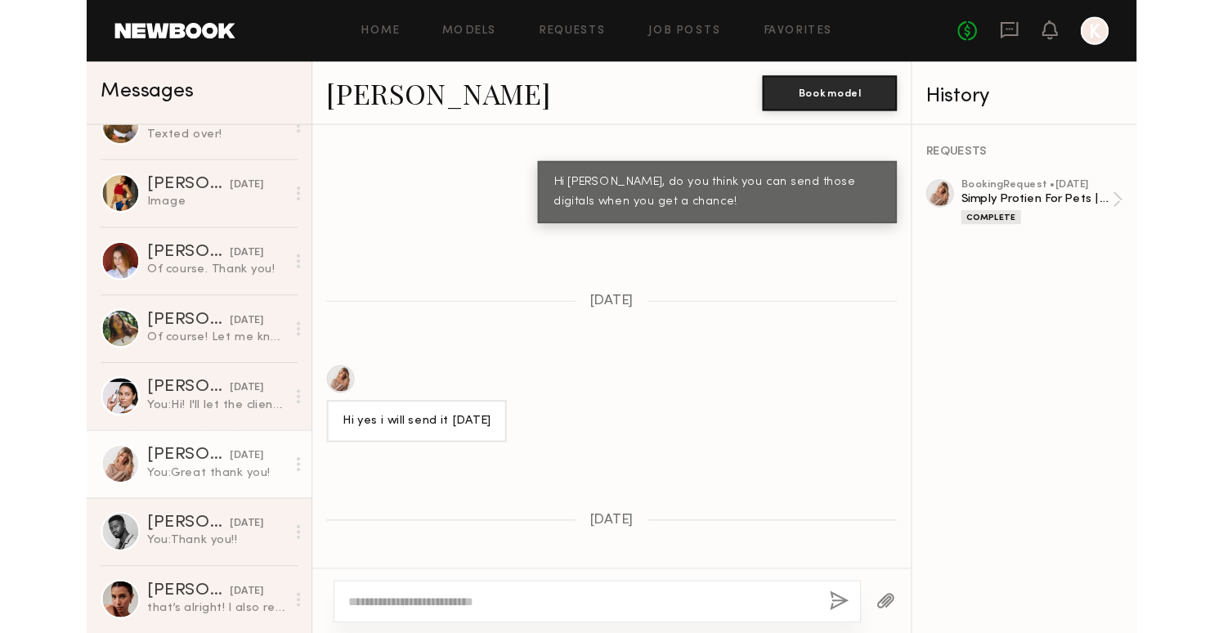
scroll to position [1869, 0]
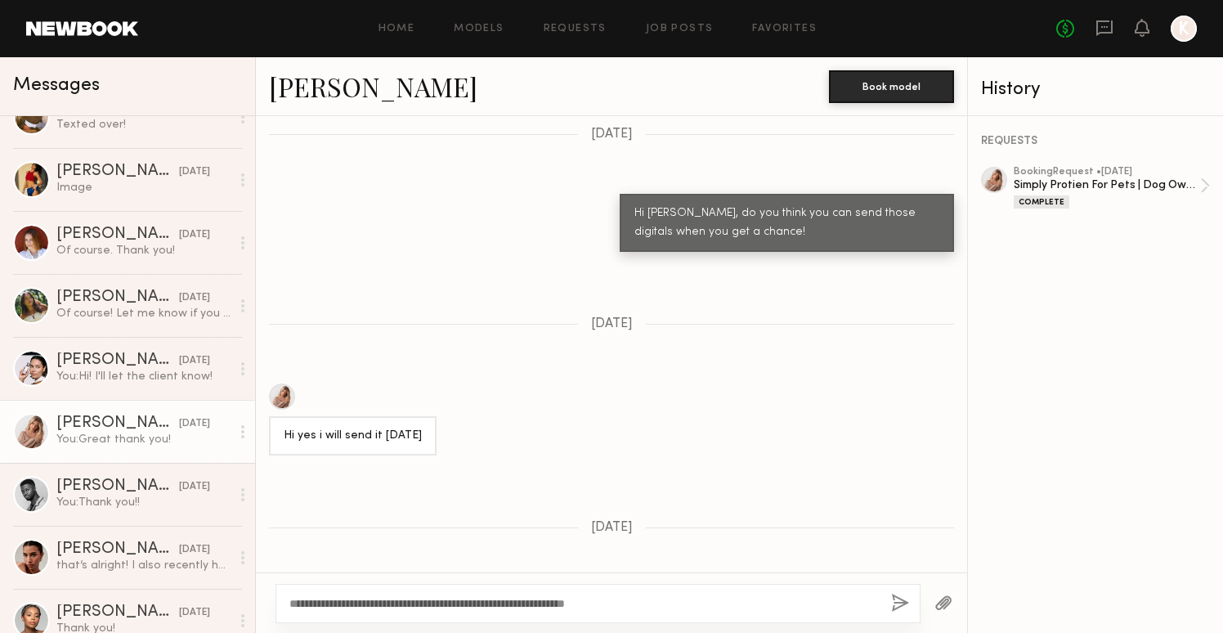
type textarea "**********"
click at [895, 588] on button "button" at bounding box center [900, 604] width 18 height 20
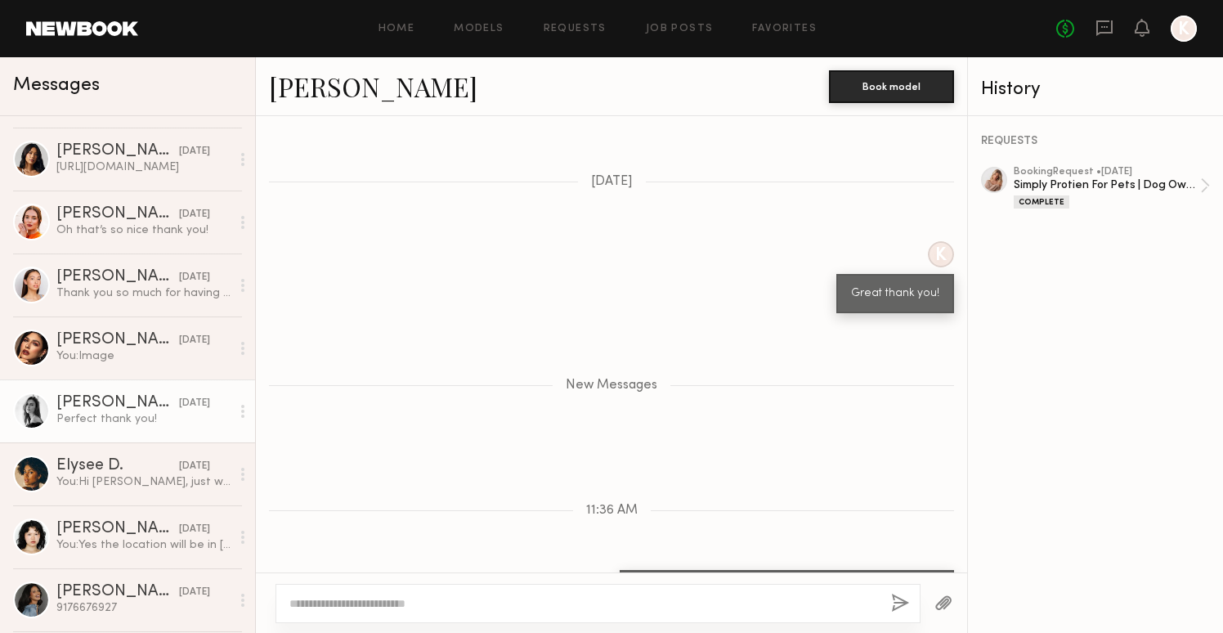
scroll to position [1918, 0]
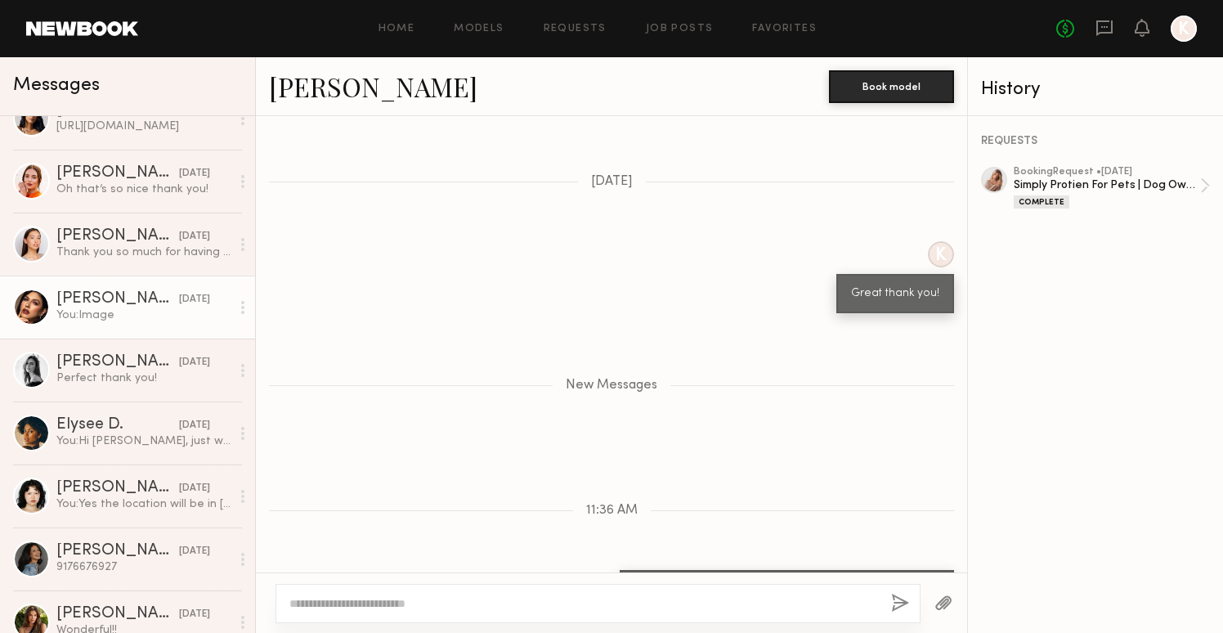
click at [163, 326] on link "Jess A. 09/09/2025 You: Image" at bounding box center [127, 307] width 255 height 63
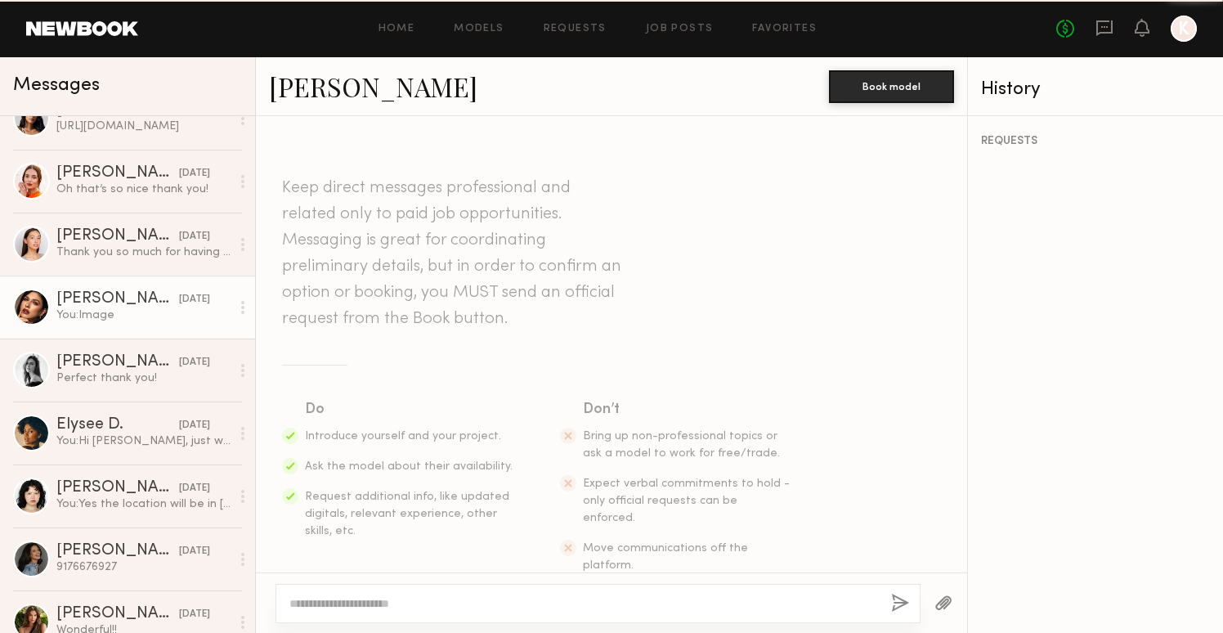
scroll to position [1993, 0]
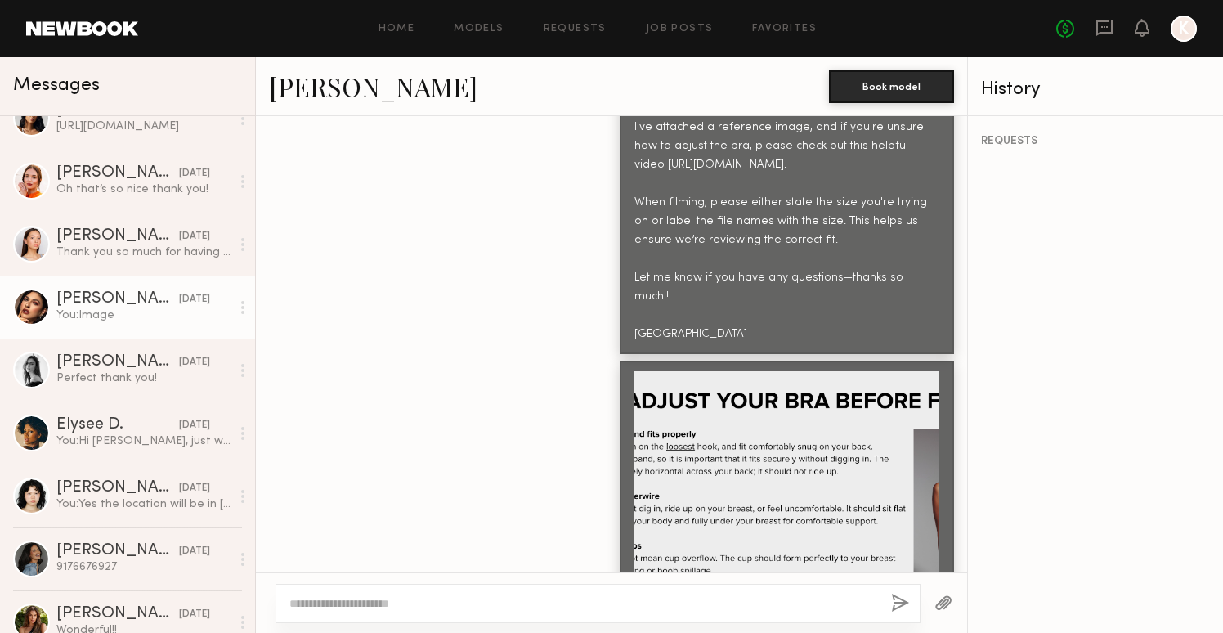
type textarea "*"
click at [538, 588] on textarea "**********" at bounding box center [583, 603] width 589 height 16
type textarea "**********"
click at [900, 588] on button "button" at bounding box center [900, 604] width 18 height 20
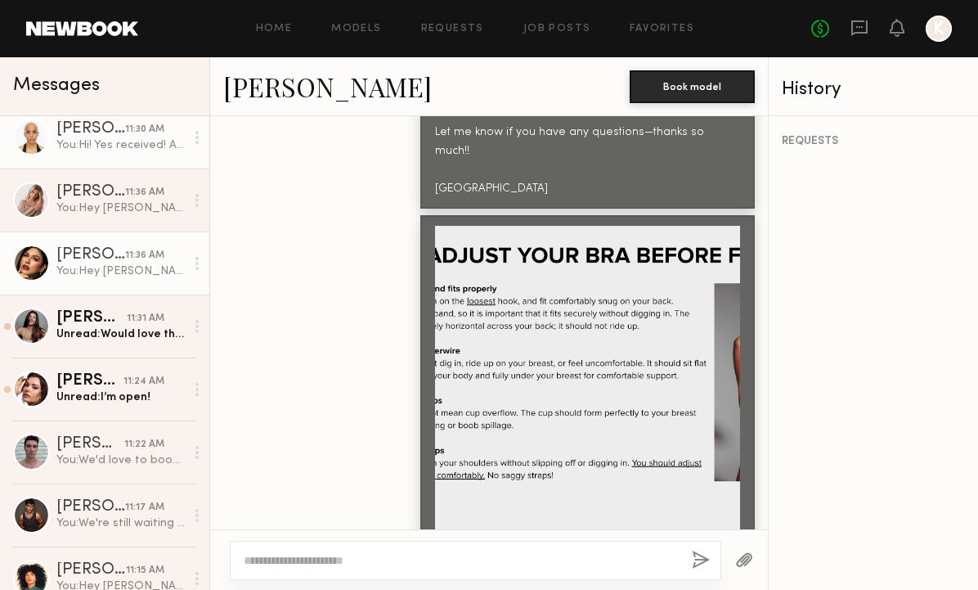
scroll to position [75, 0]
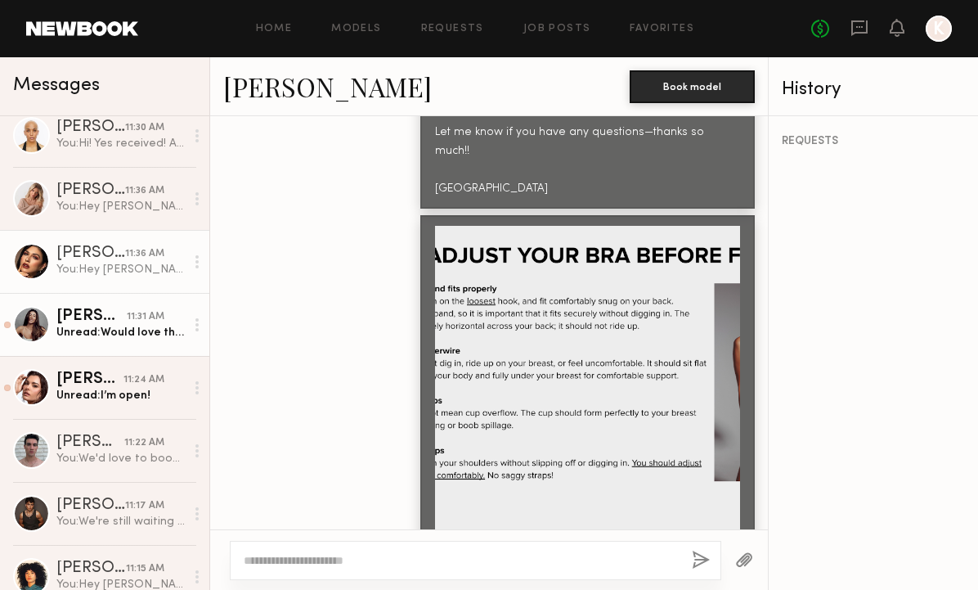
click at [128, 319] on div "11:31 AM" at bounding box center [146, 317] width 38 height 16
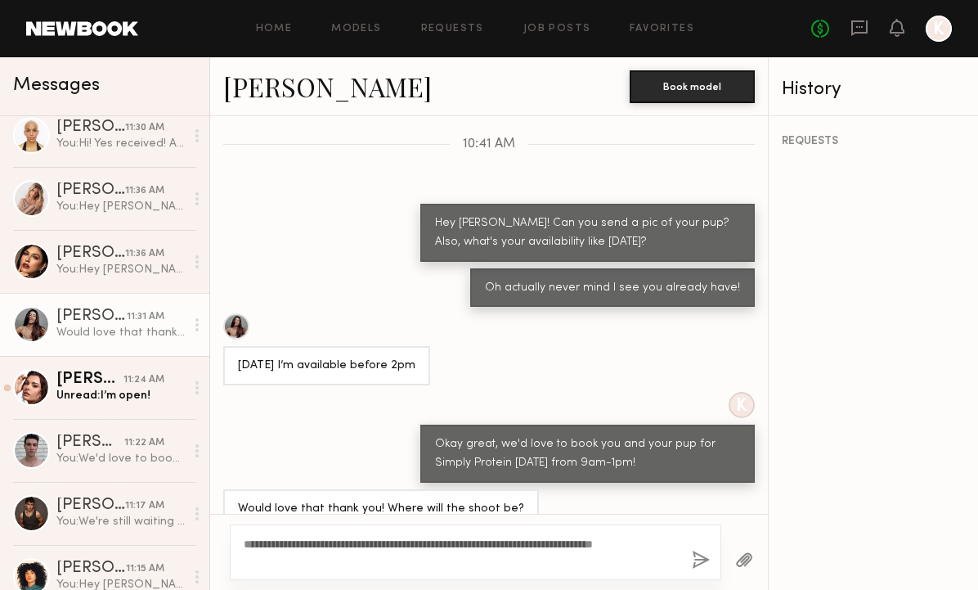
type textarea "**********"
click at [704, 557] on button "button" at bounding box center [701, 560] width 18 height 20
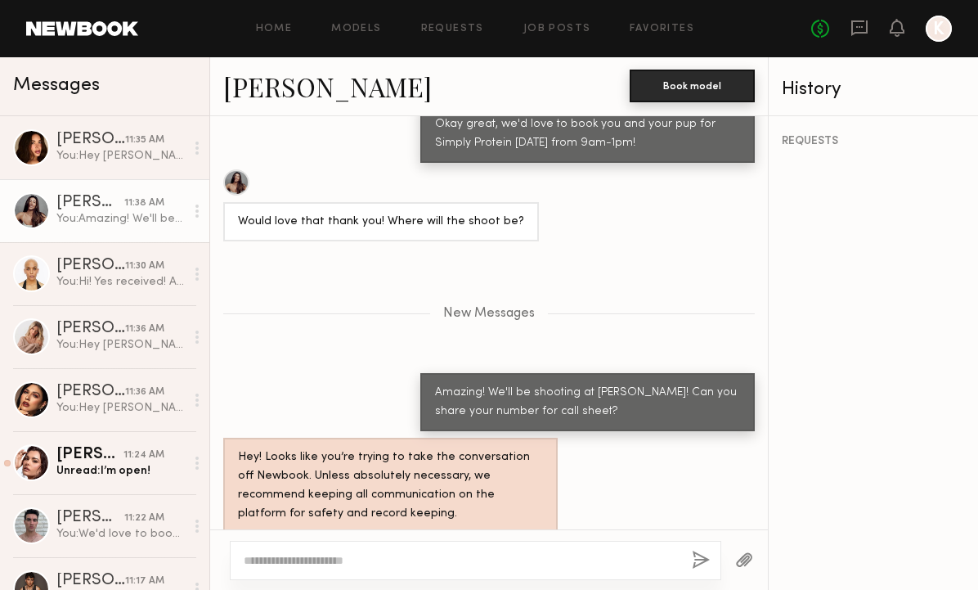
click at [666, 91] on button "Book model" at bounding box center [692, 86] width 125 height 33
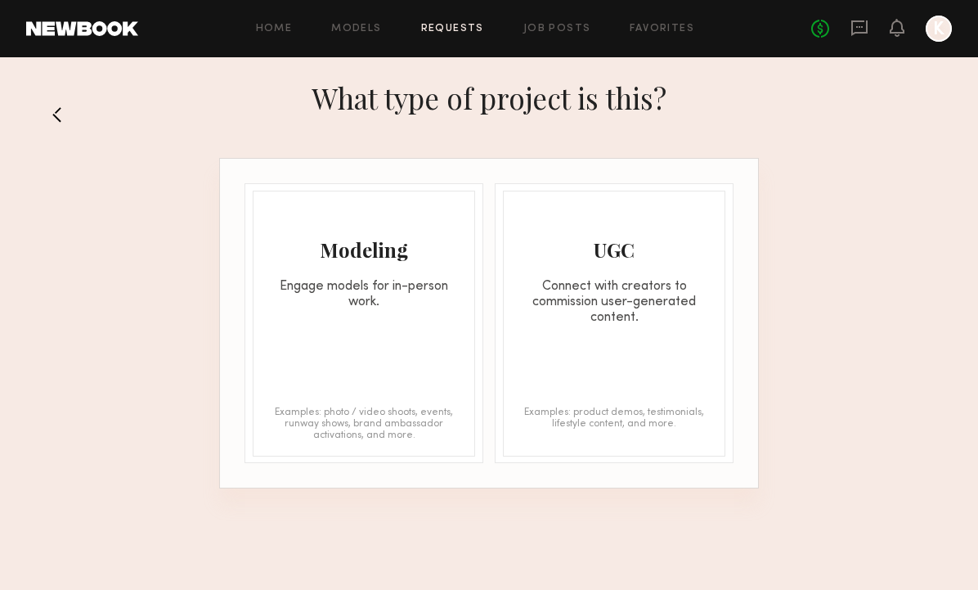
click at [411, 247] on div "Modeling" at bounding box center [364, 249] width 221 height 26
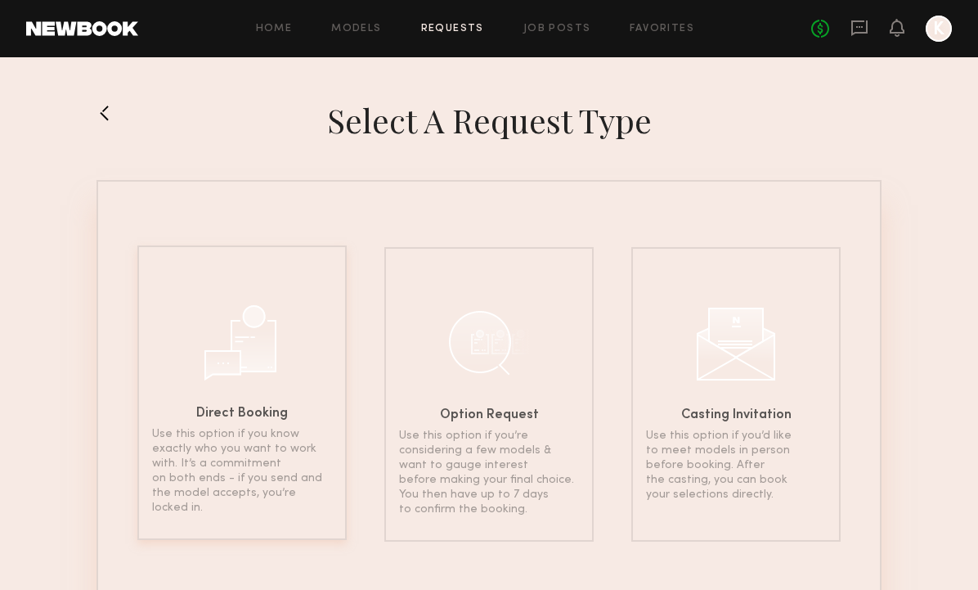
click at [305, 303] on div "Direct Booking Use this option if you know exactly who you want to work with. I…" at bounding box center [241, 392] width 209 height 294
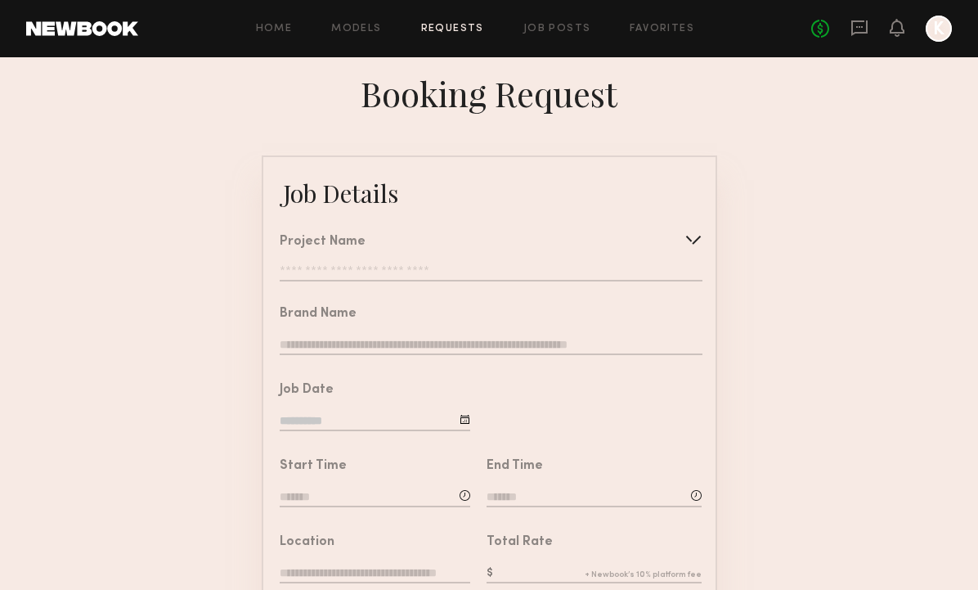
click at [473, 267] on input "text" at bounding box center [491, 273] width 422 height 16
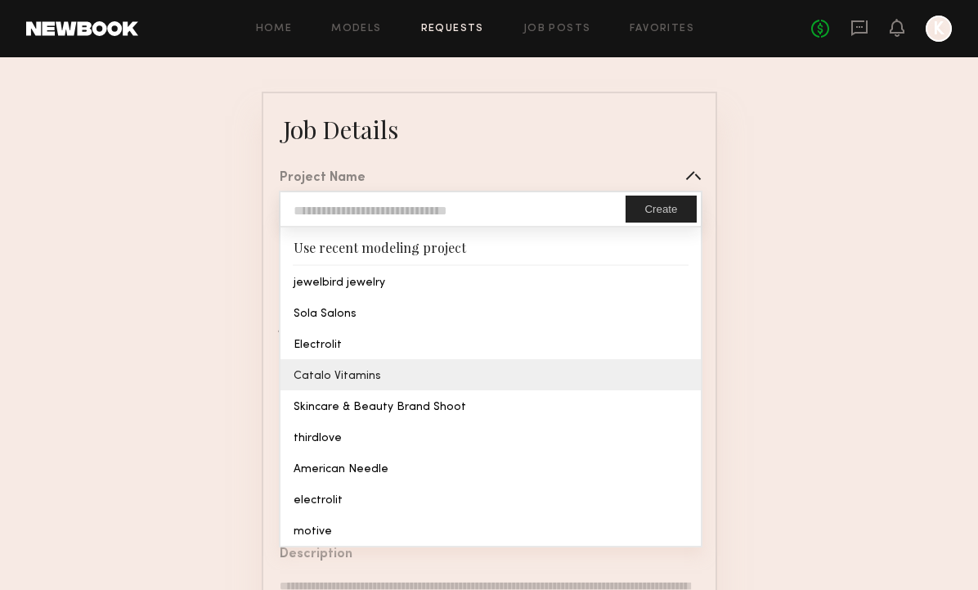
scroll to position [62, 0]
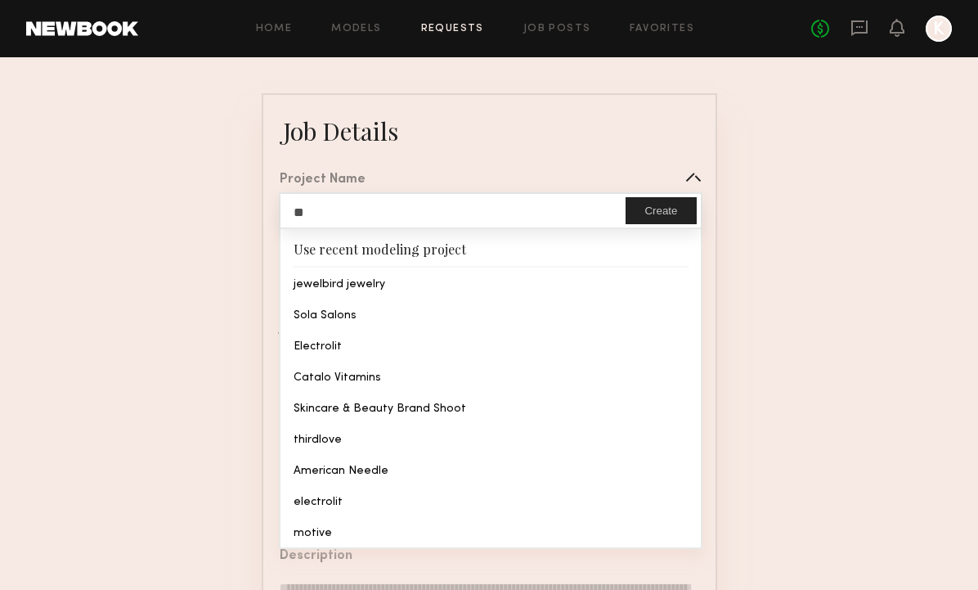
type input "*"
type input "**********"
click at [646, 209] on button "Create" at bounding box center [661, 210] width 70 height 27
type input "**********"
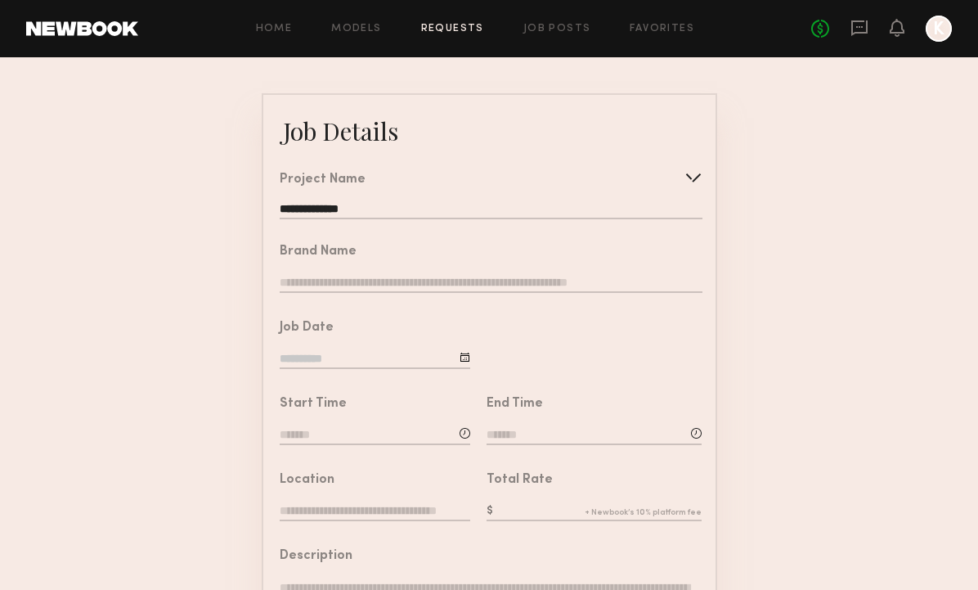
click at [333, 354] on input at bounding box center [375, 360] width 191 height 18
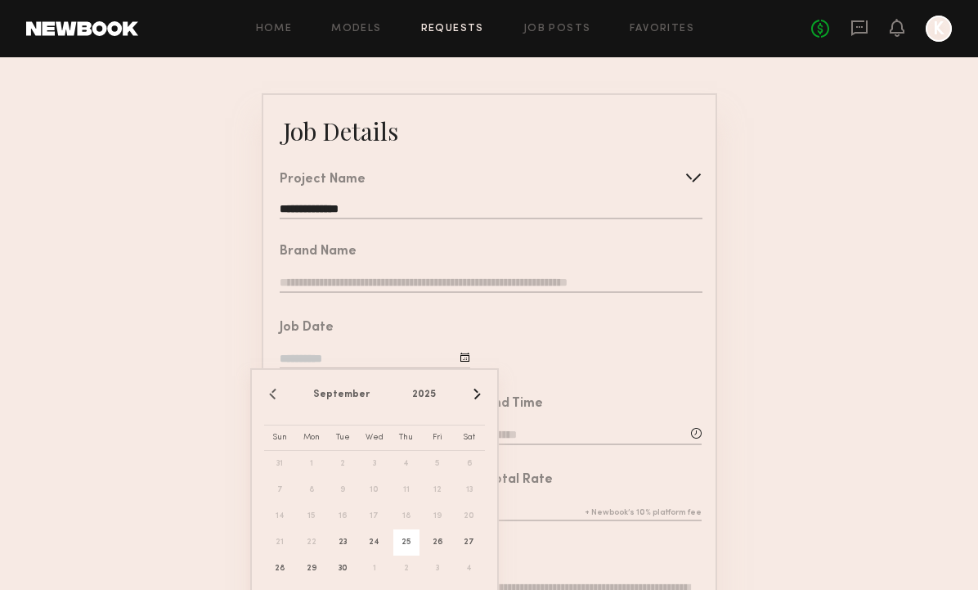
click at [406, 544] on span "25" at bounding box center [406, 542] width 26 height 26
type input "**********"
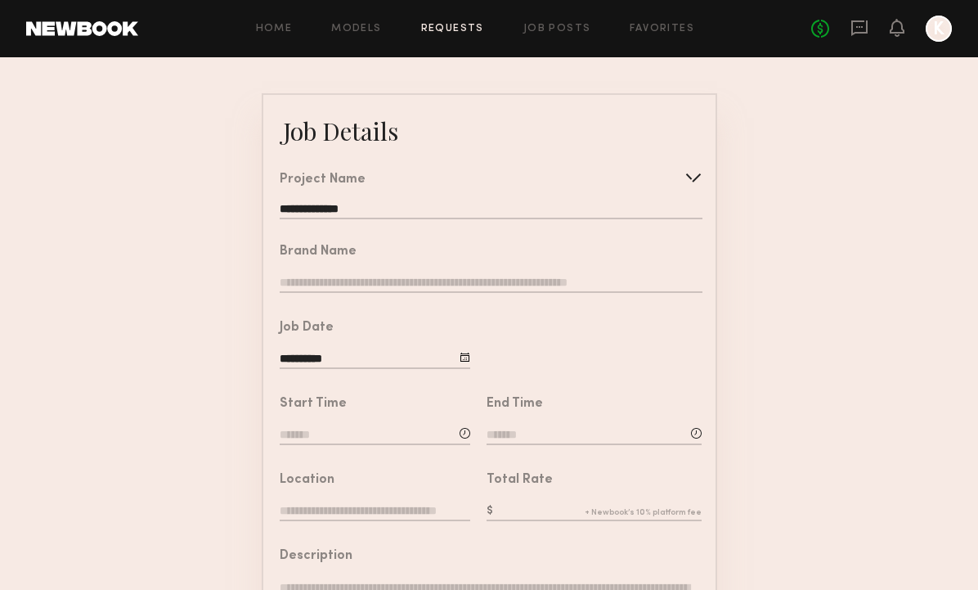
click at [339, 431] on input at bounding box center [375, 436] width 191 height 18
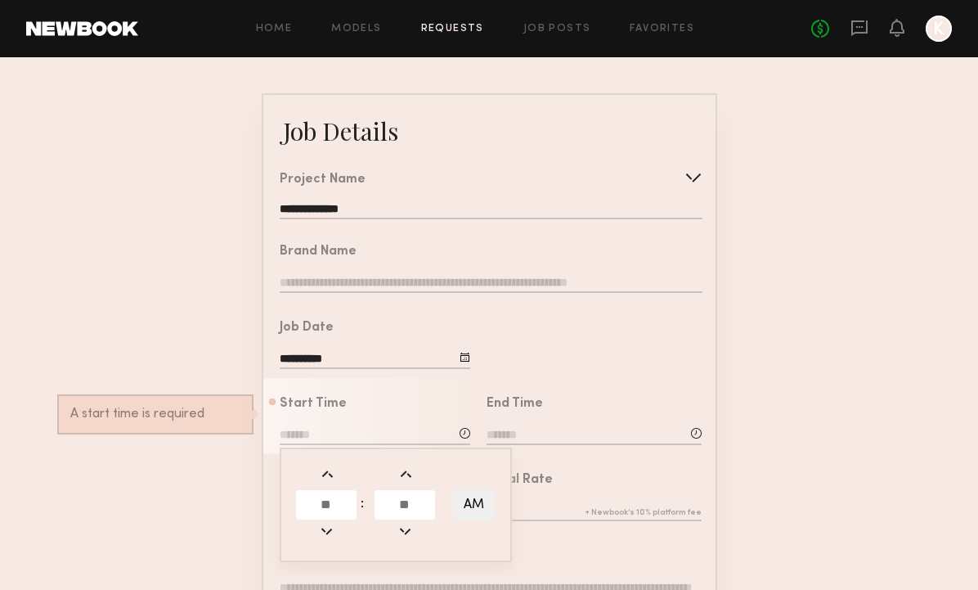
click at [327, 468] on span at bounding box center [327, 474] width 18 height 18
type input "*******"
type input "**"
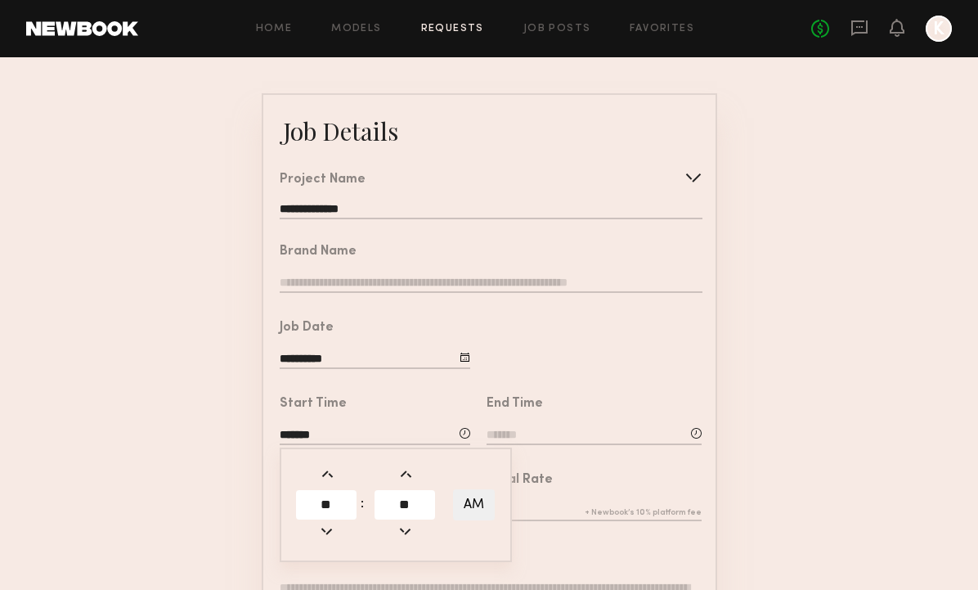
click at [326, 473] on span at bounding box center [327, 474] width 18 height 18
type input "*******"
type input "**"
click at [326, 473] on span at bounding box center [327, 474] width 18 height 18
type input "*******"
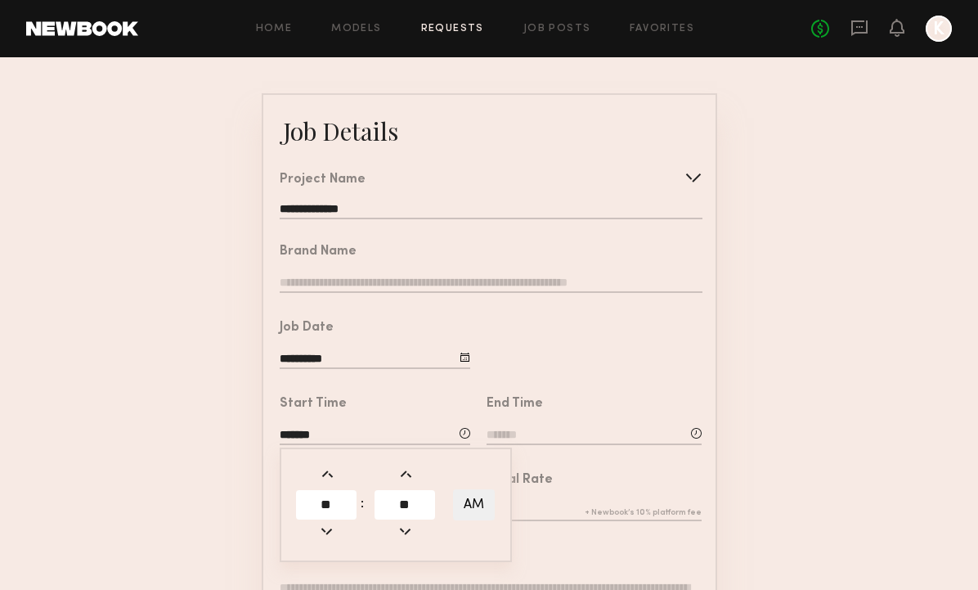
type input "**"
click at [326, 473] on span at bounding box center [327, 474] width 18 height 18
type input "*******"
type input "**"
click at [326, 473] on span at bounding box center [327, 474] width 18 height 18
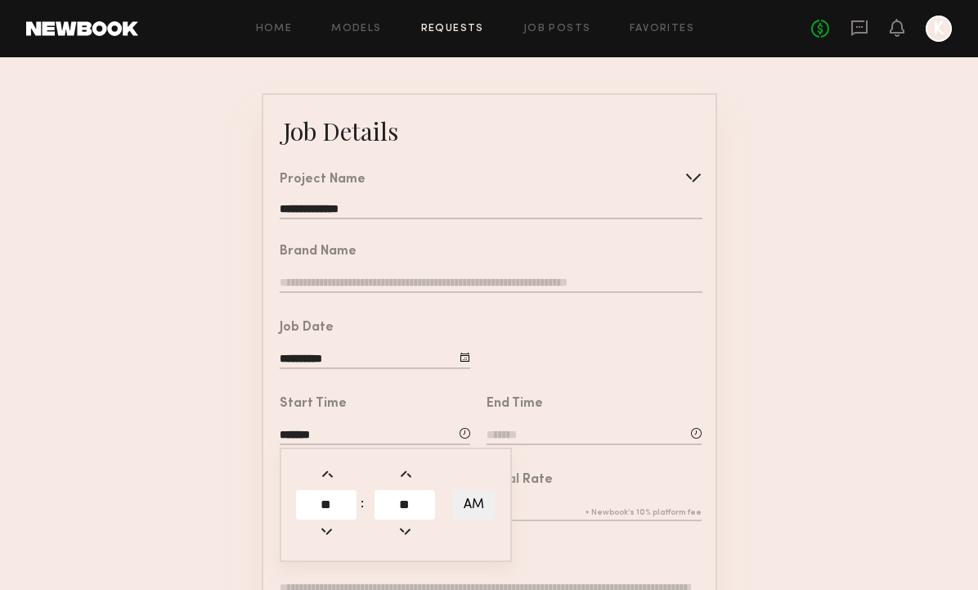
type input "*******"
type input "**"
click at [326, 473] on span at bounding box center [327, 474] width 18 height 18
type input "*******"
type input "**"
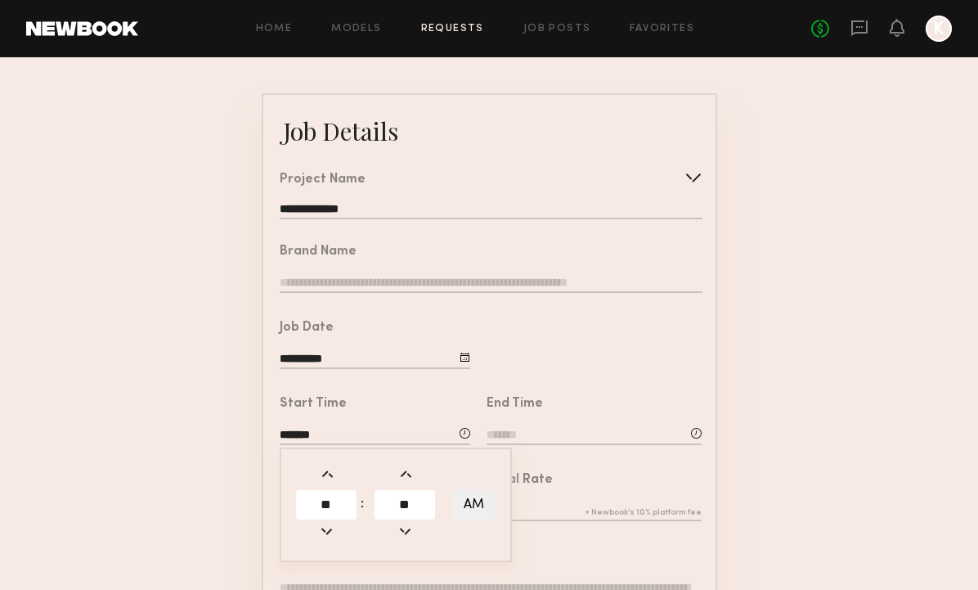
click at [326, 473] on span at bounding box center [327, 474] width 18 height 18
type input "*******"
type input "**"
click at [326, 473] on span at bounding box center [327, 474] width 18 height 18
type input "*******"
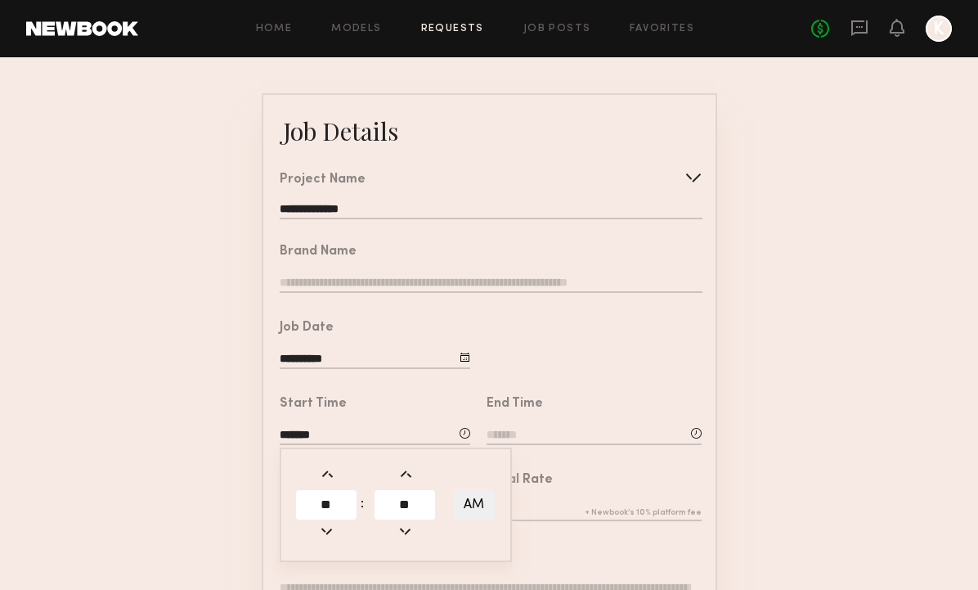
type input "**"
click at [326, 473] on span at bounding box center [327, 474] width 18 height 18
type input "*******"
type input "**"
click at [505, 436] on input at bounding box center [594, 436] width 215 height 18
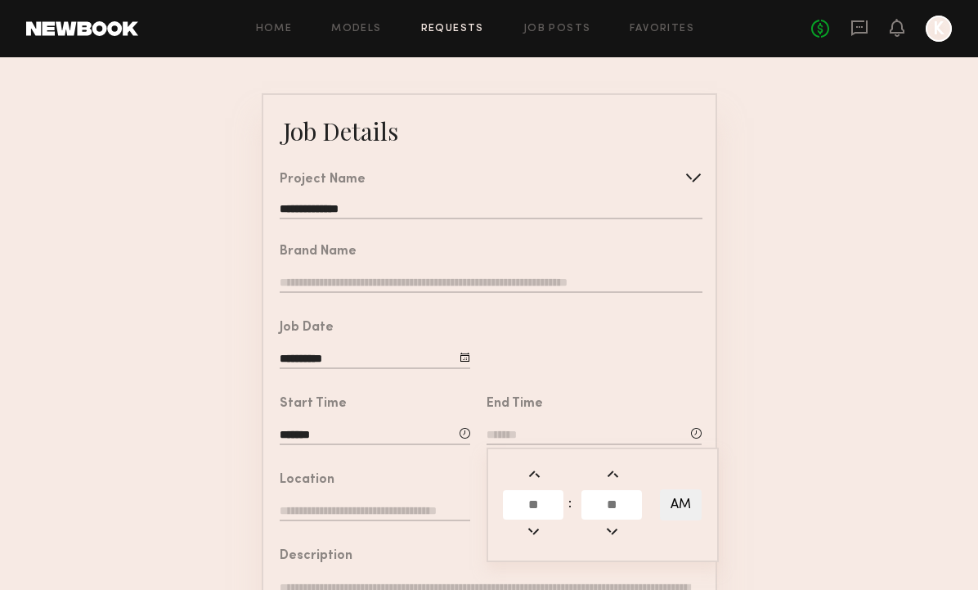
click at [531, 469] on span at bounding box center [534, 474] width 18 height 18
type input "*******"
type input "*"
type input "**"
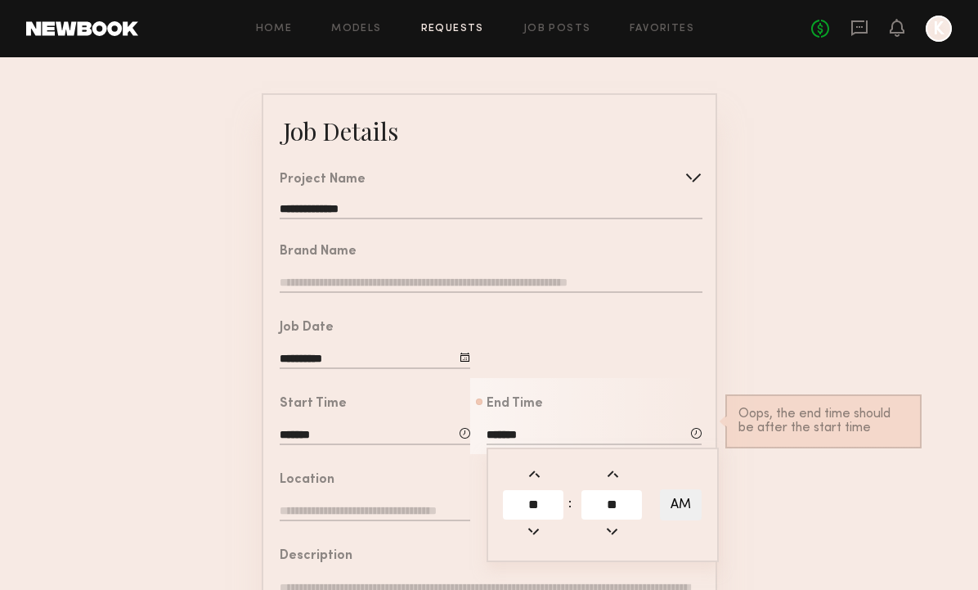
click at [531, 469] on span at bounding box center [534, 474] width 18 height 18
type input "*******"
type input "**"
click at [537, 532] on span at bounding box center [534, 531] width 18 height 18
type input "*******"
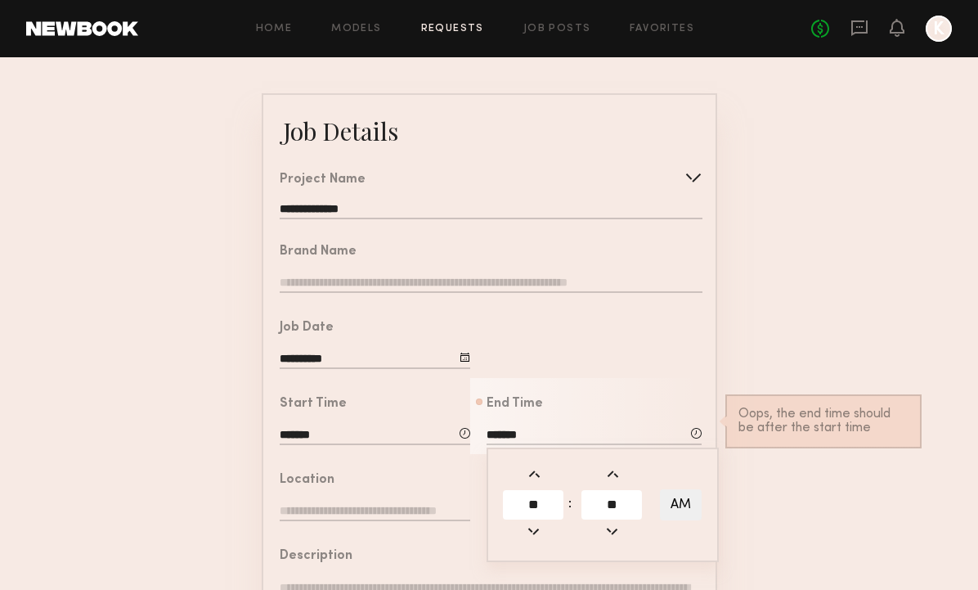
type input "**"
click at [676, 512] on button "AM" at bounding box center [681, 504] width 42 height 31
type input "*******"
type input "***"
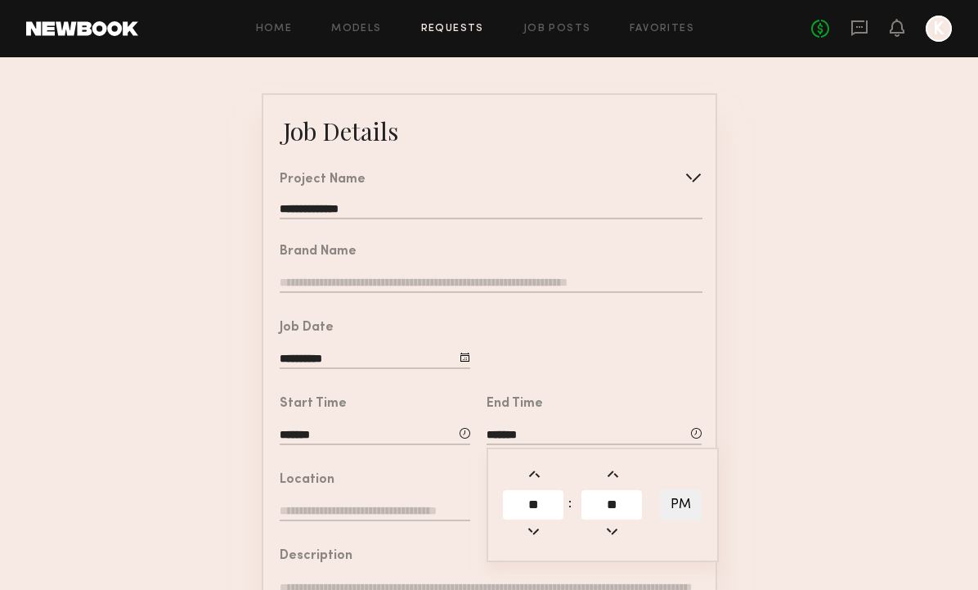
scroll to position [151, 0]
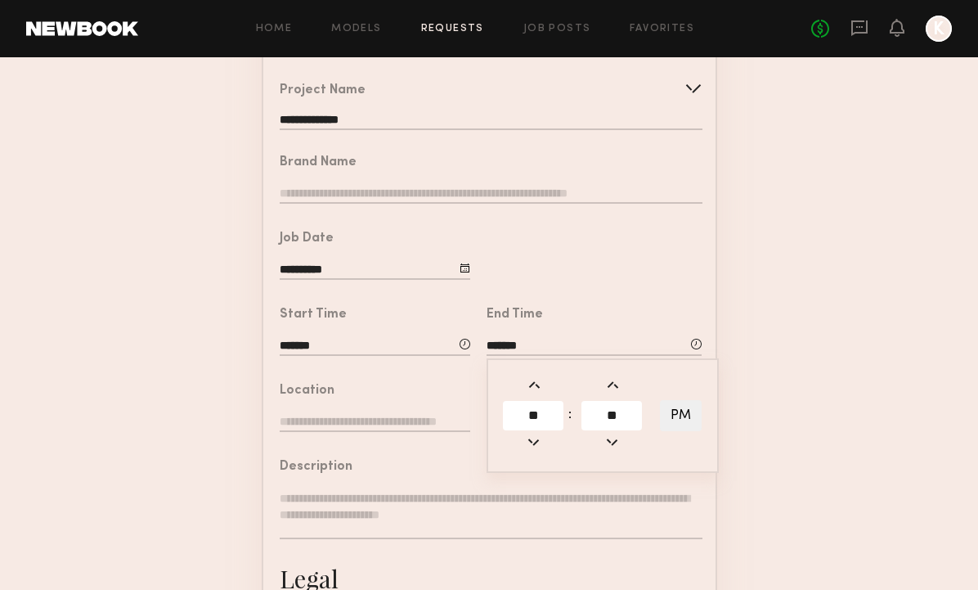
click at [357, 421] on input "text" at bounding box center [375, 423] width 191 height 18
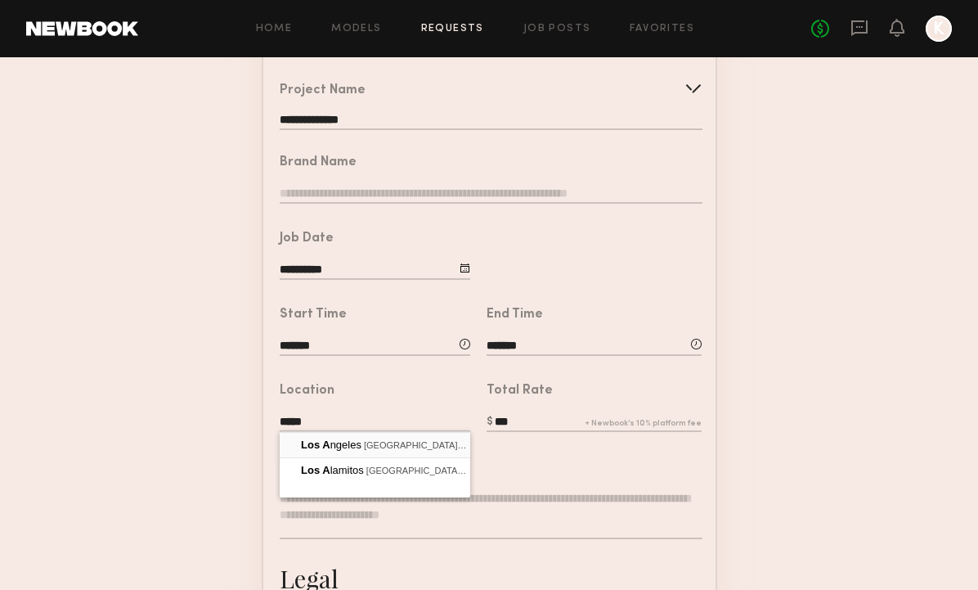
type input "**********"
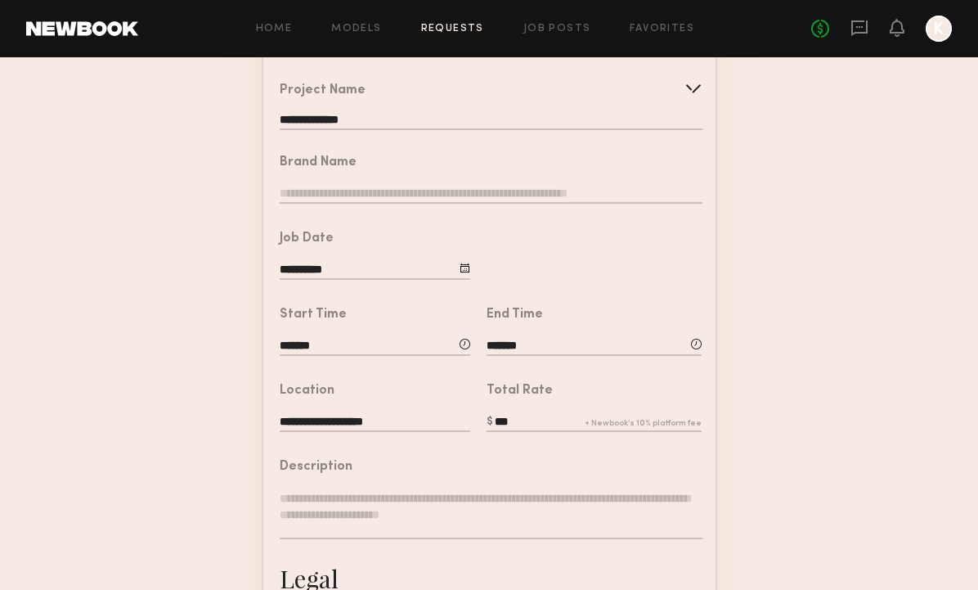
drag, startPoint x: 517, startPoint y: 421, endPoint x: 469, endPoint y: 421, distance: 48.2
click at [469, 421] on common-border "**********" at bounding box center [489, 459] width 455 height 911
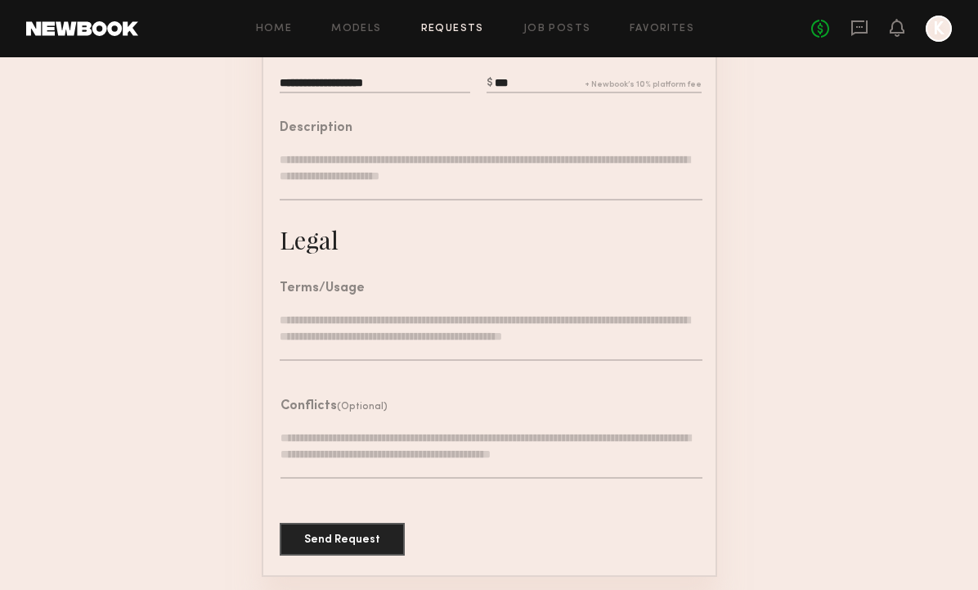
scroll to position [489, 0]
type input "***"
click at [364, 328] on textarea at bounding box center [491, 336] width 422 height 49
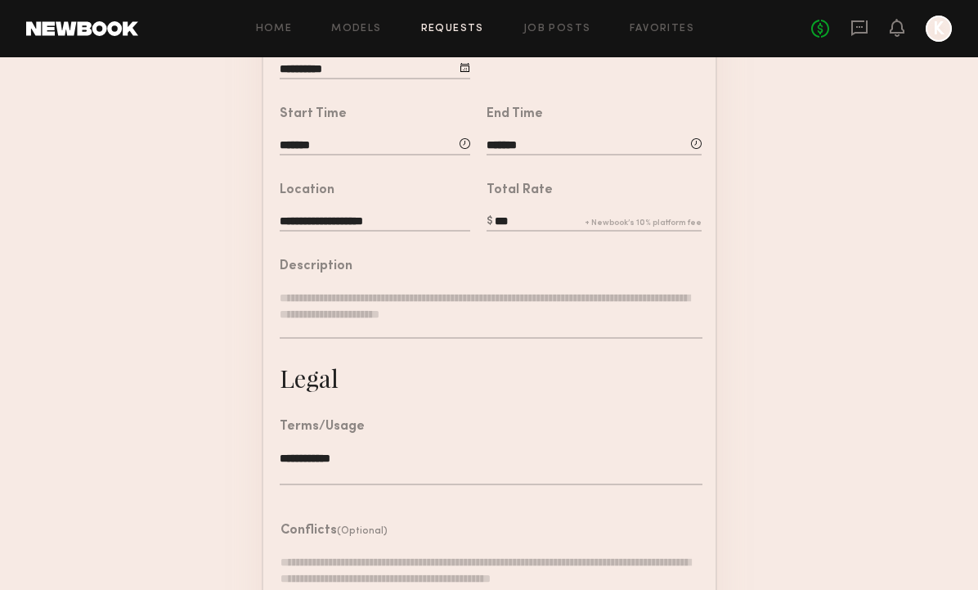
scroll to position [342, 0]
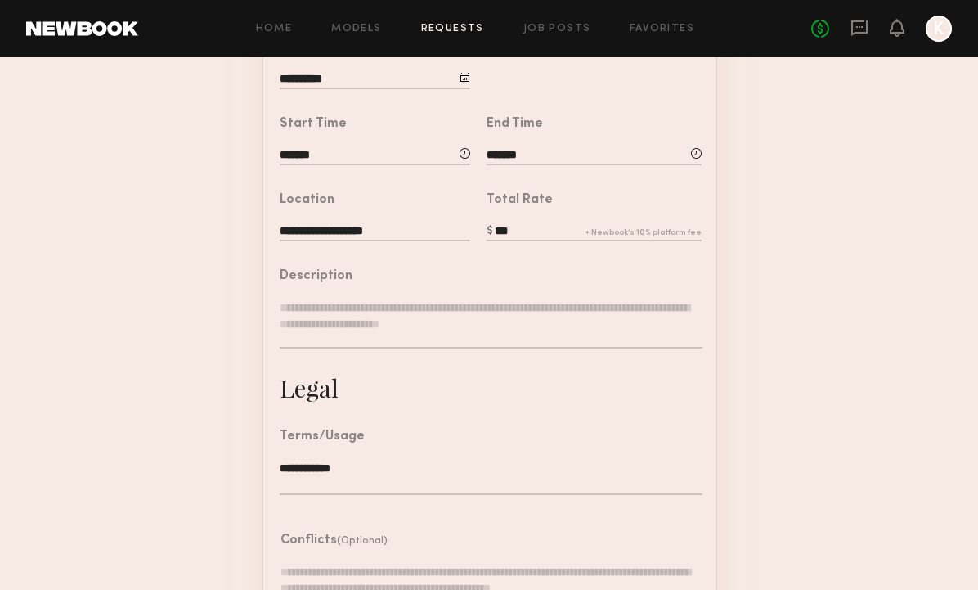
type textarea "**********"
click at [391, 318] on textarea at bounding box center [491, 323] width 422 height 49
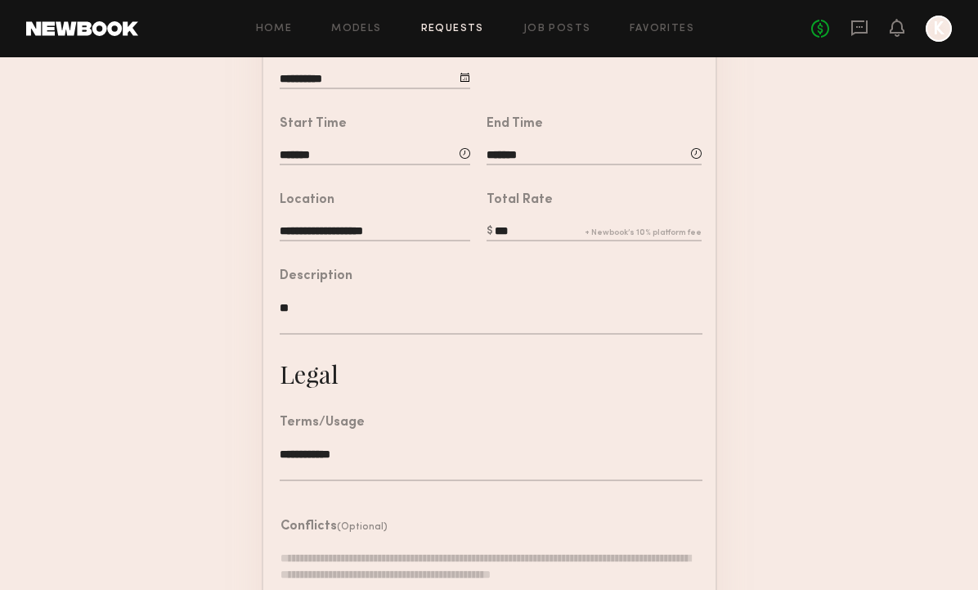
type textarea "*"
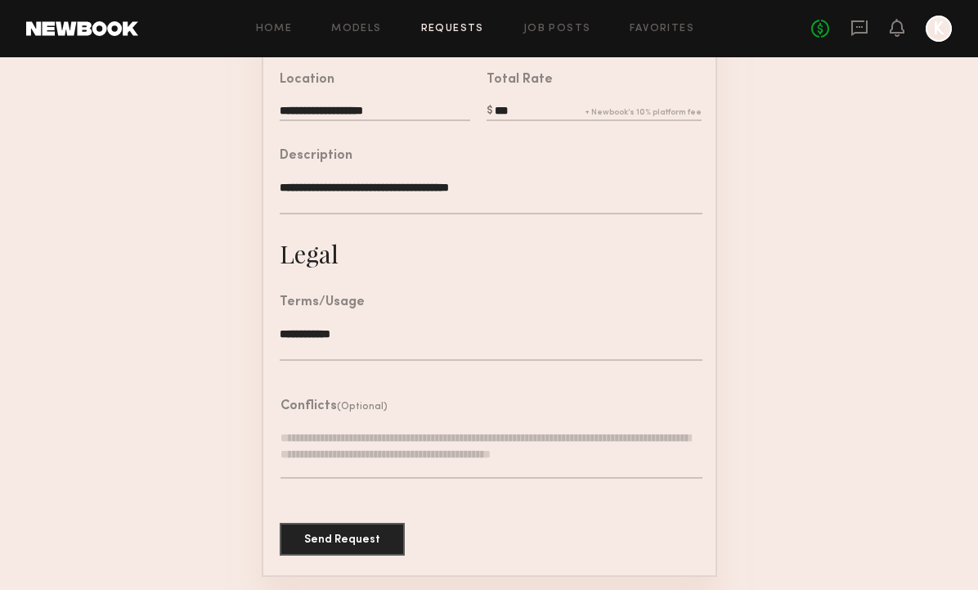
scroll to position [461, 0]
type textarea "**********"
click at [334, 526] on button "Send Request" at bounding box center [342, 539] width 125 height 33
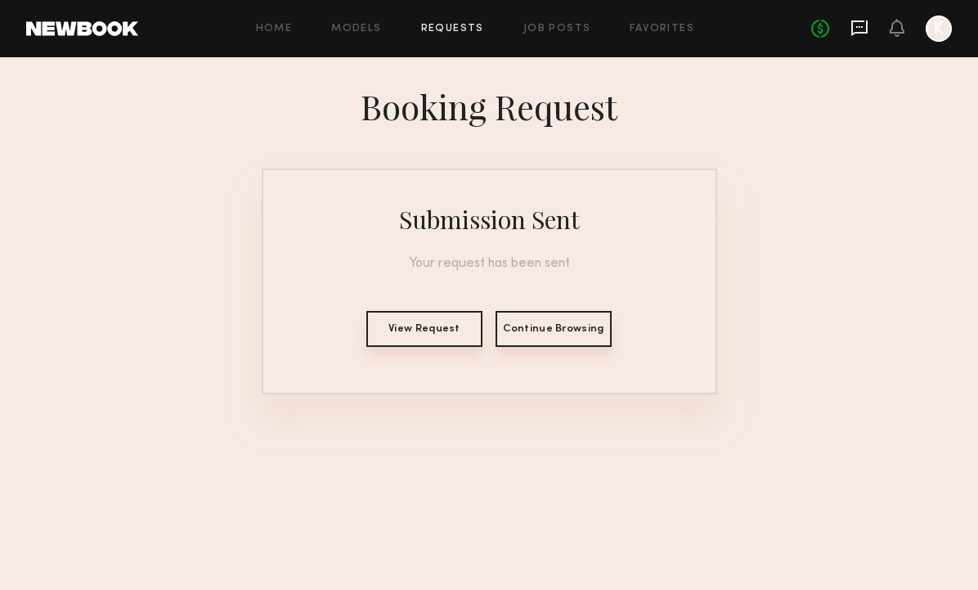
click at [865, 29] on icon at bounding box center [859, 28] width 18 height 18
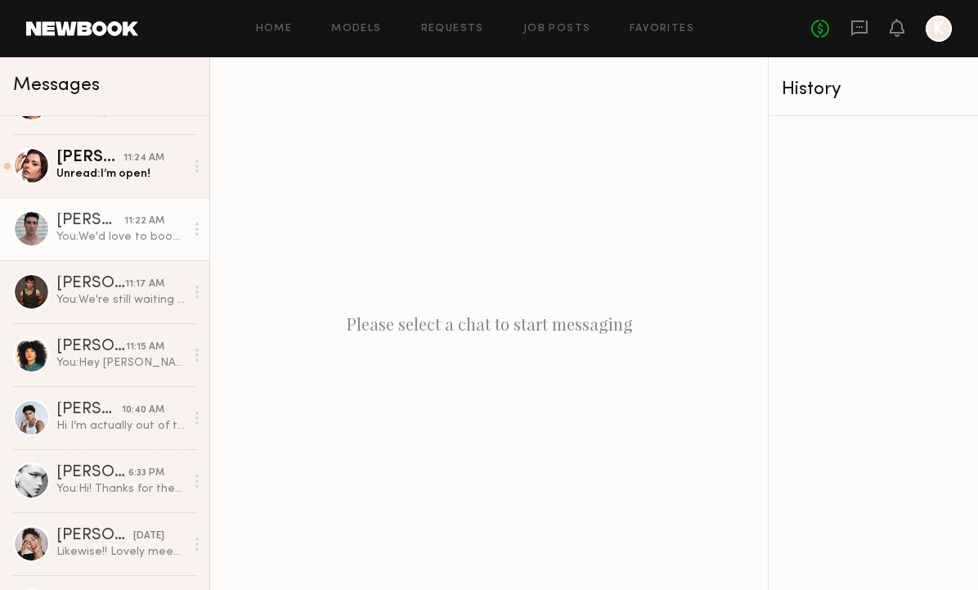
scroll to position [402, 0]
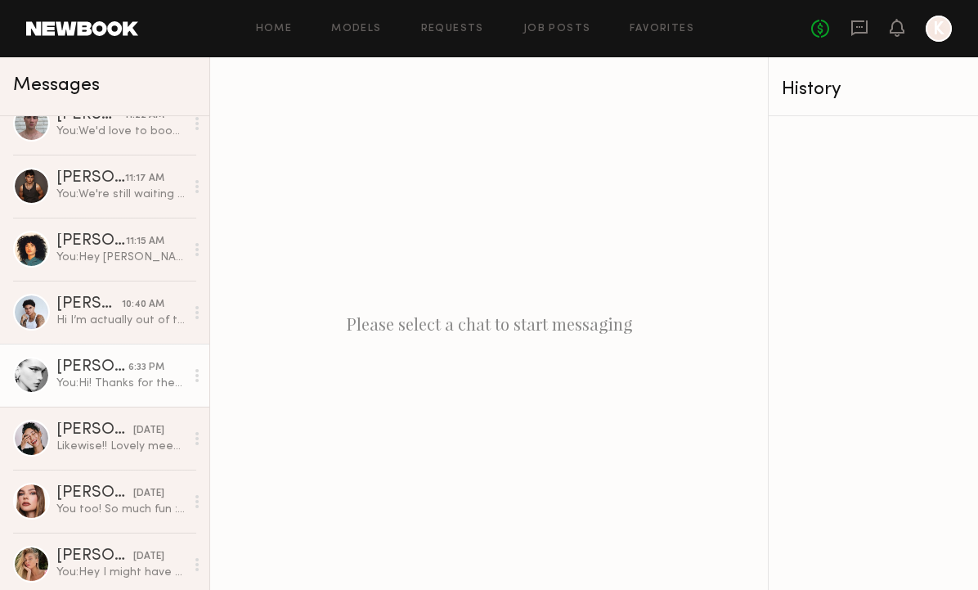
click at [101, 388] on div "You: Hi! Thanks for the update!! Yes it's a firm date, we would absolutely love…" at bounding box center [120, 383] width 128 height 16
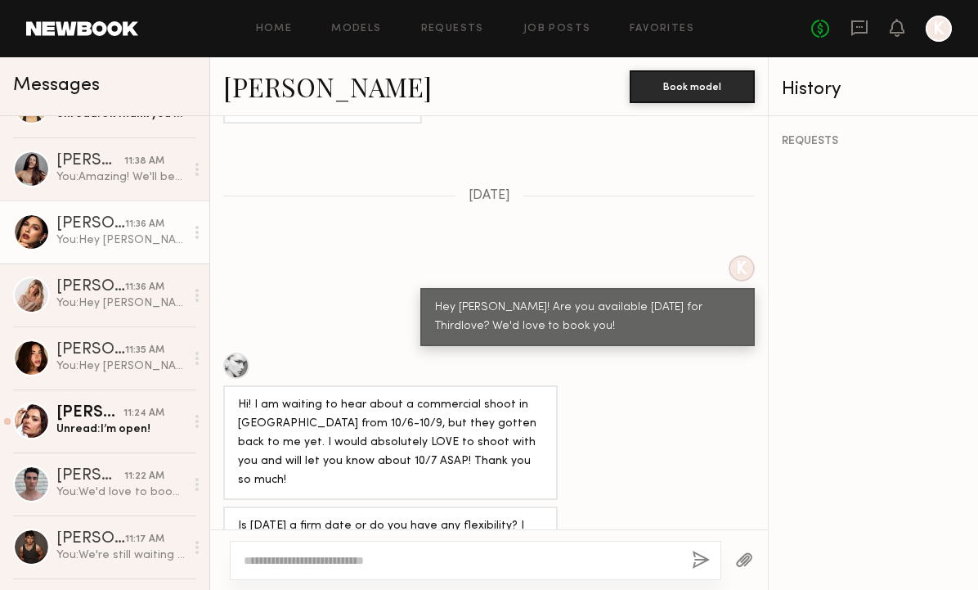
scroll to position [61, 0]
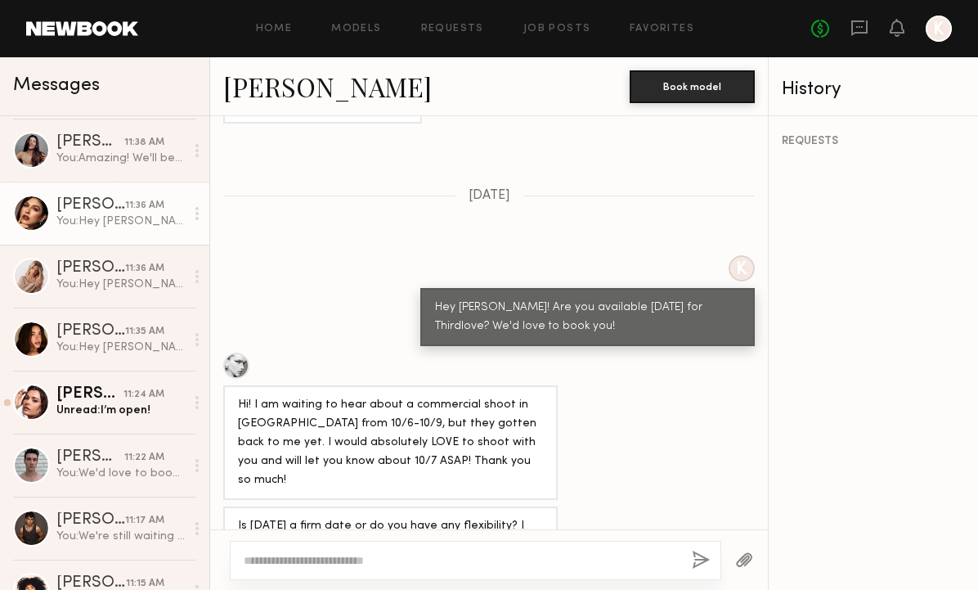
click at [123, 222] on div "You: Hey Jess! Following up regarding the requested digi content, thanks so muc…" at bounding box center [120, 221] width 128 height 16
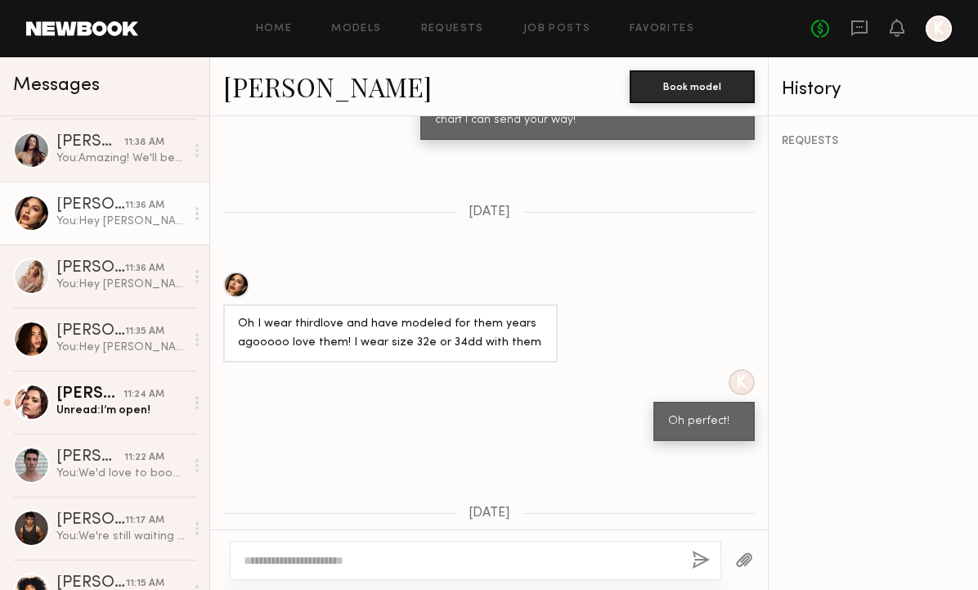
scroll to position [1371, 0]
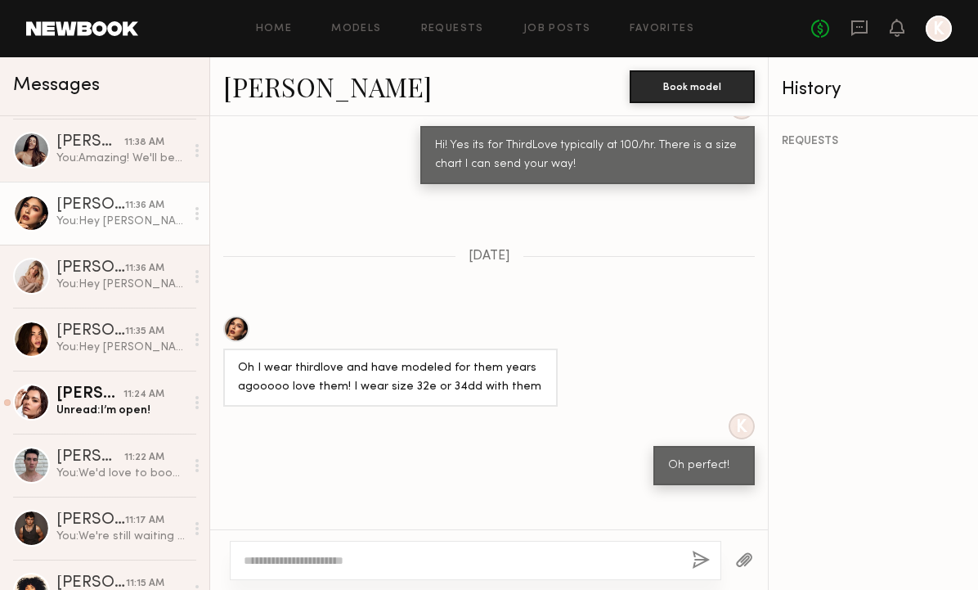
click at [255, 92] on link "Jess A." at bounding box center [327, 86] width 209 height 35
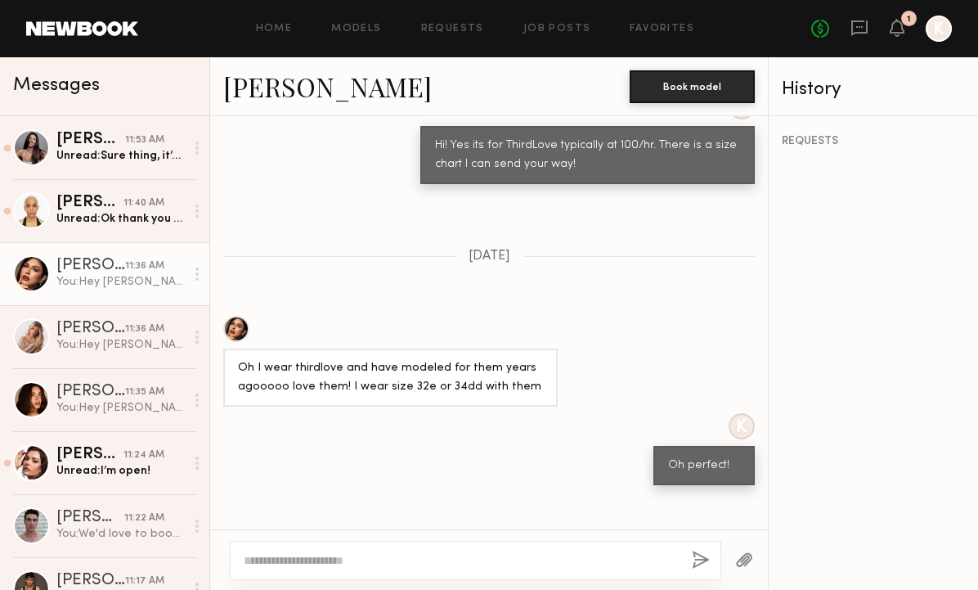
scroll to position [0, 0]
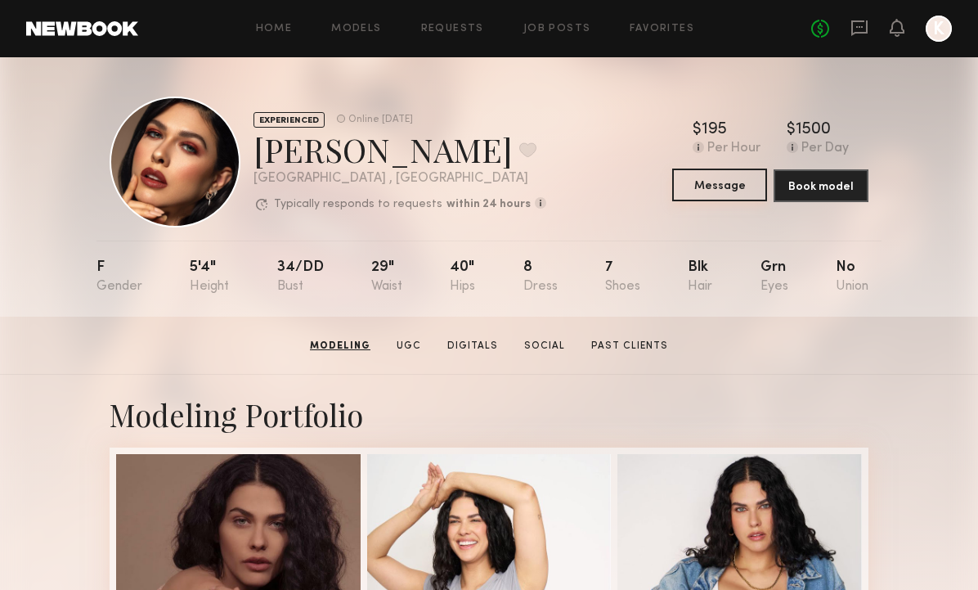
click at [741, 182] on button "Message" at bounding box center [719, 184] width 95 height 33
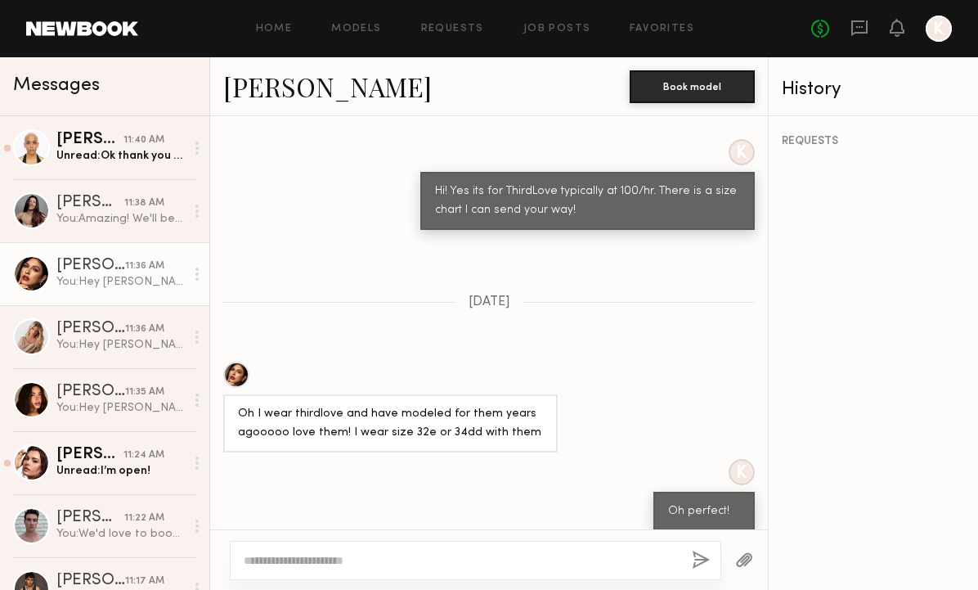
scroll to position [1324, 0]
click at [253, 86] on link "[PERSON_NAME]" at bounding box center [327, 86] width 209 height 35
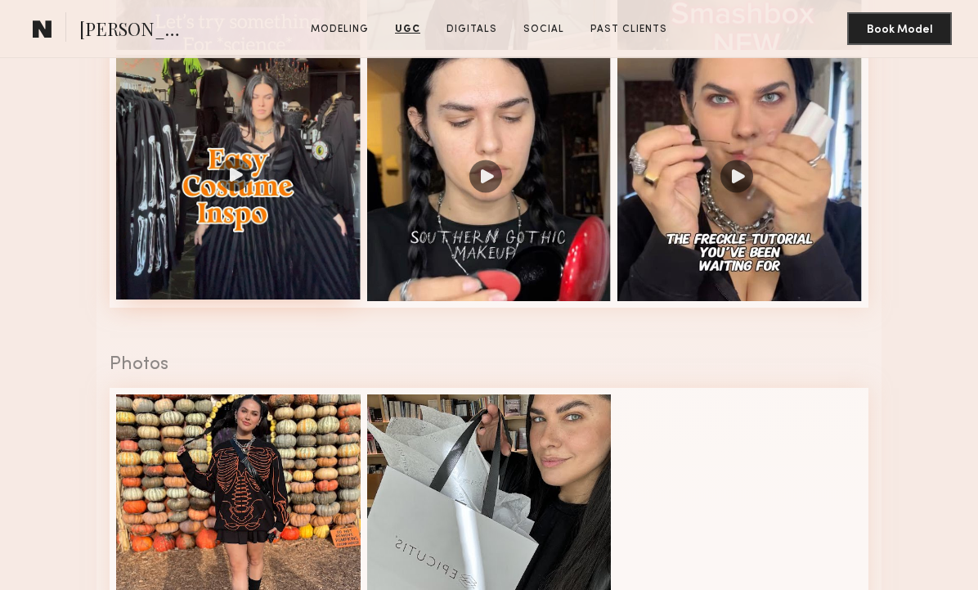
scroll to position [1842, 0]
